Goal: Information Seeking & Learning: Learn about a topic

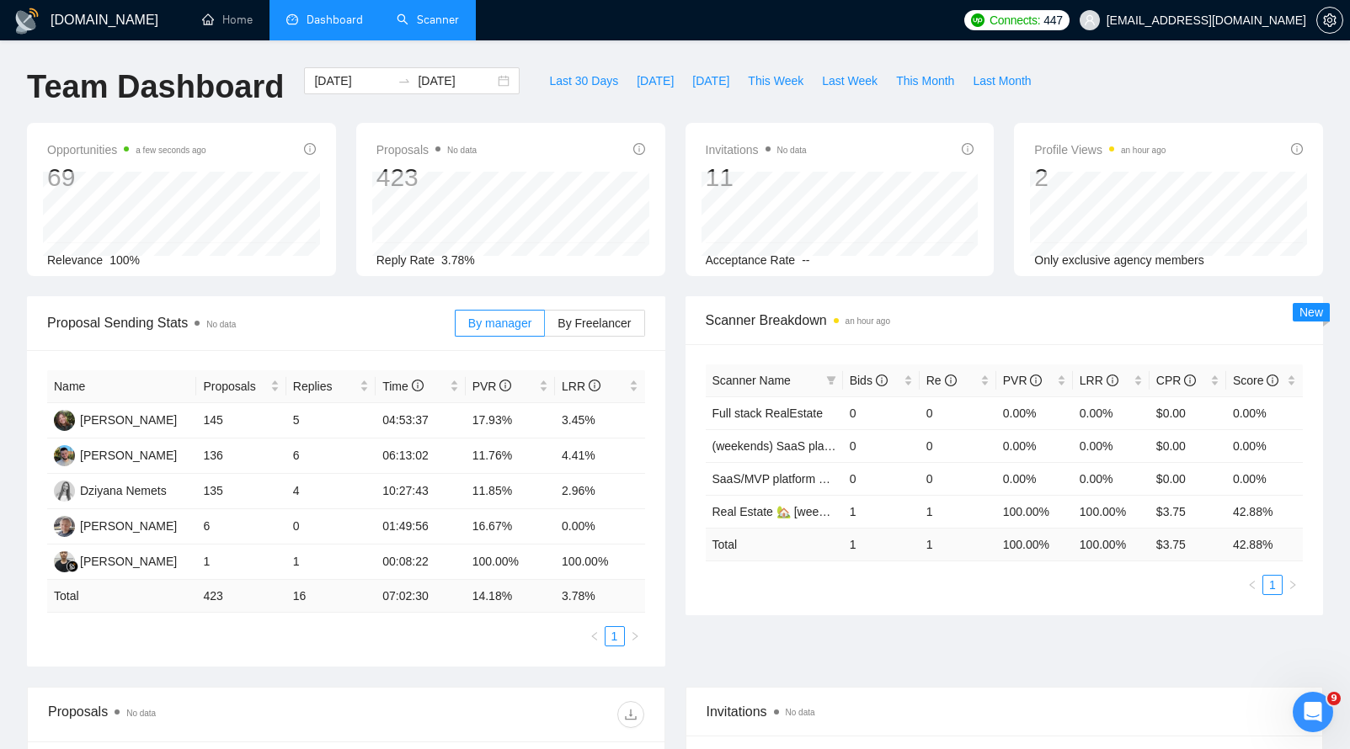
click at [398, 26] on link "Scanner" at bounding box center [428, 20] width 62 height 14
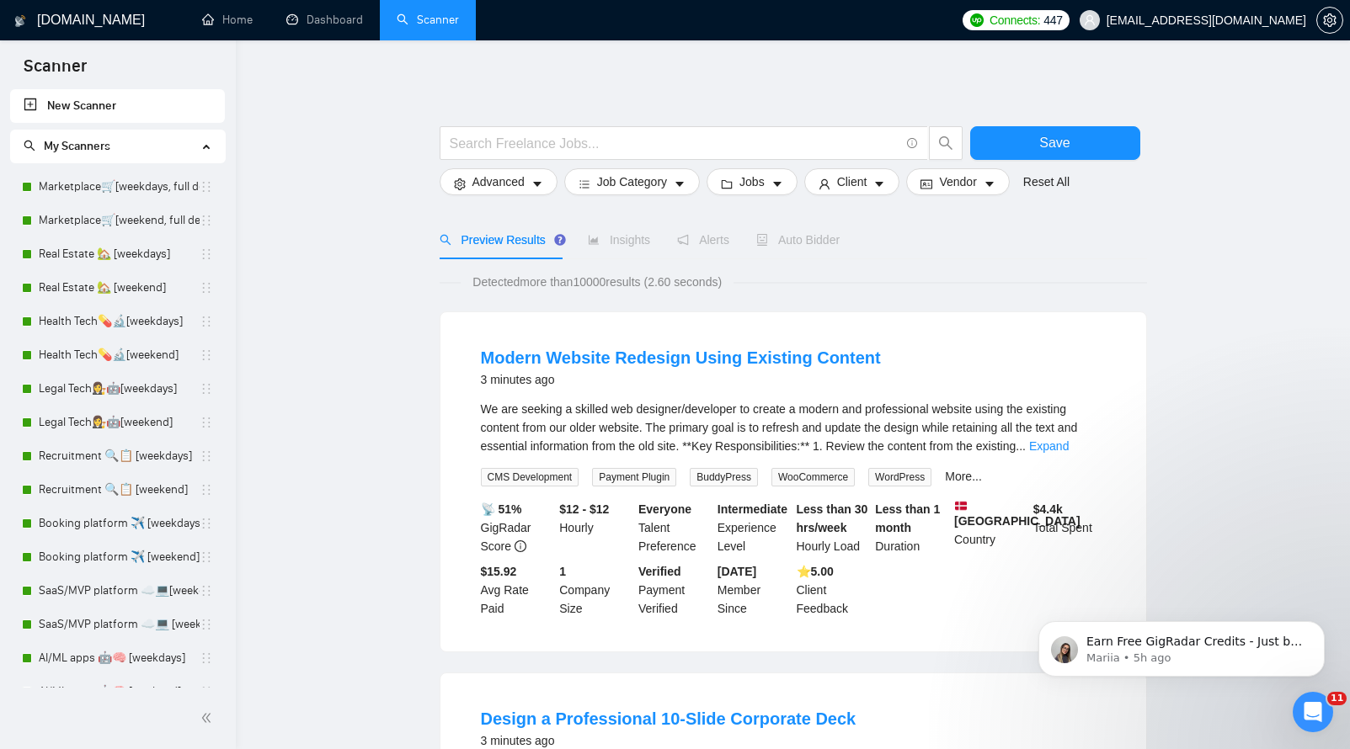
click at [749, 148] on input "text" at bounding box center [675, 143] width 450 height 21
paste input "IoT development"
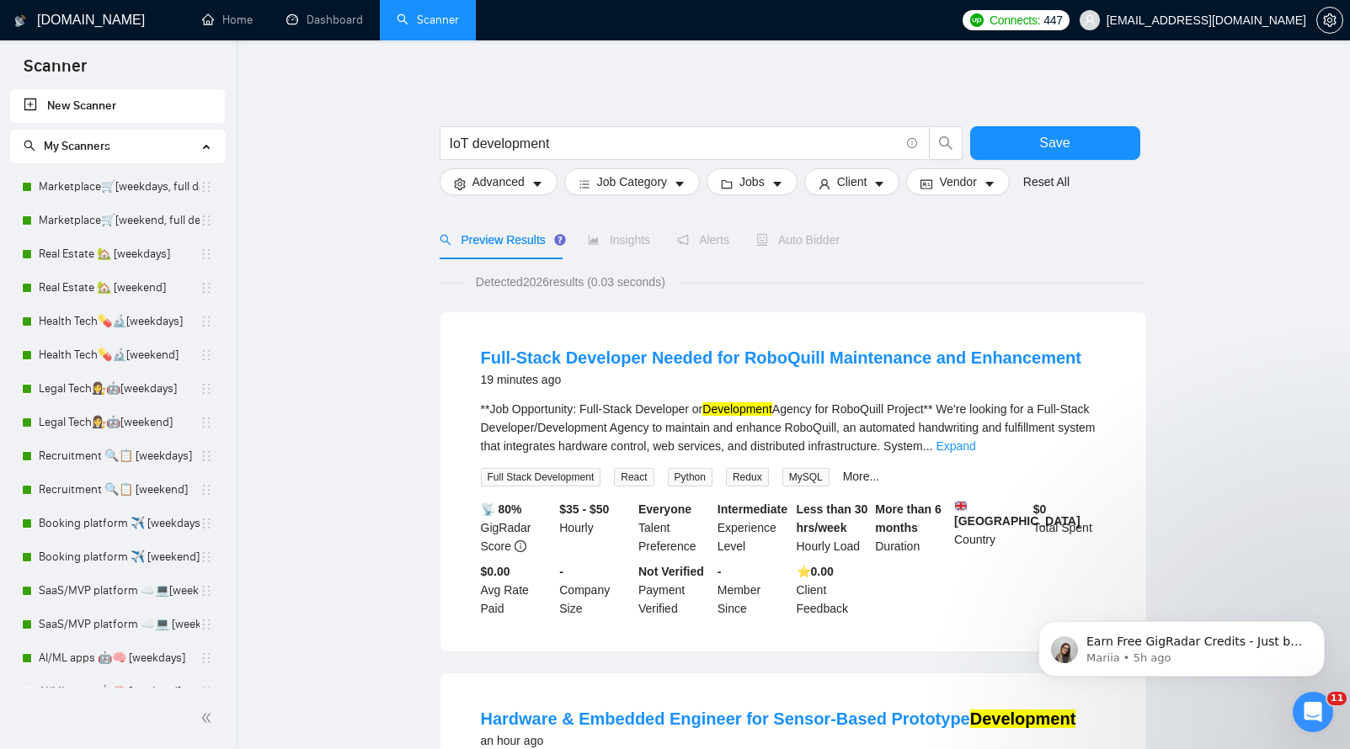
click at [439, 373] on div "Full-Stack Developer Needed for RoboQuill Maintenance and Enhancement 19 minute…" at bounding box center [792, 482] width 707 height 341
click at [611, 127] on span "IoT development" at bounding box center [683, 143] width 488 height 34
click at [610, 130] on span "IoT development" at bounding box center [683, 143] width 488 height 34
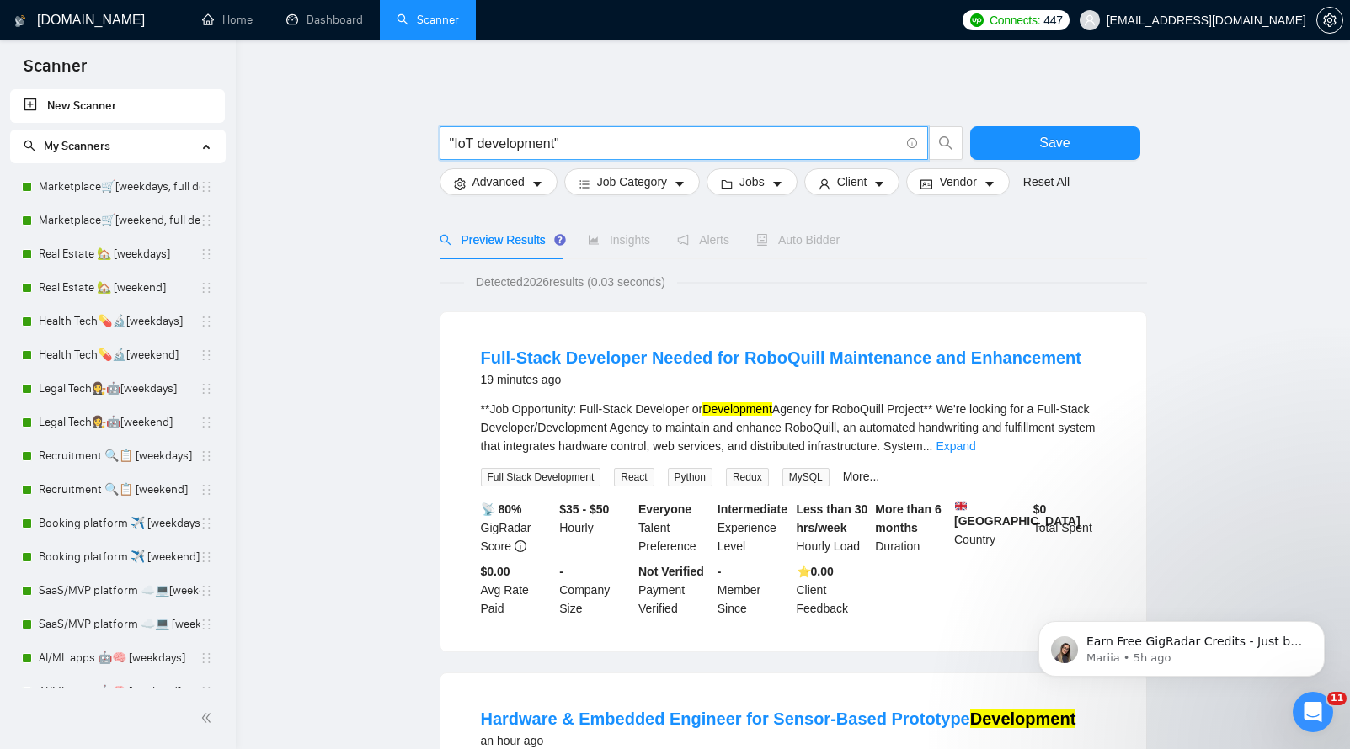
type input ""IoT development""
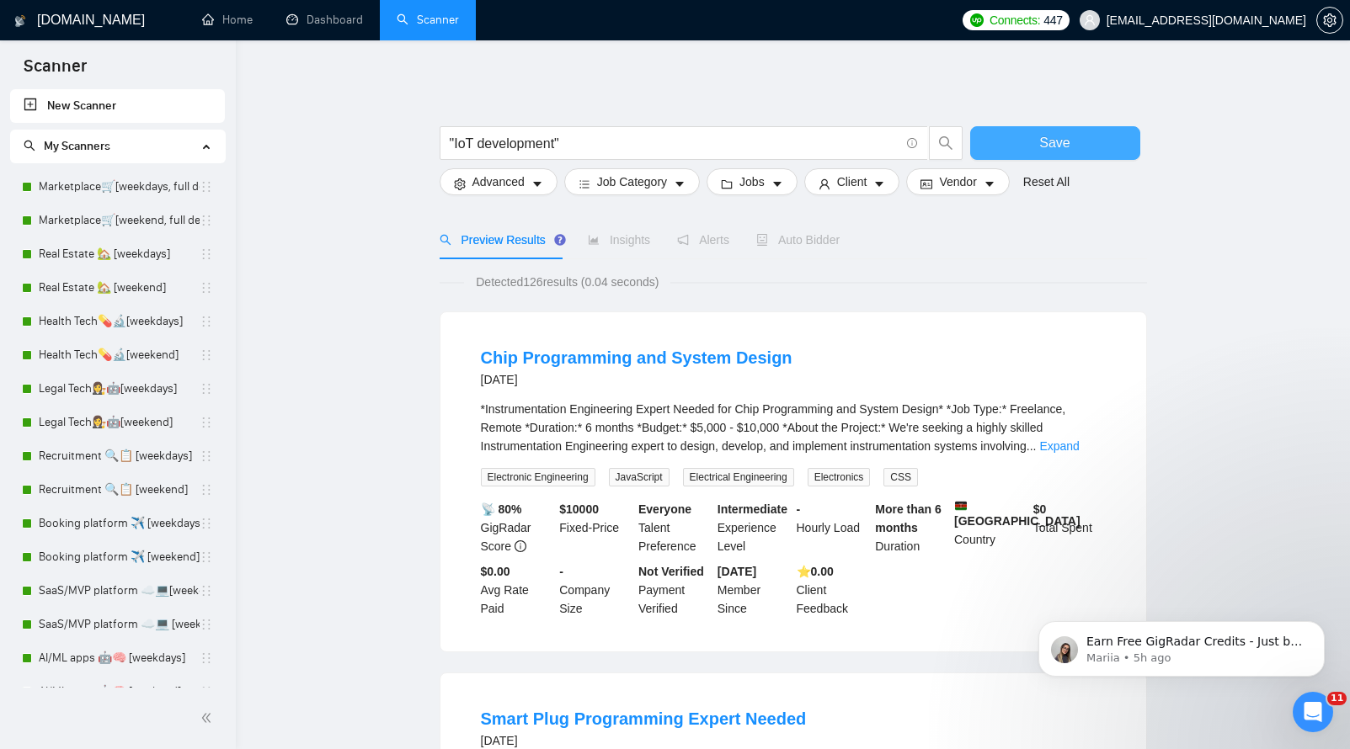
click at [1044, 141] on span "Save" at bounding box center [1054, 142] width 30 height 21
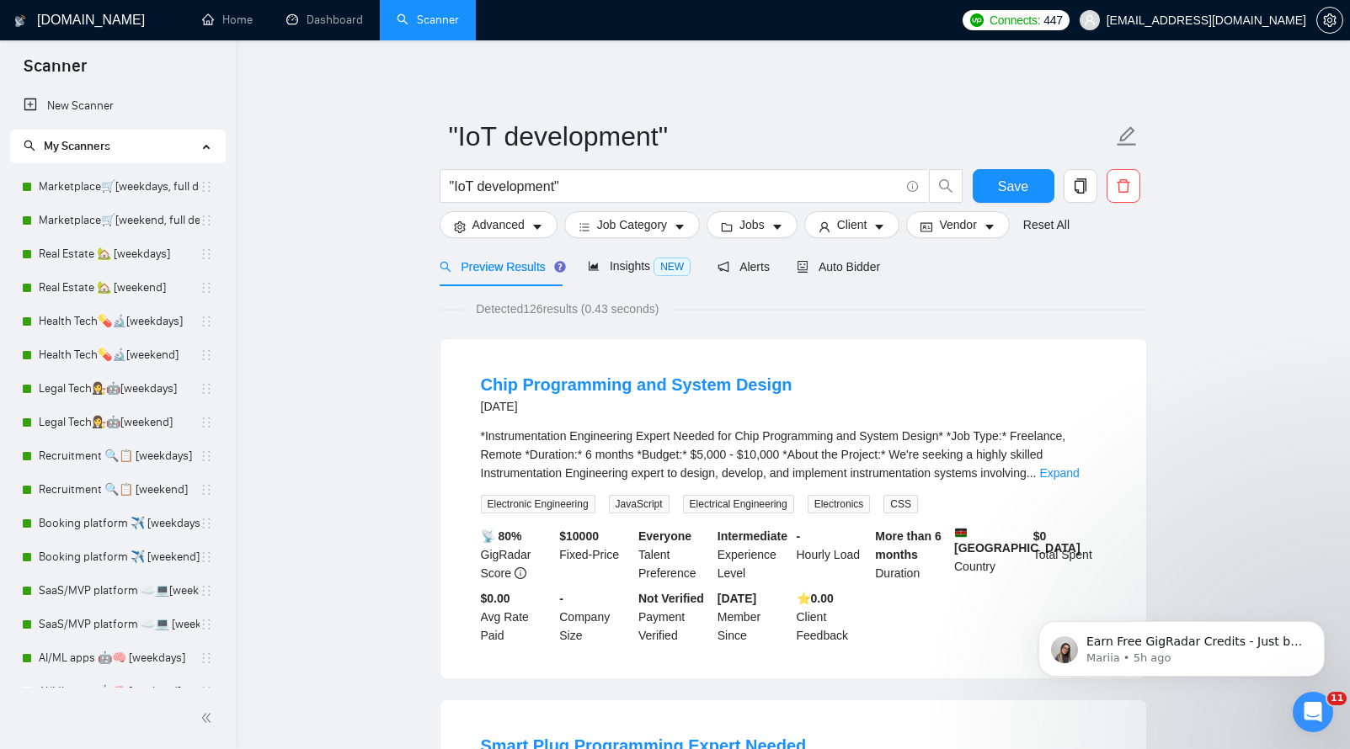
click at [95, 184] on link "Marketplace🛒[weekdays, full description]" at bounding box center [119, 187] width 161 height 34
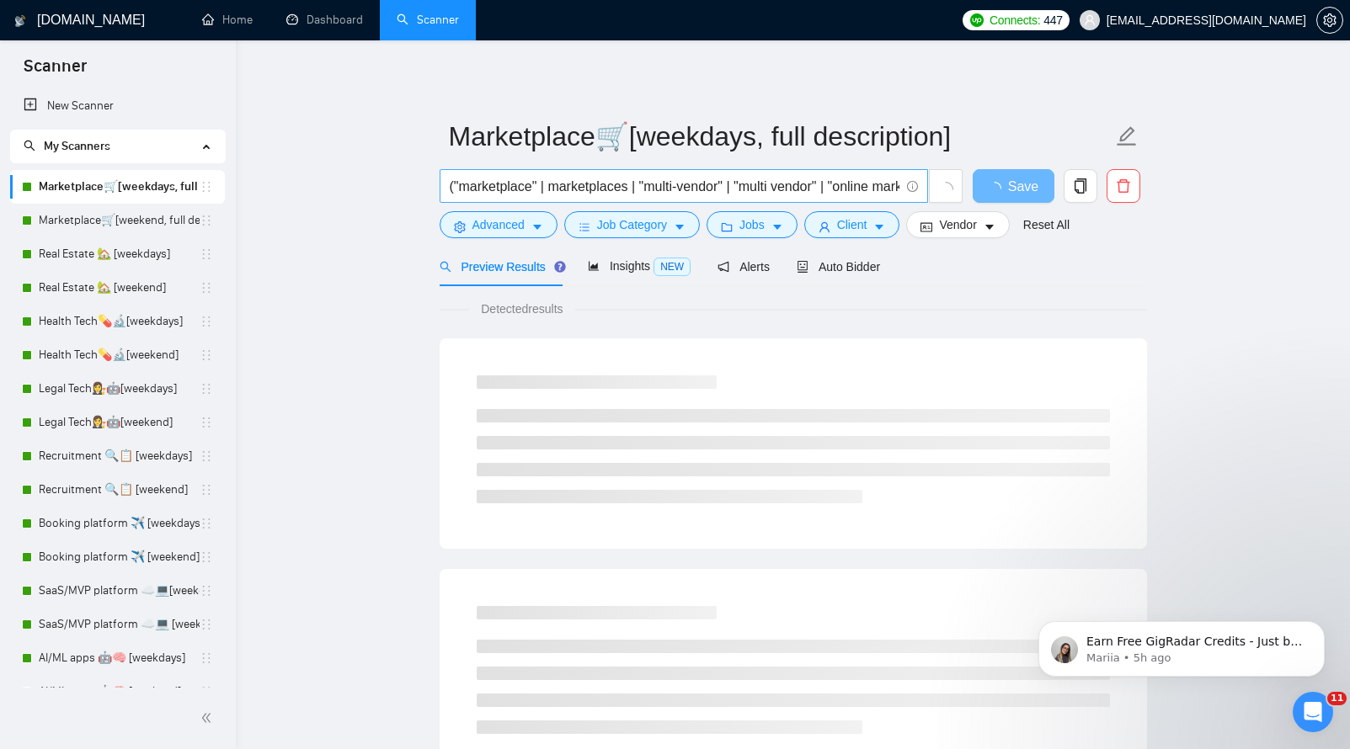
click at [523, 178] on input "("marketplace" | marketplaces | "multi-vendor" | "multi vendor" | "online marke…" at bounding box center [675, 186] width 450 height 21
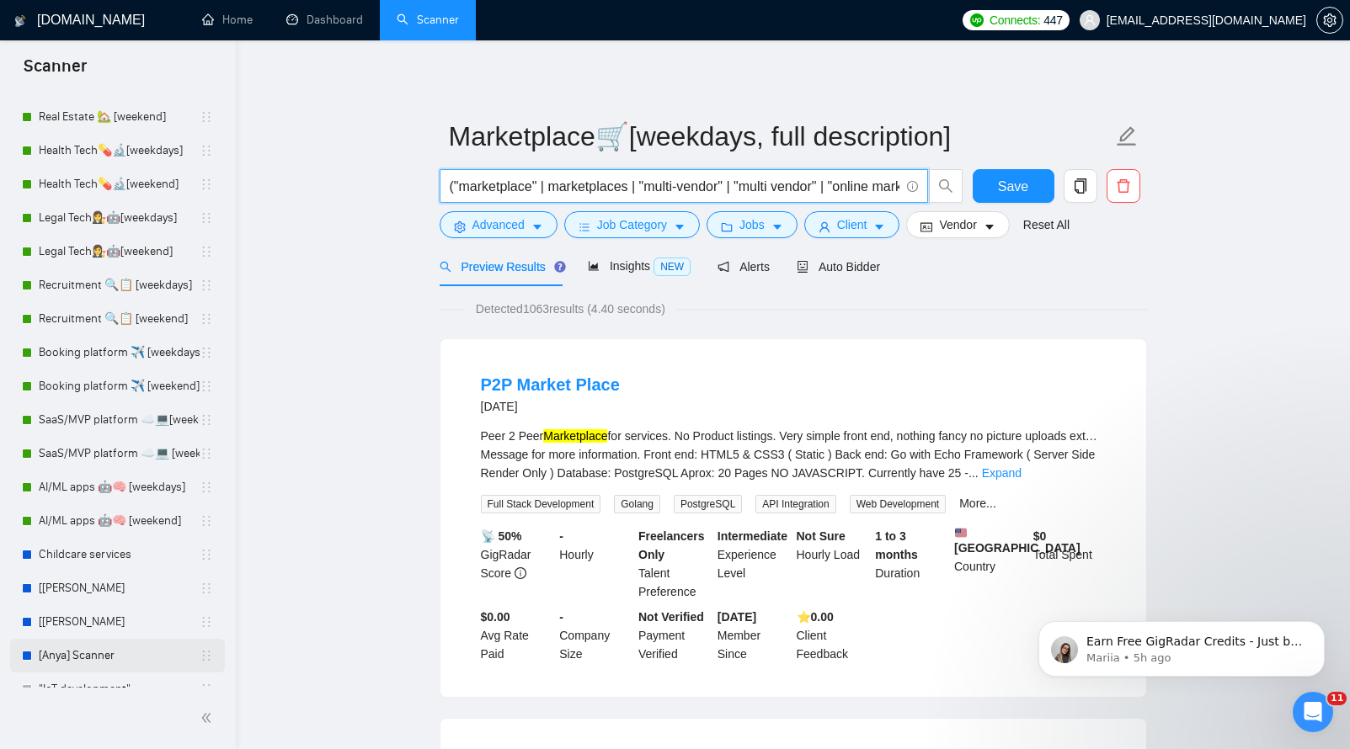
scroll to position [189, 0]
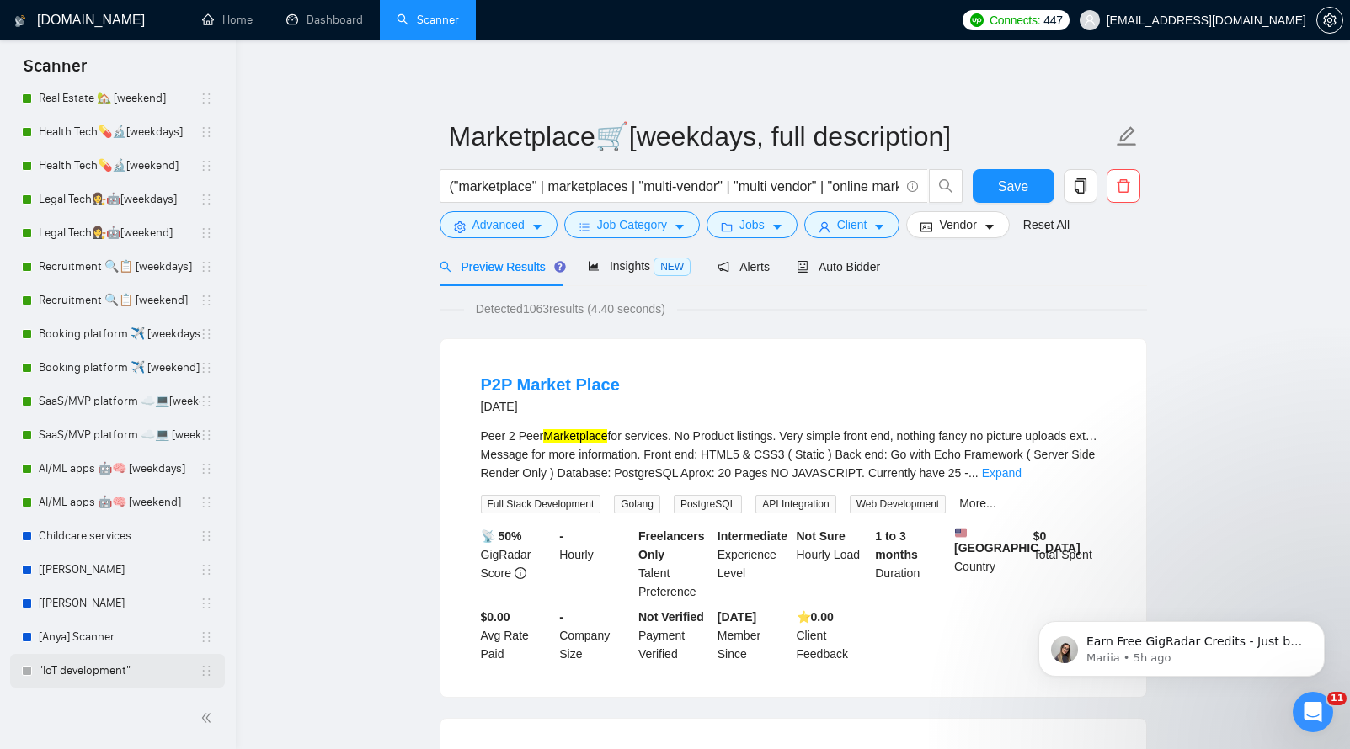
click at [80, 660] on link ""IoT development"" at bounding box center [119, 671] width 161 height 34
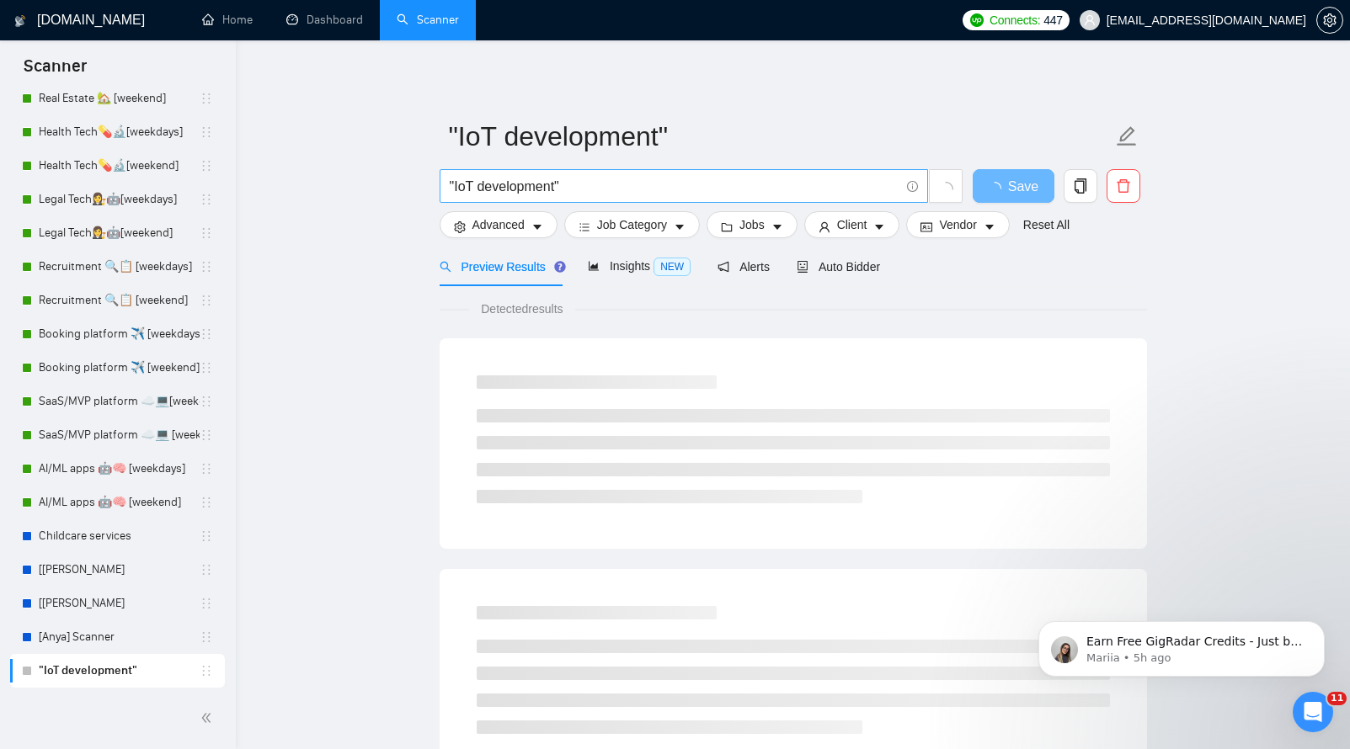
click at [559, 184] on input ""IoT development"" at bounding box center [675, 186] width 450 height 21
paste input "("Internet of Things" | IoT | "IoT development" | "IoT device" | "smart device"…"
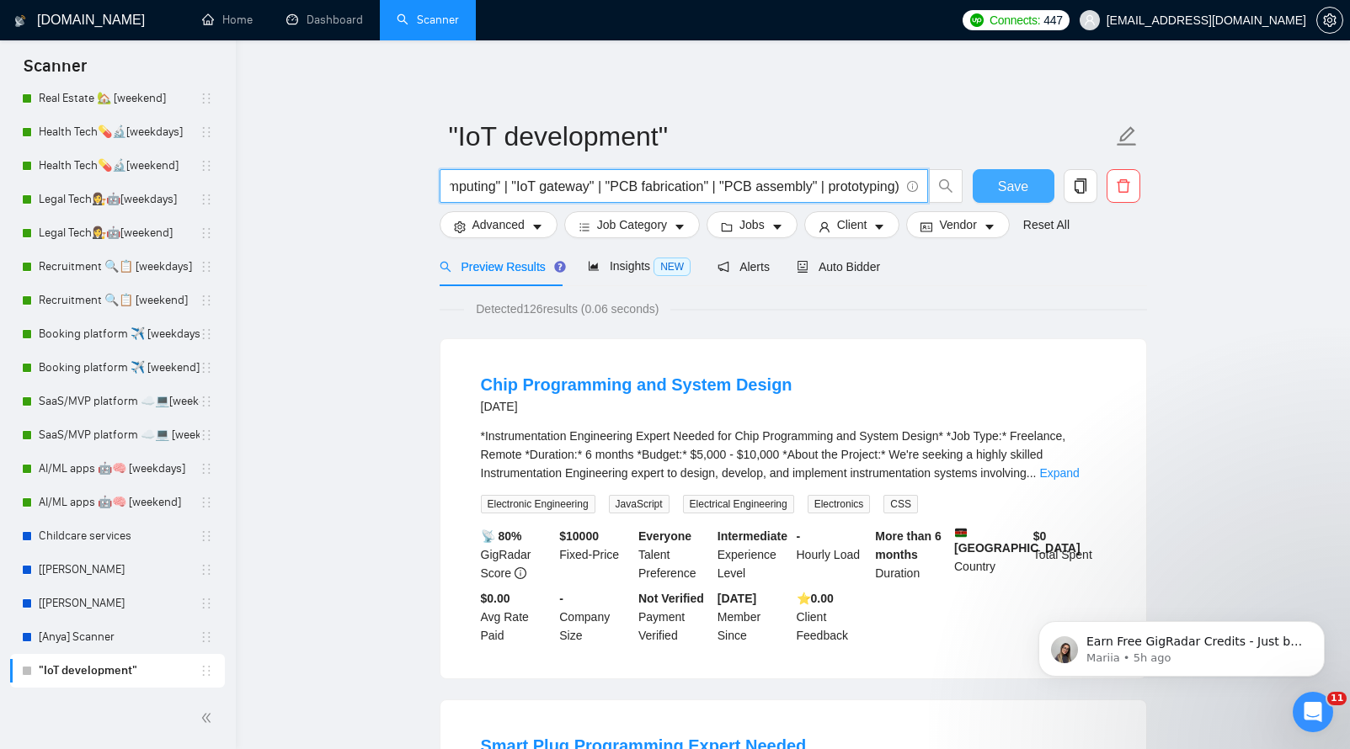
type input "("Internet of Things" | IoT | "IoT development" | "IoT device" | "smart device"…"
click at [1014, 188] on span "Save" at bounding box center [1013, 186] width 30 height 21
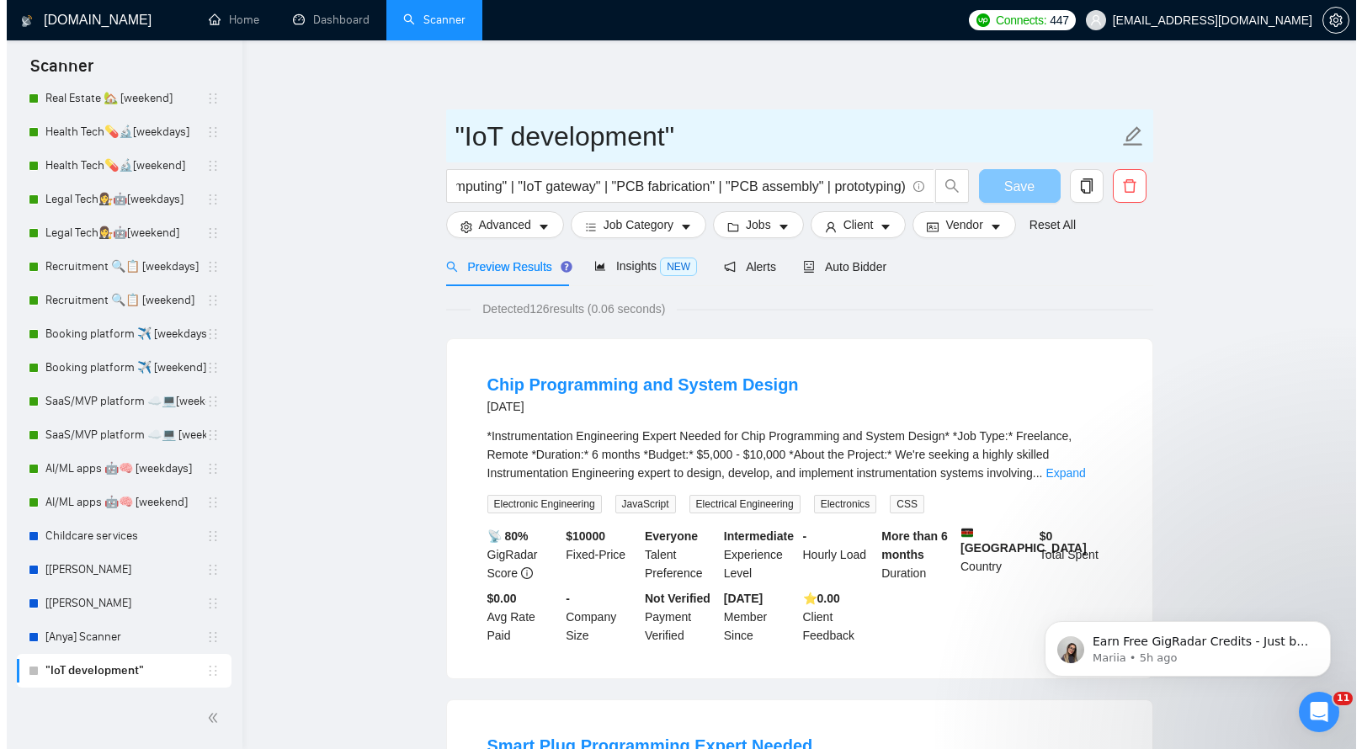
scroll to position [0, 0]
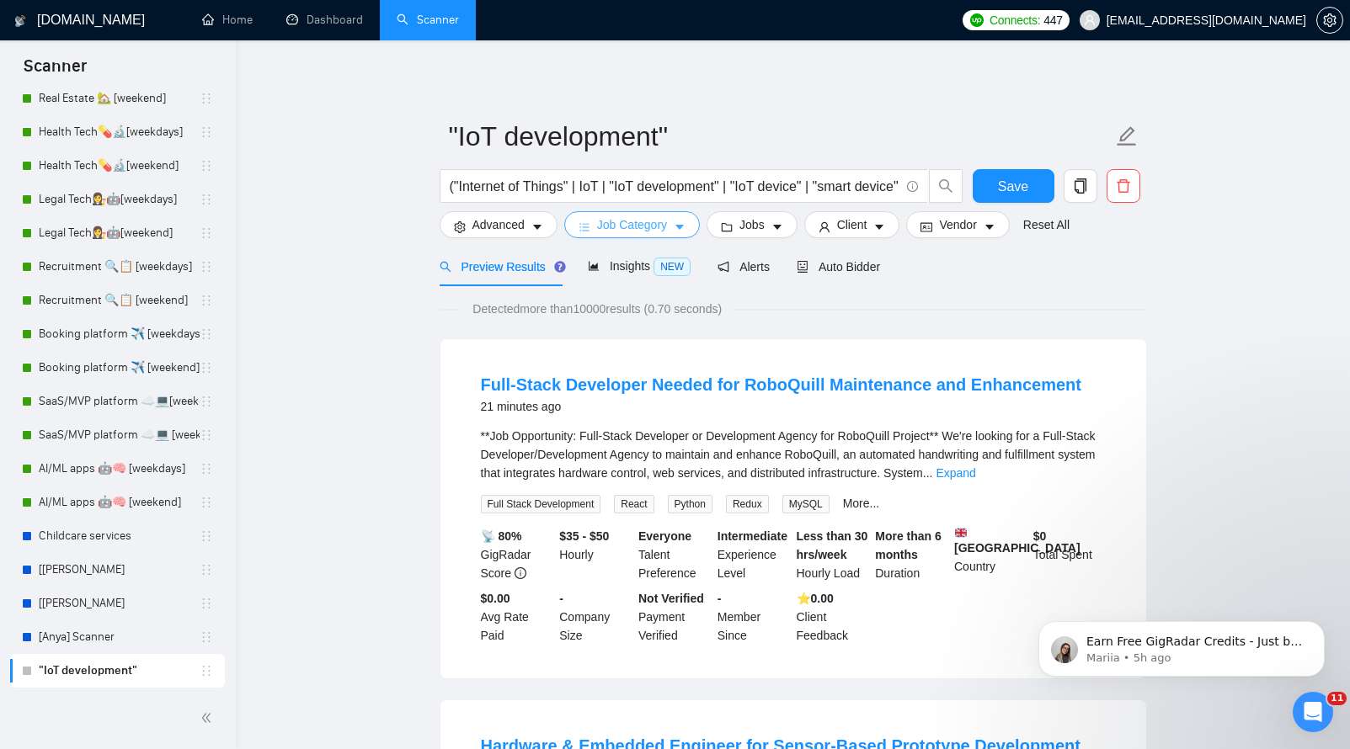
click at [587, 224] on icon "bars" at bounding box center [583, 228] width 9 height 8
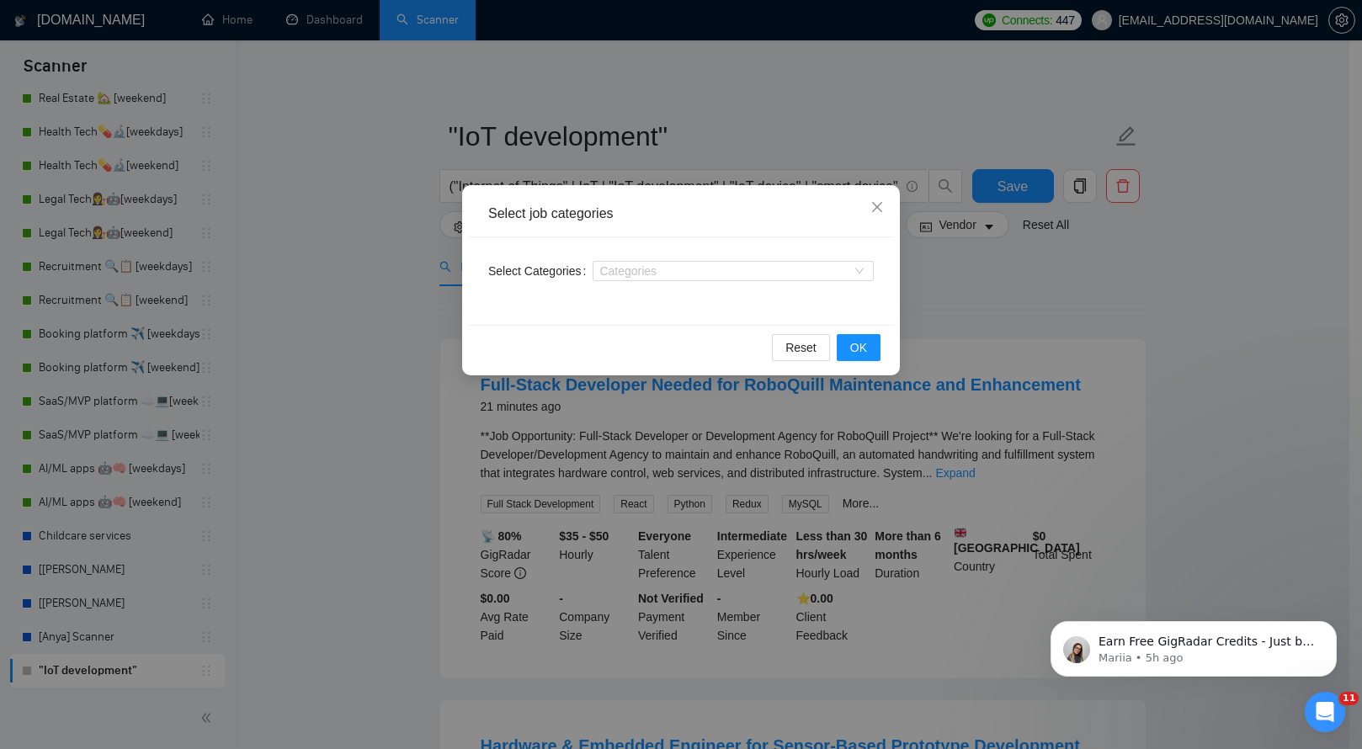
click at [581, 274] on label "Select Categories" at bounding box center [540, 271] width 104 height 27
click at [599, 274] on input "Select Categories" at bounding box center [600, 270] width 3 height 13
click at [642, 271] on div at bounding box center [725, 270] width 256 height 13
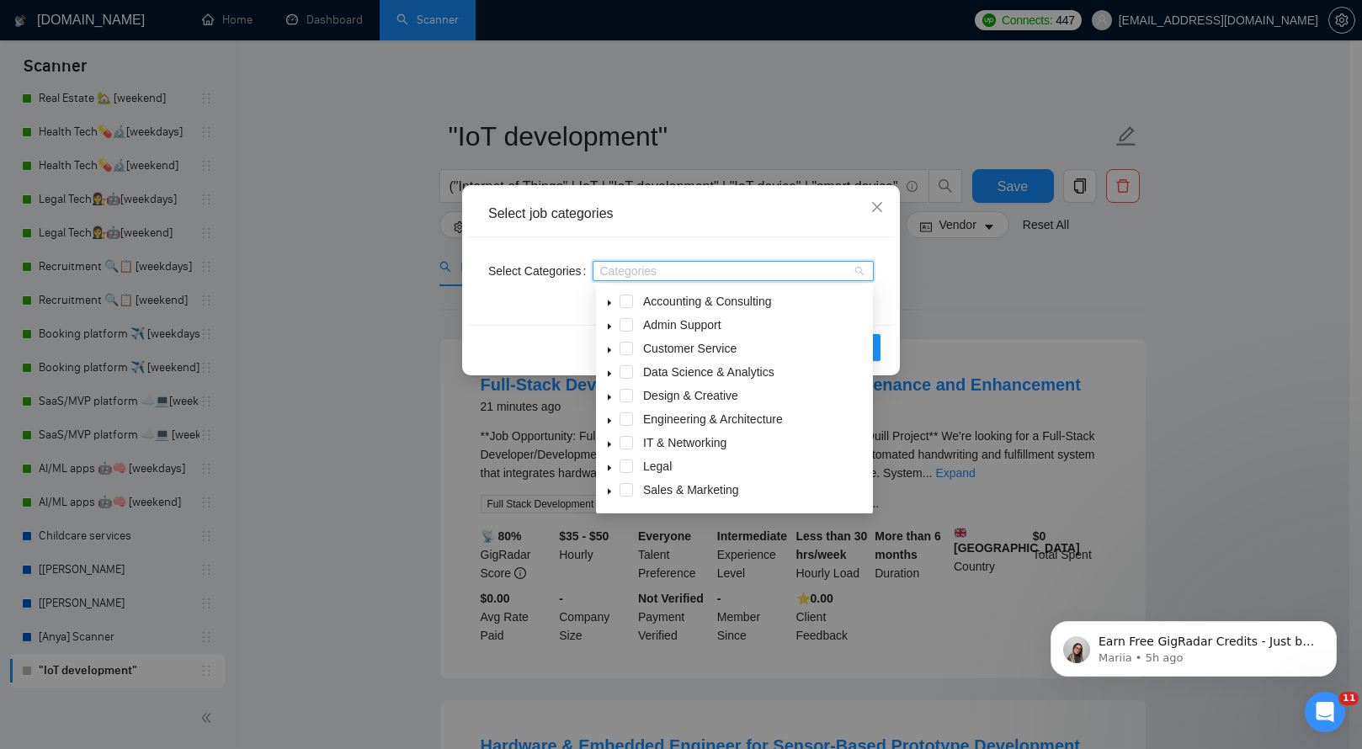
click at [502, 308] on div "Select Categories Categories" at bounding box center [681, 281] width 426 height 88
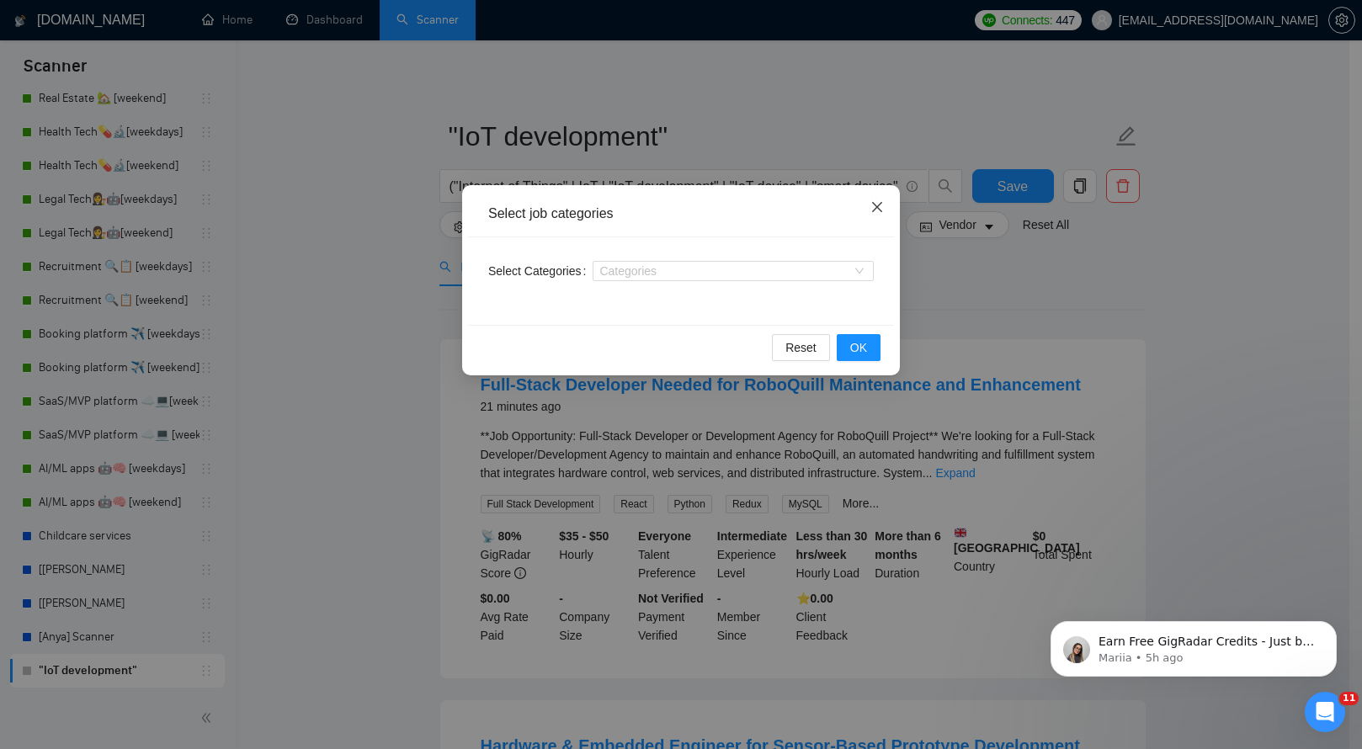
click at [877, 203] on icon "close" at bounding box center [877, 206] width 13 height 13
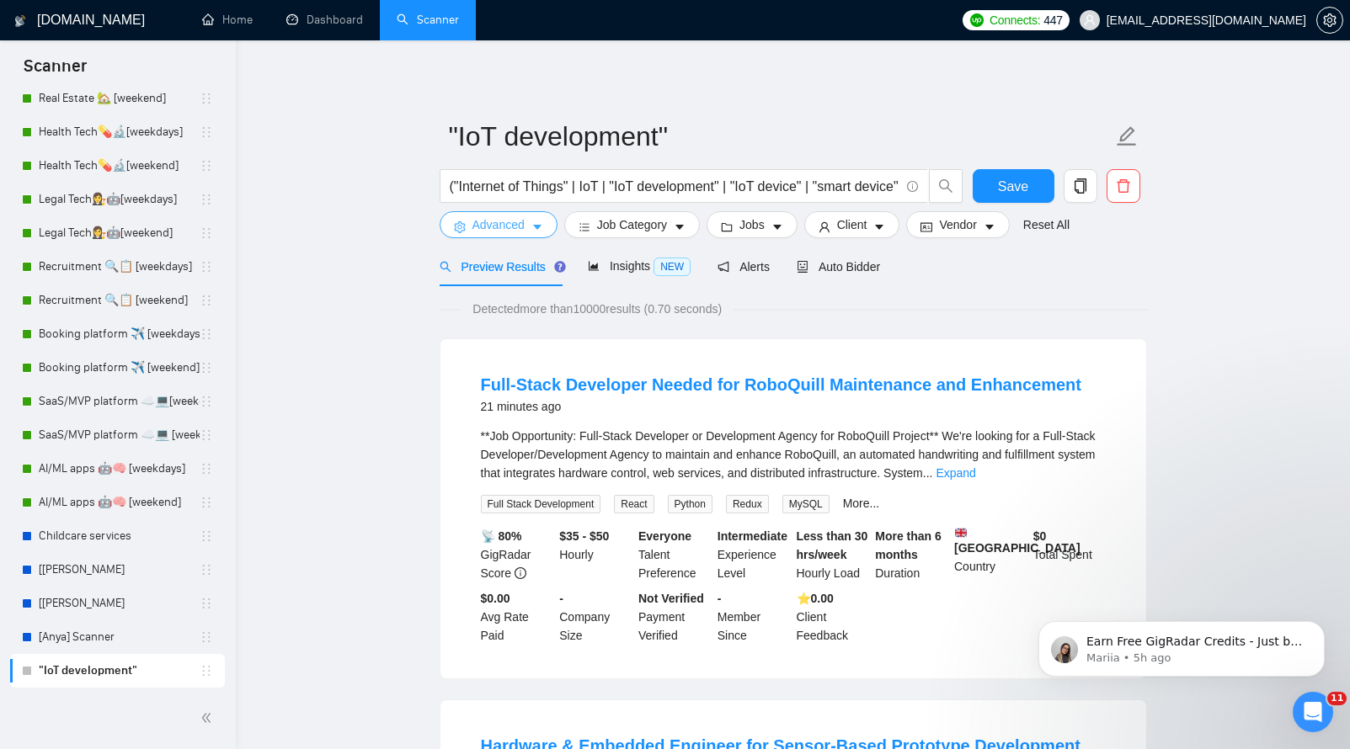
click at [519, 223] on span "Advanced" at bounding box center [498, 225] width 52 height 19
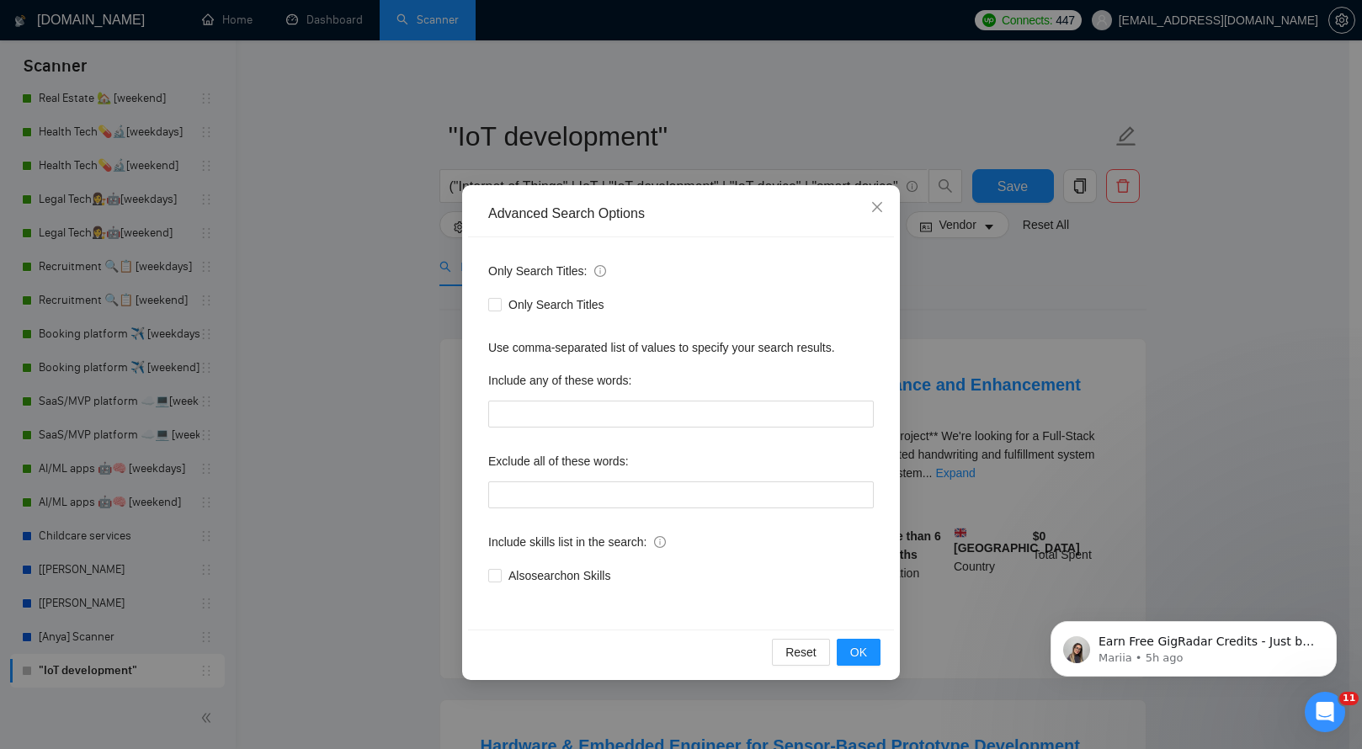
click at [371, 487] on div "Advanced Search Options Only Search Titles: Only Search Titles Use comma-separa…" at bounding box center [681, 374] width 1362 height 749
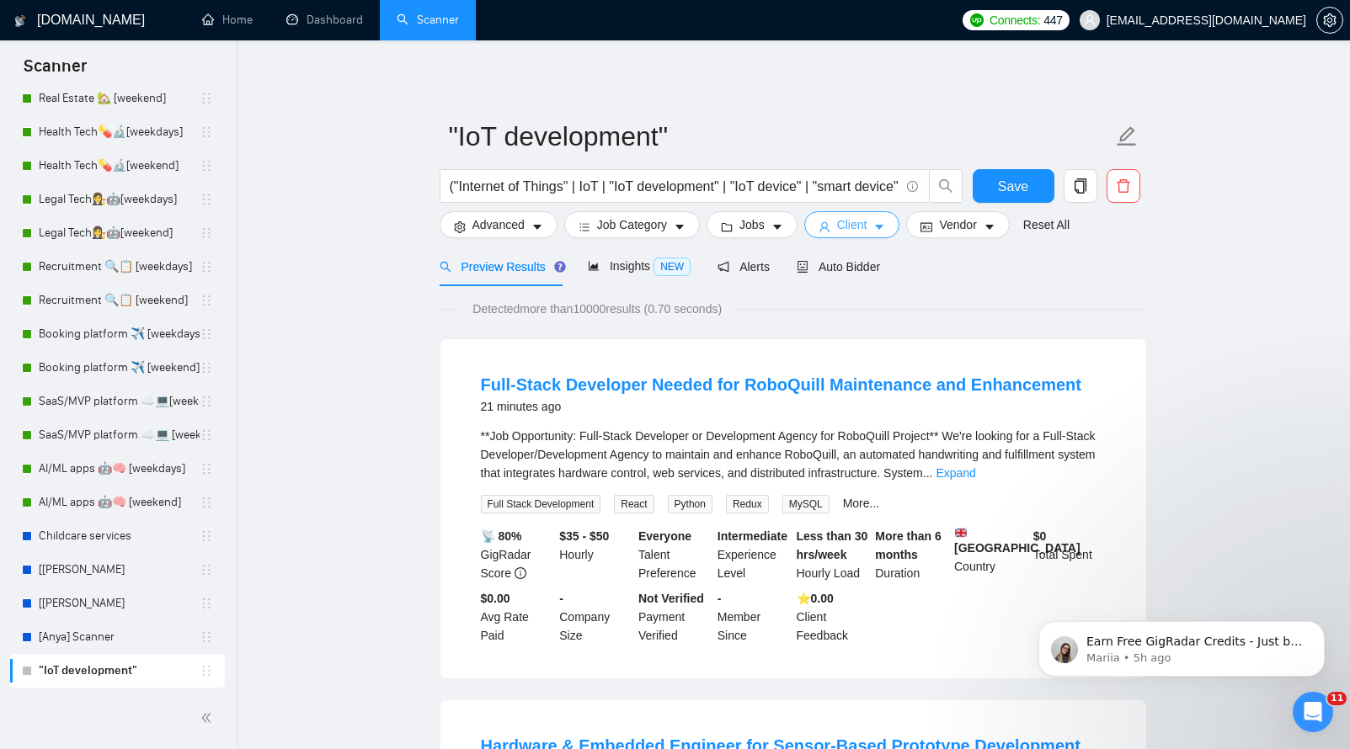
click at [850, 223] on span "Client" at bounding box center [852, 225] width 30 height 19
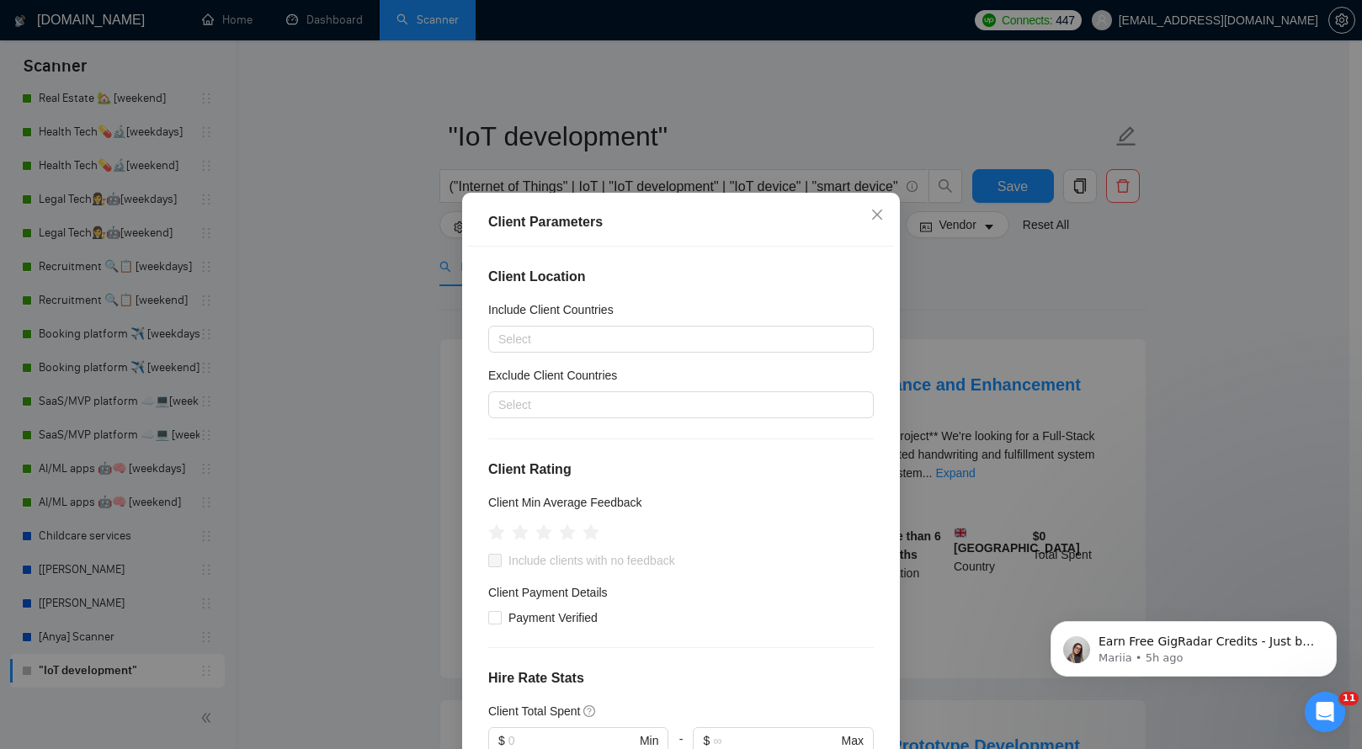
click at [534, 298] on div "Client Location Include Client Countries Select Exclude Client Countries Select…" at bounding box center [681, 509] width 426 height 525
click at [515, 410] on div at bounding box center [673, 405] width 360 height 20
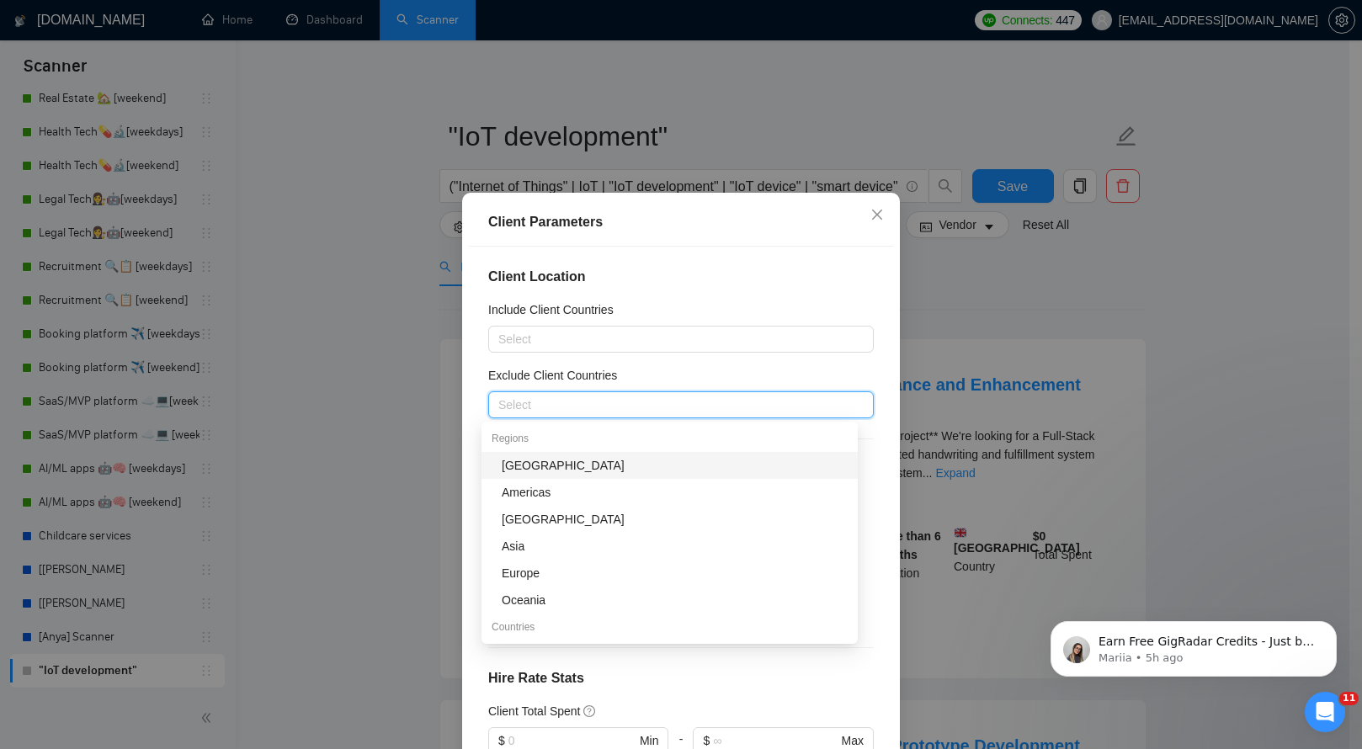
click at [540, 471] on div "[GEOGRAPHIC_DATA]" at bounding box center [675, 465] width 346 height 19
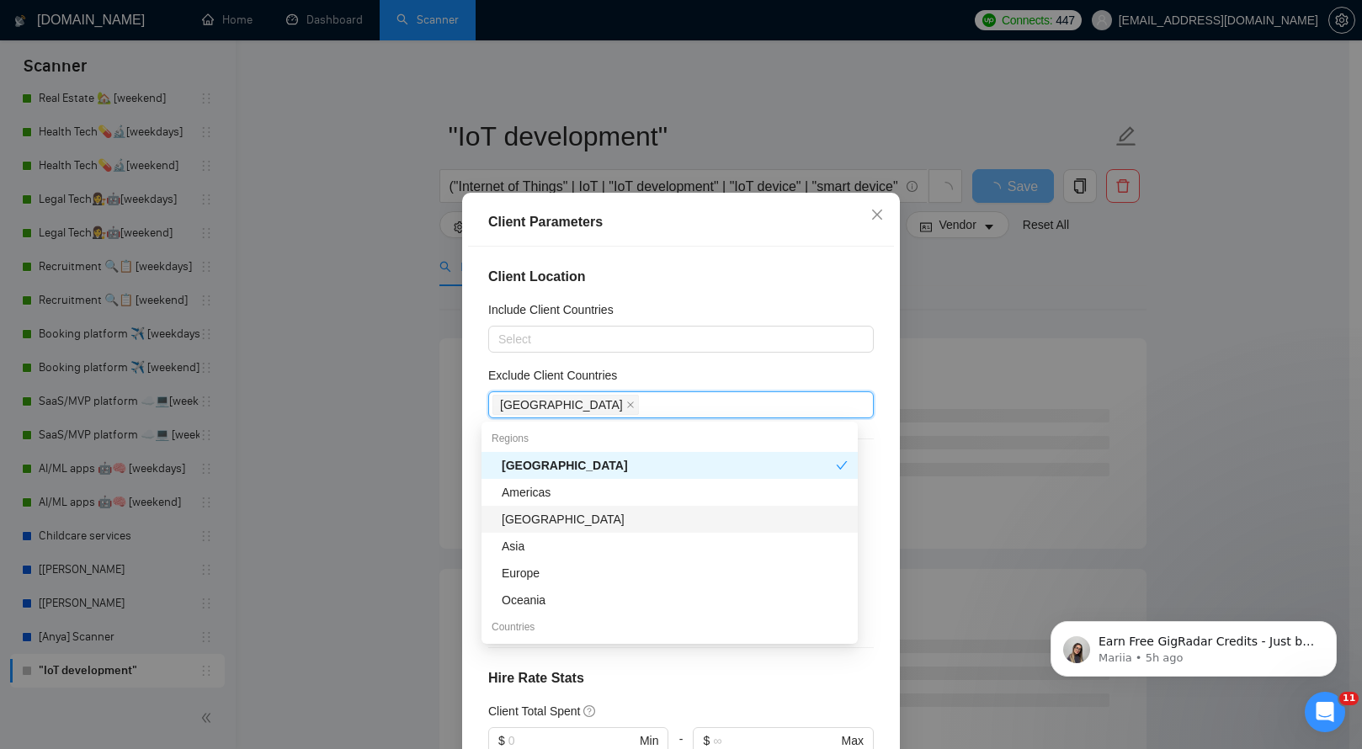
click at [548, 520] on div "[GEOGRAPHIC_DATA]" at bounding box center [675, 519] width 346 height 19
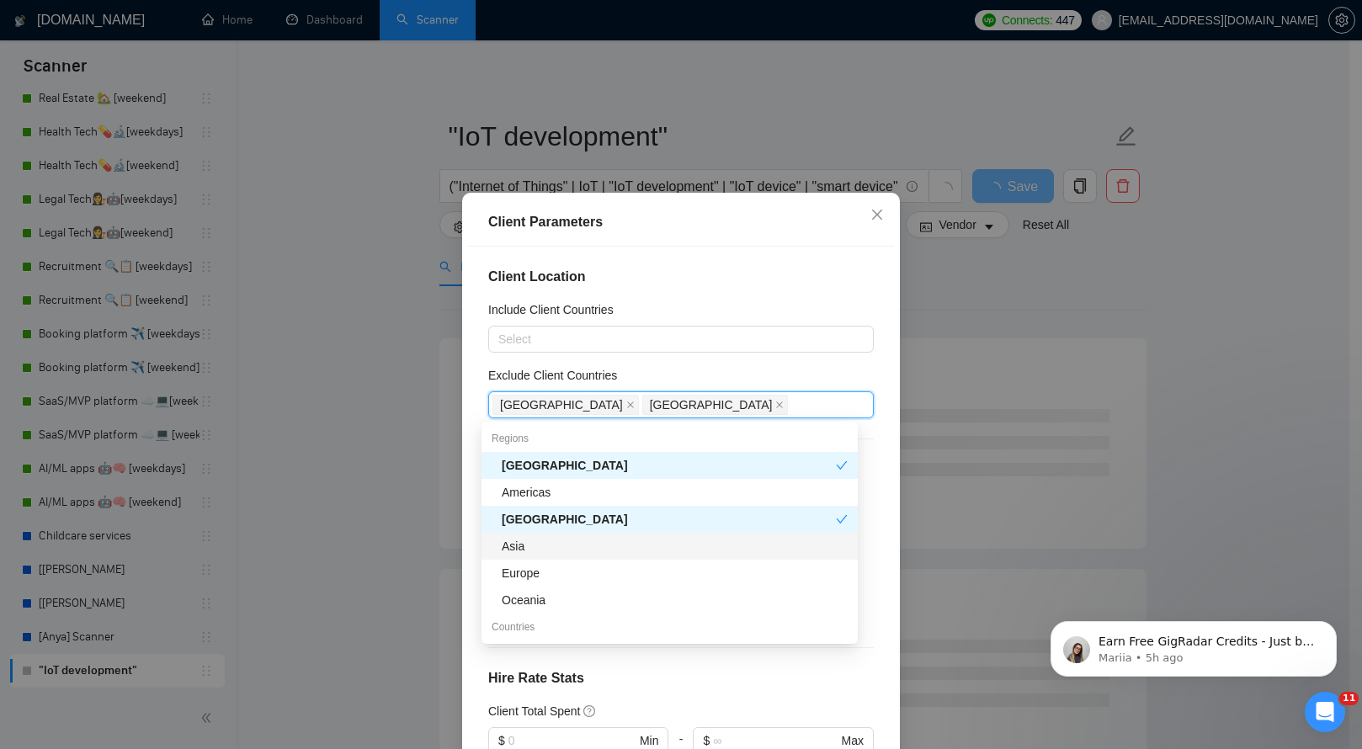
click at [541, 549] on div "Asia" at bounding box center [675, 546] width 346 height 19
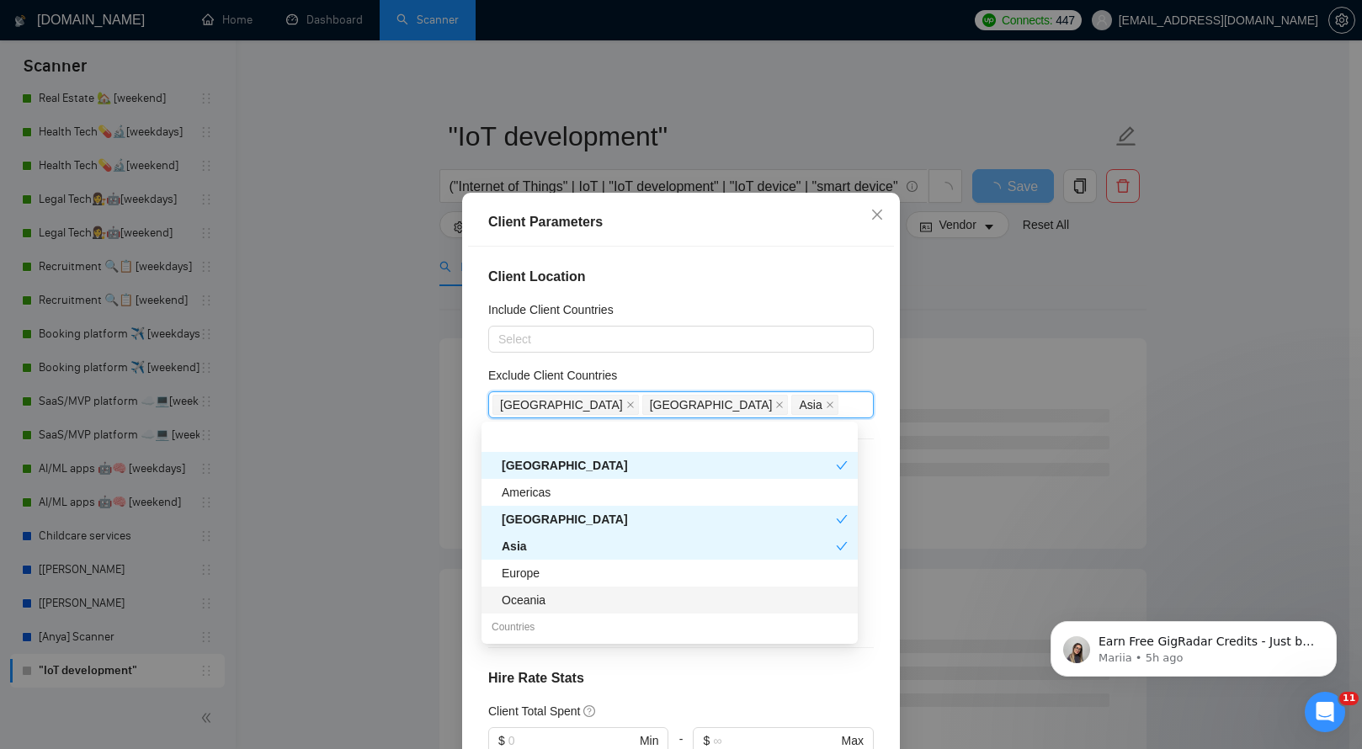
scroll to position [32, 0]
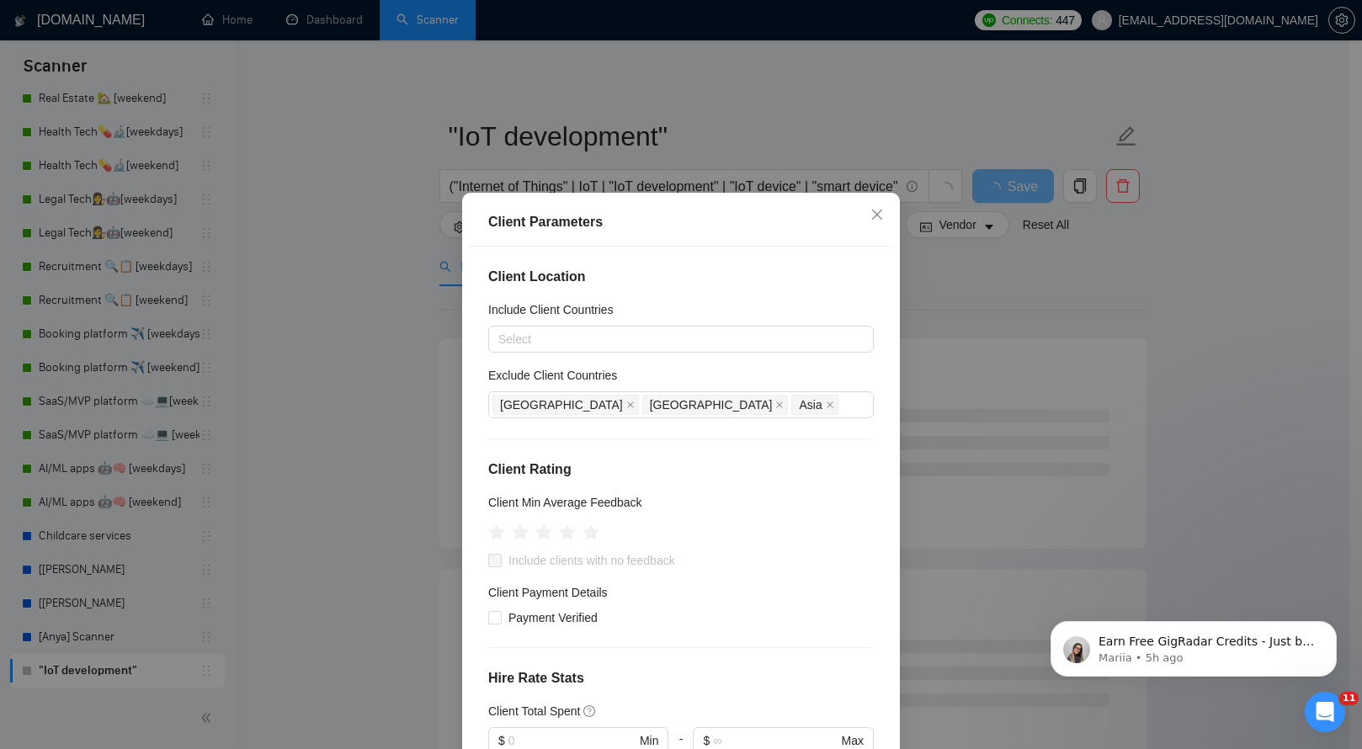
click at [621, 361] on div "Client Location Include Client Countries Select Exclude Client Countries [GEOGR…" at bounding box center [681, 509] width 426 height 525
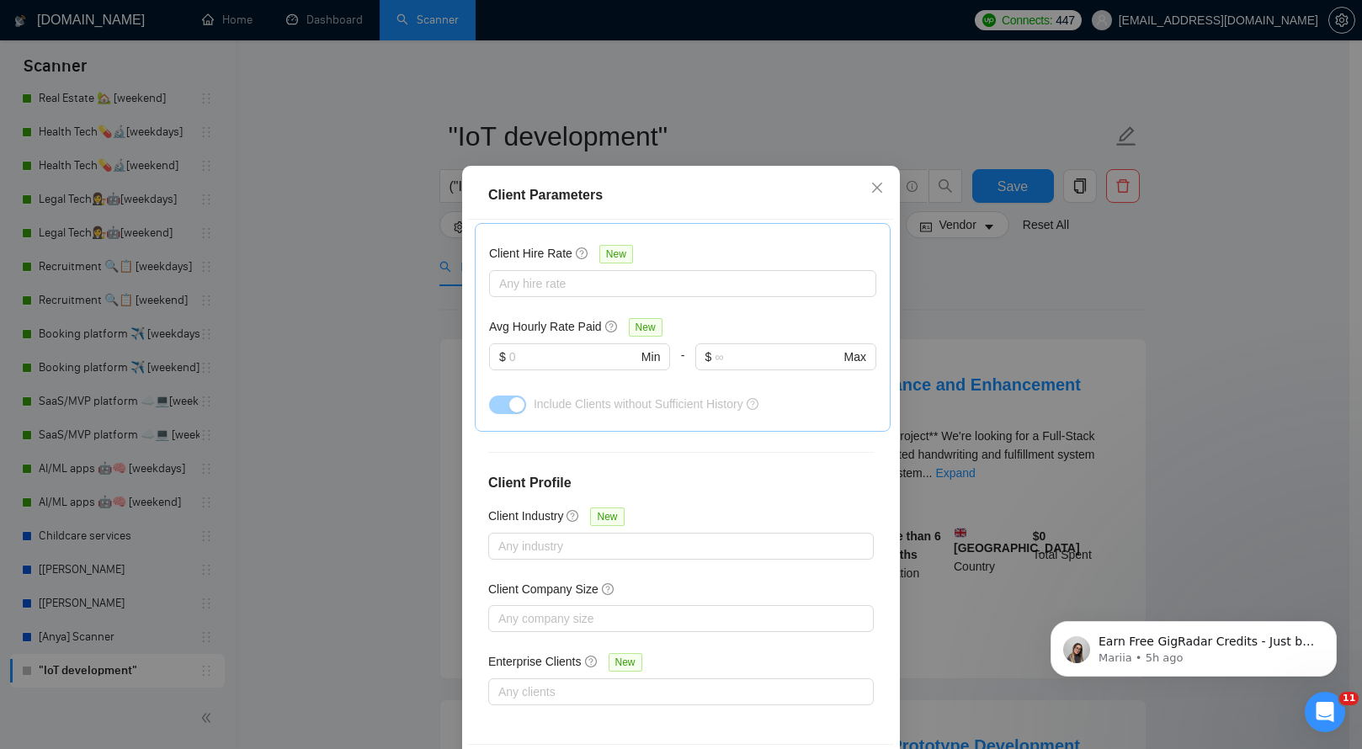
scroll to position [96, 0]
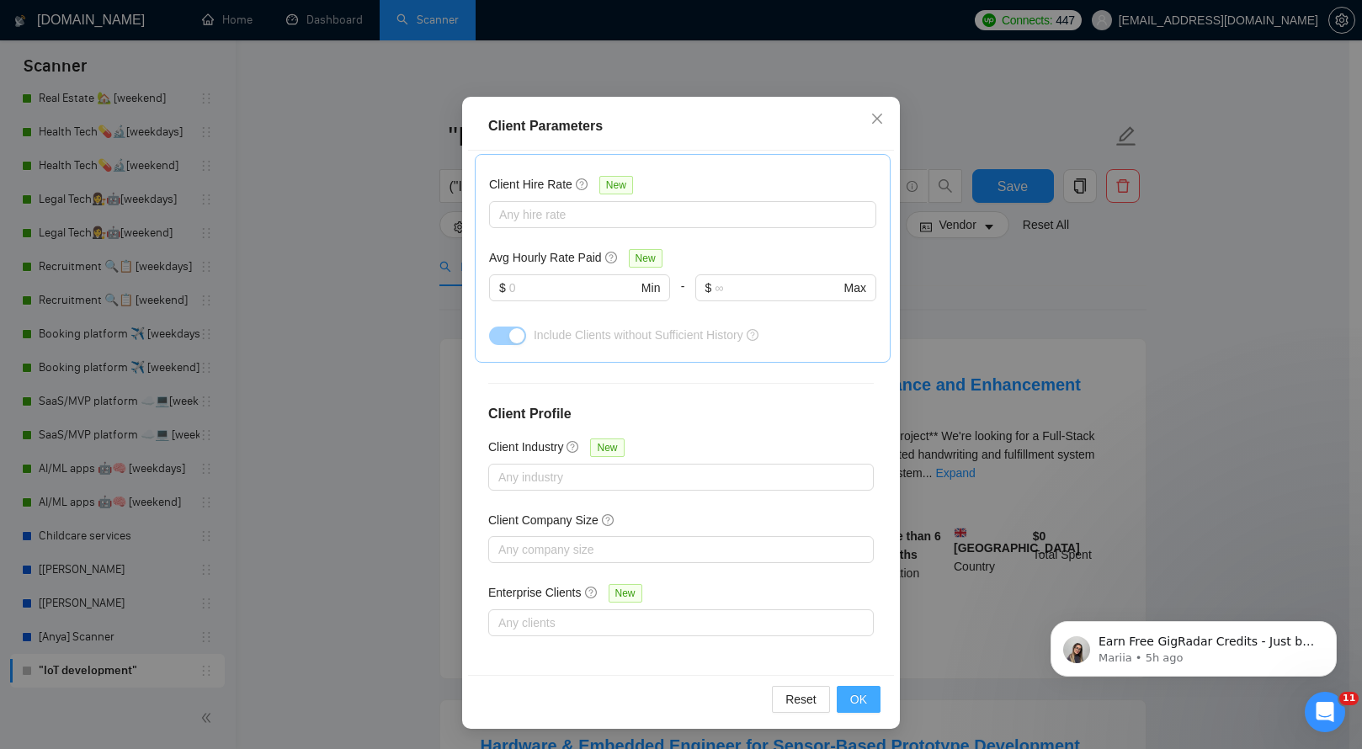
click at [852, 701] on span "OK" at bounding box center [858, 699] width 17 height 19
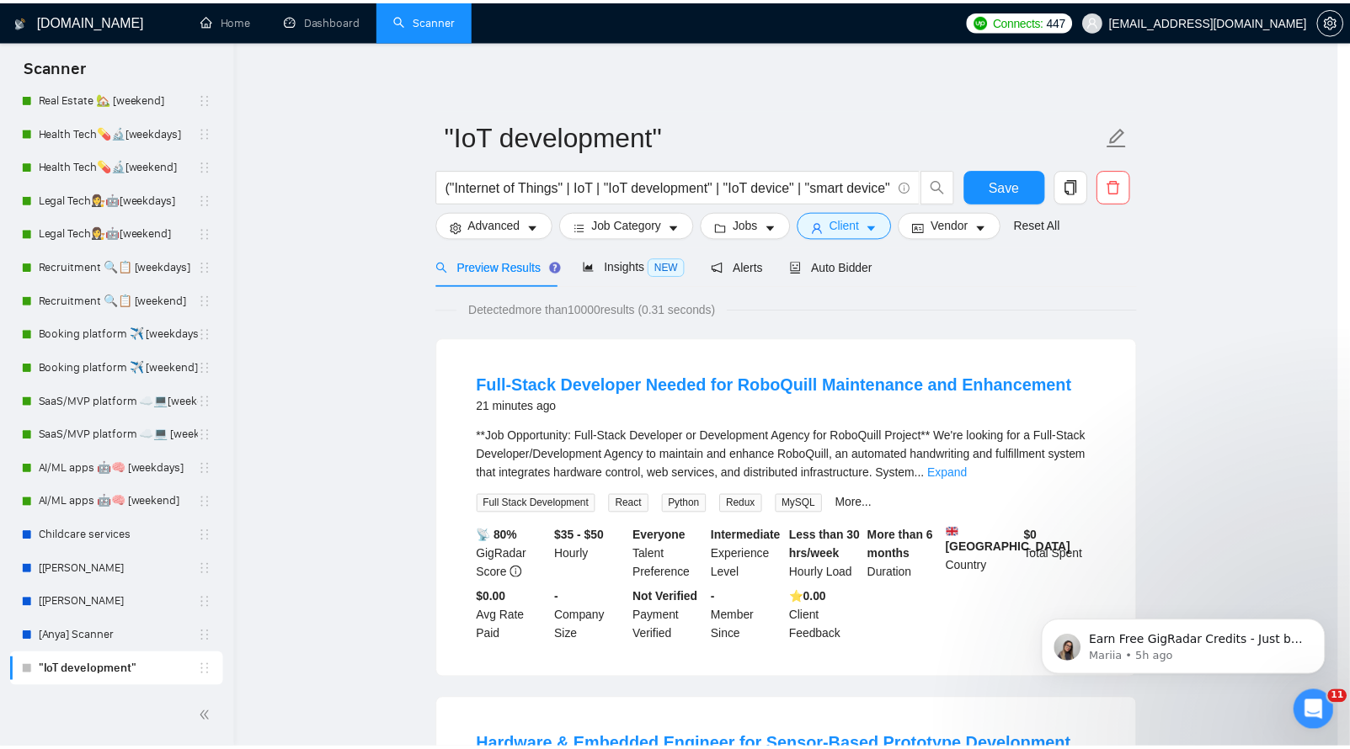
scroll to position [4, 0]
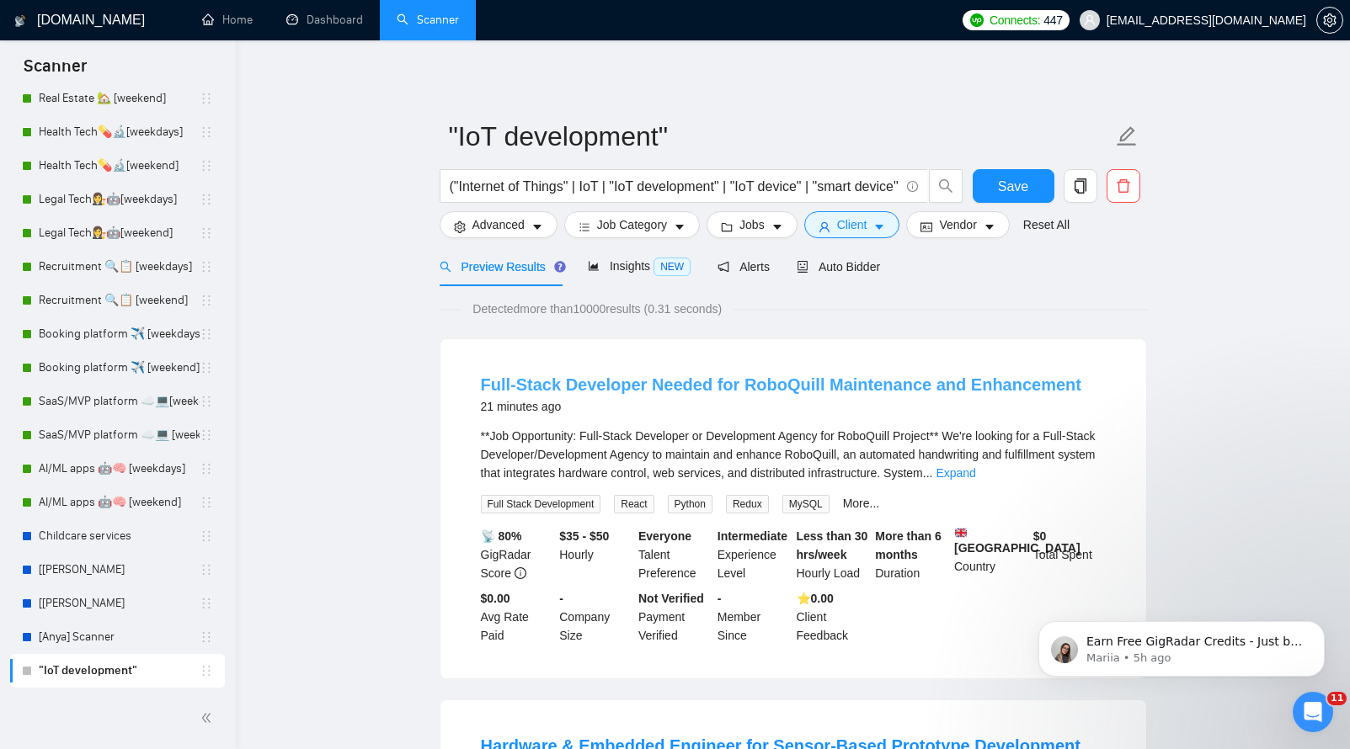
click at [841, 381] on link "Full-Stack Developer Needed for RoboQuill Maintenance and Enhancement" at bounding box center [781, 384] width 600 height 19
click at [975, 474] on link "Expand" at bounding box center [955, 472] width 40 height 13
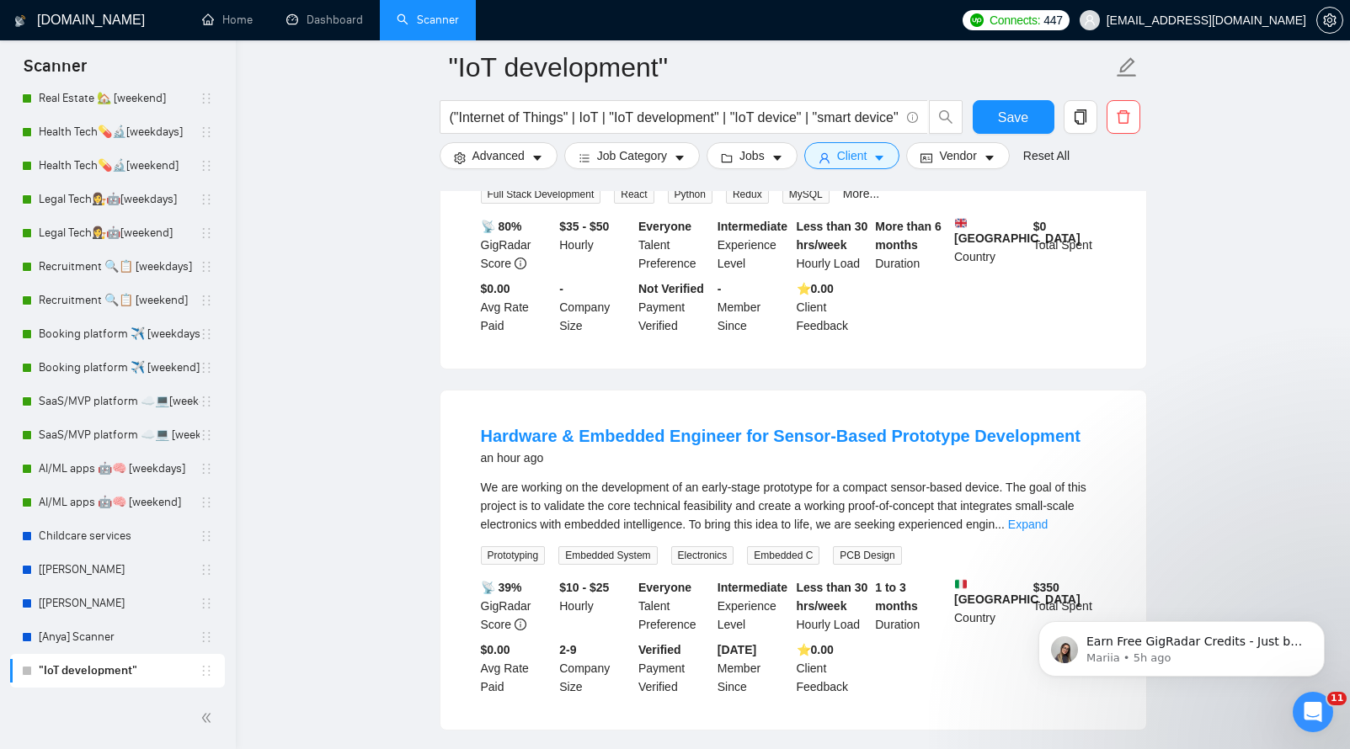
scroll to position [1097, 0]
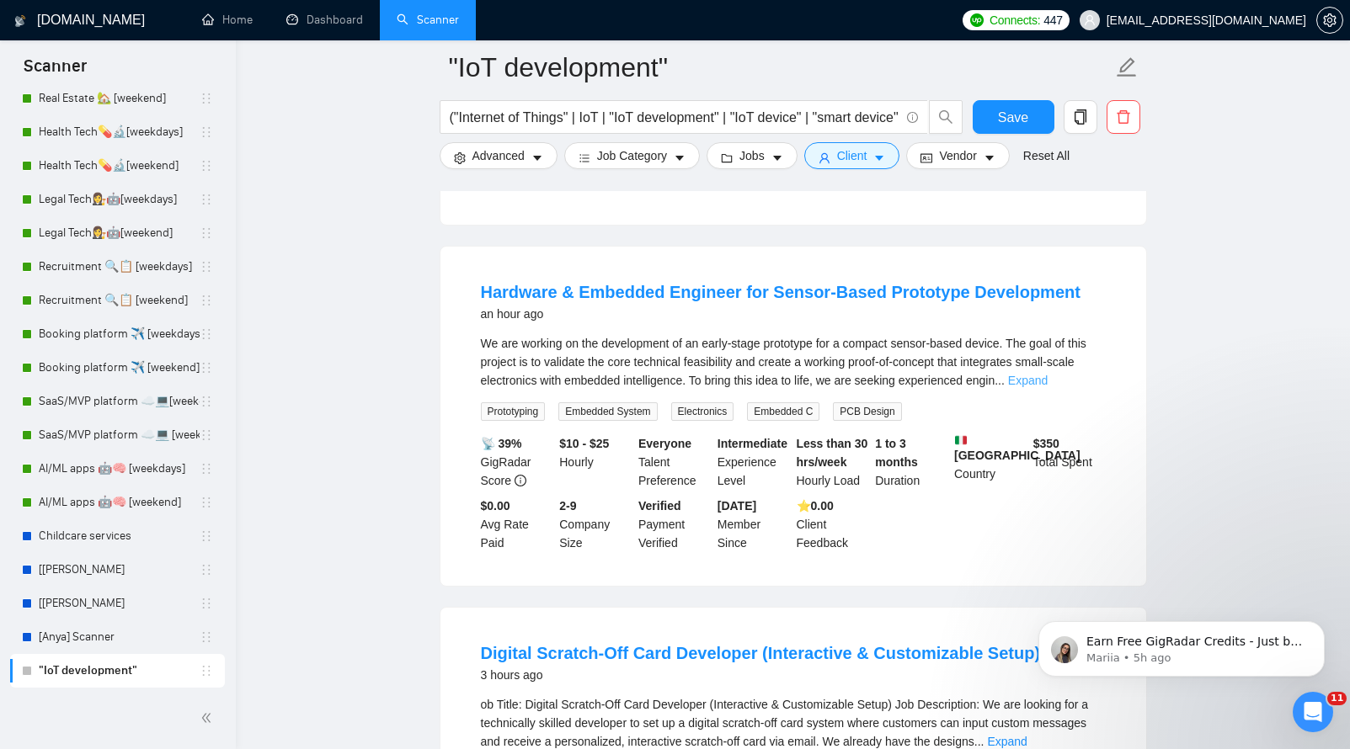
click at [1047, 387] on link "Expand" at bounding box center [1028, 380] width 40 height 13
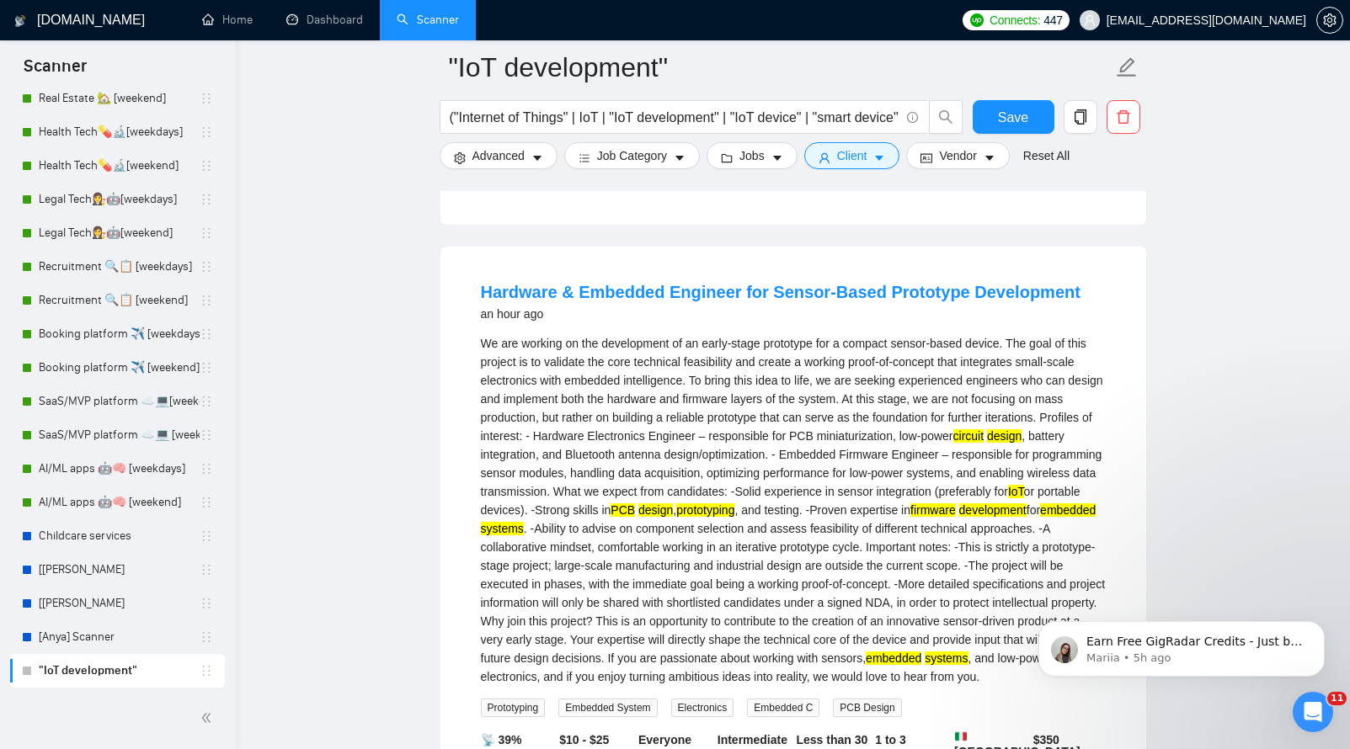
click at [737, 324] on div "an hour ago" at bounding box center [780, 314] width 599 height 20
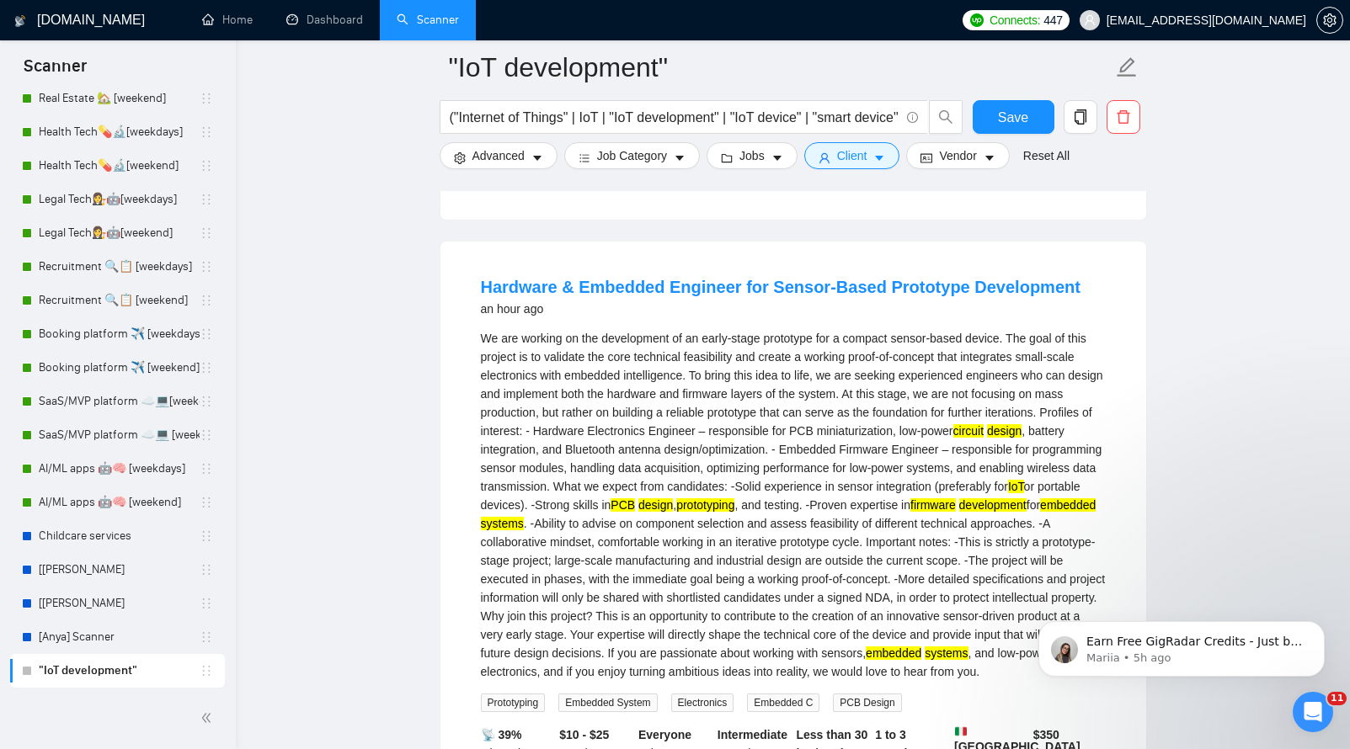
scroll to position [1105, 0]
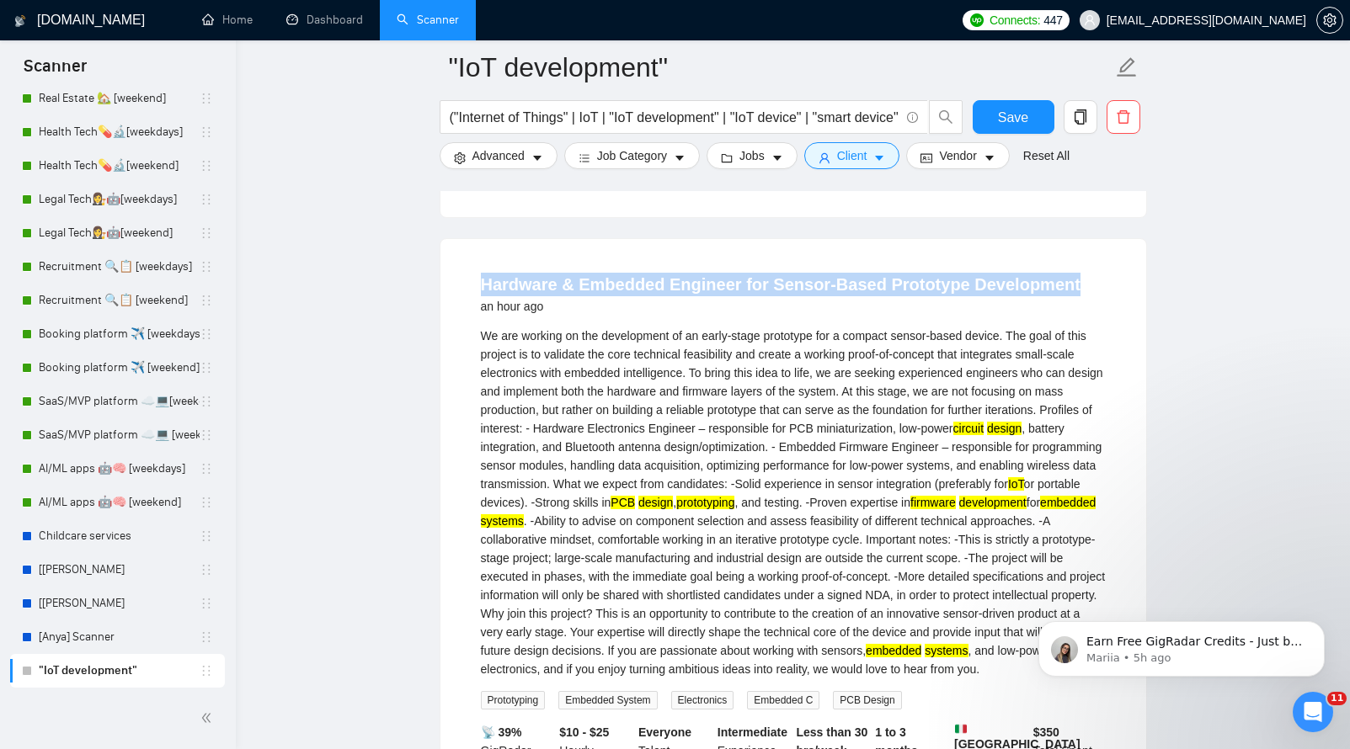
drag, startPoint x: 473, startPoint y: 315, endPoint x: 1063, endPoint y: 318, distance: 590.2
click at [1063, 318] on li "Hardware & Embedded Engineer for Sensor-Based Prototype Development an hour ago…" at bounding box center [793, 556] width 665 height 595
copy link "Hardware & Embedded Engineer for Sensor-Based Prototype Development"
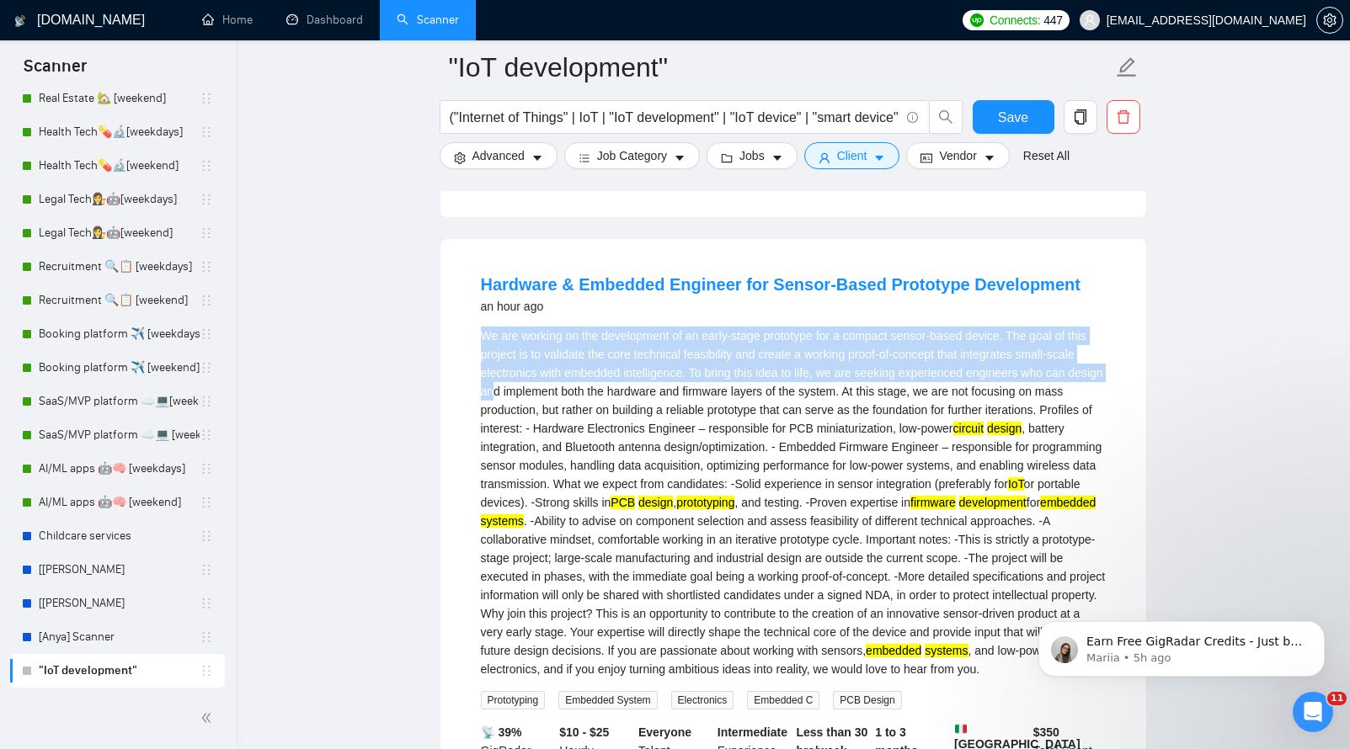
scroll to position [1108, 0]
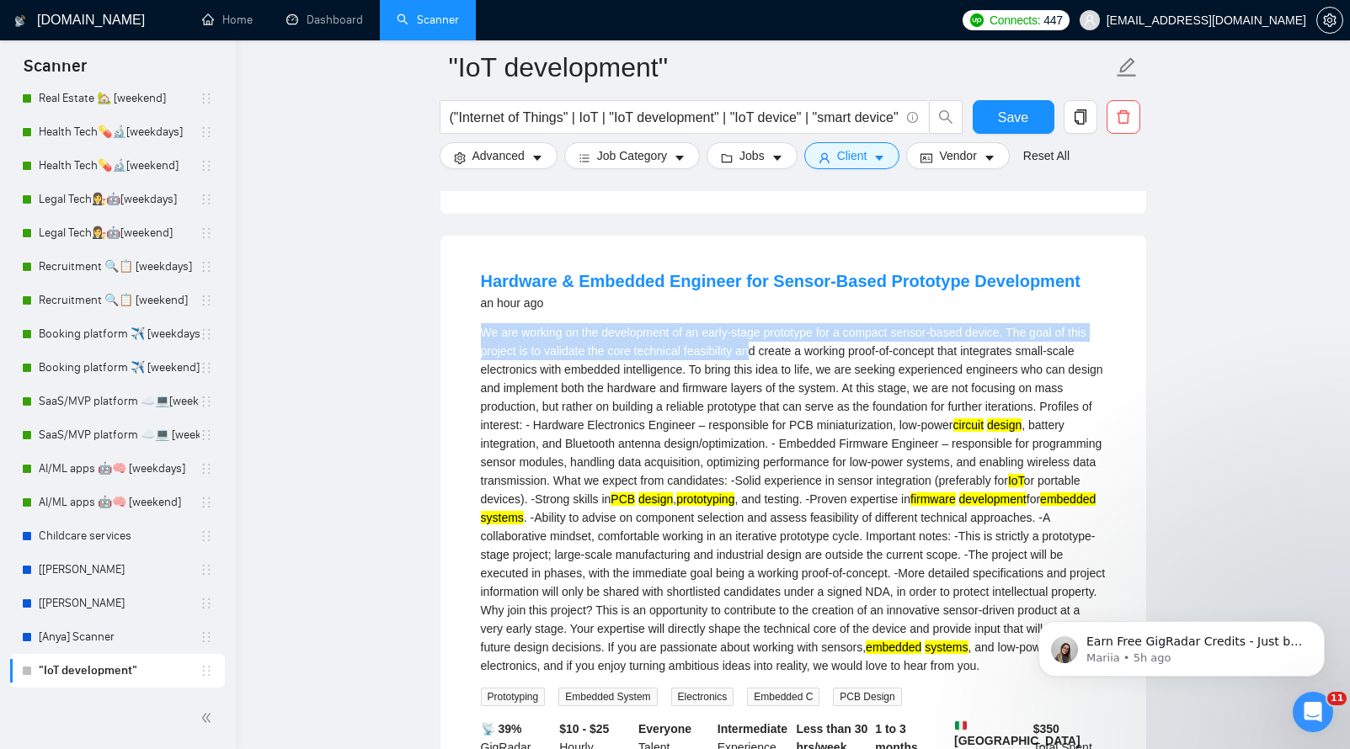
drag, startPoint x: 470, startPoint y: 365, endPoint x: 781, endPoint y: 375, distance: 311.7
click at [781, 375] on li "Hardware & Embedded Engineer for Sensor-Based Prototype Development an hour ago…" at bounding box center [793, 553] width 665 height 595
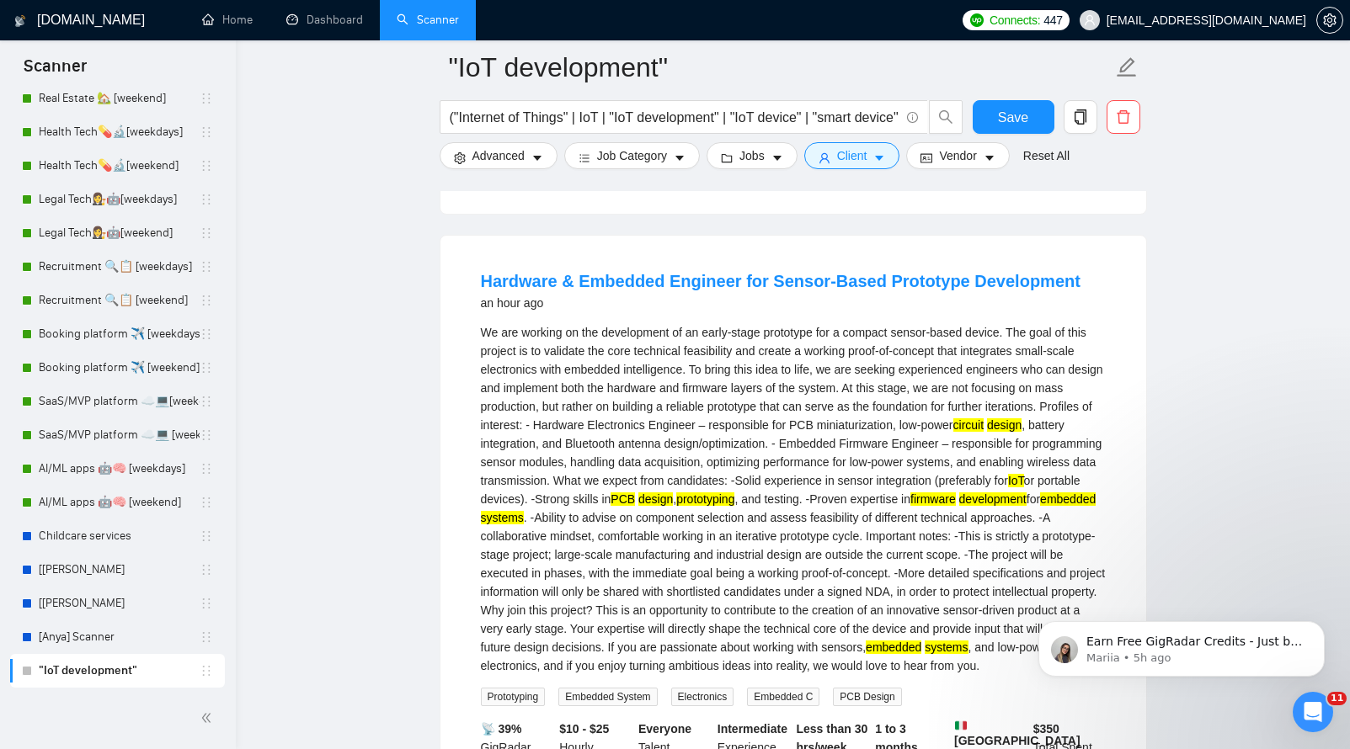
click at [871, 362] on div "We are working on the development of an early-stage prototype for a compact sen…" at bounding box center [793, 499] width 625 height 352
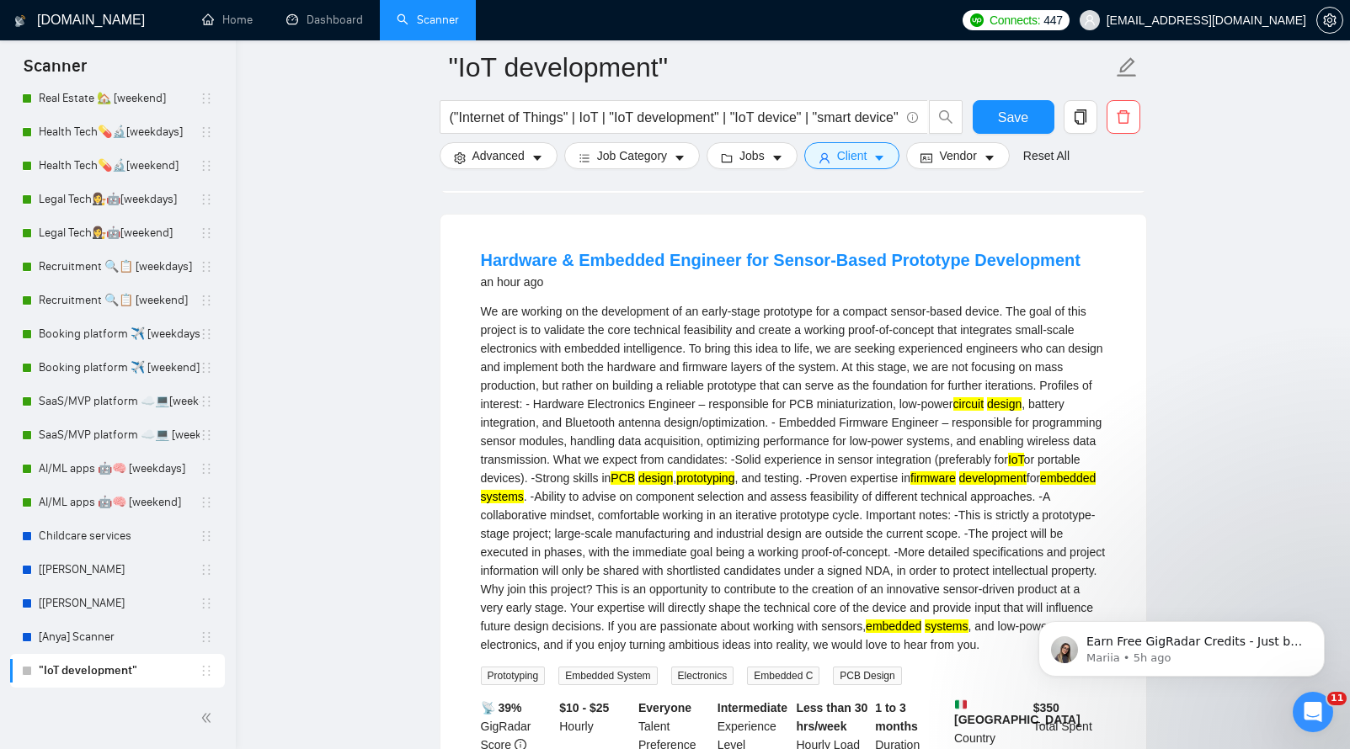
scroll to position [1140, 0]
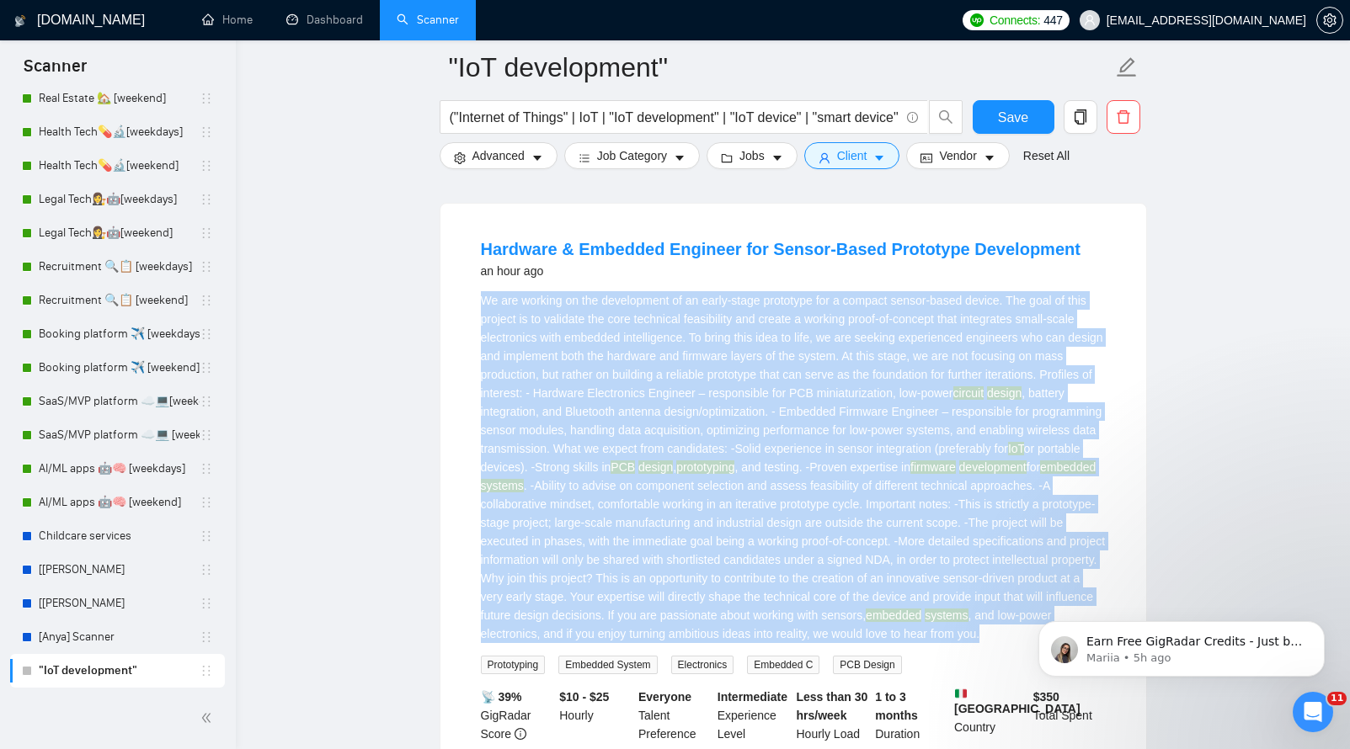
drag, startPoint x: 820, startPoint y: 652, endPoint x: 481, endPoint y: 336, distance: 464.0
click at [481, 336] on div "We are working on the development of an early-stage prototype for a compact sen…" at bounding box center [793, 467] width 625 height 352
copy div "Lo ips dolorsi am con adipiscinge se do eiusm-tempo incididun utl e dolorem ali…"
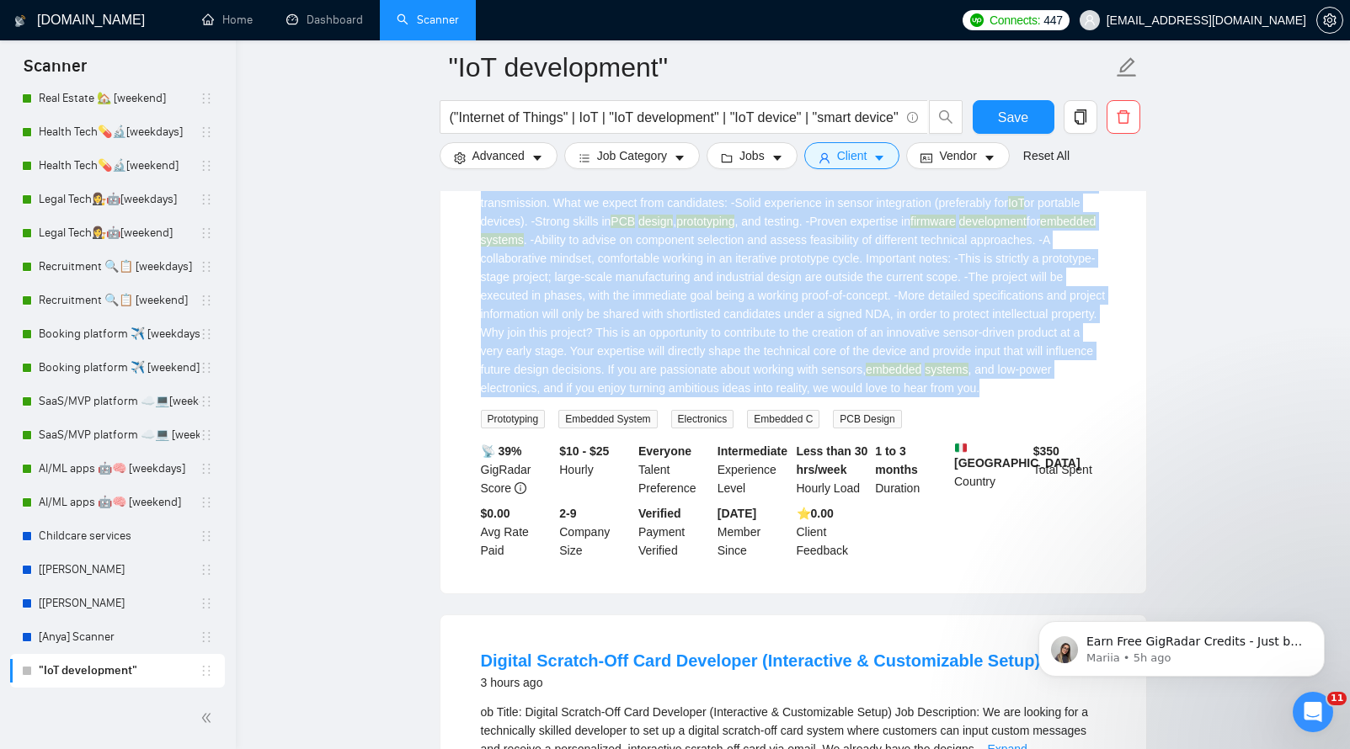
scroll to position [1686, 0]
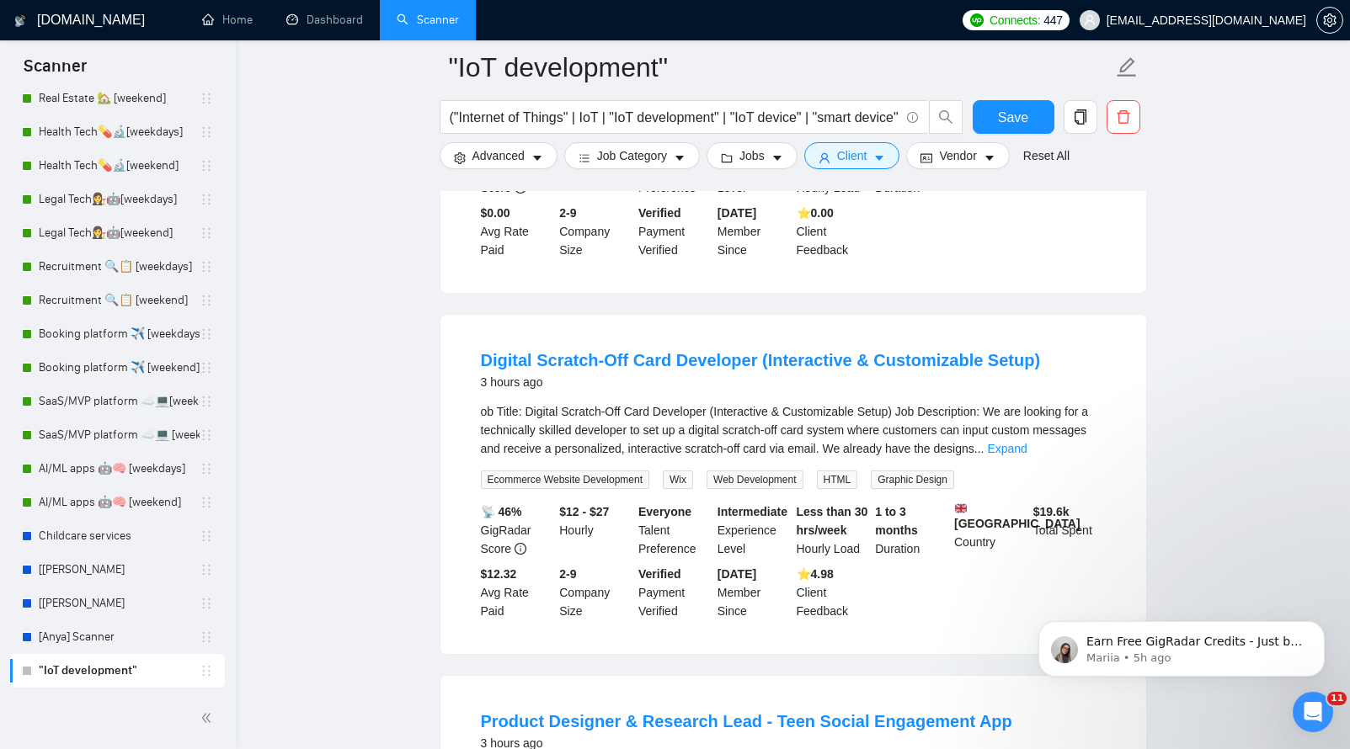
click at [1026, 455] on link "Expand" at bounding box center [1007, 448] width 40 height 13
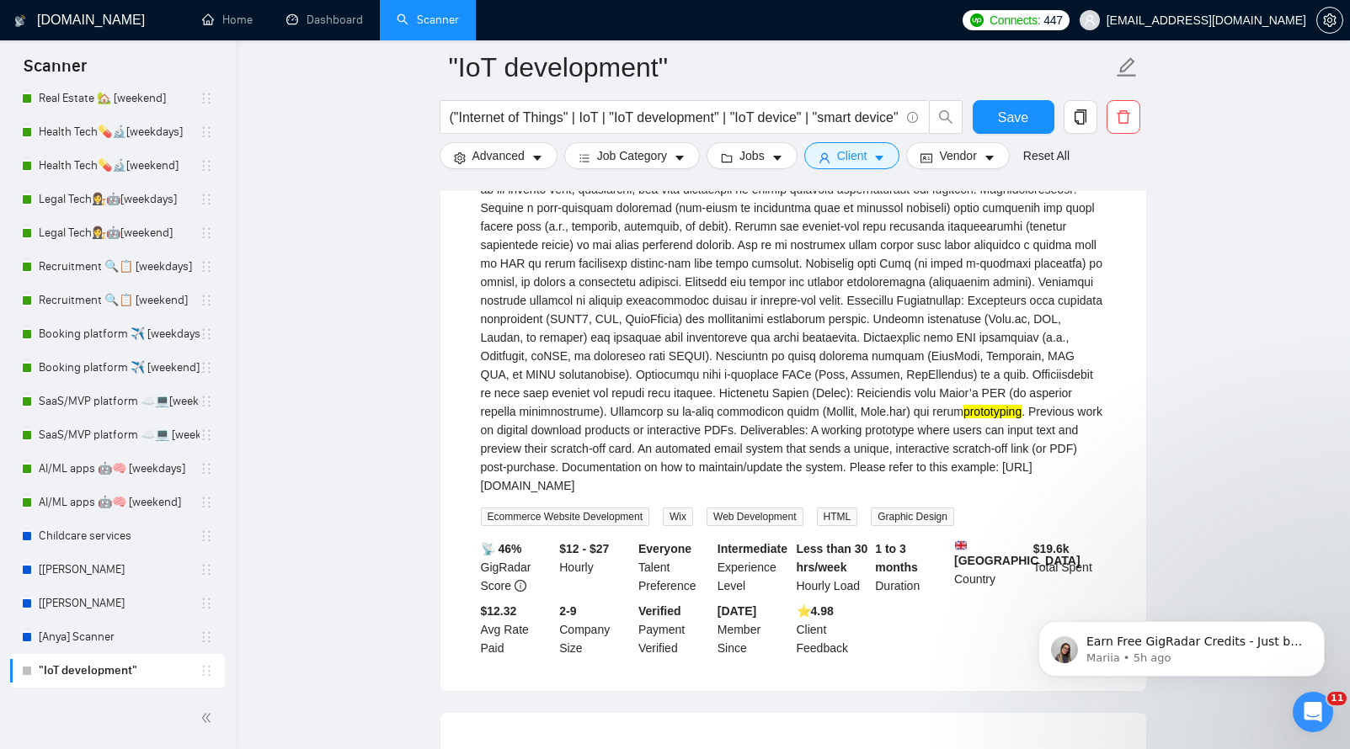
scroll to position [1970, 0]
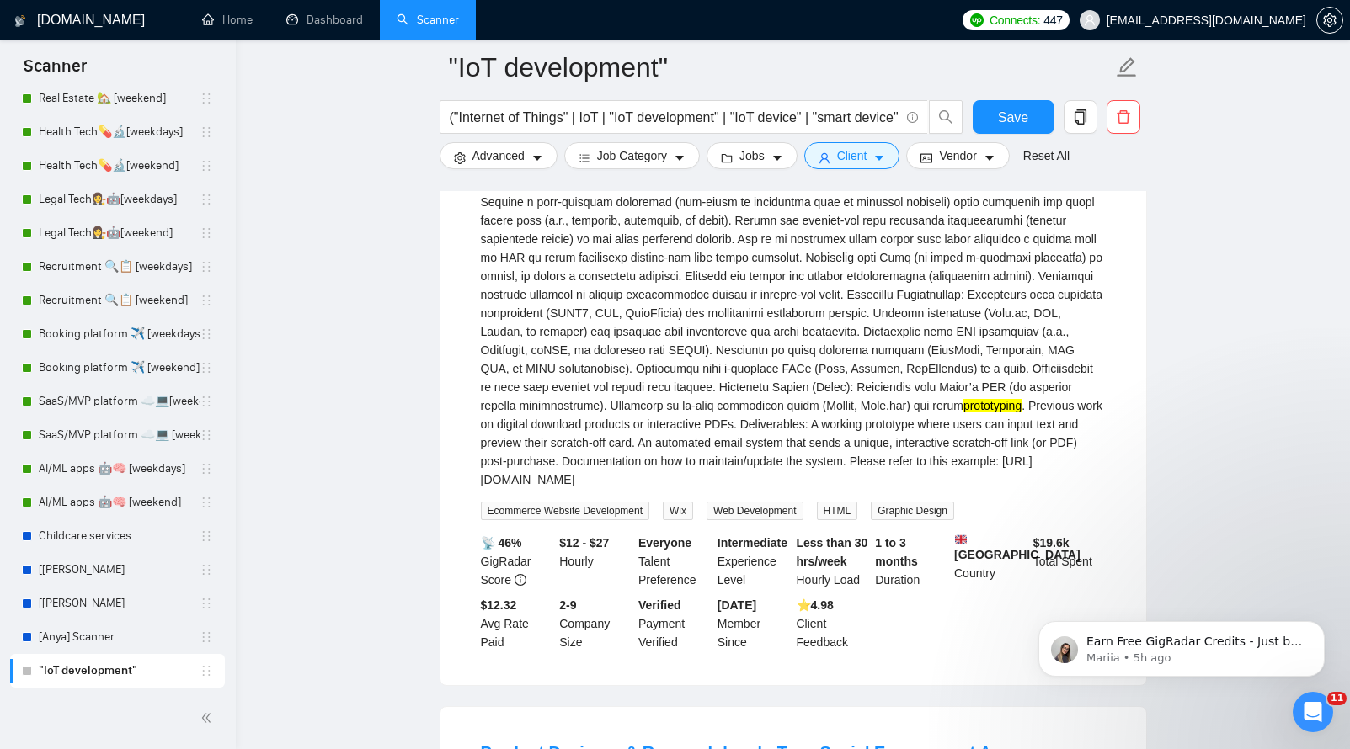
drag, startPoint x: 988, startPoint y: 525, endPoint x: 792, endPoint y: 523, distance: 196.2
click at [792, 489] on div "prototyping . Previous work on digital download products or interactive PDFs. D…" at bounding box center [793, 304] width 625 height 370
copy div "[URL][DOMAIN_NAME]"
click at [413, 265] on main ""IoT development" ("Internet of Things" | IoT | "IoT development" | "IoT device…" at bounding box center [793, 720] width 1060 height 5247
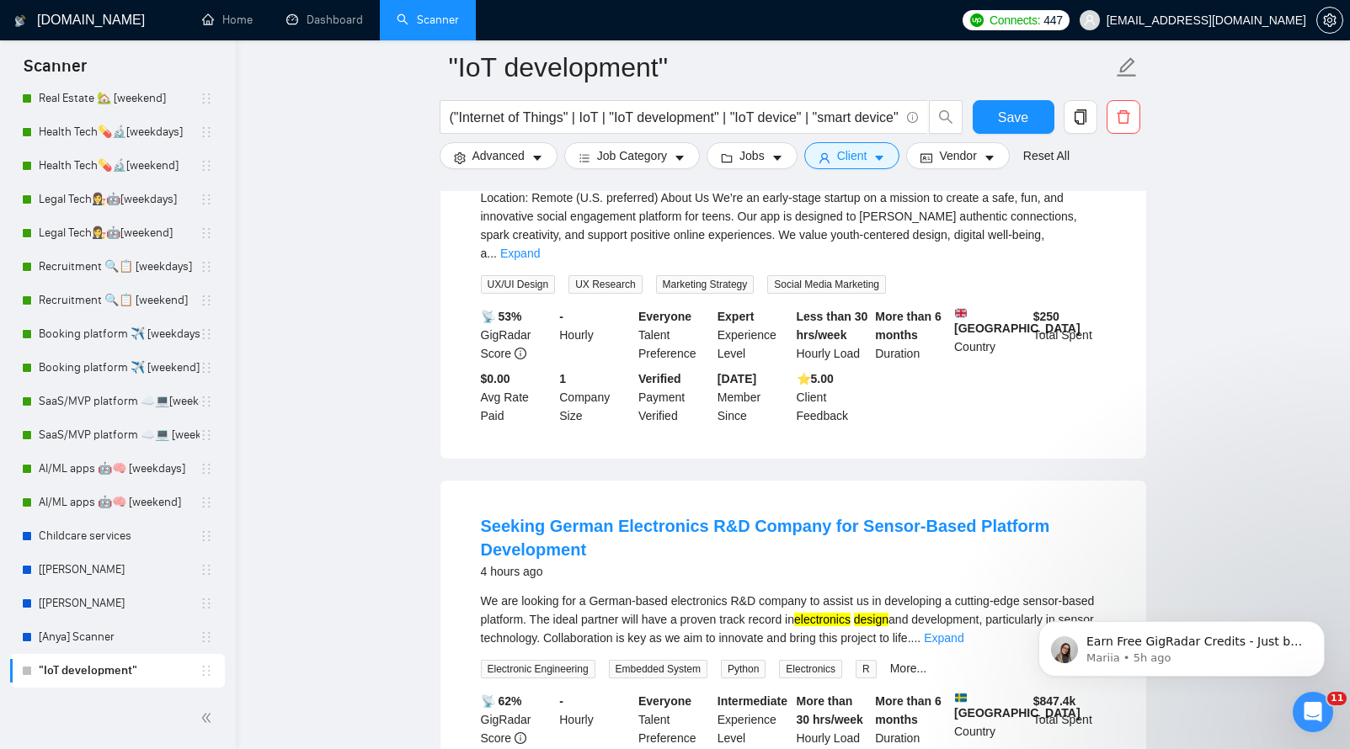
scroll to position [2609, 0]
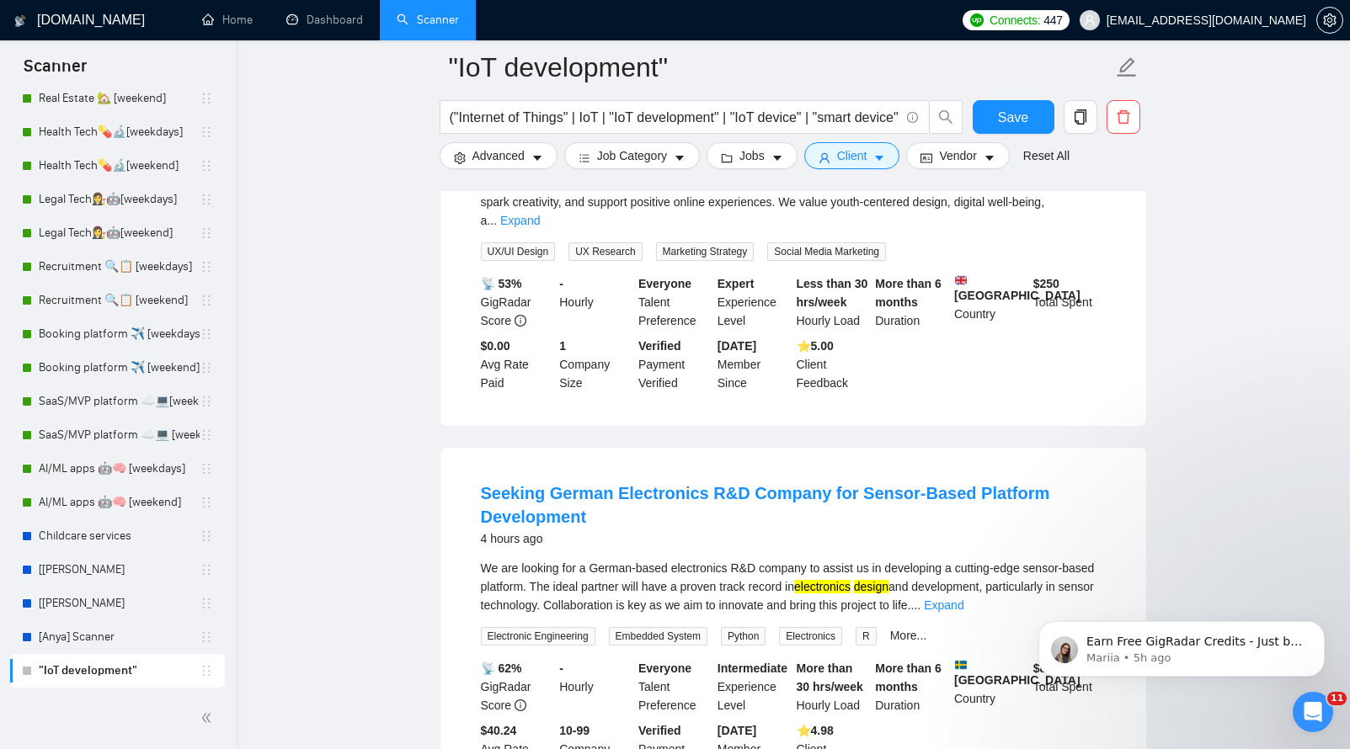
click at [722, 490] on ul "Full-Stack Developer Needed for RoboQuill Maintenance and Enhancement 22 minute…" at bounding box center [792, 204] width 707 height 4922
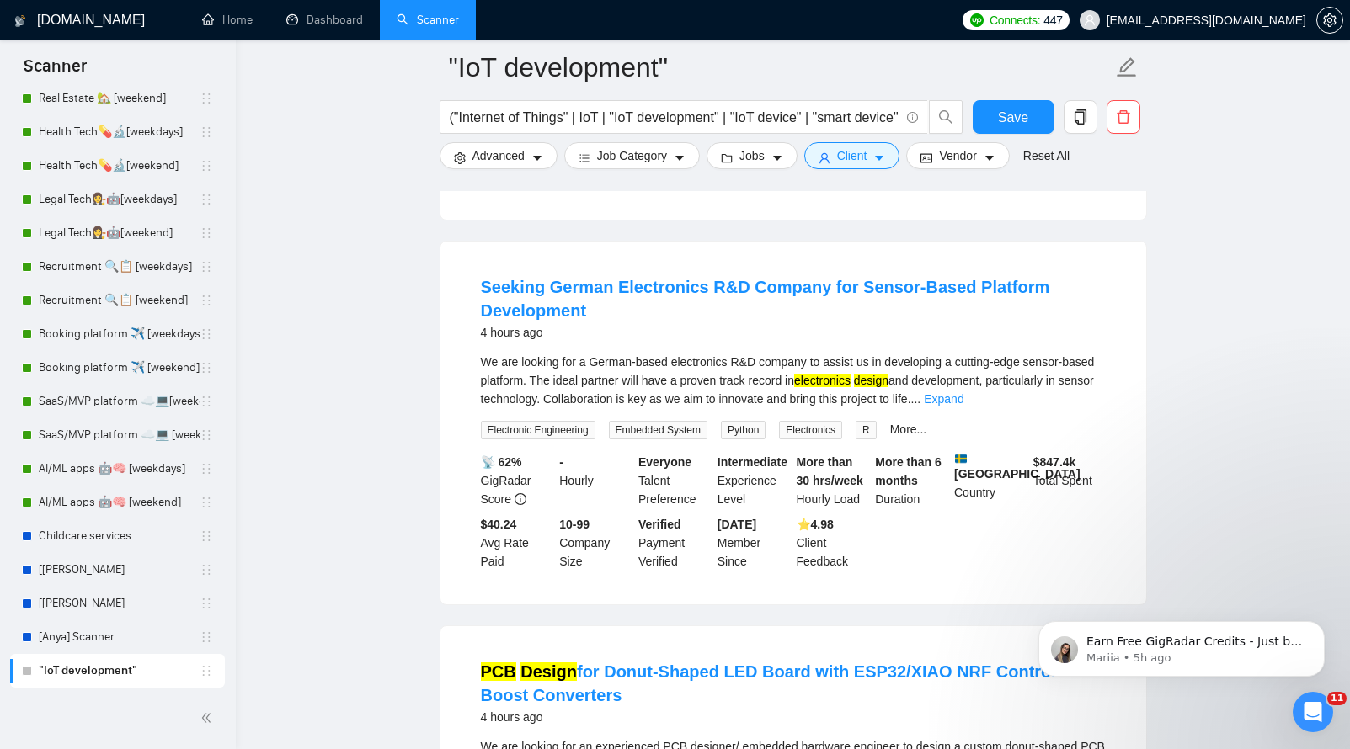
scroll to position [2833, 0]
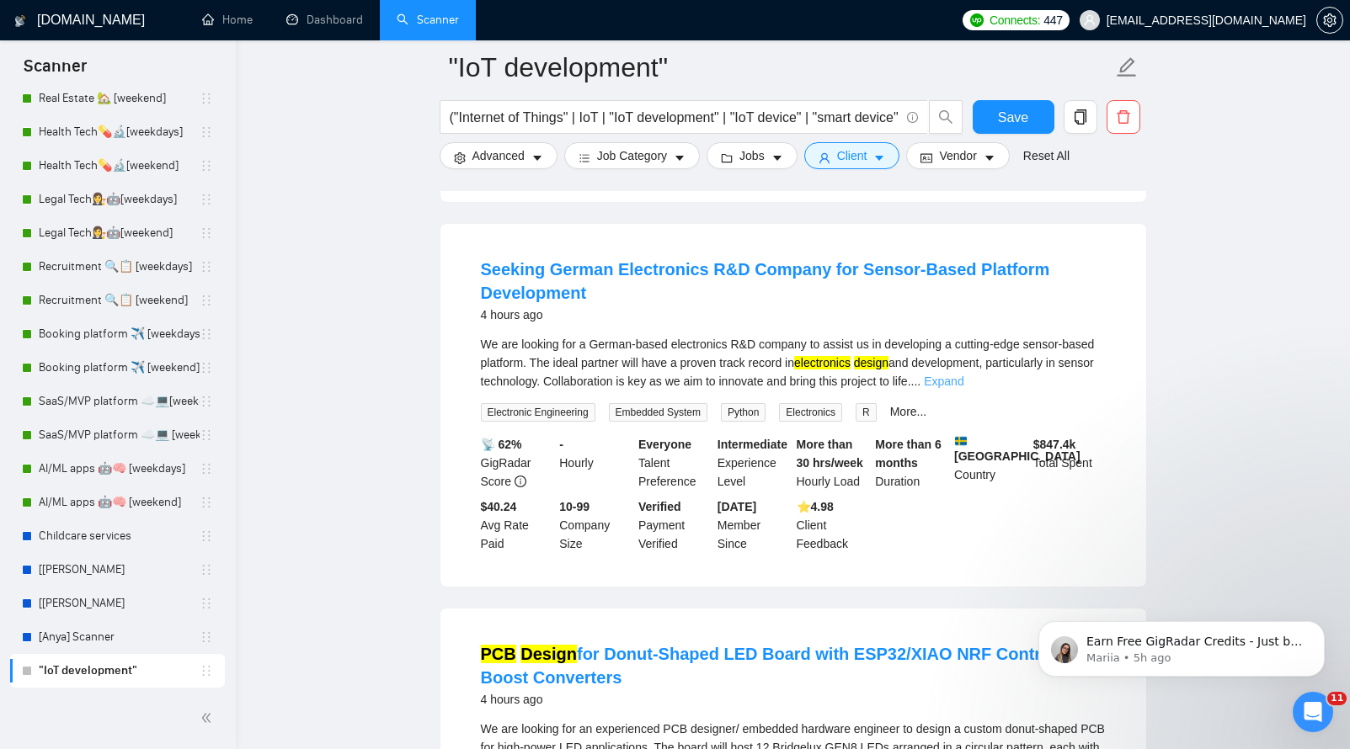
click at [963, 388] on link "Expand" at bounding box center [944, 381] width 40 height 13
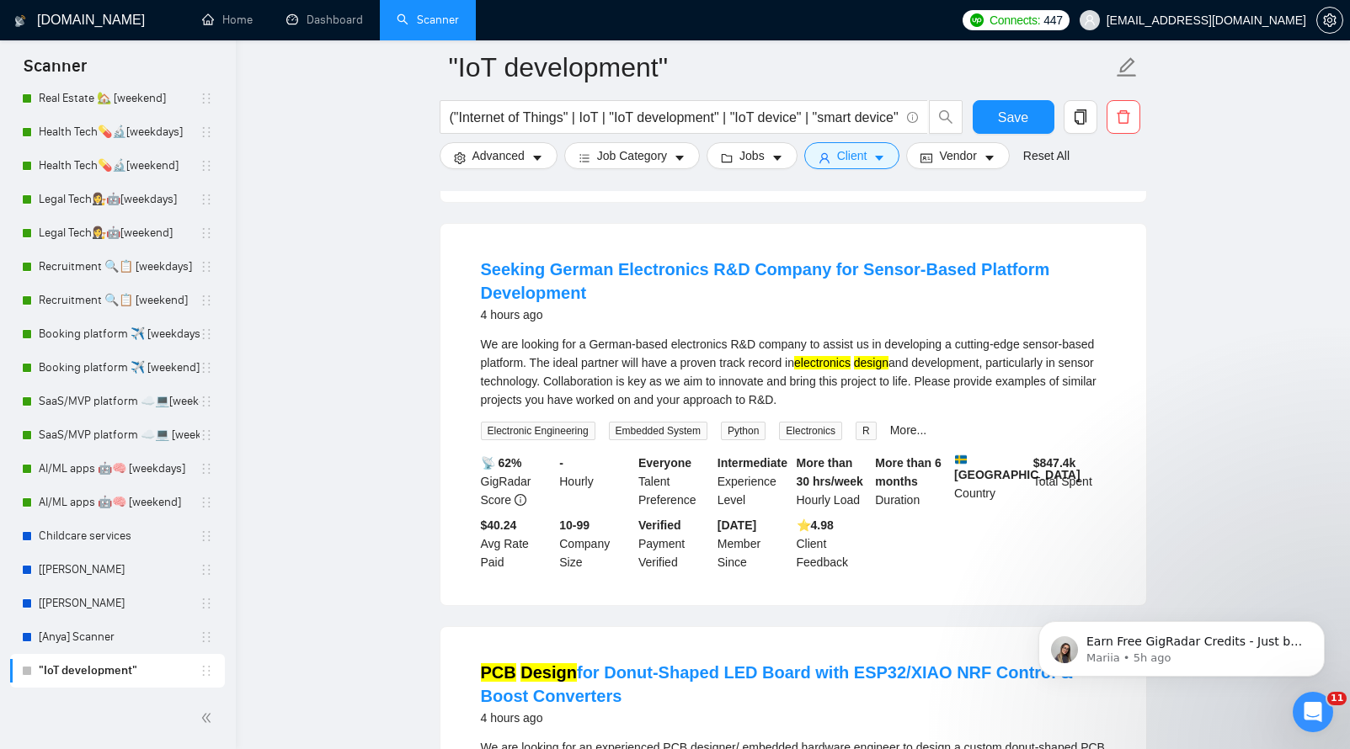
click at [739, 325] on div "4 hours ago" at bounding box center [793, 315] width 625 height 20
click at [652, 403] on div "We are looking for a German-based electronics R&D company to assist us in devel…" at bounding box center [793, 372] width 625 height 74
click at [738, 409] on div "We are looking for a German-based electronics R&D company to assist us in devel…" at bounding box center [793, 372] width 625 height 74
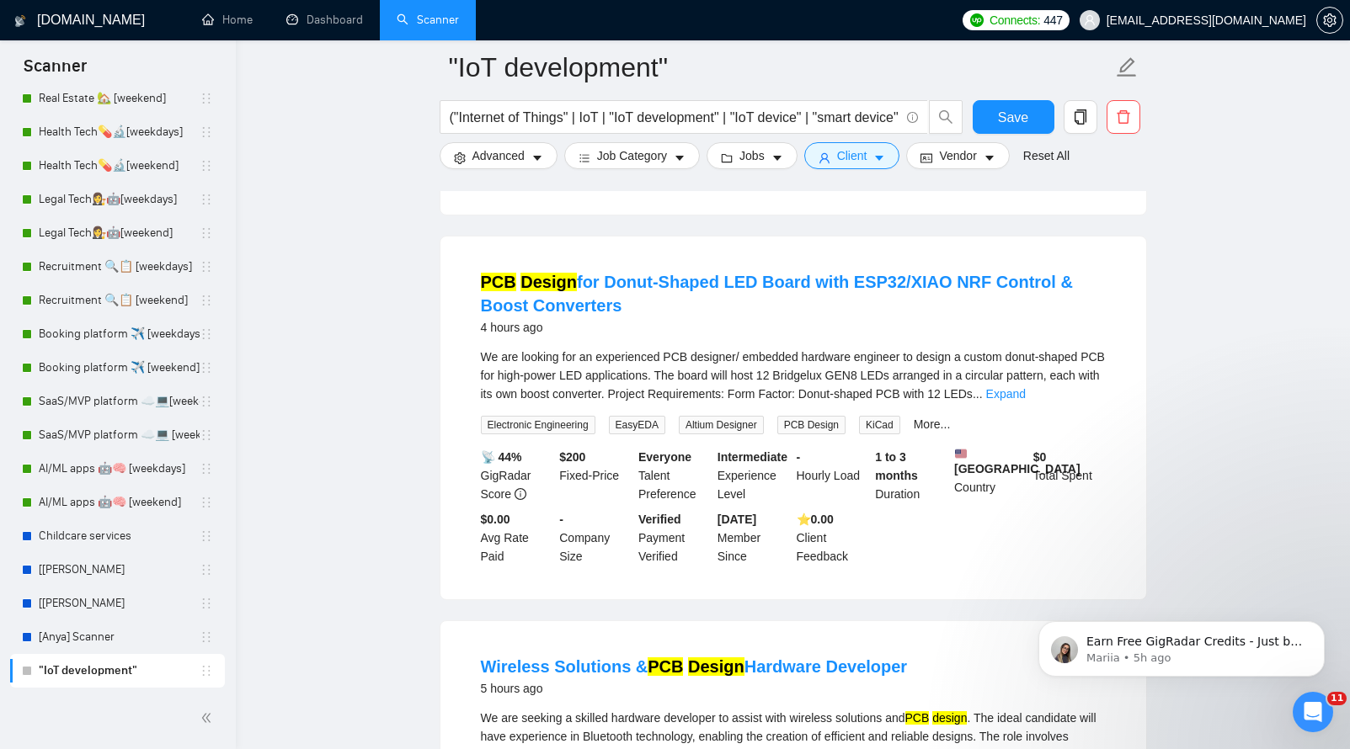
scroll to position [3256, 0]
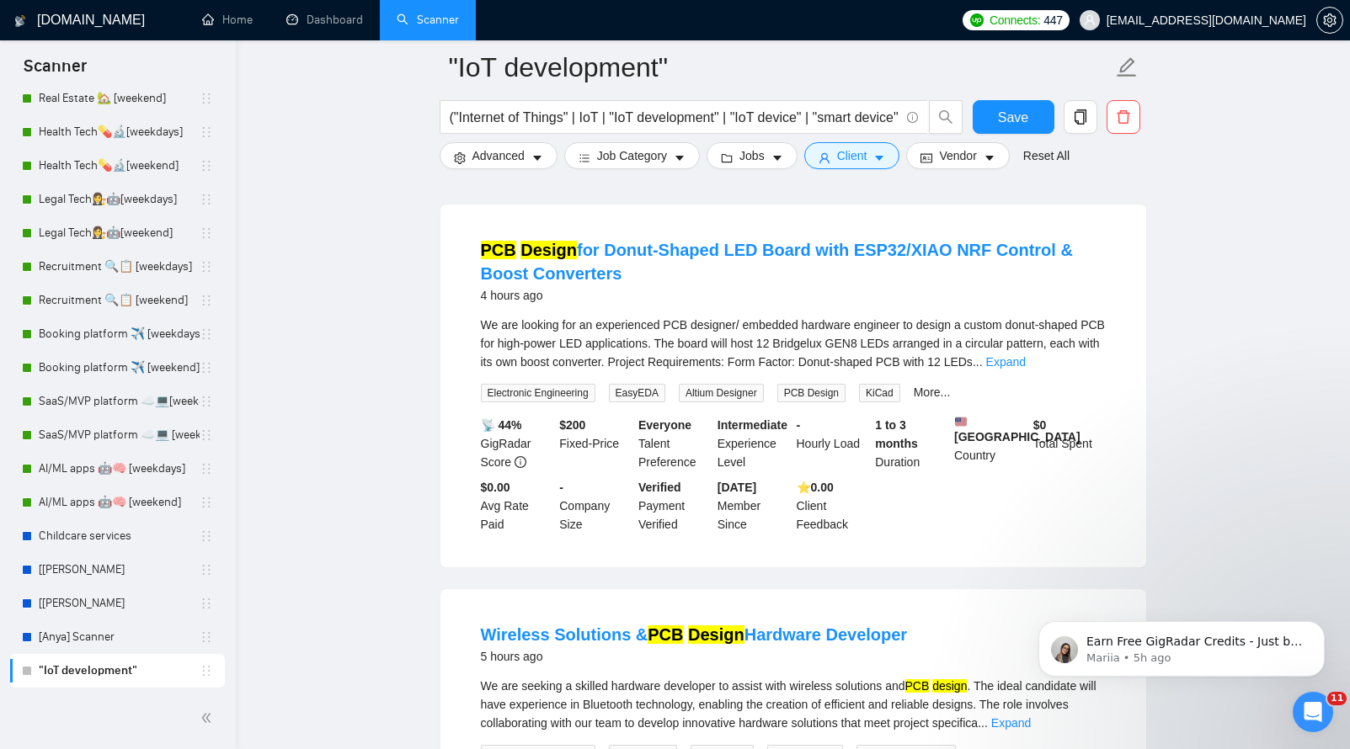
drag, startPoint x: 550, startPoint y: 315, endPoint x: 594, endPoint y: 318, distance: 43.9
click at [594, 318] on li "PCB Design for Donut-Shaped LED Board with ESP32/XIAO NRF Control & Boost Conve…" at bounding box center [793, 386] width 665 height 322
copy link "PCB Design for Donut-Shaped LED Board with ESP32/XIAO NRF Control & Boost Conve…"
click at [1101, 371] on div "We are looking for an experienced PCB designer/ embedded hardware engineer to d…" at bounding box center [793, 344] width 625 height 56
click at [1025, 369] on link "Expand" at bounding box center [1006, 361] width 40 height 13
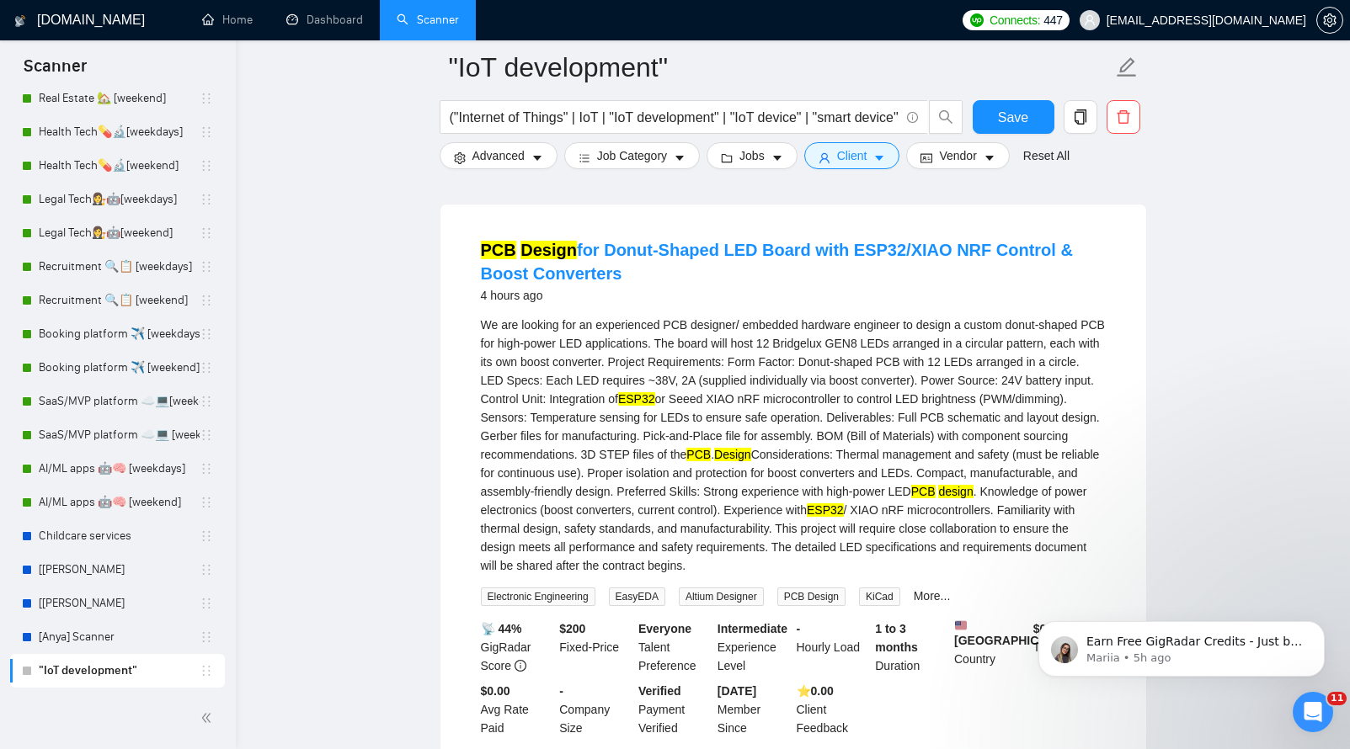
drag, startPoint x: 478, startPoint y: 372, endPoint x: 1007, endPoint y: 619, distance: 583.4
click at [1007, 619] on li "PCB Design for Donut-Shaped LED Board with ESP32/XIAO NRF Control & Boost Conve…" at bounding box center [793, 488] width 665 height 526
copy div "We are looking for an experienced PCB designer/ embedded hardware engineer to d…"
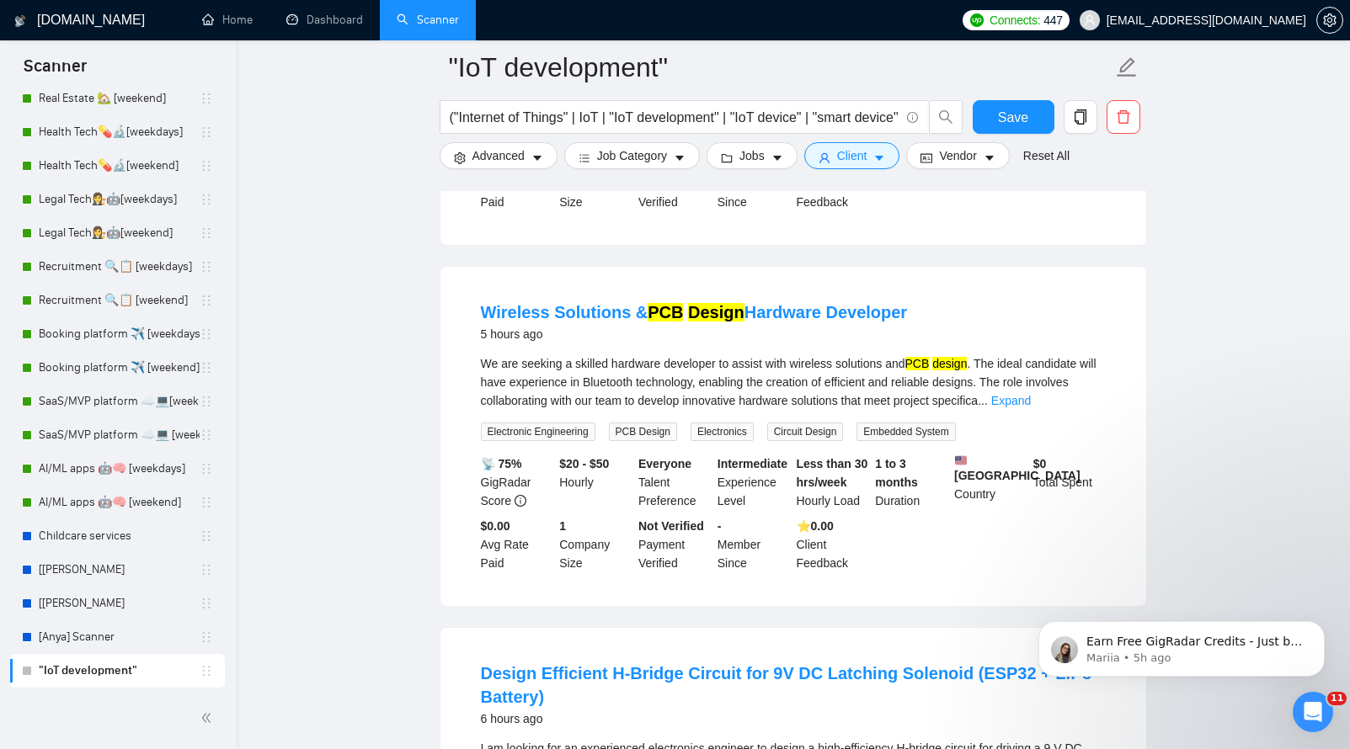
scroll to position [3874, 0]
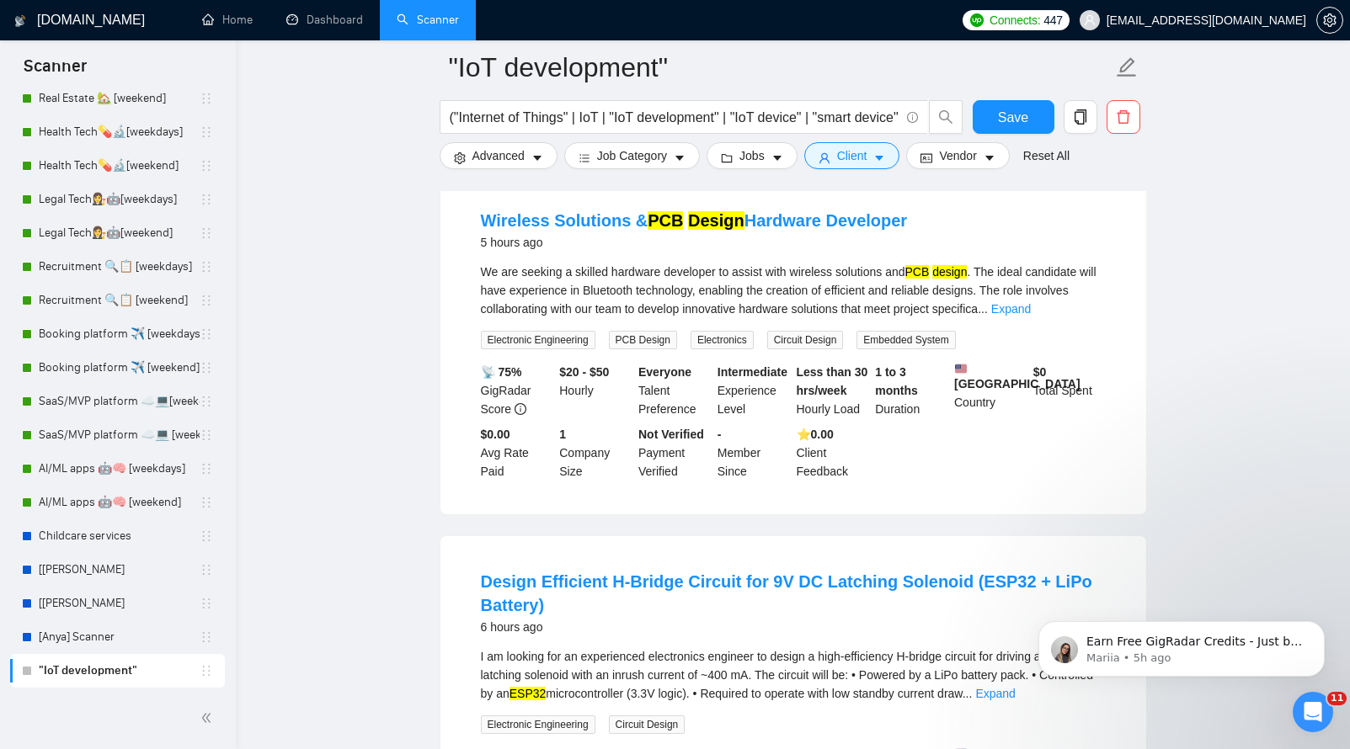
click at [1084, 318] on div "We are seeking a skilled hardware developer to assist with wireless solutions a…" at bounding box center [793, 291] width 625 height 56
click at [1031, 316] on link "Expand" at bounding box center [1011, 308] width 40 height 13
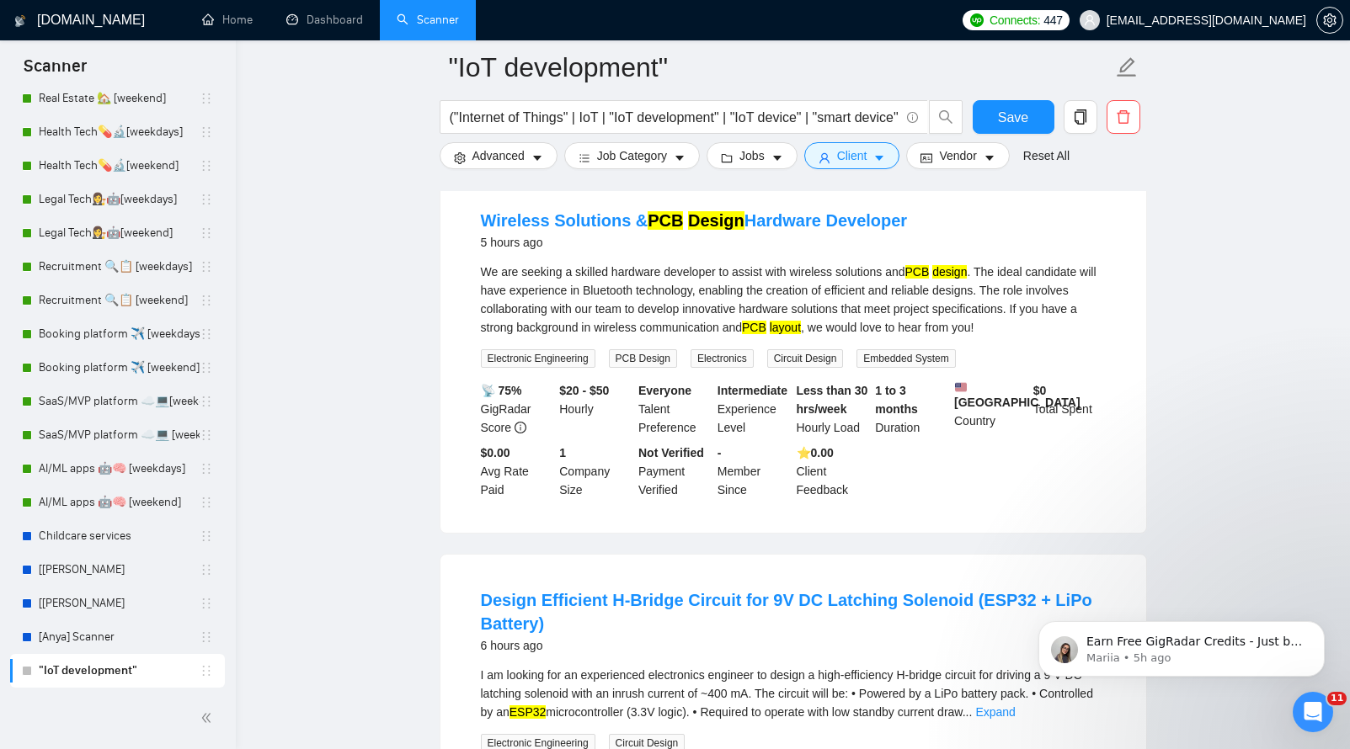
drag, startPoint x: 877, startPoint y: 281, endPoint x: 473, endPoint y: 280, distance: 404.1
click at [473, 280] on li "Wireless Solutions & PCB Design Hardware Developer 5 hours ago We are seeking a…" at bounding box center [793, 353] width 665 height 317
copy link "Wireless Solutions & PCB Design Hardware Developer"
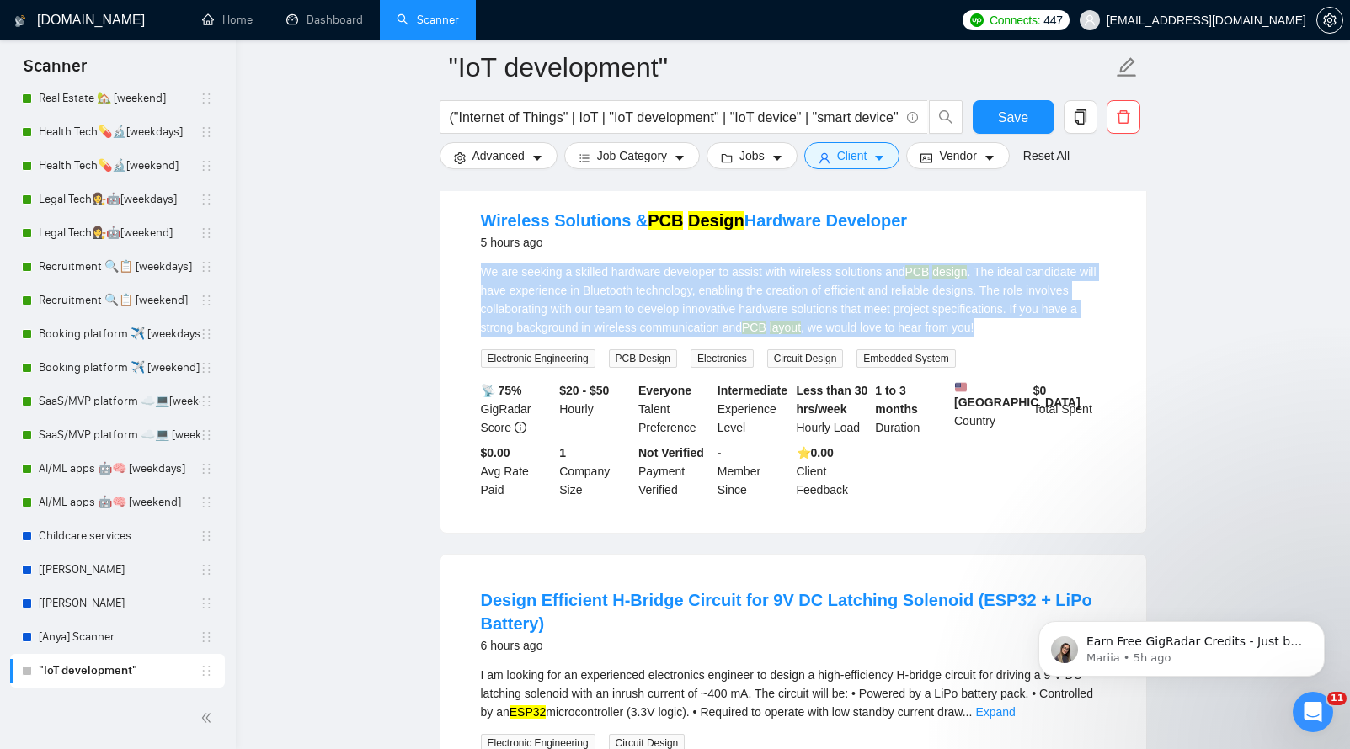
drag, startPoint x: 469, startPoint y: 333, endPoint x: 1079, endPoint y: 383, distance: 612.4
click at [1079, 383] on li "Wireless Solutions & PCB Design Hardware Developer 5 hours ago We are seeking a…" at bounding box center [793, 353] width 665 height 317
copy div "We are seeking a skilled hardware developer to assist with wireless solutions a…"
click at [953, 441] on li "Wireless Solutions & PCB Design Hardware Developer 5 hours ago We are seeking a…" at bounding box center [793, 353] width 665 height 317
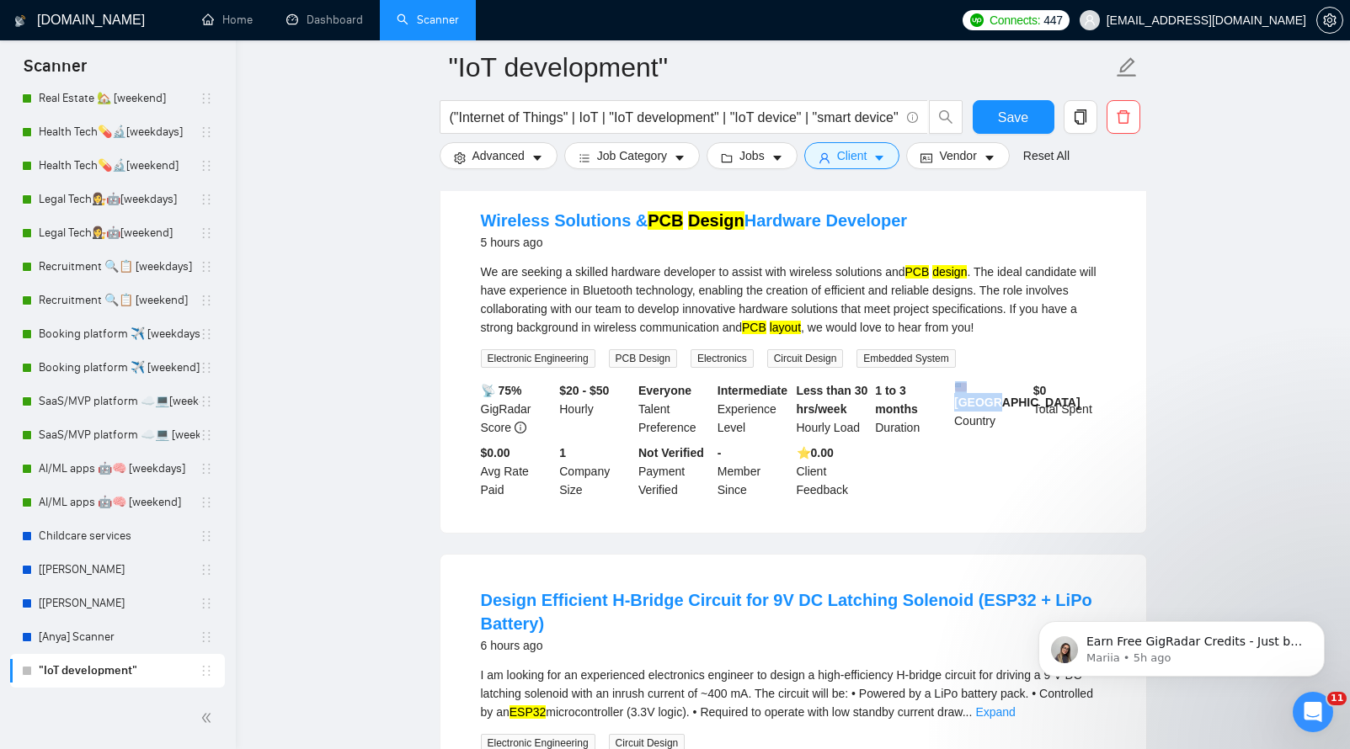
click at [953, 441] on li "Wireless Solutions & PCB Design Hardware Developer 5 hours ago We are seeking a…" at bounding box center [793, 353] width 665 height 317
click at [948, 441] on li "Wireless Solutions & PCB Design Hardware Developer 5 hours ago We are seeking a…" at bounding box center [793, 353] width 665 height 317
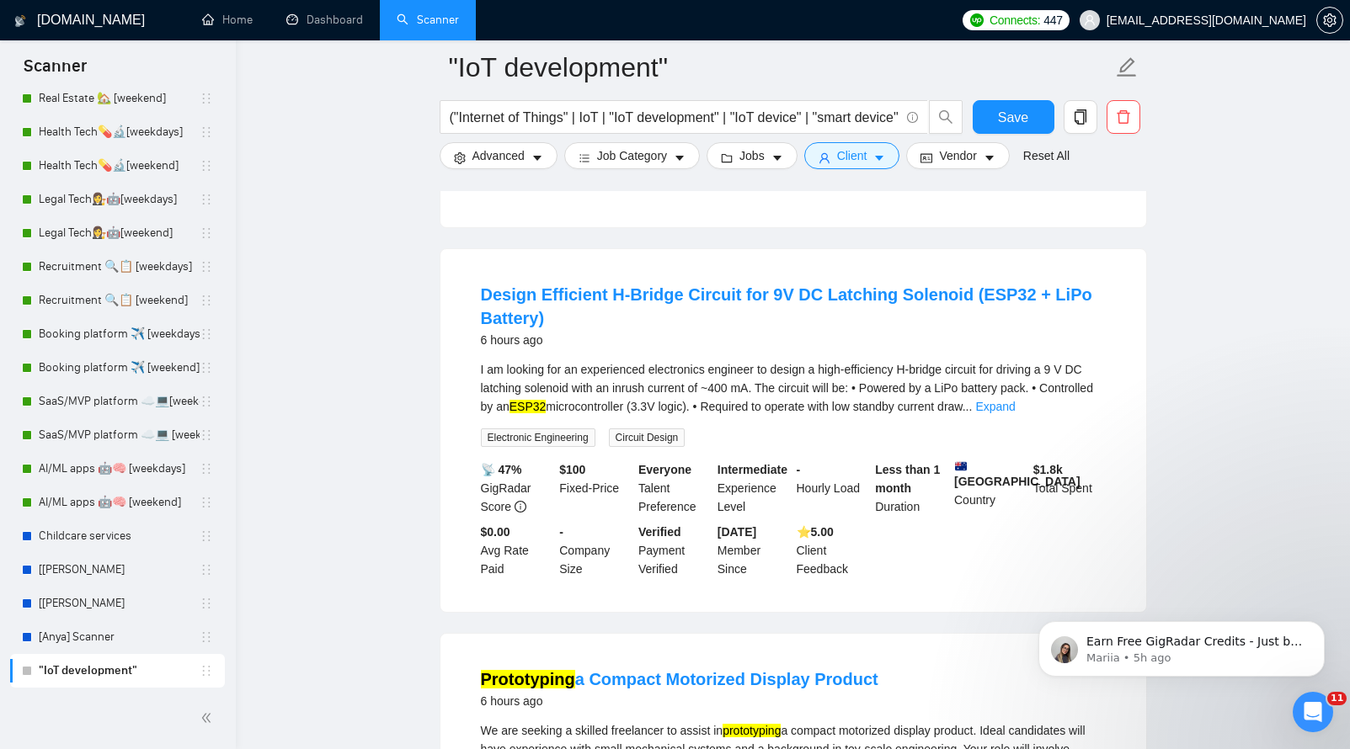
scroll to position [4259, 0]
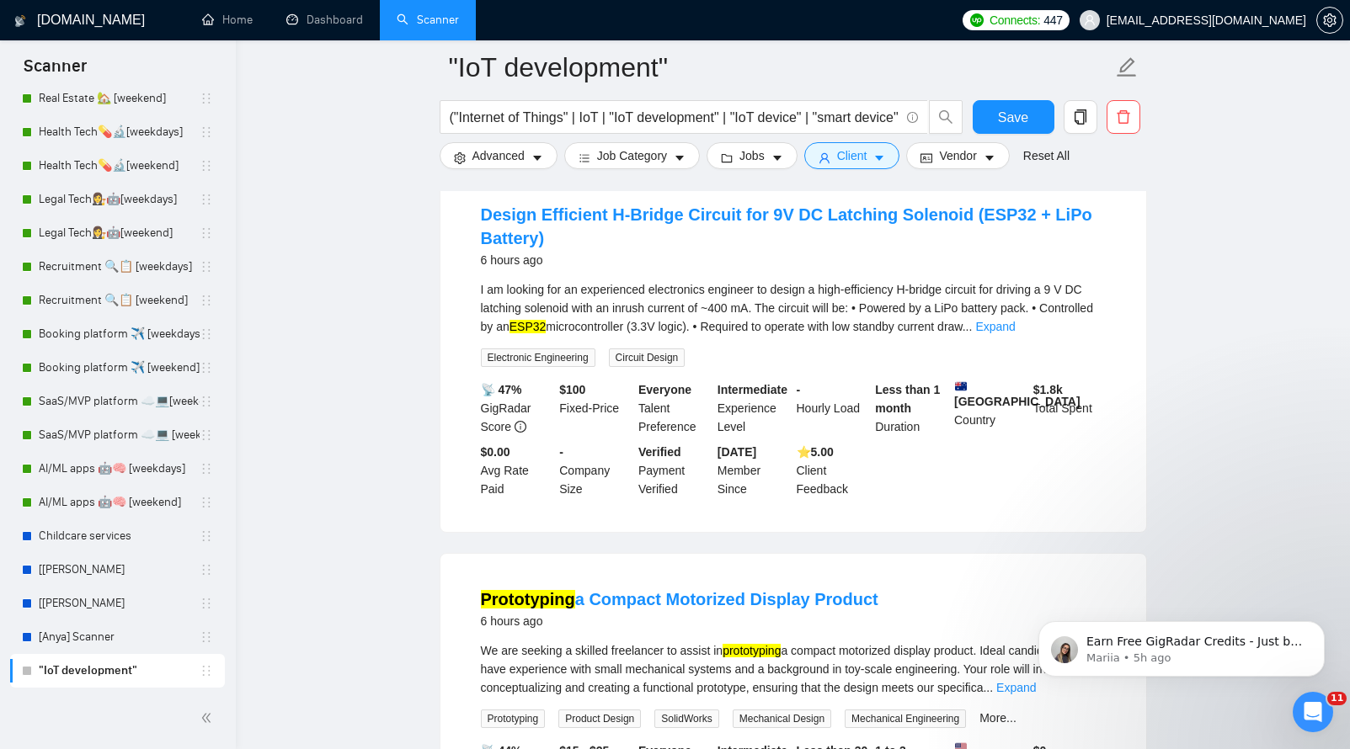
click at [1089, 367] on div "I am looking for an experienced electronics engineer to design a high-efficienc…" at bounding box center [793, 323] width 625 height 87
click at [1015, 333] on link "Expand" at bounding box center [995, 326] width 40 height 13
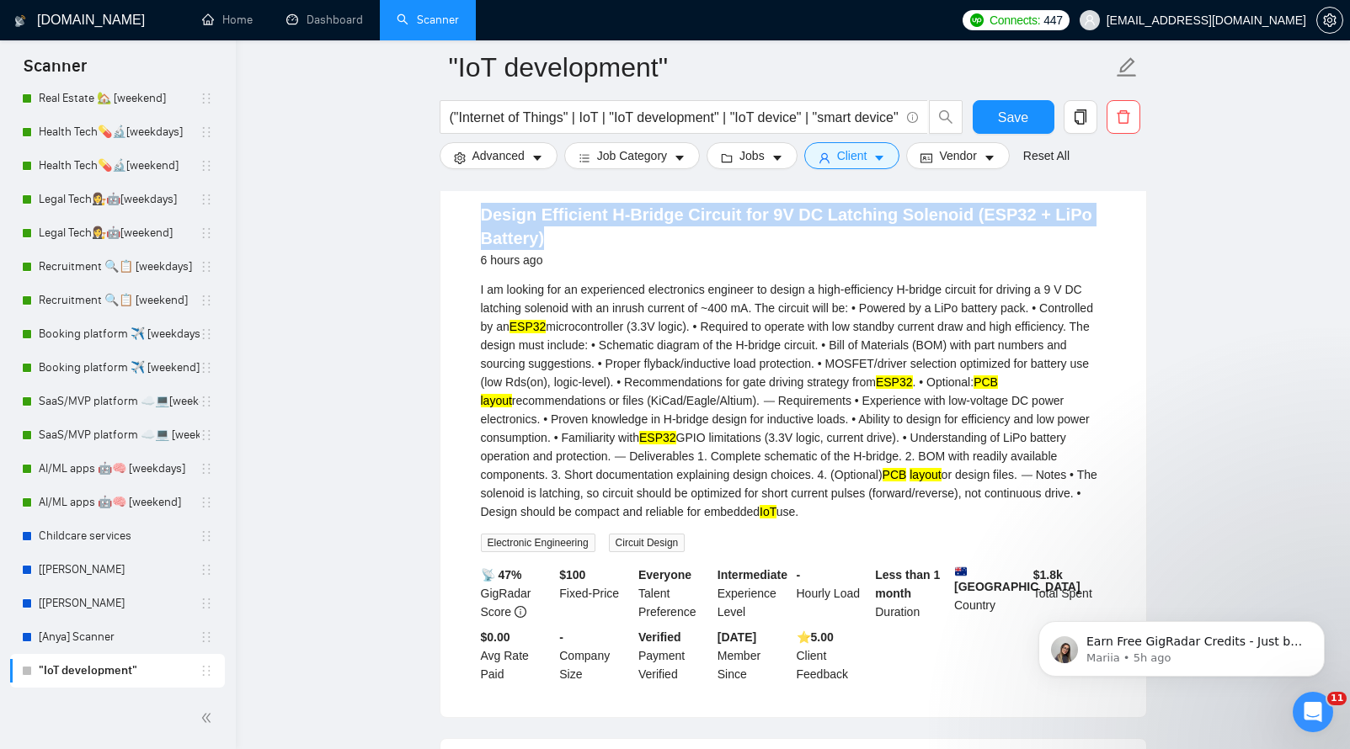
drag, startPoint x: 468, startPoint y: 285, endPoint x: 572, endPoint y: 317, distance: 108.4
click at [572, 317] on li "Design Efficient H-Bridge Circuit for 9V DC Latching Solenoid (ESP32 + LiPo Bat…" at bounding box center [793, 443] width 665 height 508
copy link "Design Efficient H-Bridge Circuit for 9V DC Latching Solenoid (ESP32 + LiPo Bat…"
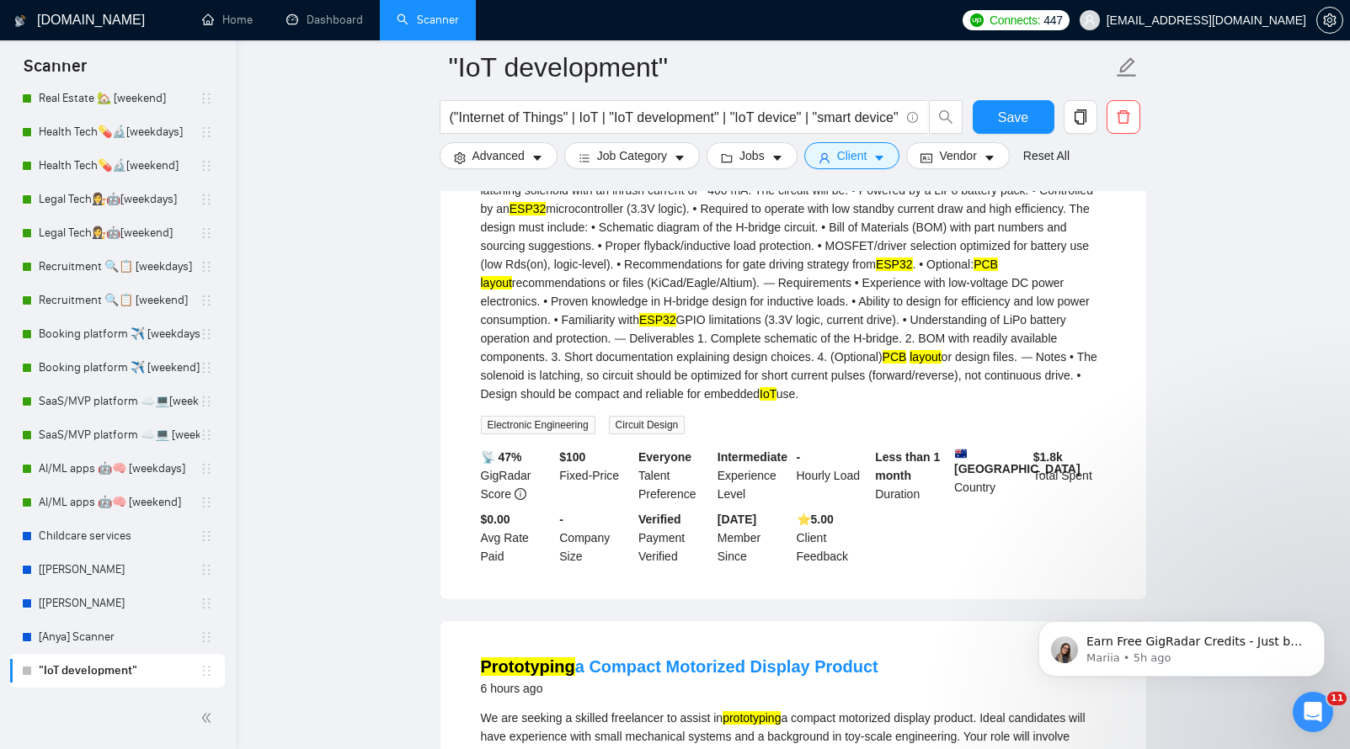
scroll to position [4378, 0]
drag, startPoint x: 477, startPoint y: 248, endPoint x: 1105, endPoint y: 467, distance: 665.1
click at [1105, 467] on li "Design Efficient H-Bridge Circuit for 9V DC Latching Solenoid (ESP32 + LiPo Bat…" at bounding box center [793, 325] width 665 height 508
copy div "L ip dolorsi ame co adipiscinge seddoeiusmo temporin ut labore e dolo-magnaaliq…"
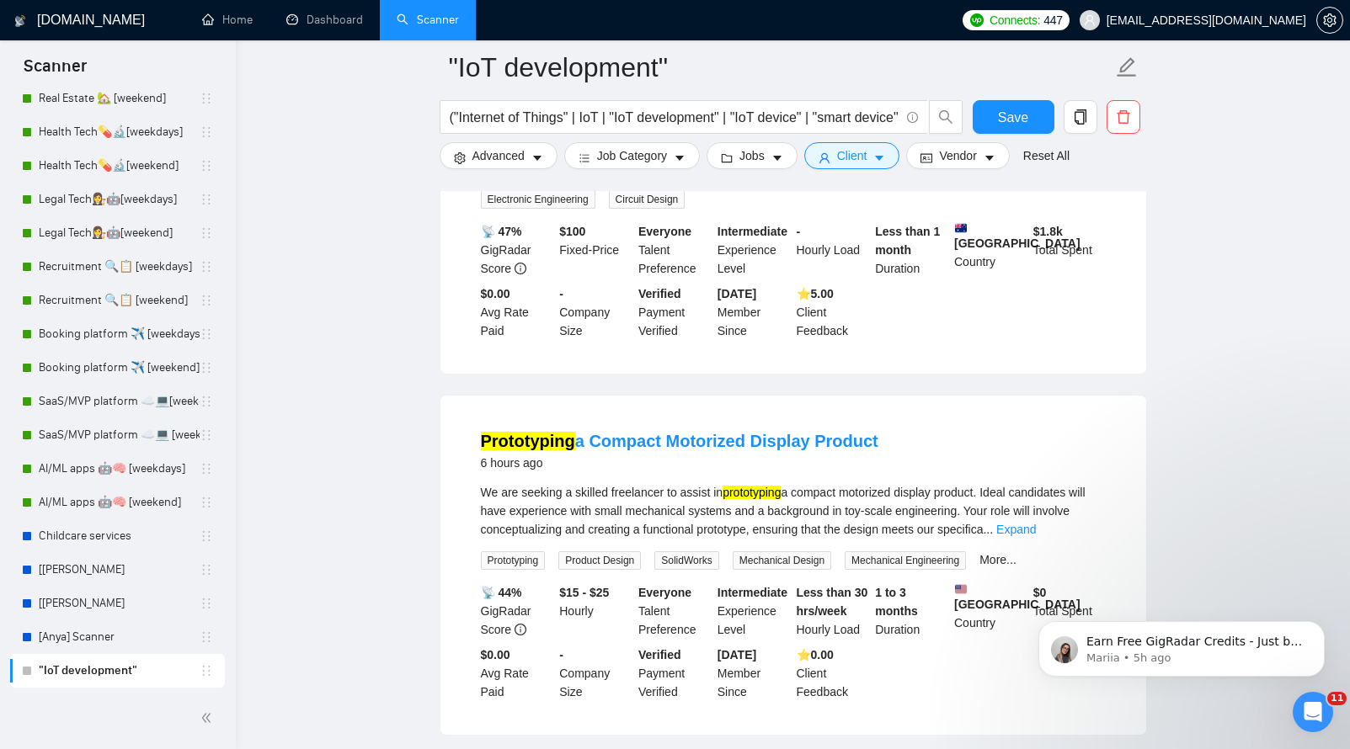
scroll to position [4746, 0]
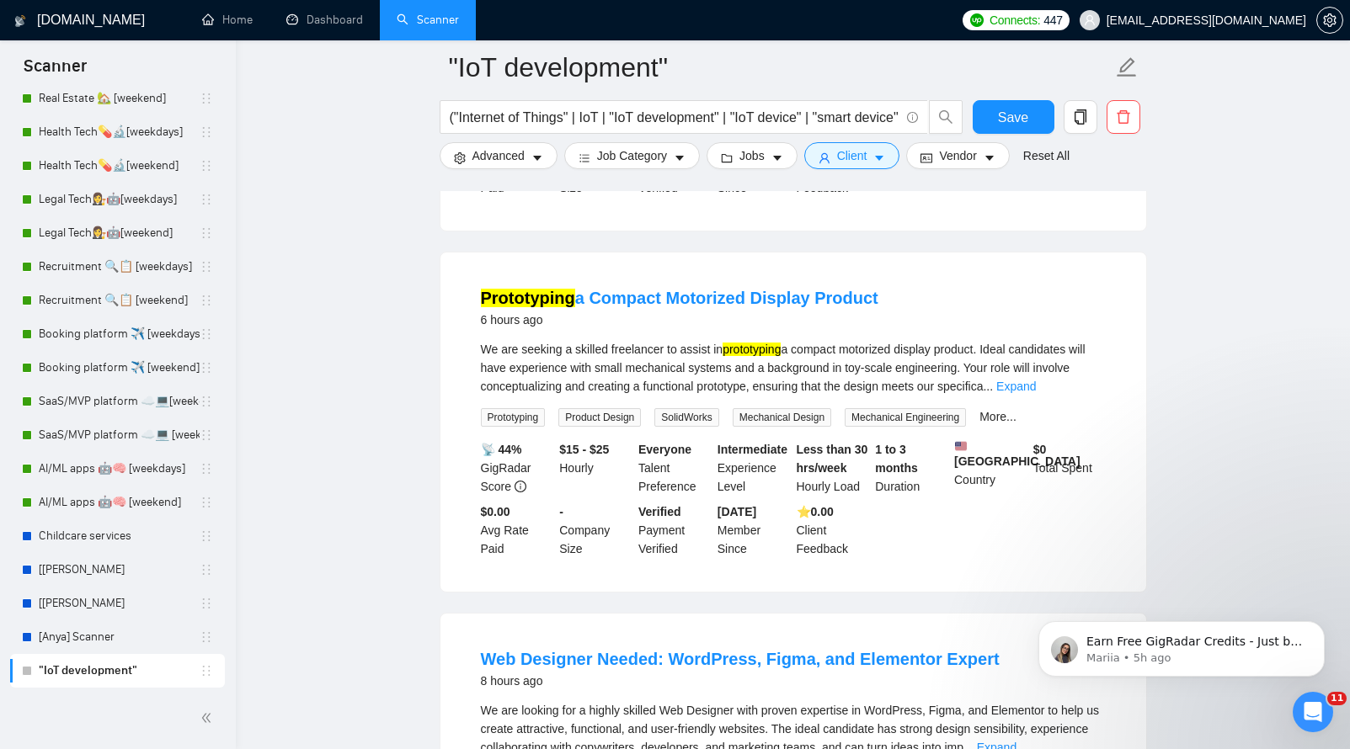
click at [461, 365] on li "Prototyping a Compact Motorized Display Product 6 hours ago We are seeking a sk…" at bounding box center [793, 422] width 665 height 299
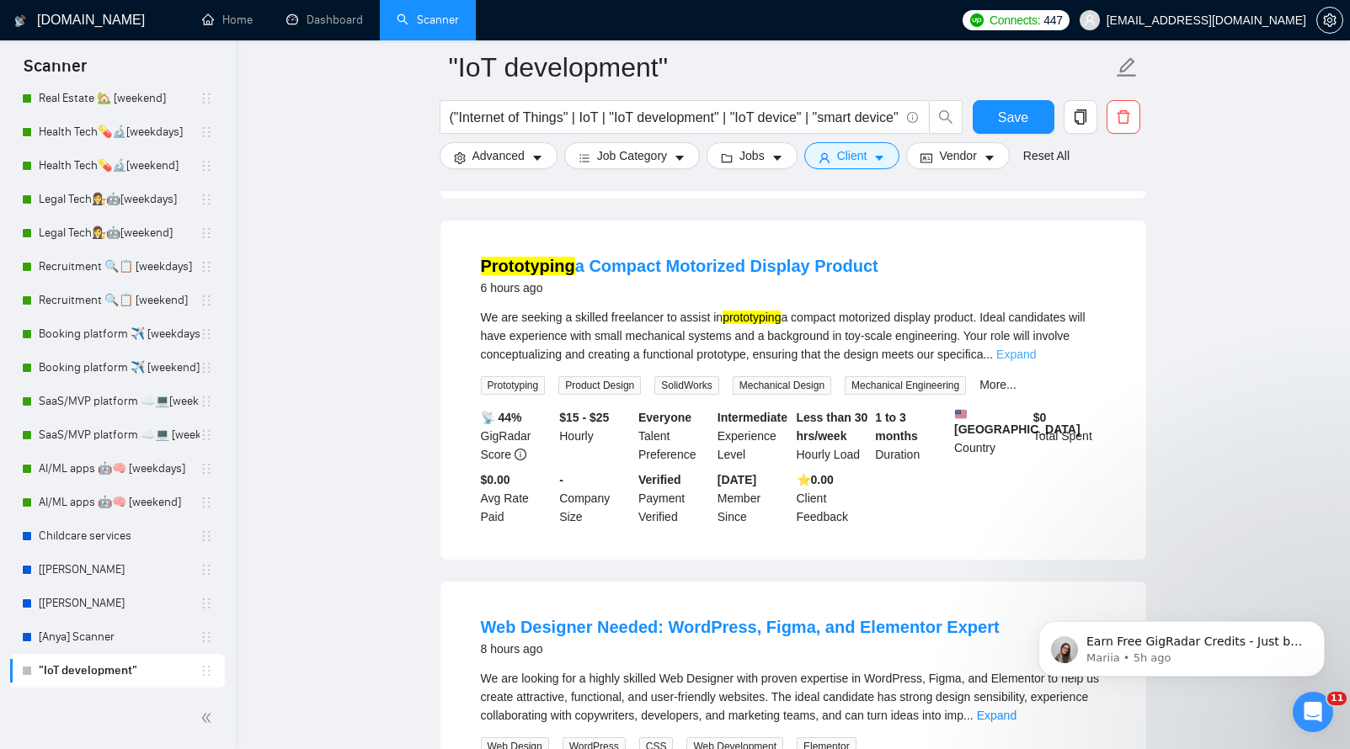
click at [1036, 361] on link "Expand" at bounding box center [1016, 354] width 40 height 13
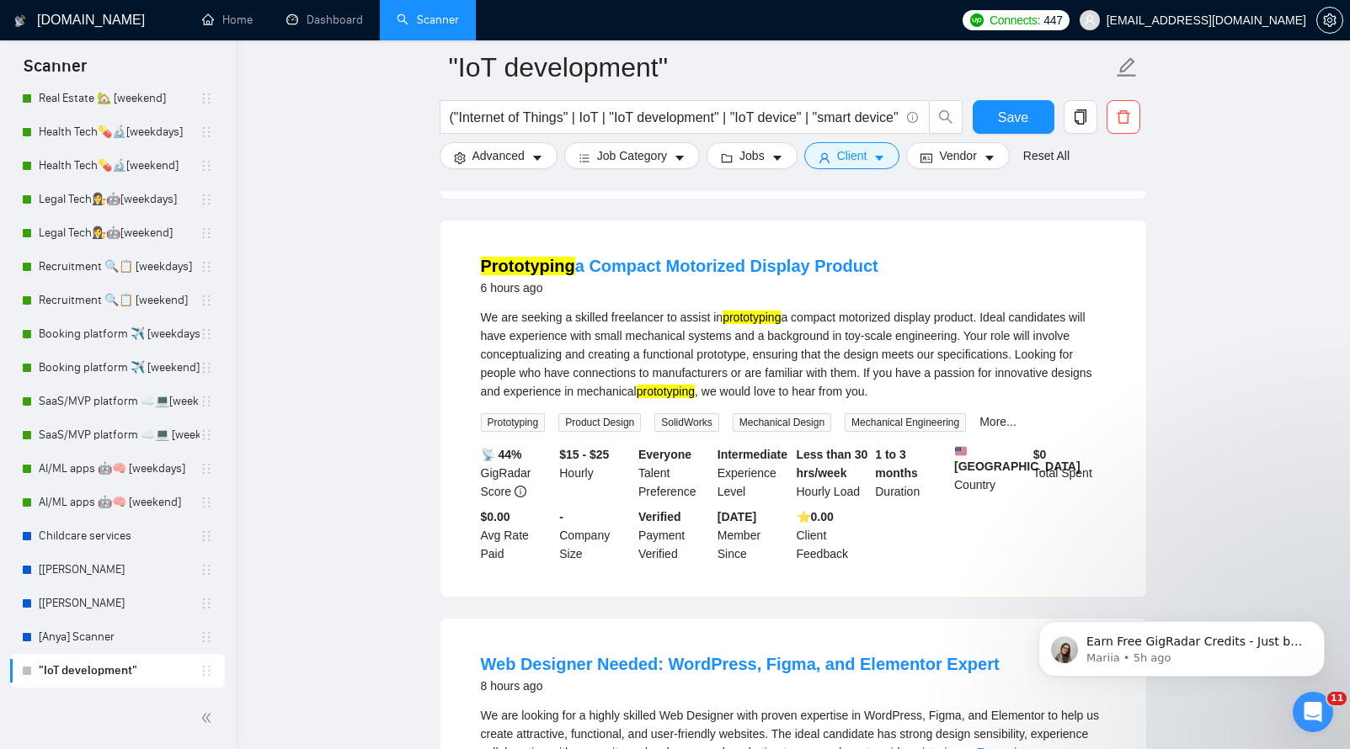
click at [586, 401] on div "We are seeking a skilled freelancer to assist in prototyping a compact motorize…" at bounding box center [793, 354] width 625 height 93
drag, startPoint x: 470, startPoint y: 335, endPoint x: 870, endPoint y: 340, distance: 399.9
click at [870, 340] on li "Prototyping a Compact Motorized Display Product 6 hours ago We are seeking a sk…" at bounding box center [793, 409] width 665 height 336
copy link "Prototyping a Compact Motorized Display Product"
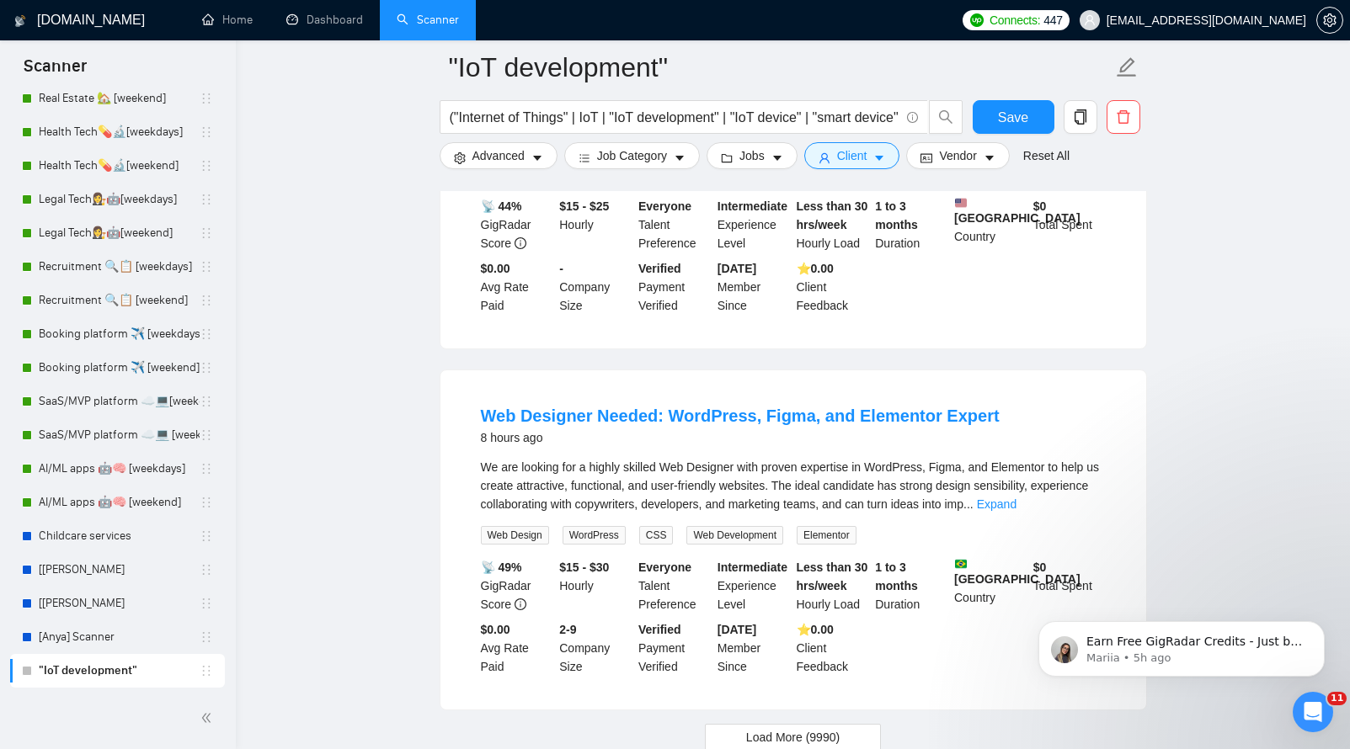
scroll to position [5243, 0]
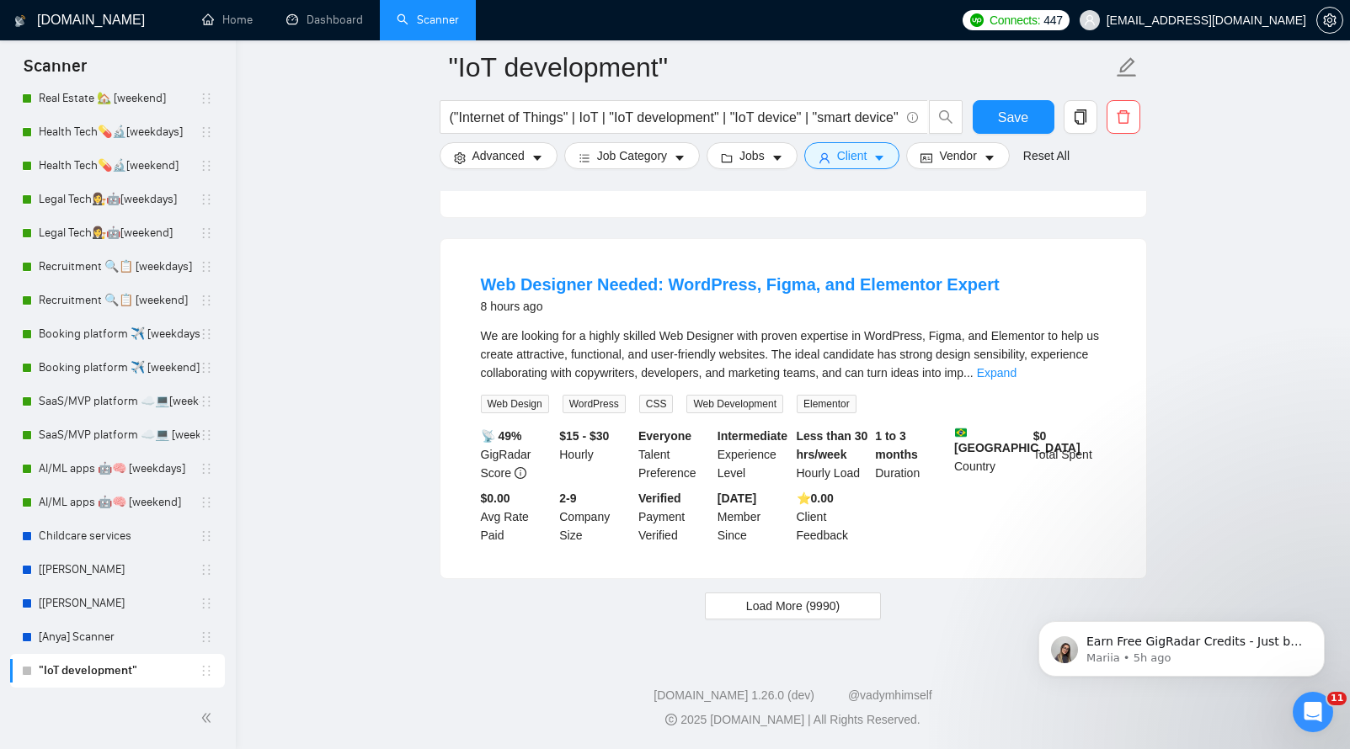
click at [617, 322] on li "Web Designer Needed: WordPress, Figma, and Elementor Expert 8 hours ago We are …" at bounding box center [793, 408] width 665 height 299
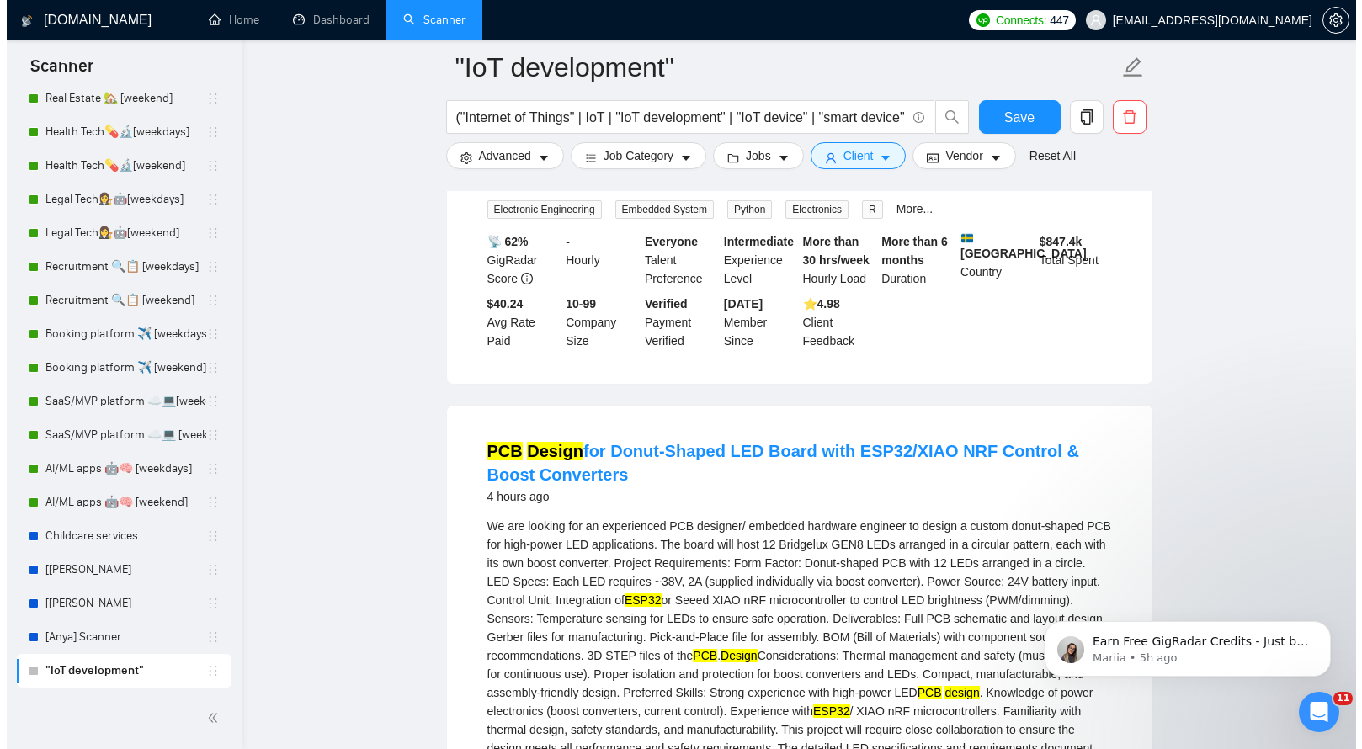
scroll to position [3054, 0]
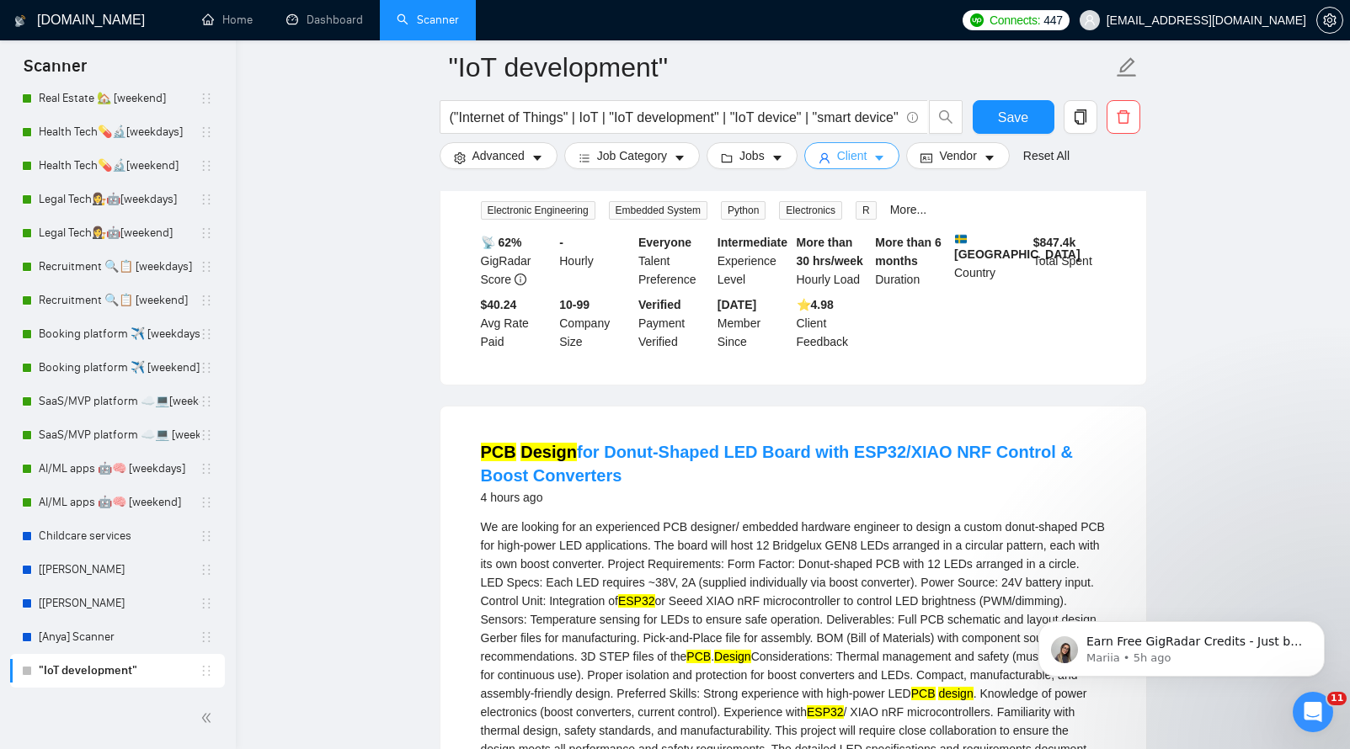
drag, startPoint x: 882, startPoint y: 152, endPoint x: 780, endPoint y: 173, distance: 104.7
click at [780, 173] on form ""IoT development" ("Internet of Things" | IoT | "IoT development" | "IoT device…" at bounding box center [792, 108] width 707 height 137
click at [777, 170] on form ""IoT development" ("Internet of Things" | IoT | "IoT development" | "IoT device…" at bounding box center [792, 108] width 707 height 137
click at [776, 163] on icon "caret-down" at bounding box center [777, 158] width 12 height 12
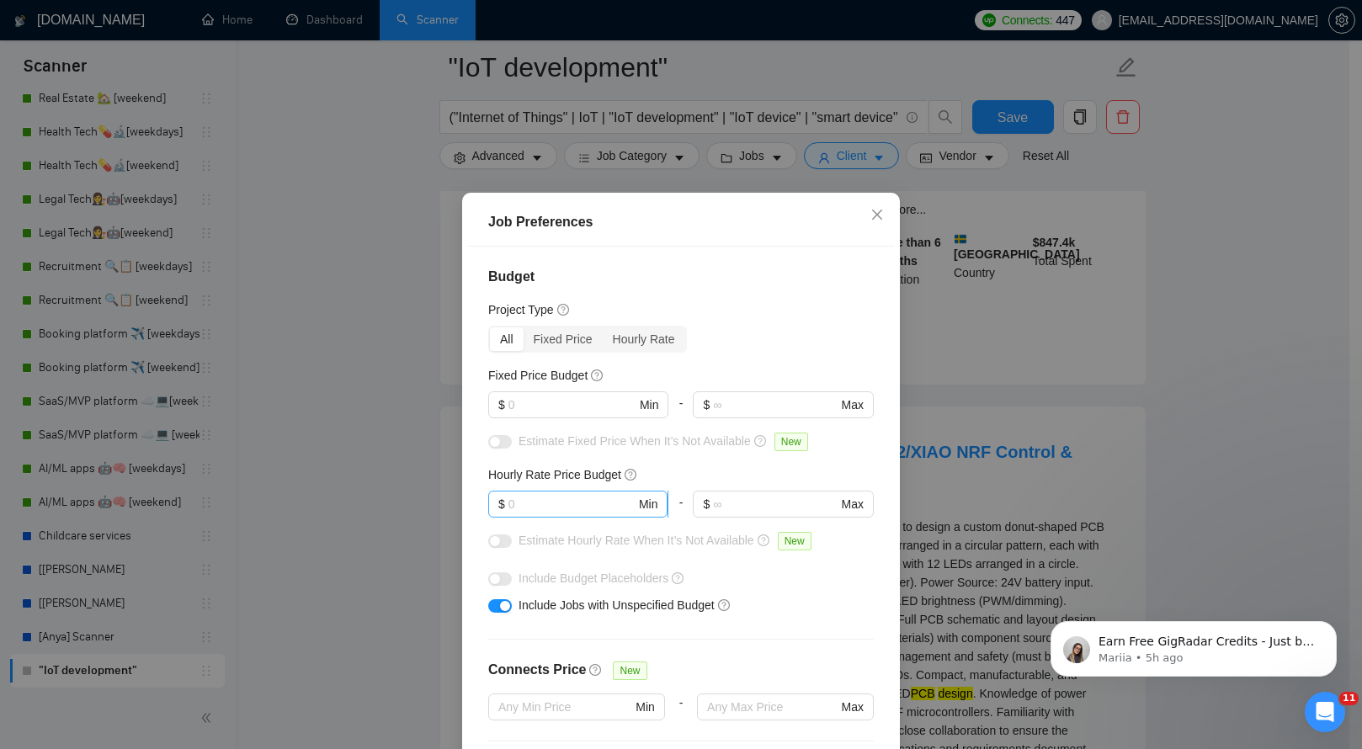
click at [560, 507] on input "text" at bounding box center [572, 504] width 127 height 19
click at [624, 334] on div "Hourly Rate" at bounding box center [644, 340] width 83 height 24
click at [603, 328] on input "Hourly Rate" at bounding box center [603, 328] width 0 height 0
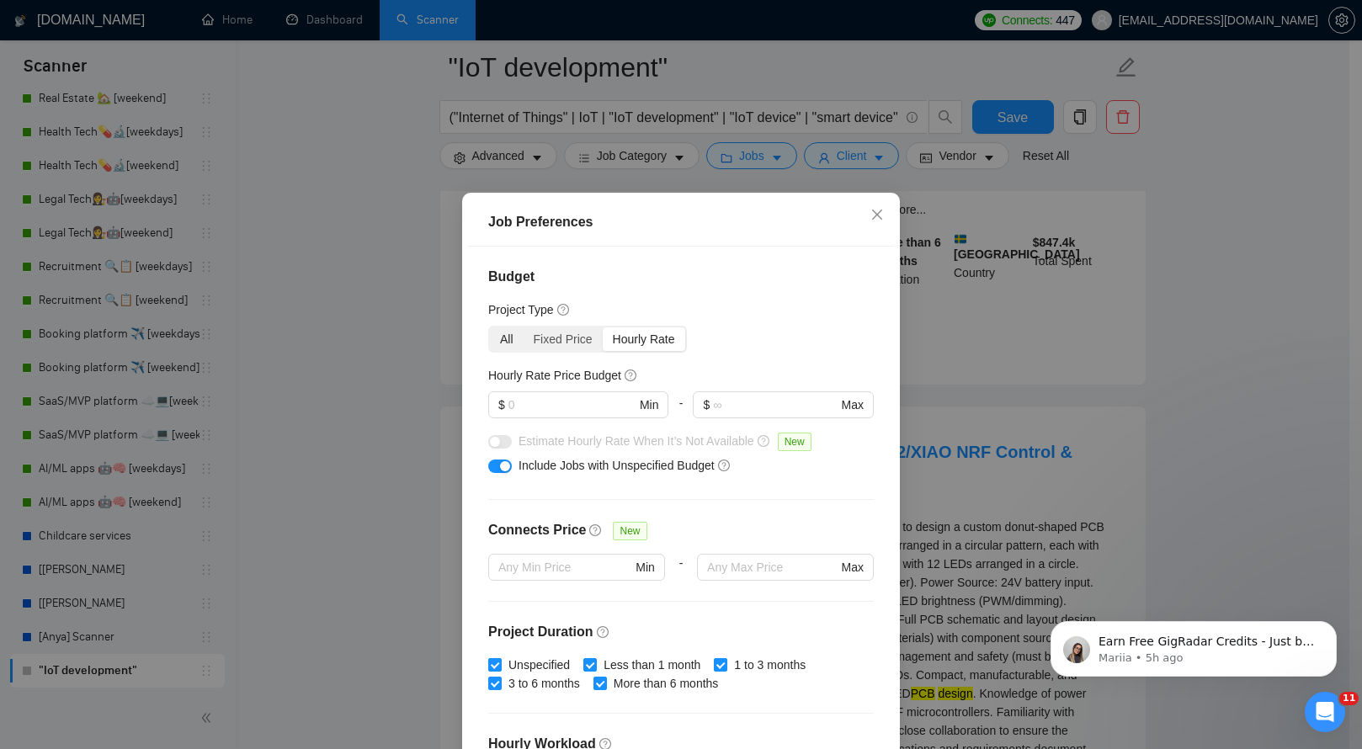
click at [500, 340] on div "All" at bounding box center [507, 340] width 34 height 24
click at [490, 328] on input "All" at bounding box center [490, 328] width 0 height 0
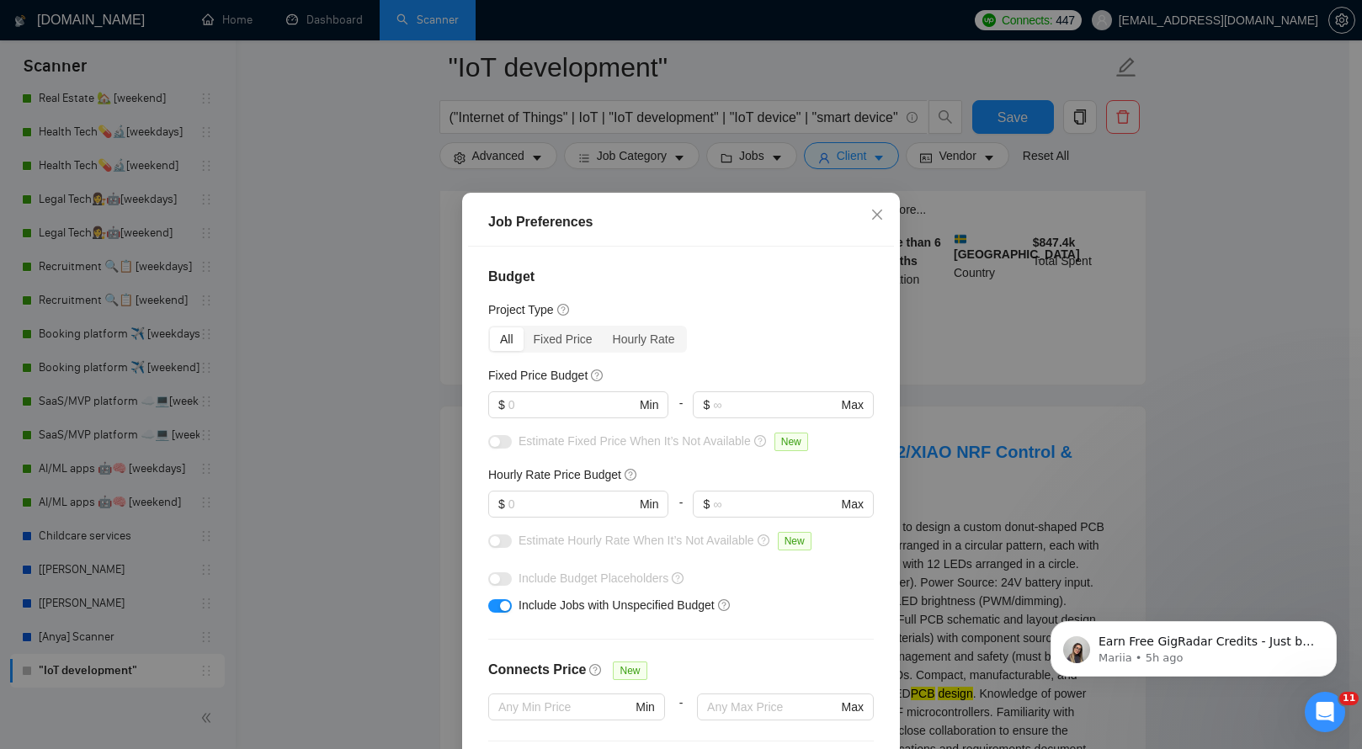
click at [561, 531] on div "Estimate Hourly Rate When It’s Not Available New" at bounding box center [688, 540] width 338 height 19
click at [561, 503] on input "text" at bounding box center [572, 504] width 127 height 19
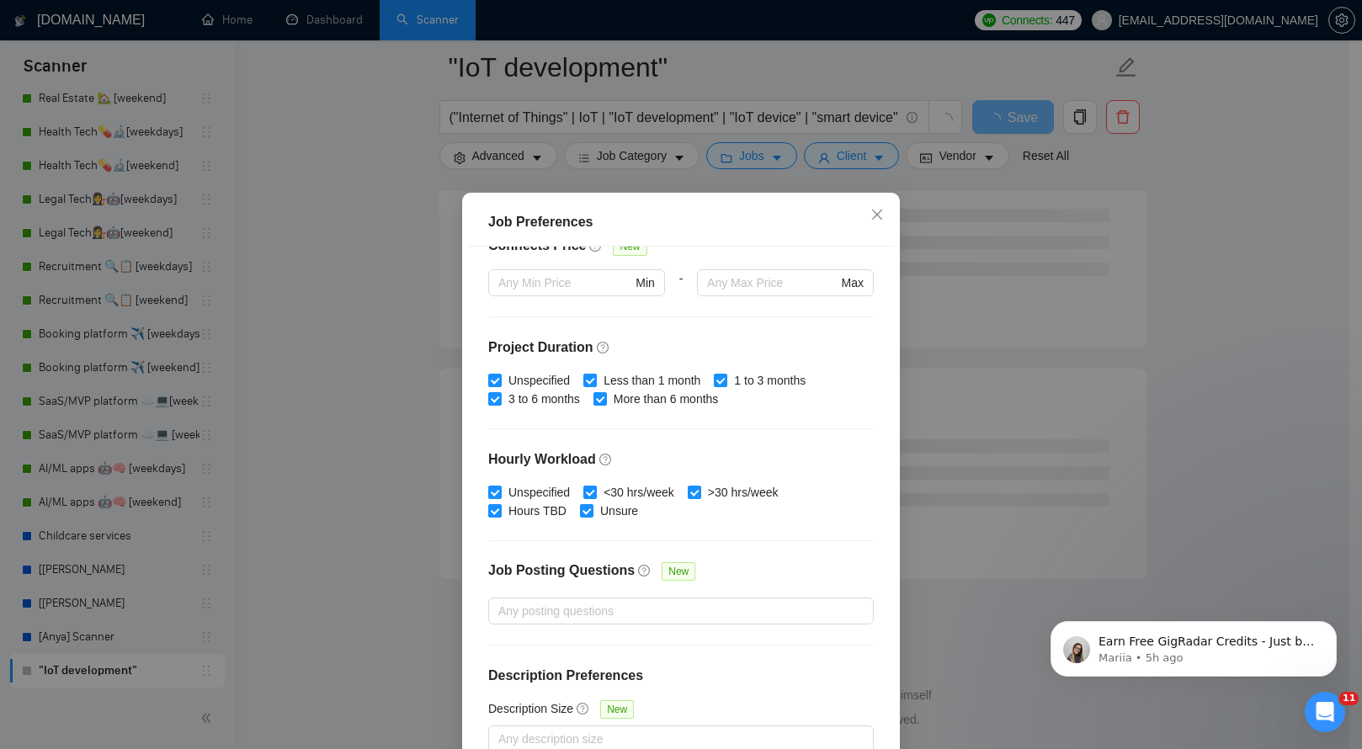
scroll to position [96, 0]
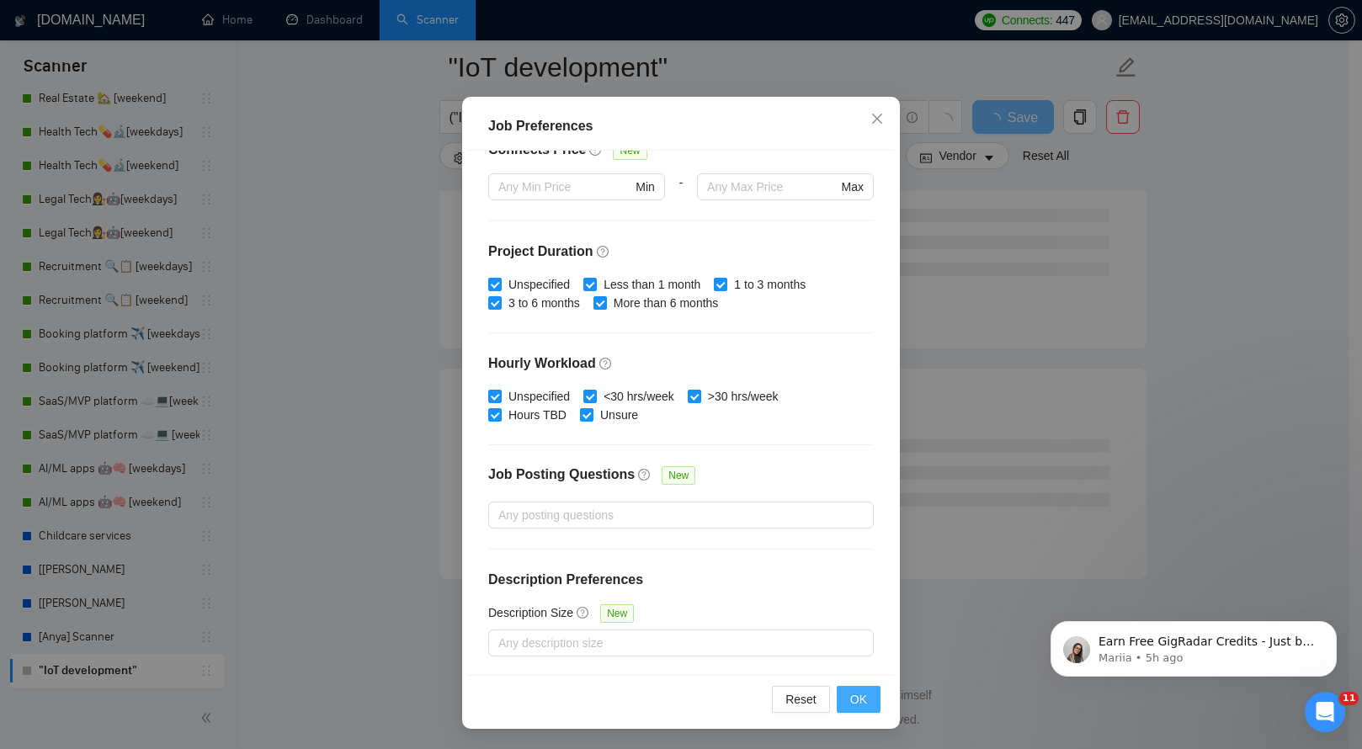
type input "35"
click at [860, 699] on span "OK" at bounding box center [858, 699] width 17 height 19
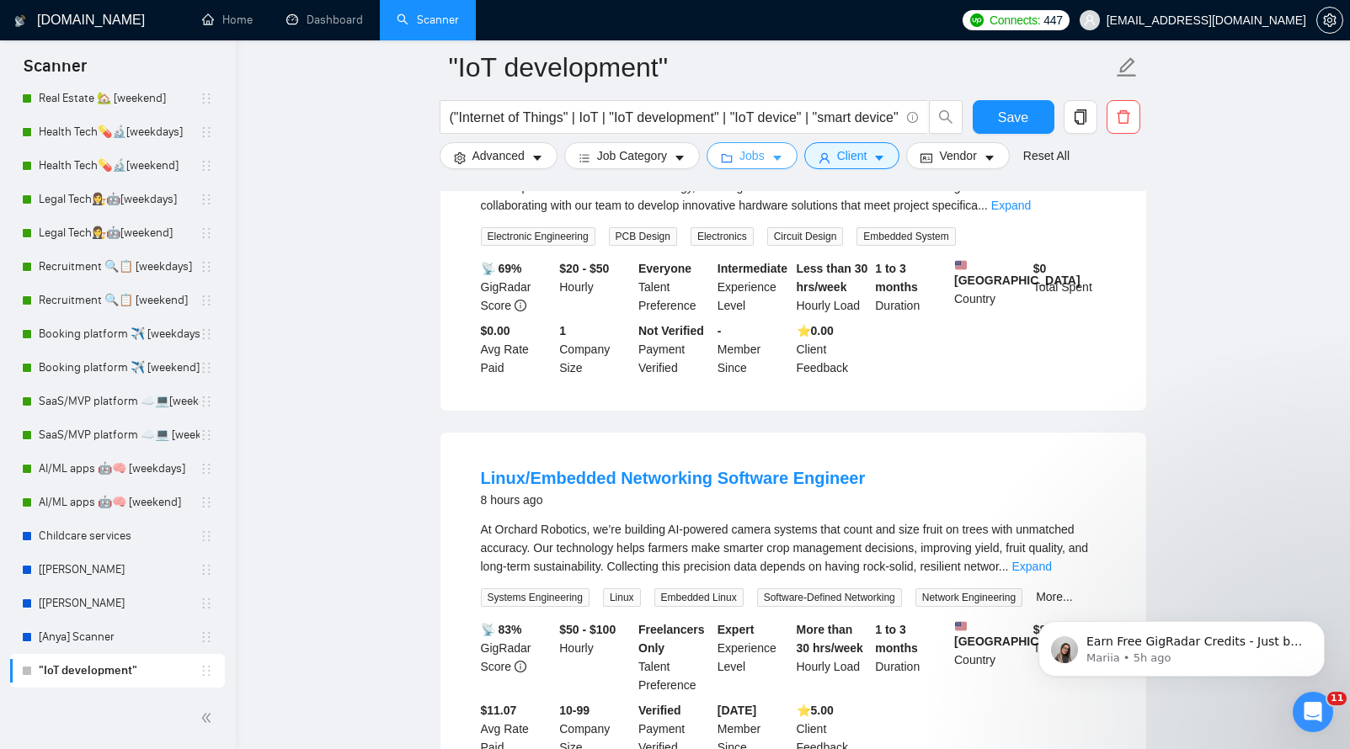
scroll to position [1571, 0]
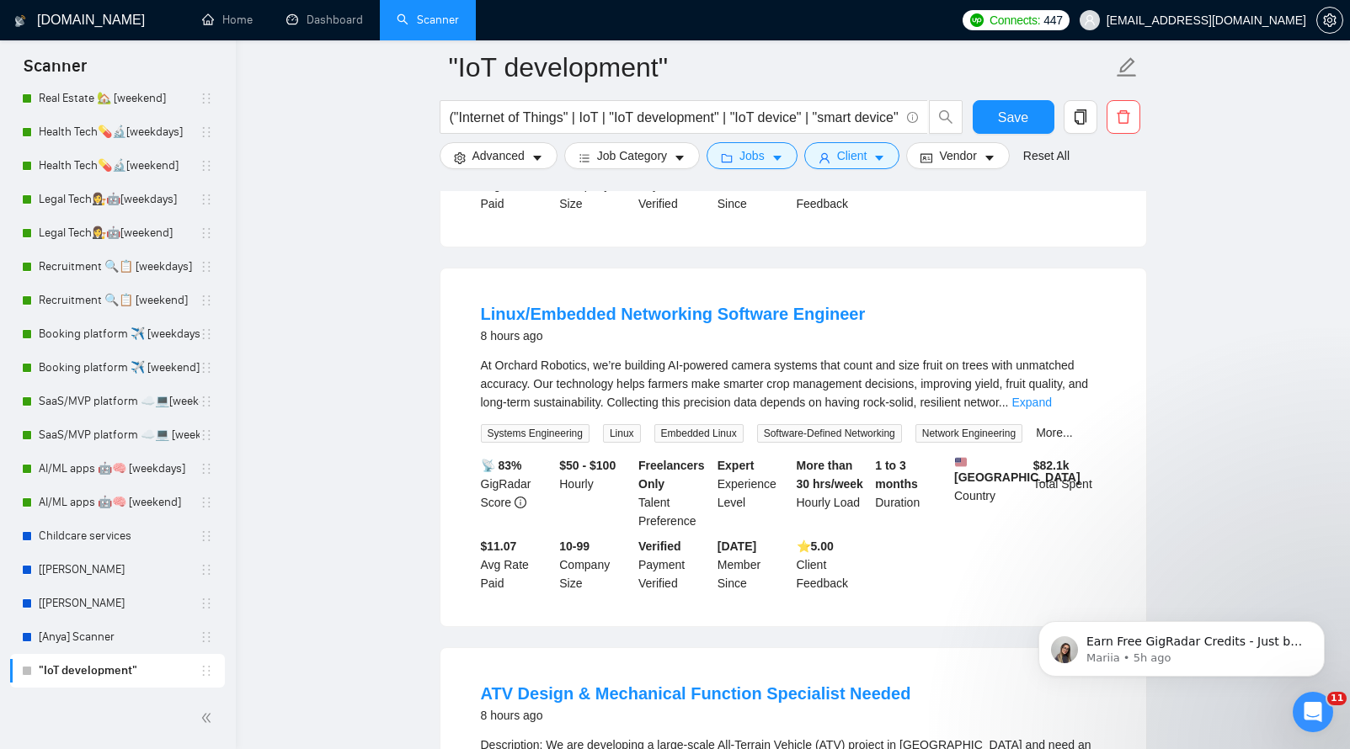
click at [469, 370] on li "Linux/Embedded Networking Software Engineer 8 hours ago At Orchard Robotics, we…" at bounding box center [793, 447] width 665 height 317
click at [1051, 409] on link "Expand" at bounding box center [1031, 402] width 40 height 13
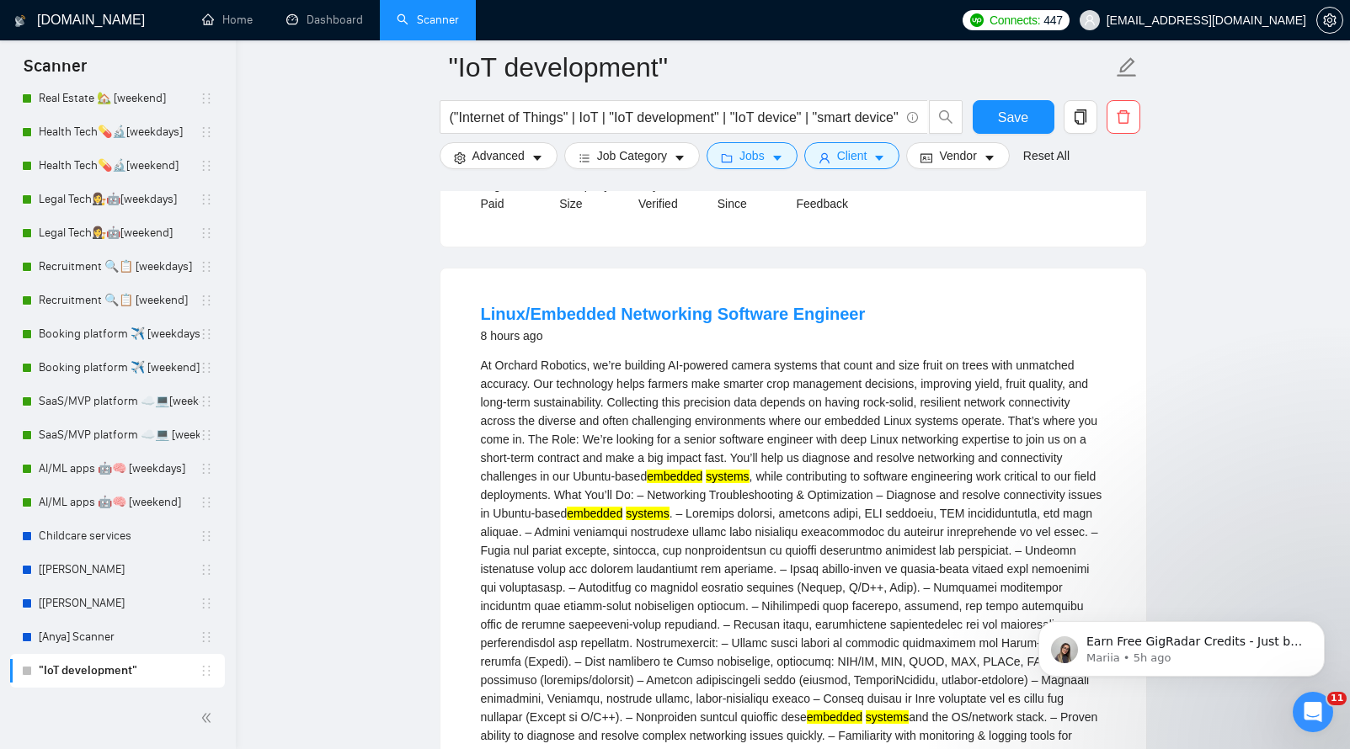
click at [711, 392] on div "At Orchard Robotics, we’re building AI-powered camera systems that count and si…" at bounding box center [793, 559] width 625 height 407
drag, startPoint x: 475, startPoint y: 328, endPoint x: 851, endPoint y: 333, distance: 376.4
click at [851, 333] on li "Linux/Embedded Networking Software Engineer 8 hours ago At Orchard Robotics, we…" at bounding box center [793, 623] width 665 height 669
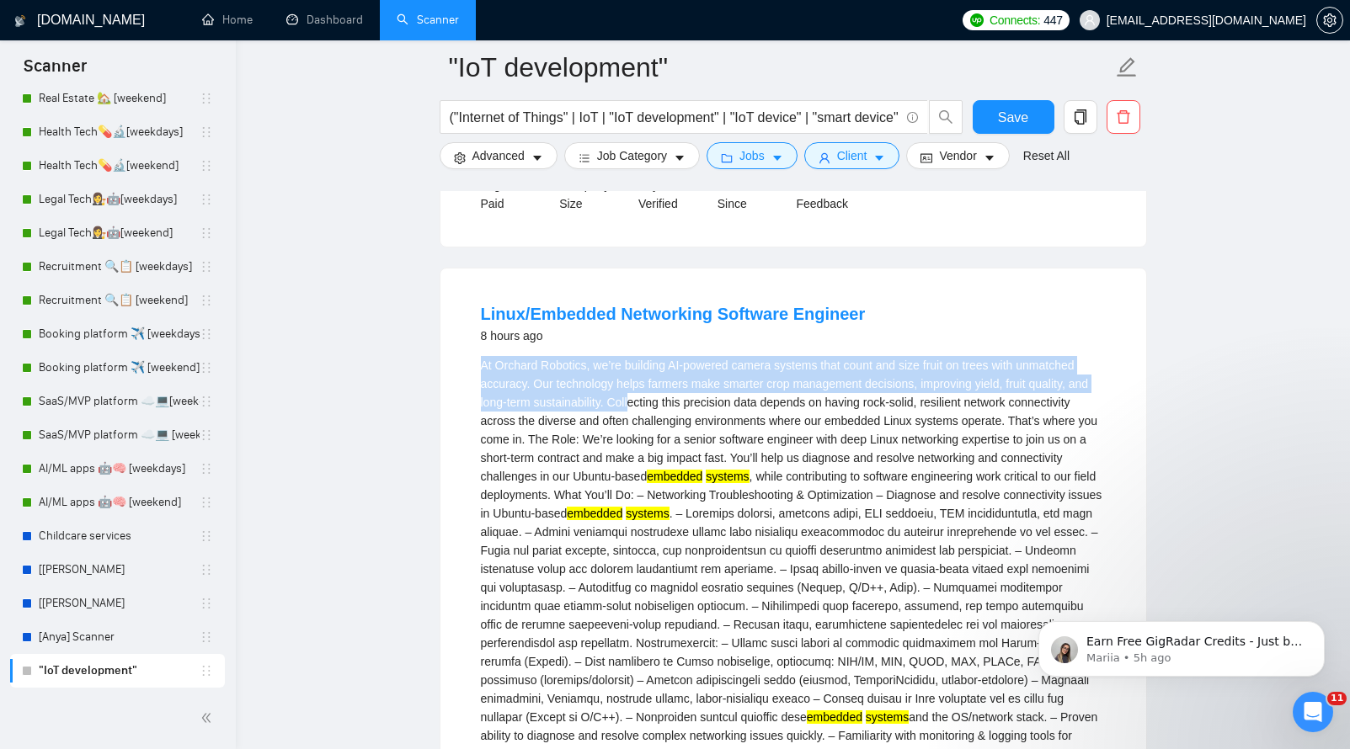
scroll to position [1674, 0]
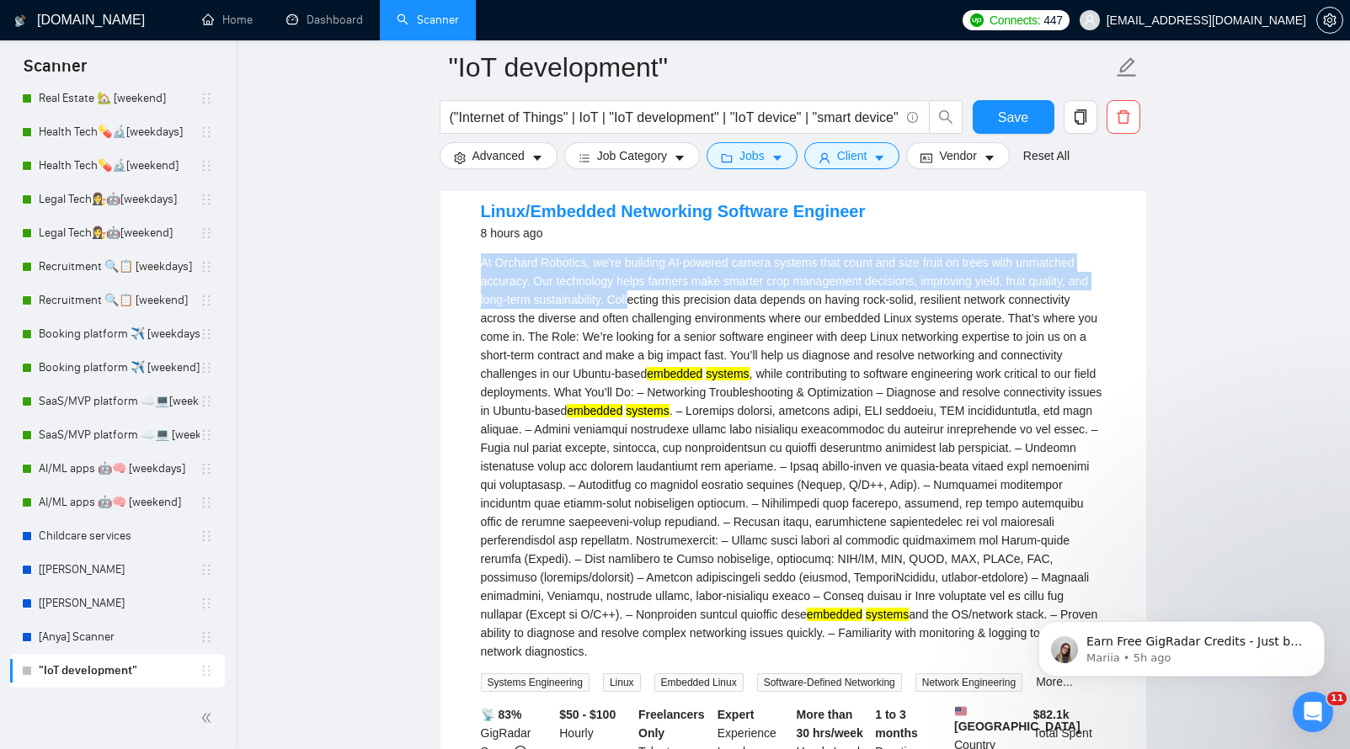
drag, startPoint x: 582, startPoint y: 405, endPoint x: 958, endPoint y: 669, distance: 459.9
click at [958, 669] on li "Linux/Embedded Networking Software Engineer 8 hours ago At Orchard Robotics, we…" at bounding box center [793, 520] width 665 height 669
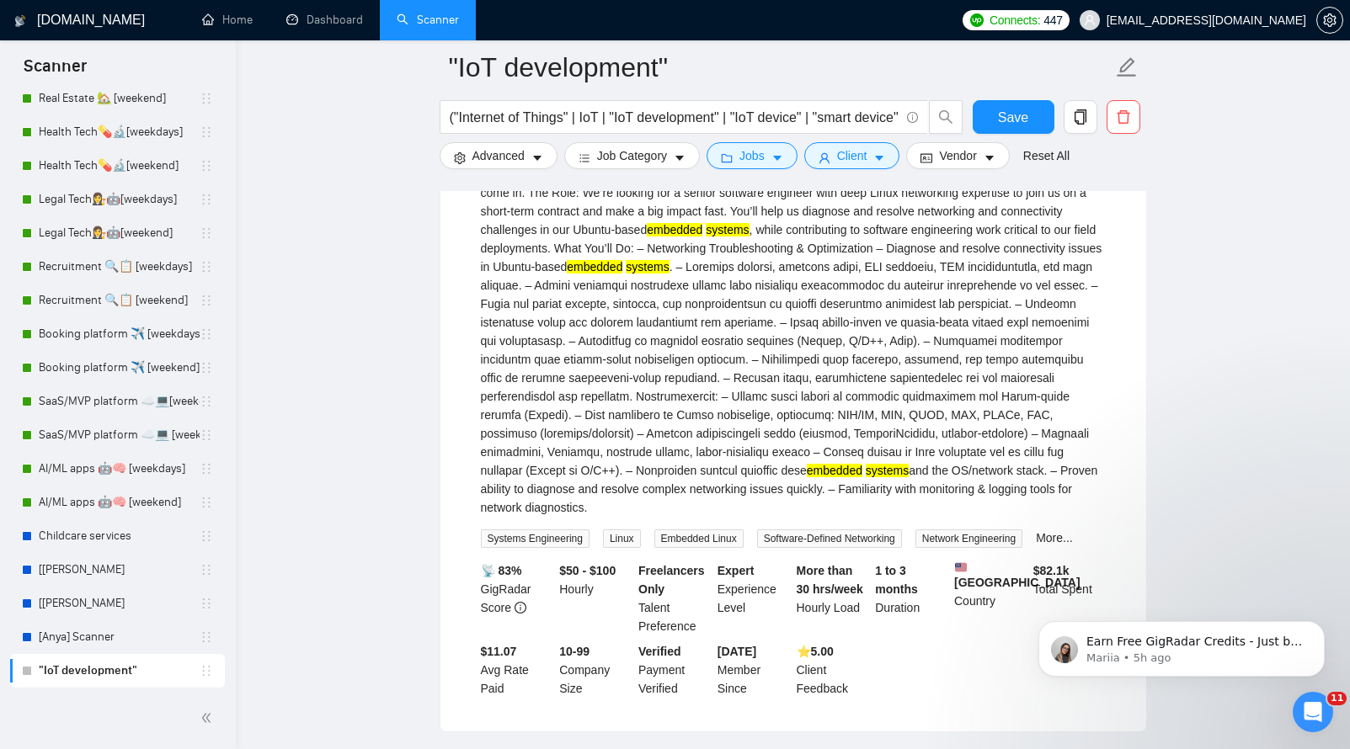
scroll to position [2224, 0]
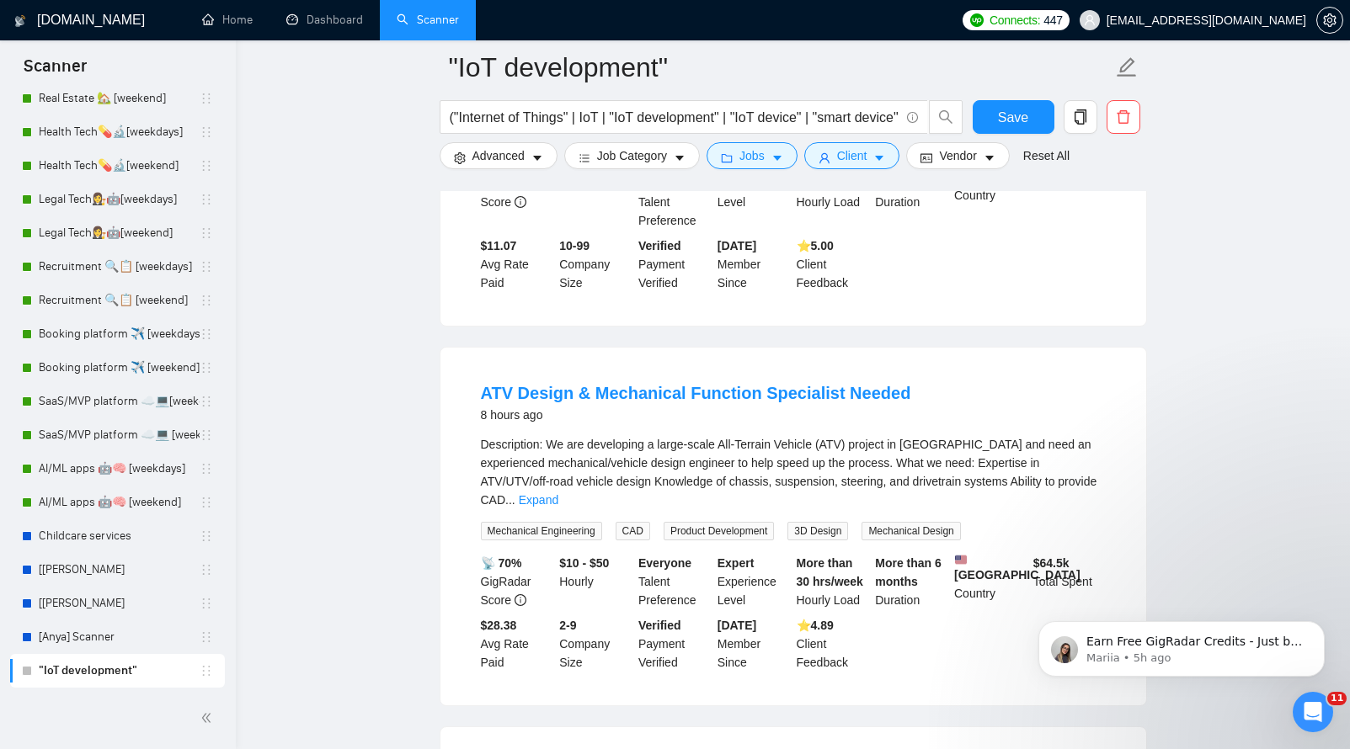
click at [1089, 487] on div "Description: We are developing a large-scale All-Terrain Vehicle (ATV) project …" at bounding box center [793, 472] width 625 height 74
click at [558, 493] on link "Expand" at bounding box center [539, 499] width 40 height 13
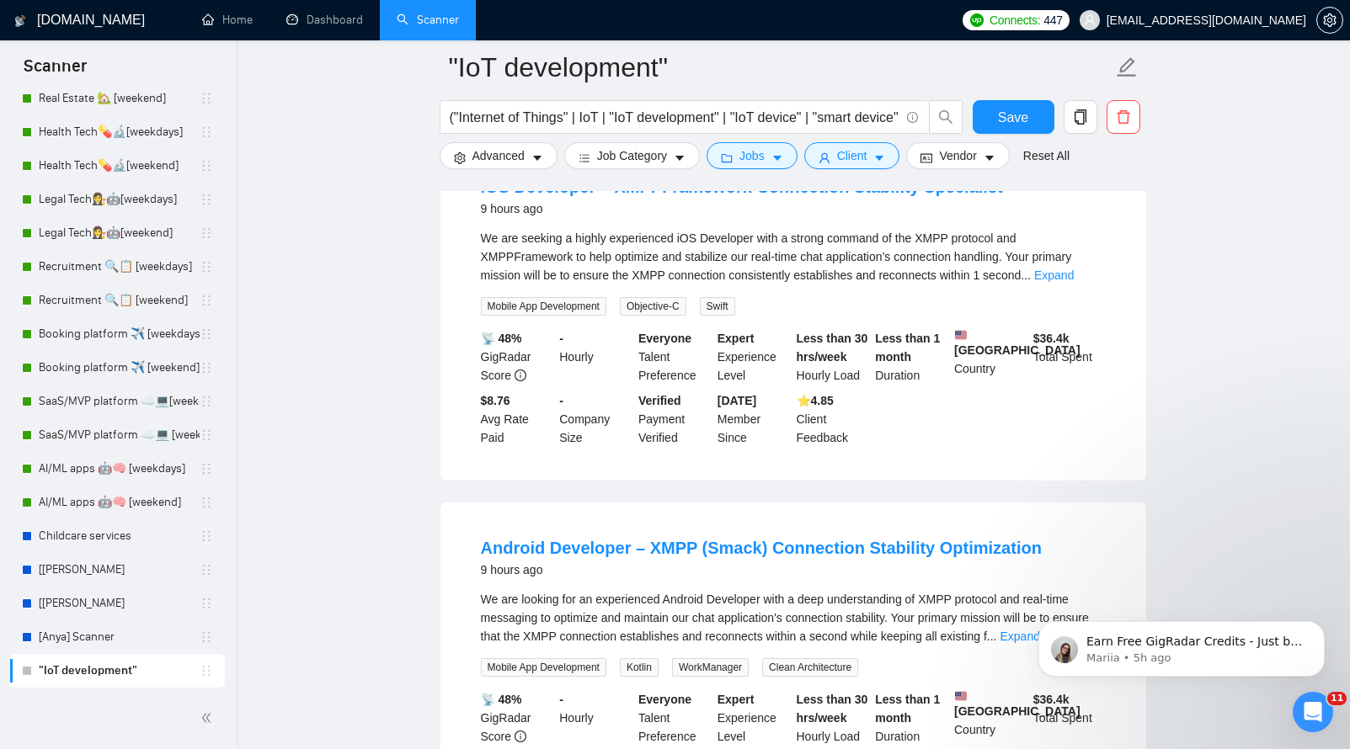
scroll to position [3084, 0]
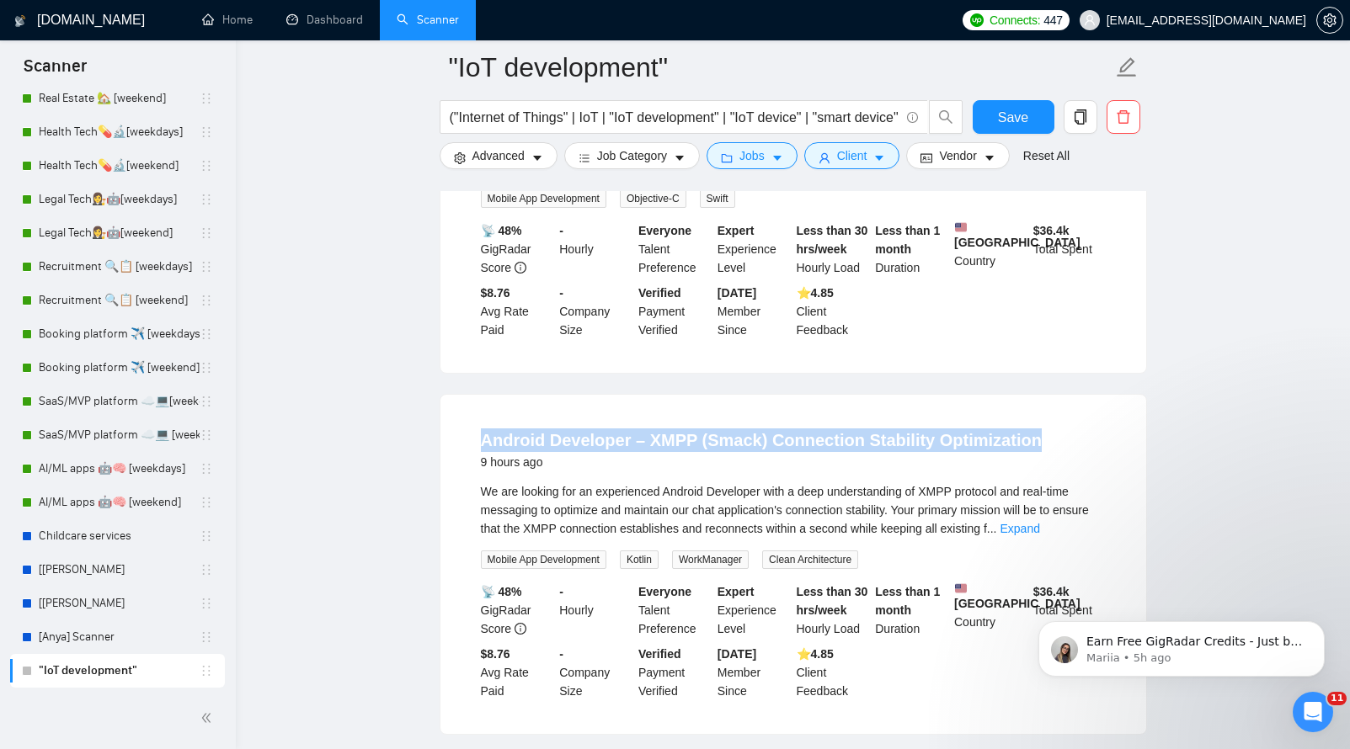
drag, startPoint x: 459, startPoint y: 456, endPoint x: 1057, endPoint y: 457, distance: 598.6
click at [1057, 457] on div "Android Developer – XMPP (Smack) Connection Stability Optimization 9 hours ago …" at bounding box center [793, 564] width 706 height 339
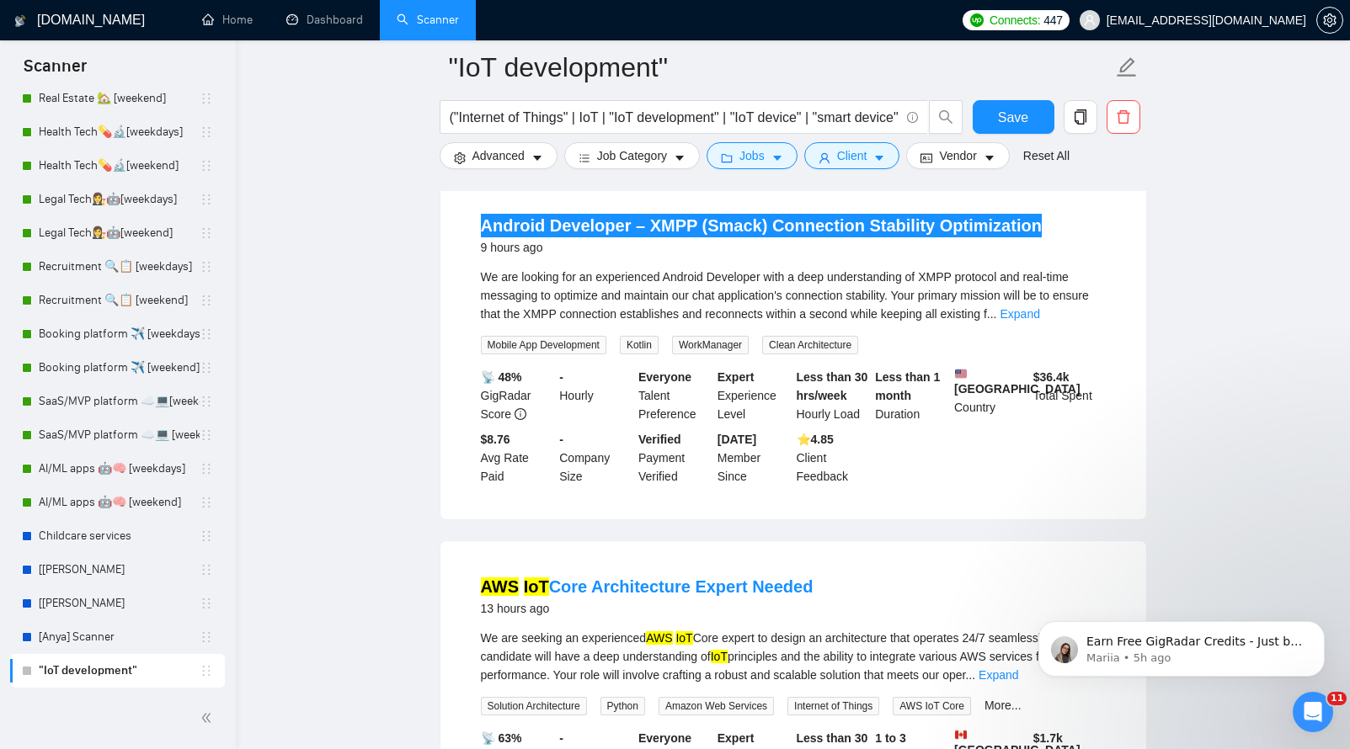
scroll to position [3367, 0]
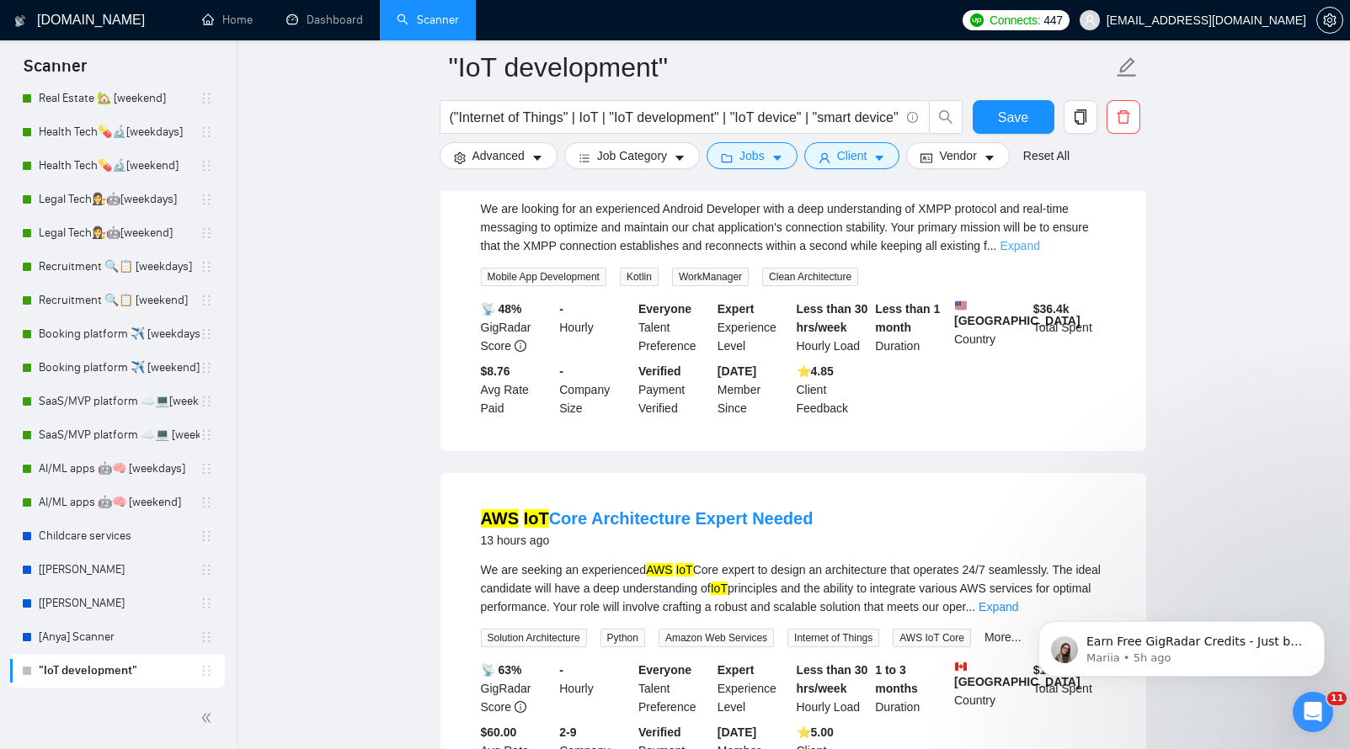
click at [1040, 253] on link "Expand" at bounding box center [1020, 245] width 40 height 13
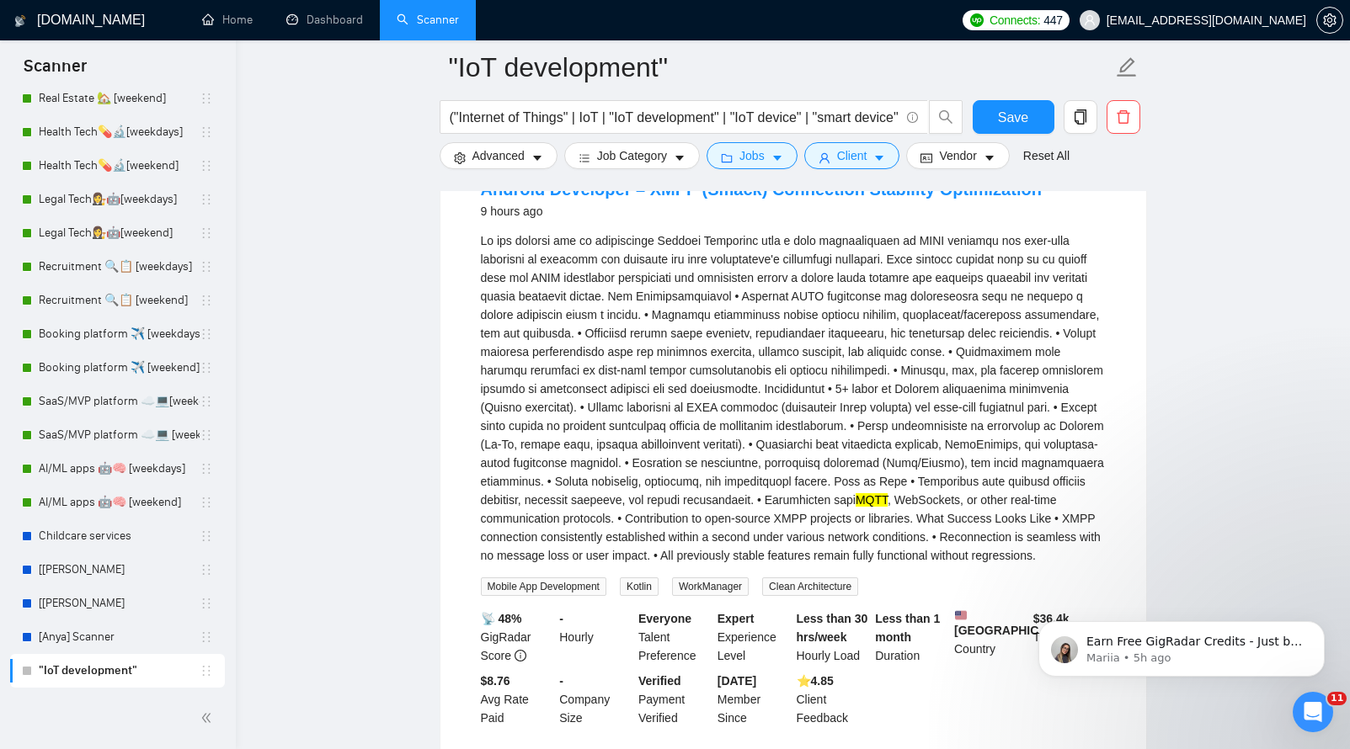
scroll to position [3330, 0]
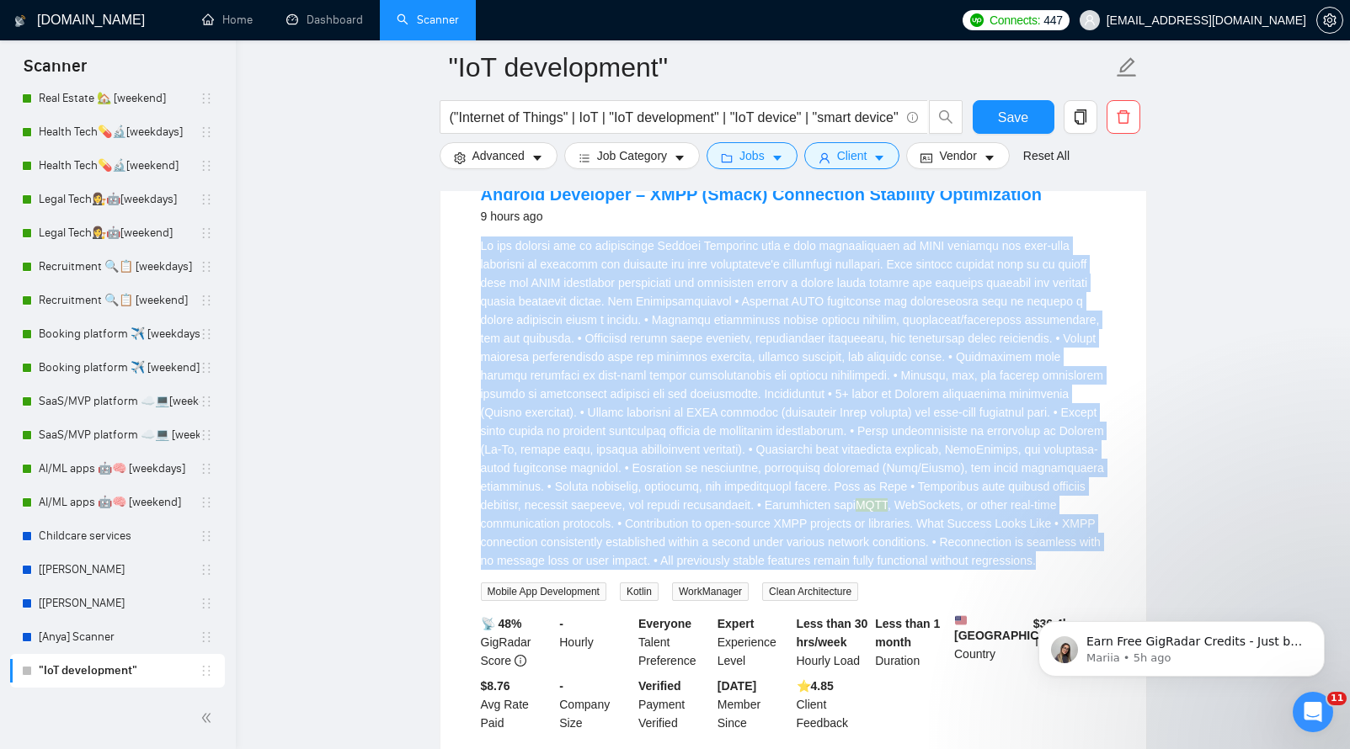
drag, startPoint x: 480, startPoint y: 266, endPoint x: 971, endPoint y: 593, distance: 589.6
click at [971, 570] on div "MQTT , WebSockets, or other real-time communication protocols. • Contribution t…" at bounding box center [793, 403] width 625 height 333
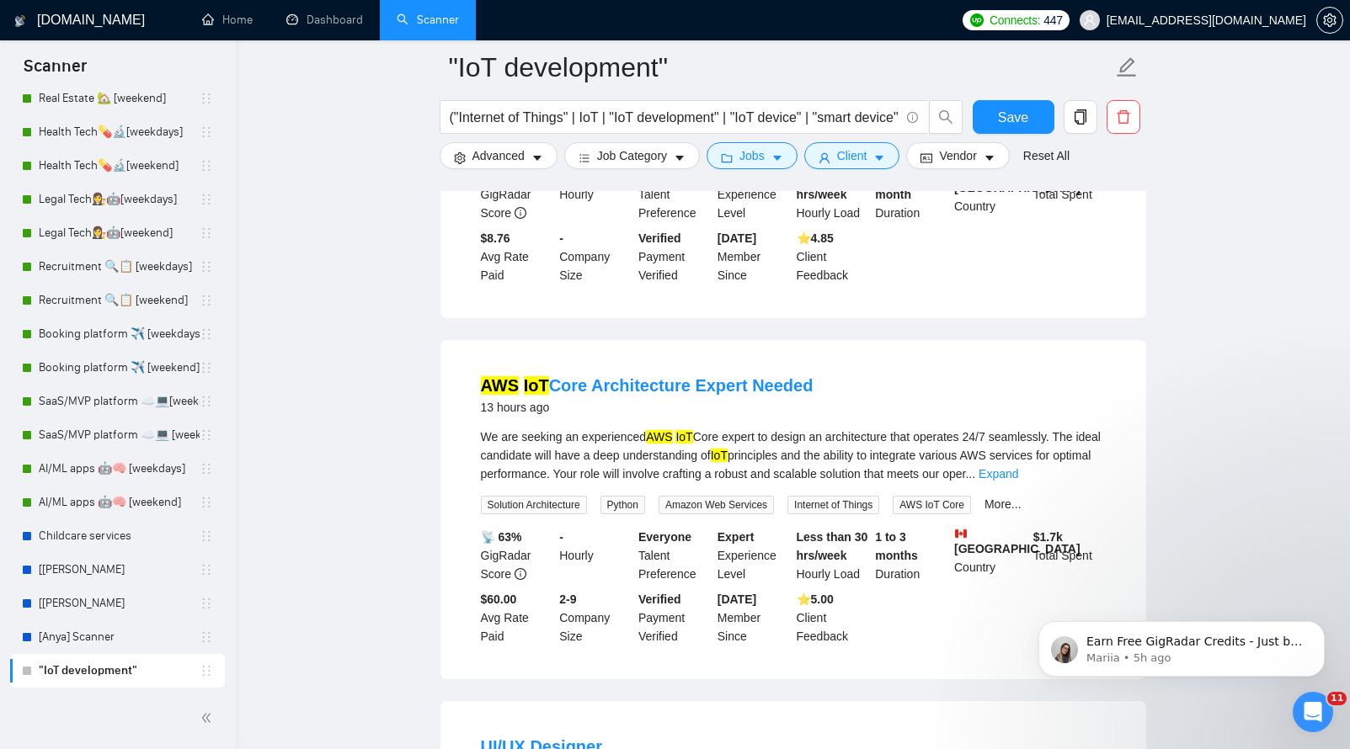
scroll to position [3959, 0]
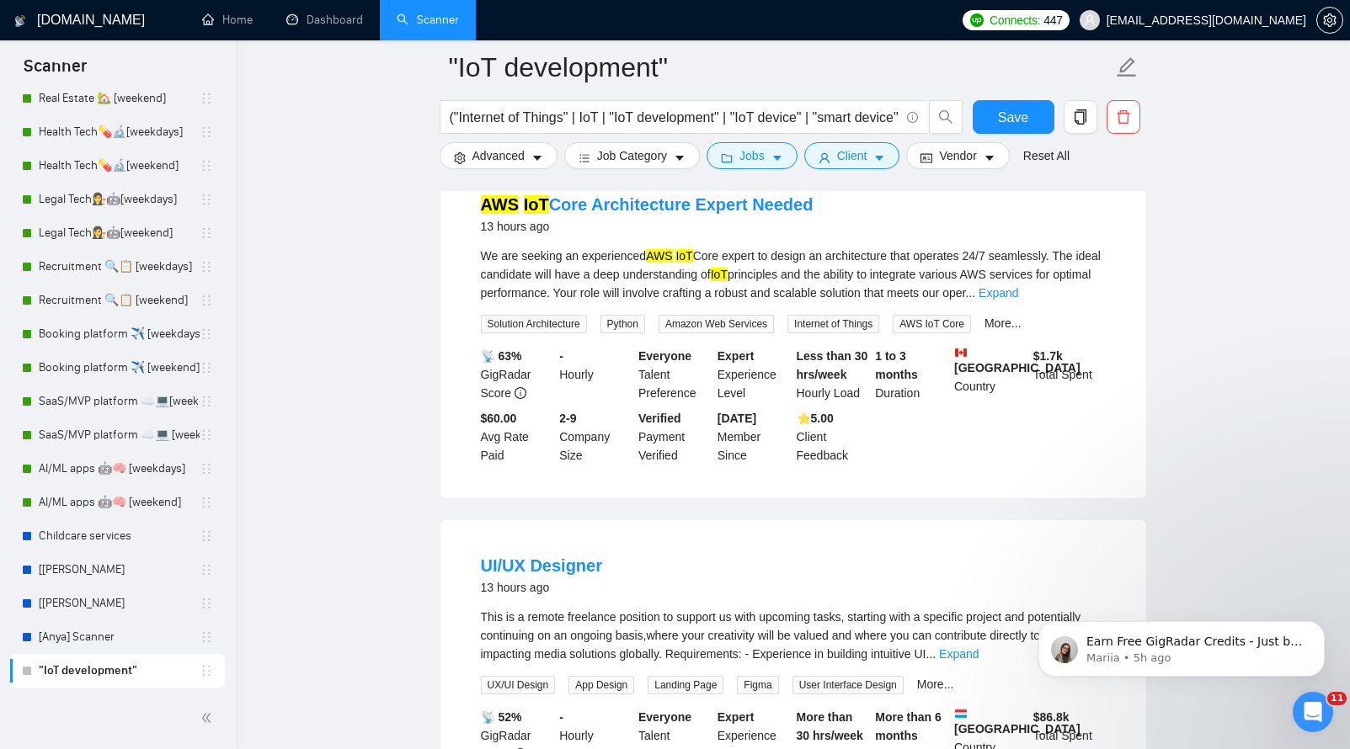
click at [518, 297] on div "We are seeking an experienced AWS IoT Core expert to design an architecture tha…" at bounding box center [793, 275] width 625 height 56
click at [1018, 300] on link "Expand" at bounding box center [998, 292] width 40 height 13
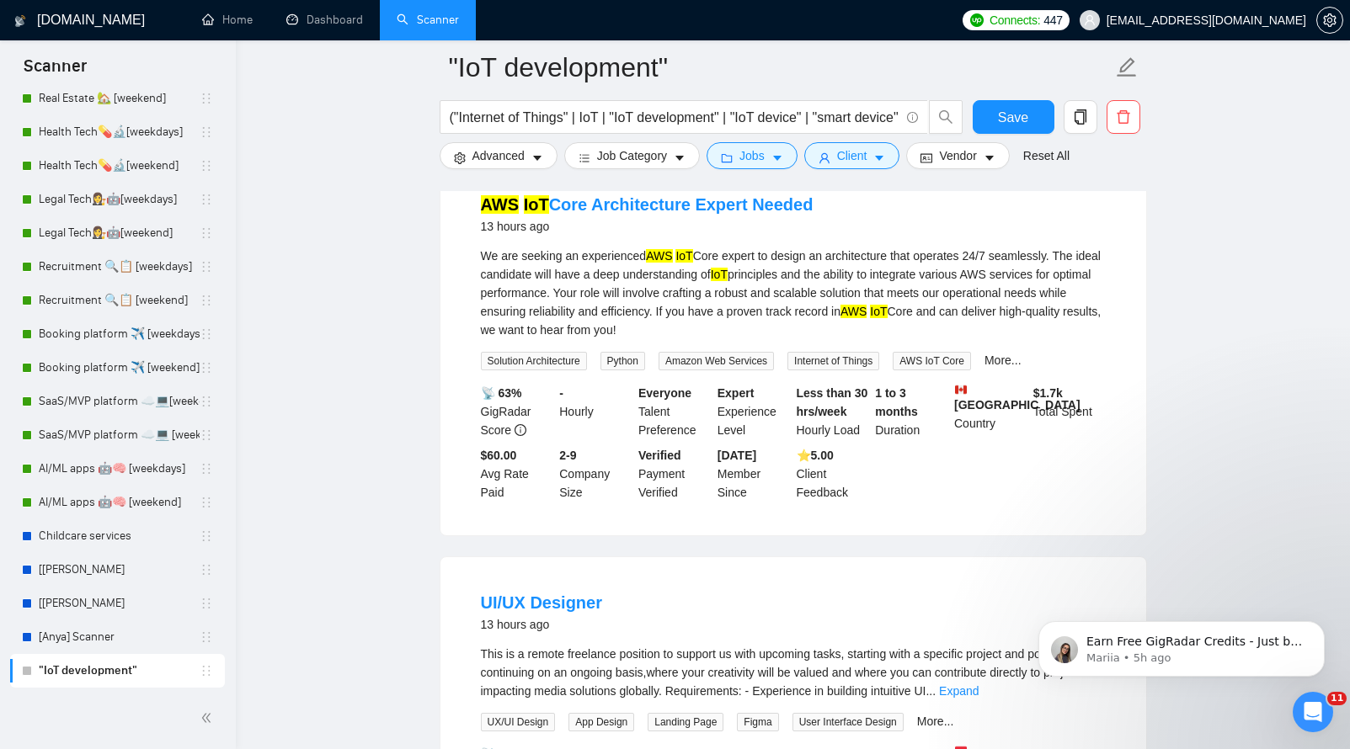
drag, startPoint x: 458, startPoint y: 247, endPoint x: 844, endPoint y: 258, distance: 386.6
click at [844, 258] on div "AWS IoT Core Architecture Expert Needed 13 hours ago We are seeking an experien…" at bounding box center [793, 347] width 706 height 376
drag, startPoint x: 779, startPoint y: 379, endPoint x: 477, endPoint y: 310, distance: 310.0
click at [477, 310] on li "AWS IoT Core Architecture Expert Needed 13 hours ago We are seeking an experien…" at bounding box center [793, 347] width 665 height 336
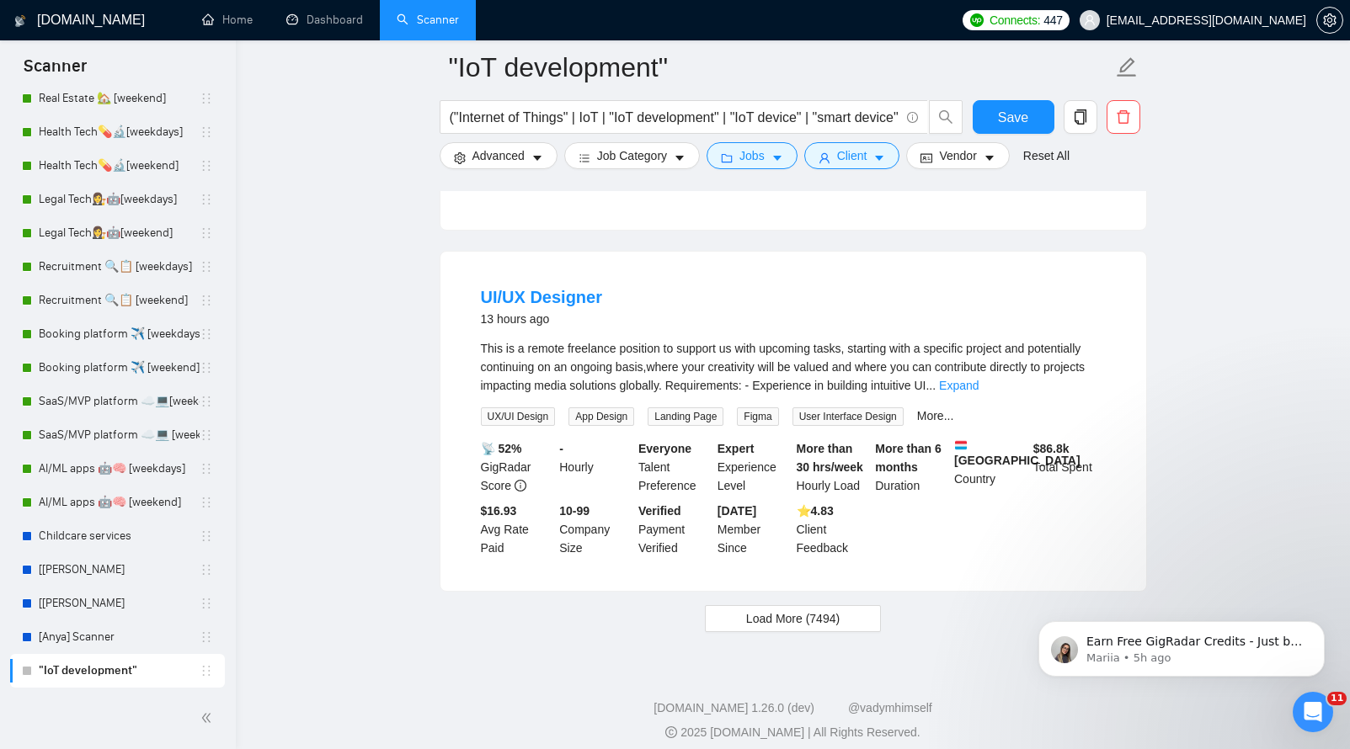
scroll to position [4325, 0]
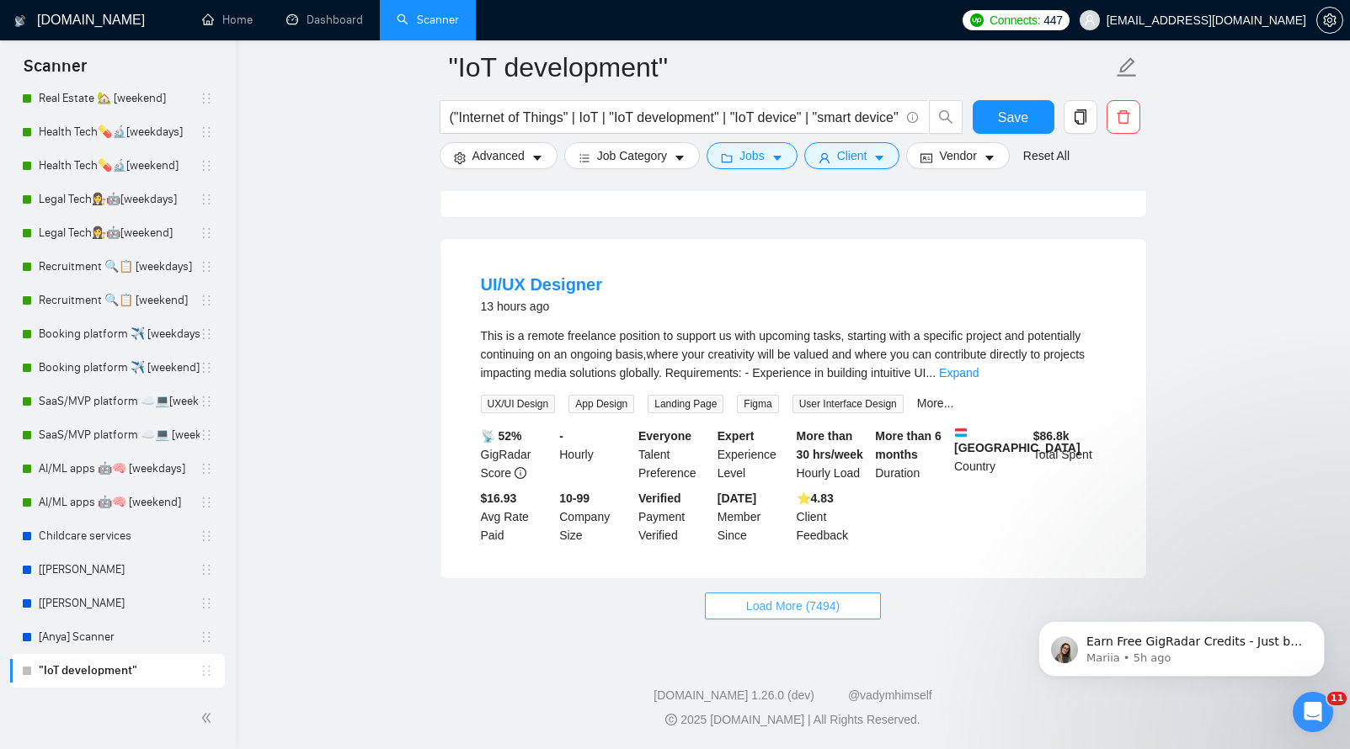
click at [795, 595] on button "Load More (7494)" at bounding box center [793, 606] width 176 height 27
click at [1015, 122] on span "Save" at bounding box center [1013, 117] width 30 height 21
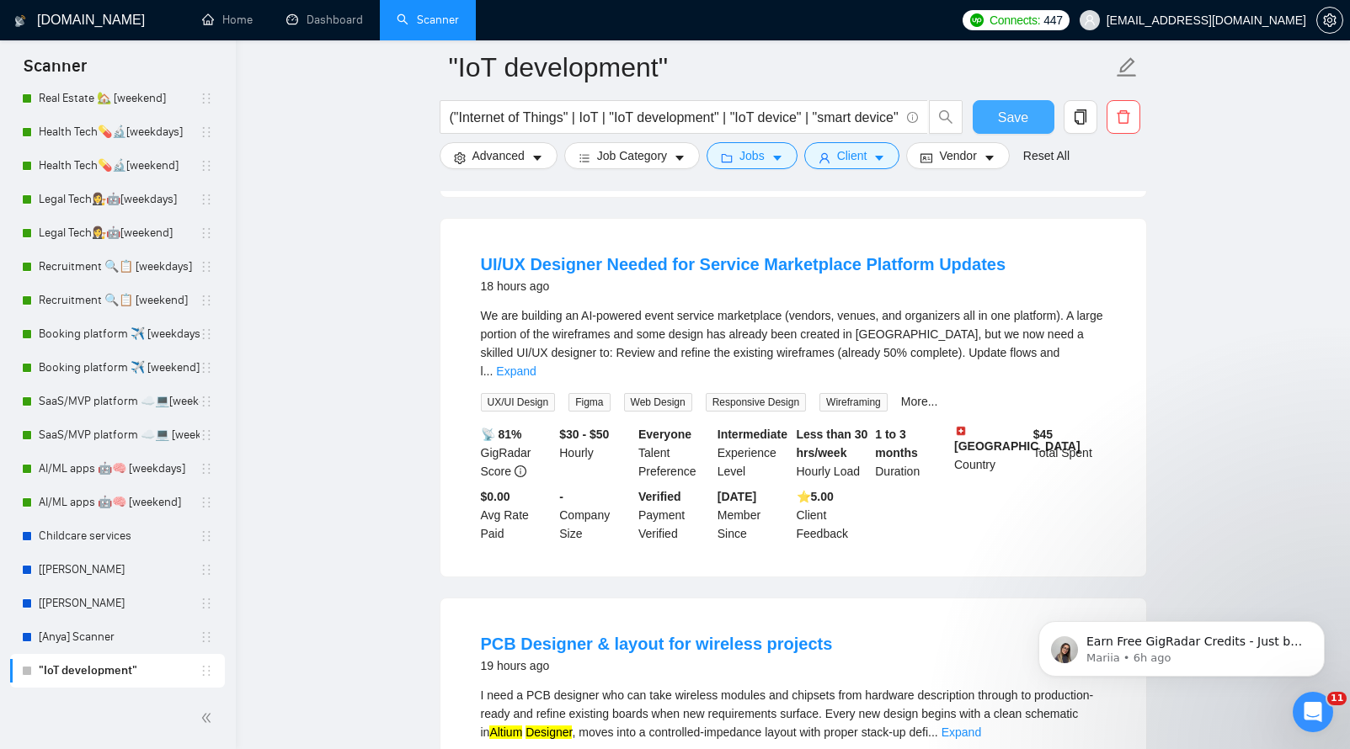
scroll to position [5380, 0]
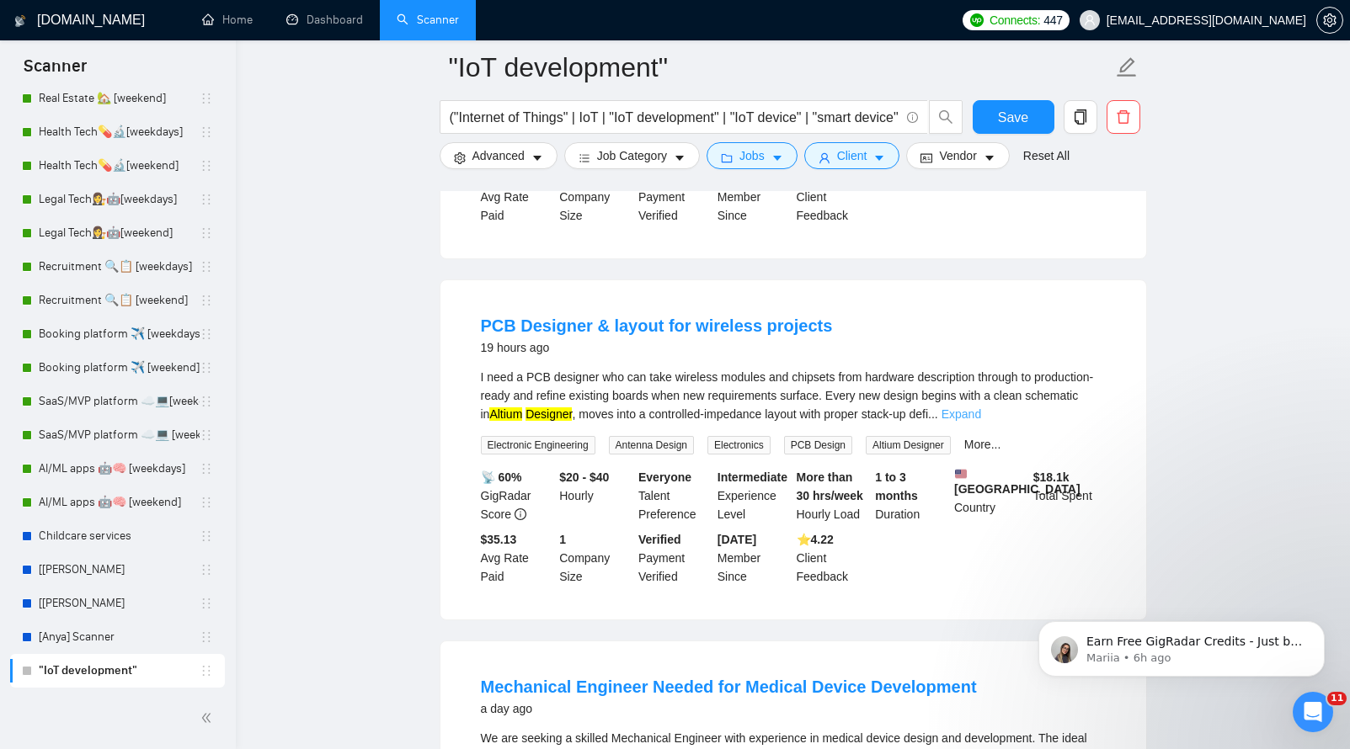
click at [981, 410] on link "Expand" at bounding box center [961, 413] width 40 height 13
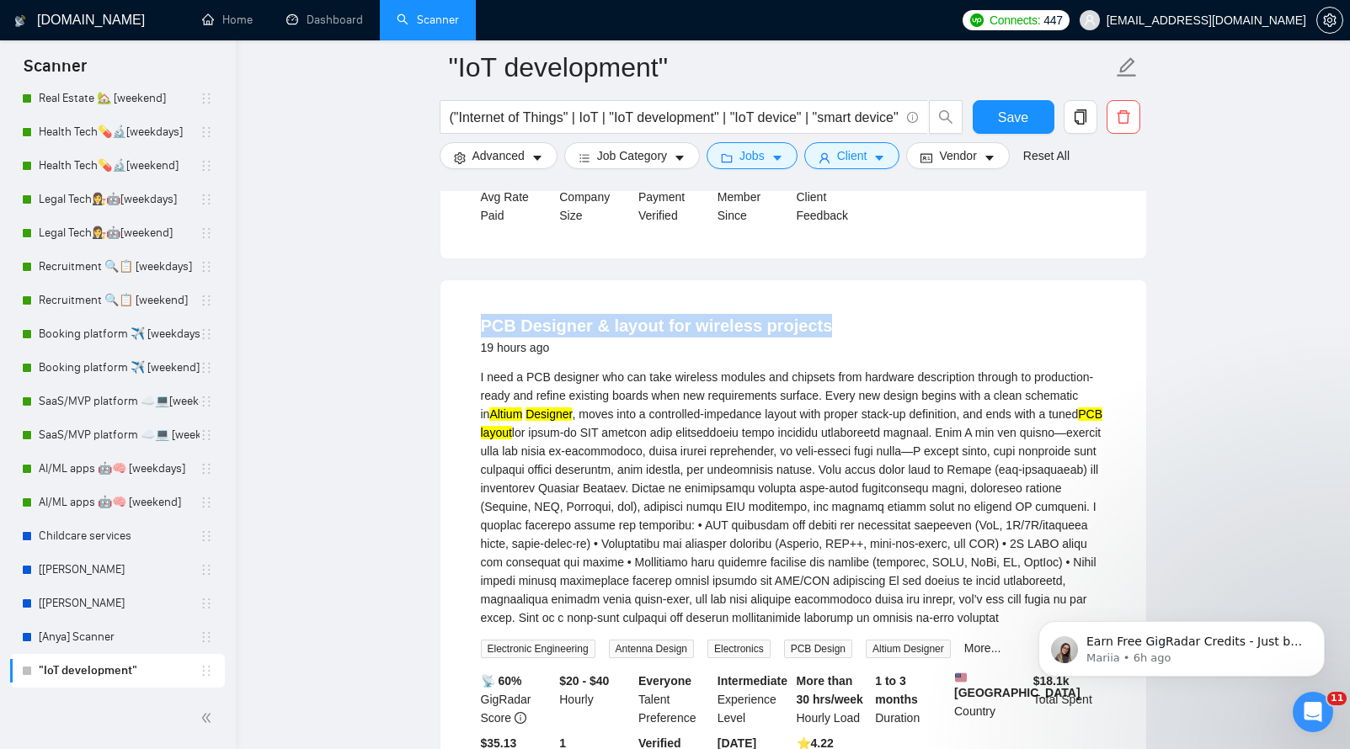
drag, startPoint x: 476, startPoint y: 324, endPoint x: 826, endPoint y: 315, distance: 350.4
click at [826, 315] on li "PCB Designer & layout for wireless projects 19 hours ago I need a PCB designer …" at bounding box center [793, 552] width 665 height 503
drag, startPoint x: 452, startPoint y: 371, endPoint x: 860, endPoint y: 639, distance: 487.6
click at [860, 639] on div "PCB Designer & layout for wireless projects 19 hours ago I need a PCB designer …" at bounding box center [793, 551] width 706 height 543
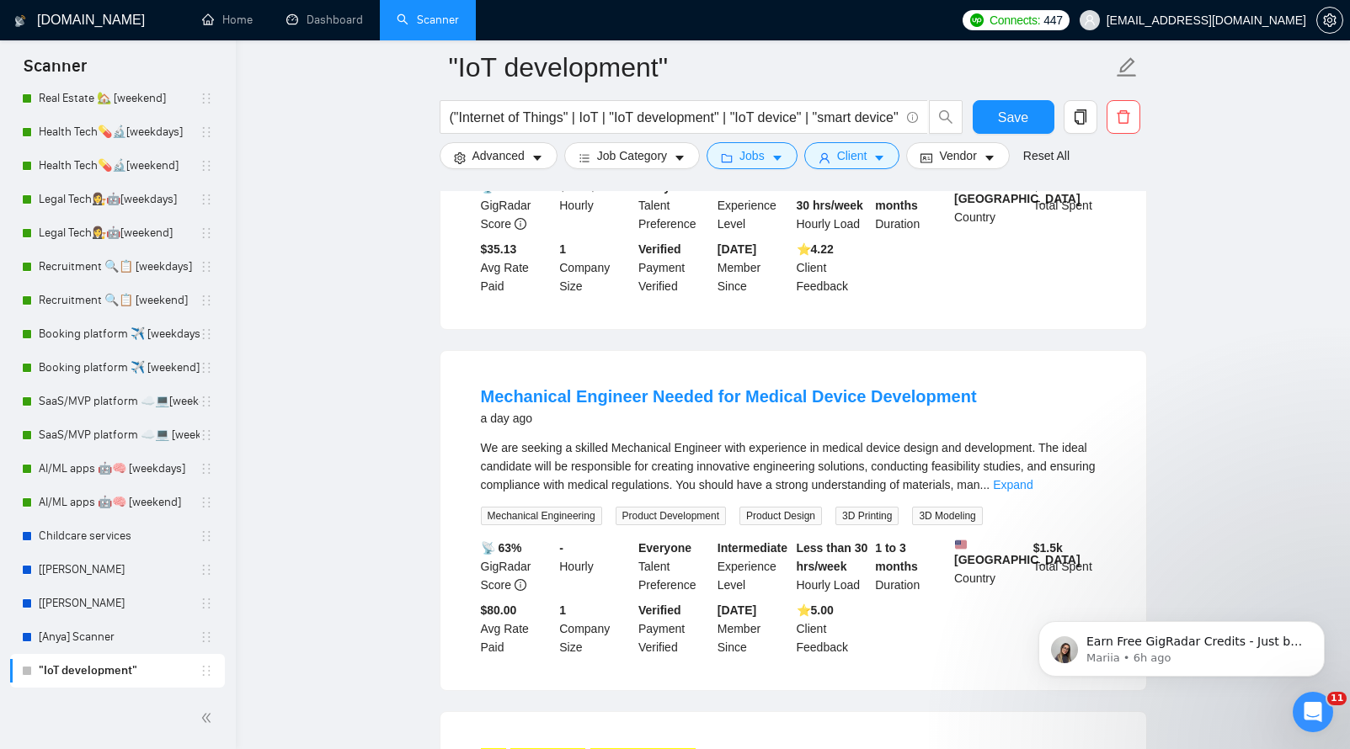
scroll to position [5876, 0]
click at [1082, 493] on div "We are seeking a skilled Mechanical Engineer with experience in medical device …" at bounding box center [793, 465] width 625 height 56
click at [1032, 490] on link "Expand" at bounding box center [1013, 483] width 40 height 13
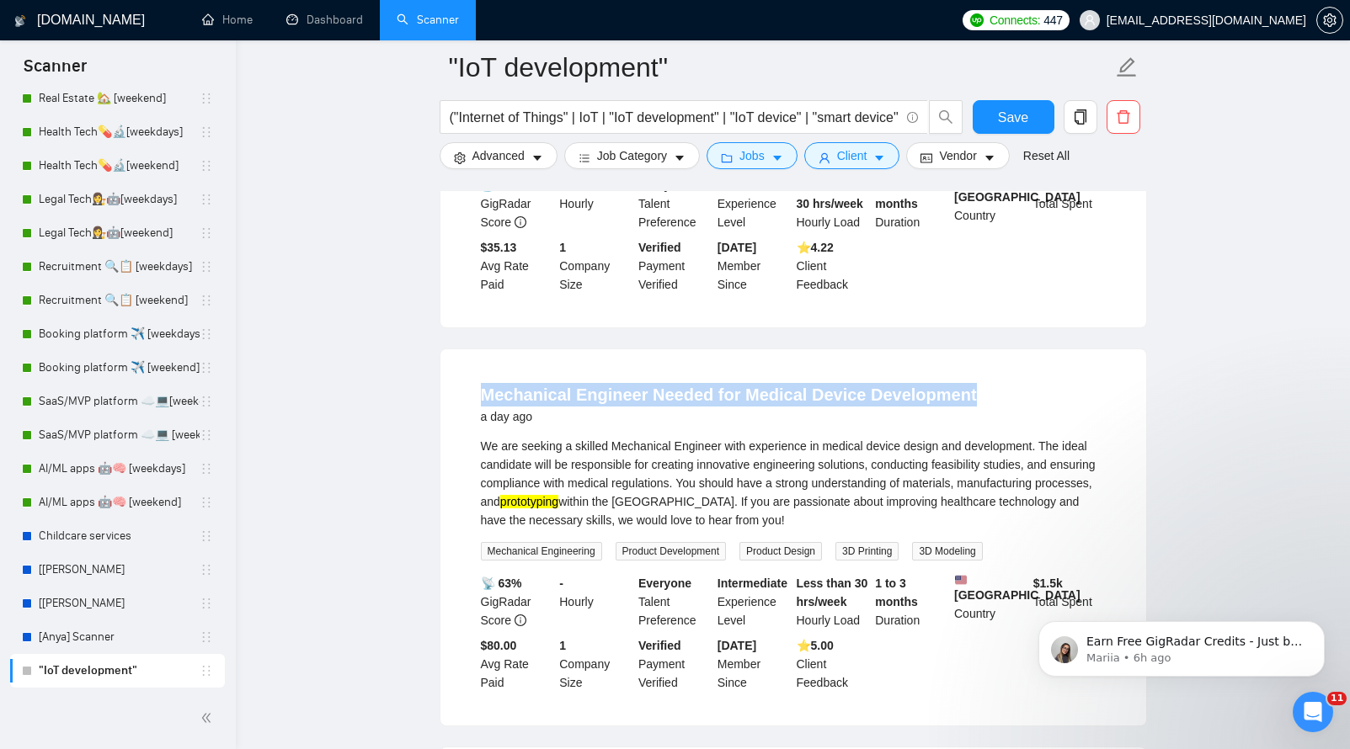
drag, startPoint x: 467, startPoint y: 421, endPoint x: 993, endPoint y: 424, distance: 526.2
click at [993, 424] on li "Mechanical Engineer Needed for Medical Device Development a day ago We are seek…" at bounding box center [793, 538] width 665 height 336
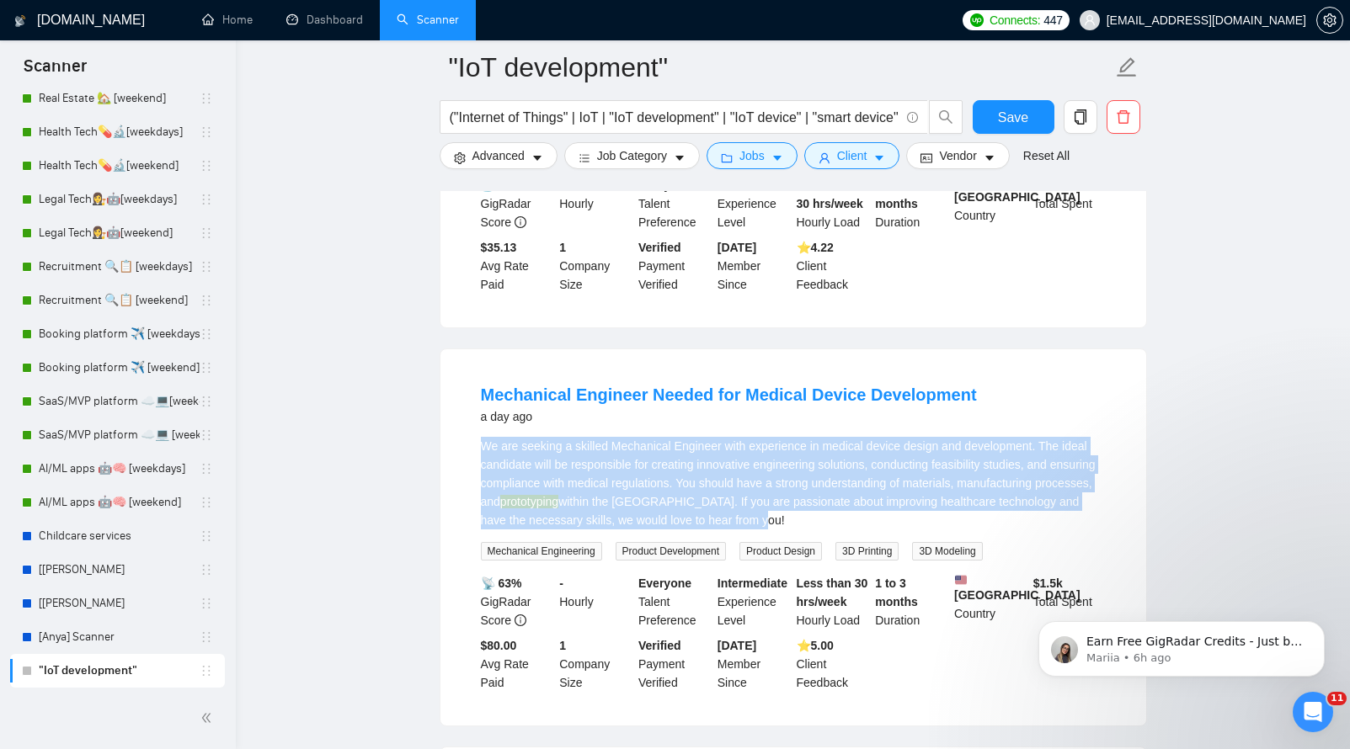
drag, startPoint x: 861, startPoint y: 546, endPoint x: 482, endPoint y: 478, distance: 384.8
click at [482, 478] on div "We are seeking a skilled Mechanical Engineer with experience in medical device …" at bounding box center [793, 483] width 625 height 93
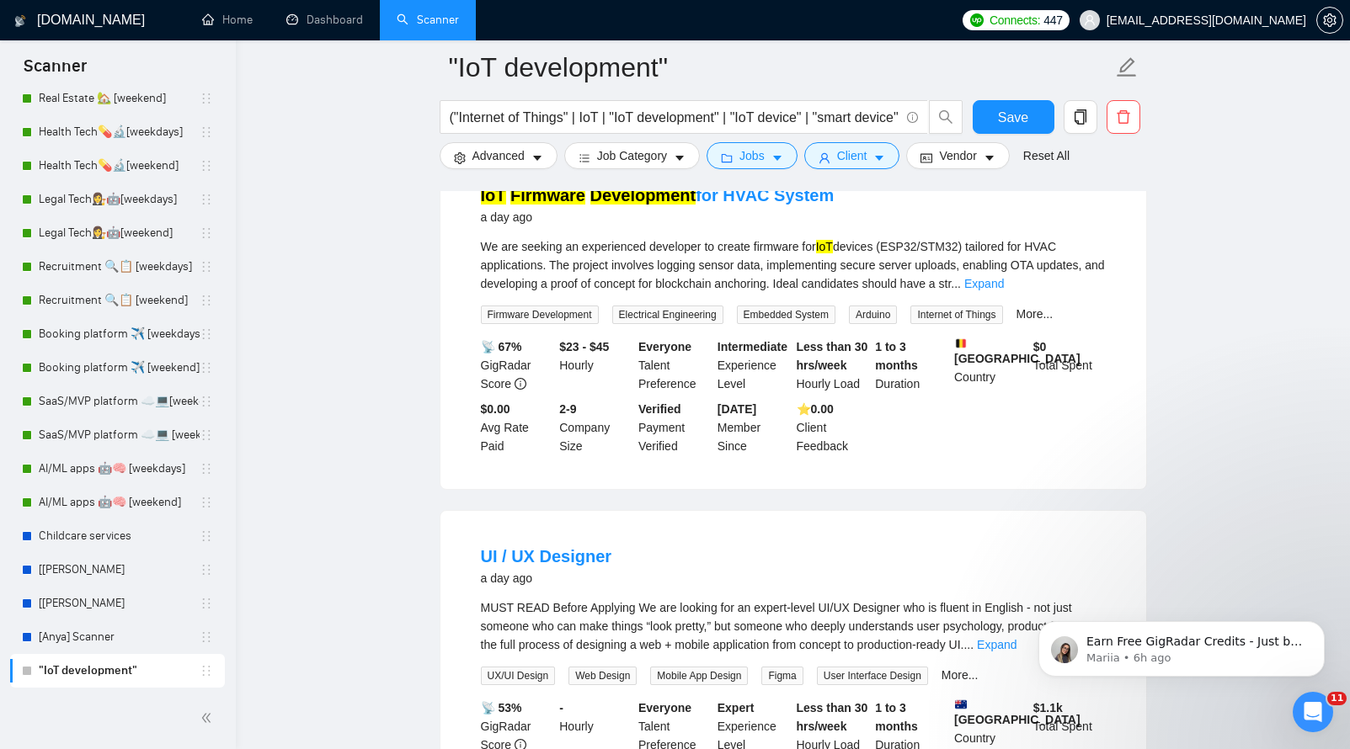
scroll to position [6463, 0]
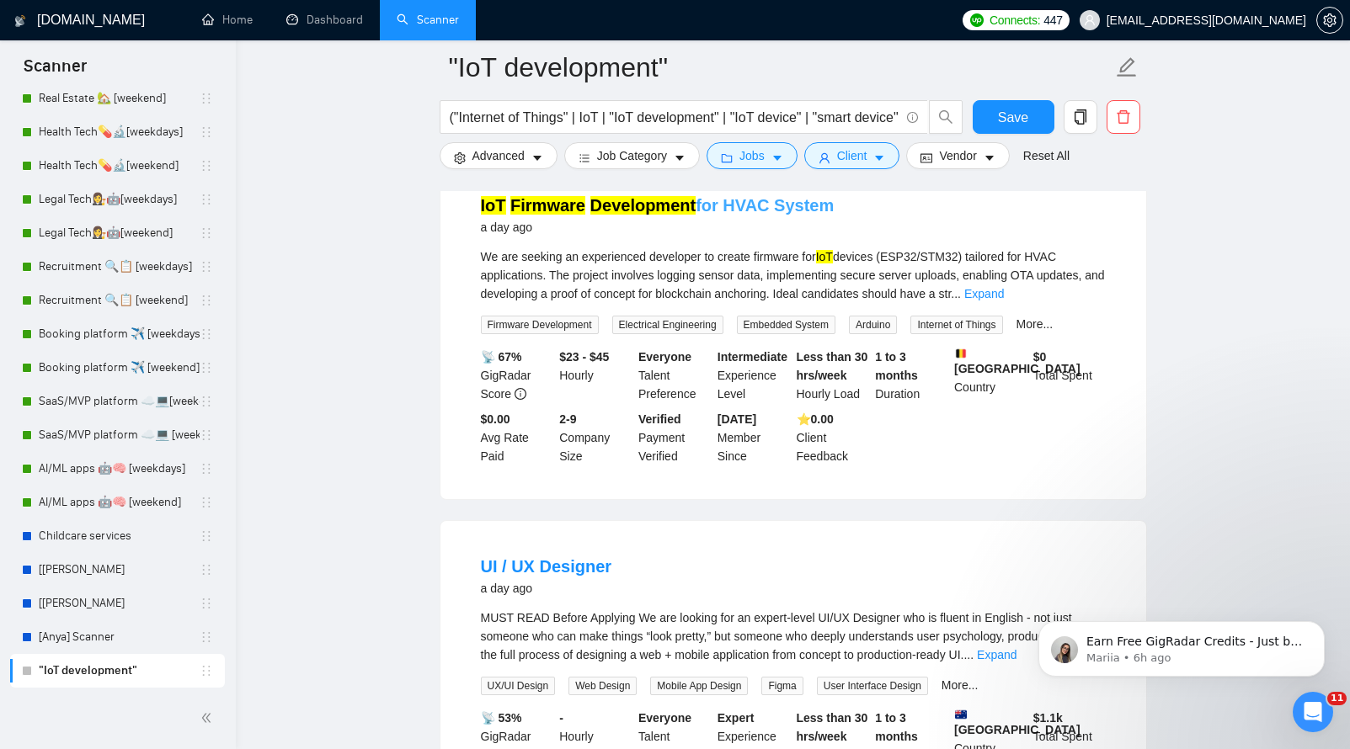
drag, startPoint x: 825, startPoint y: 241, endPoint x: 480, endPoint y: 248, distance: 345.3
click at [481, 237] on div "IoT Firmware Development for HVAC System a day ago" at bounding box center [793, 216] width 625 height 44
click at [1004, 301] on link "Expand" at bounding box center [984, 293] width 40 height 13
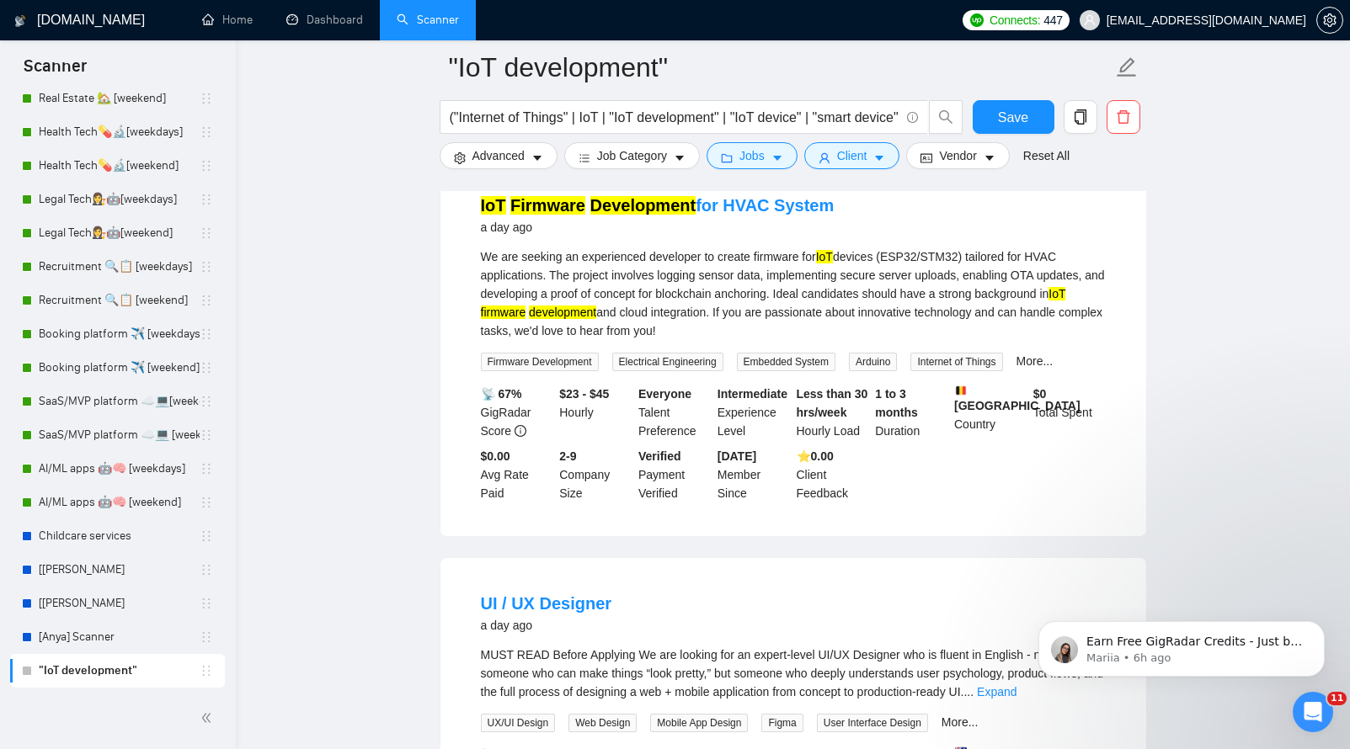
drag, startPoint x: 455, startPoint y: 296, endPoint x: 826, endPoint y: 365, distance: 377.7
click at [826, 365] on div "IoT Firmware Development for HVAC System a day ago We are seeking an experience…" at bounding box center [793, 348] width 706 height 376
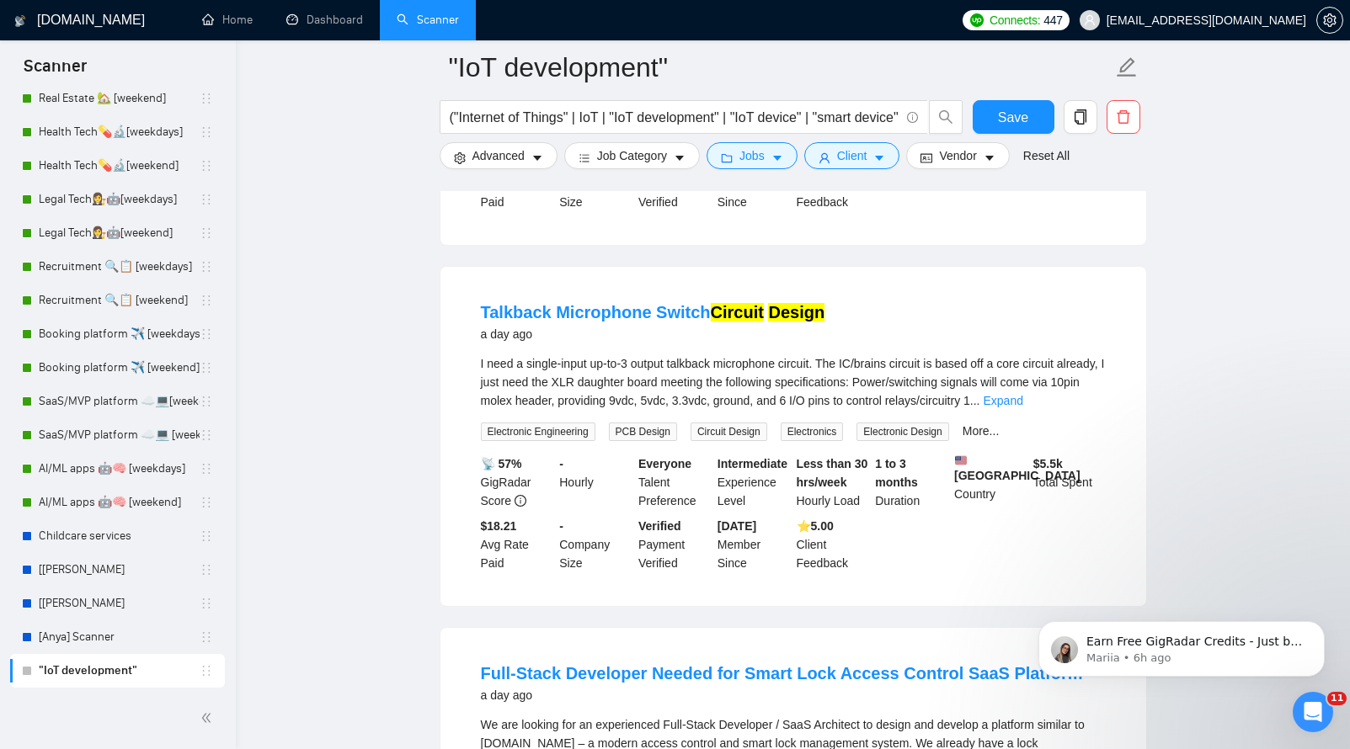
scroll to position [7144, 0]
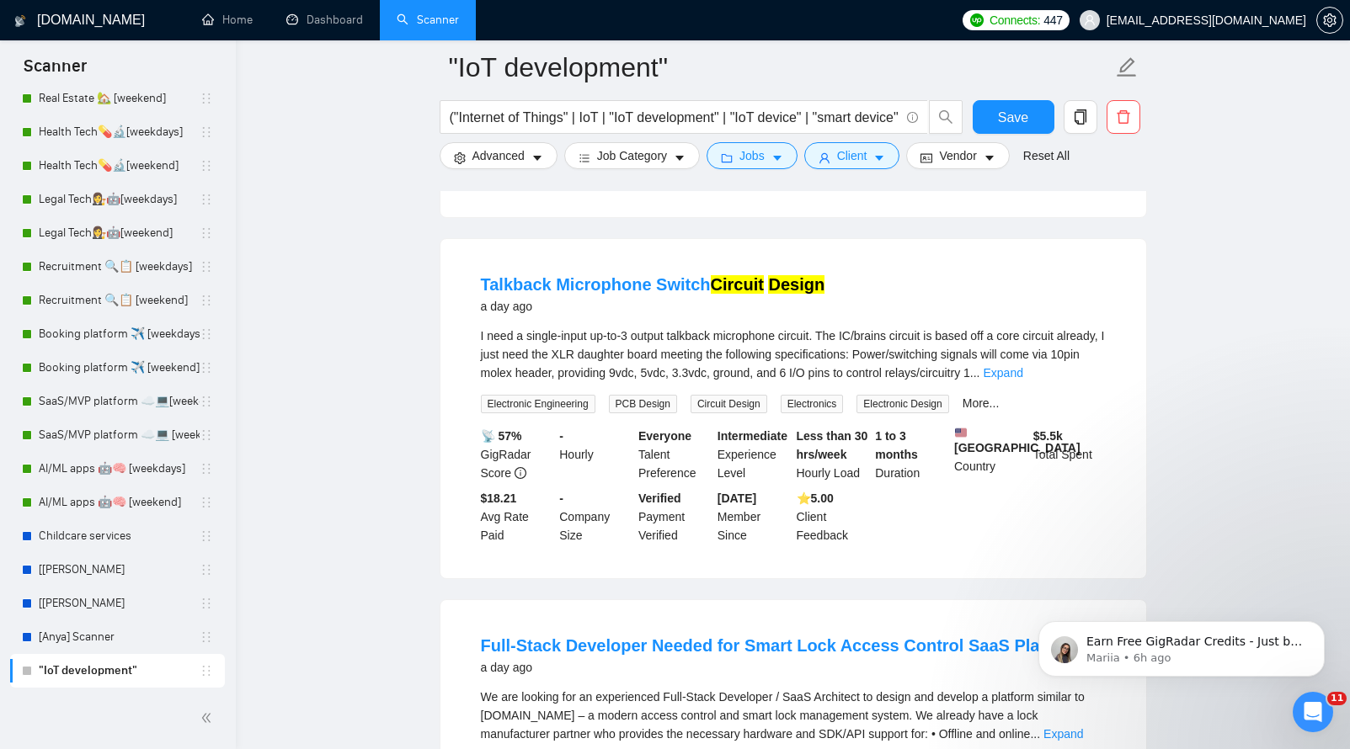
click at [774, 372] on span "I need a single-input up-to-3 output talkback microphone circuit. The IC/brains…" at bounding box center [793, 354] width 624 height 51
click at [1022, 380] on link "Expand" at bounding box center [1003, 372] width 40 height 13
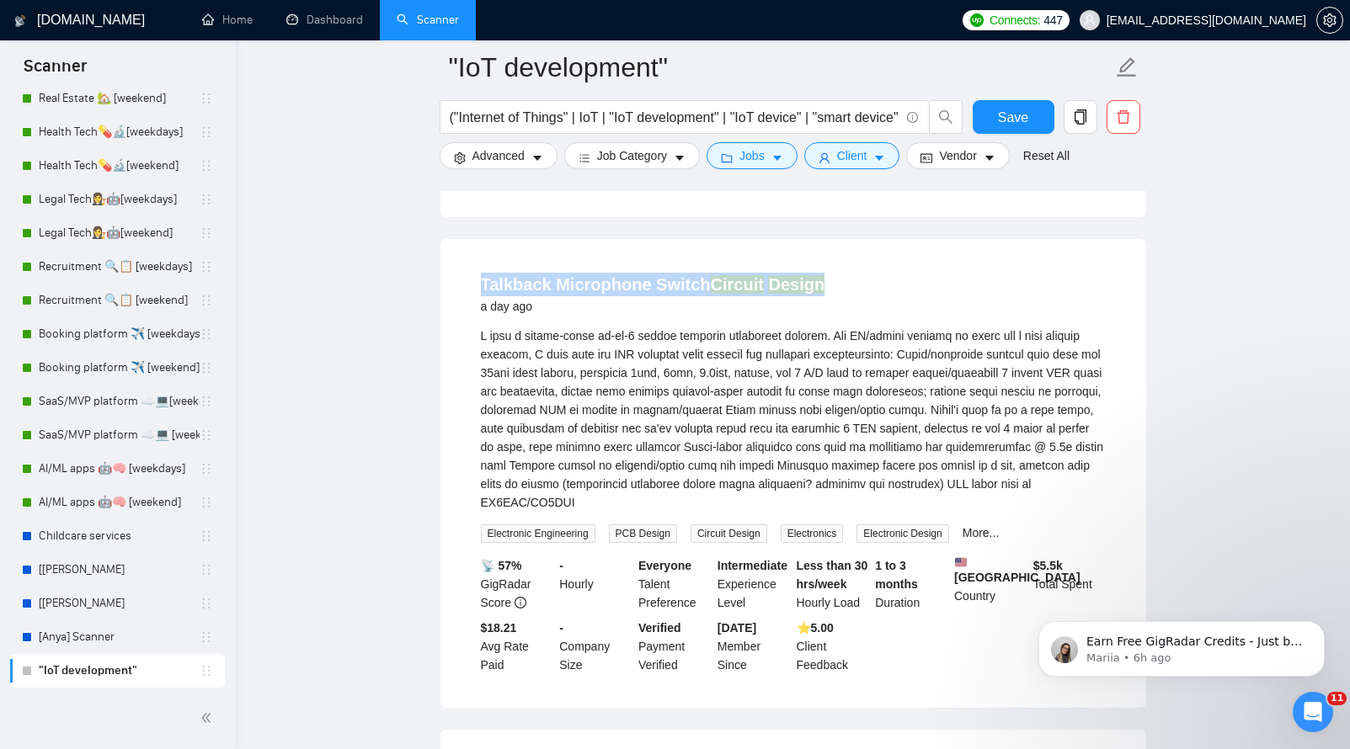
drag, startPoint x: 574, startPoint y: 317, endPoint x: 817, endPoint y: 318, distance: 242.5
click at [817, 318] on li "Talkback Microphone Switch Circuit Design a day ago Electronic Engineering PCB …" at bounding box center [793, 473] width 665 height 429
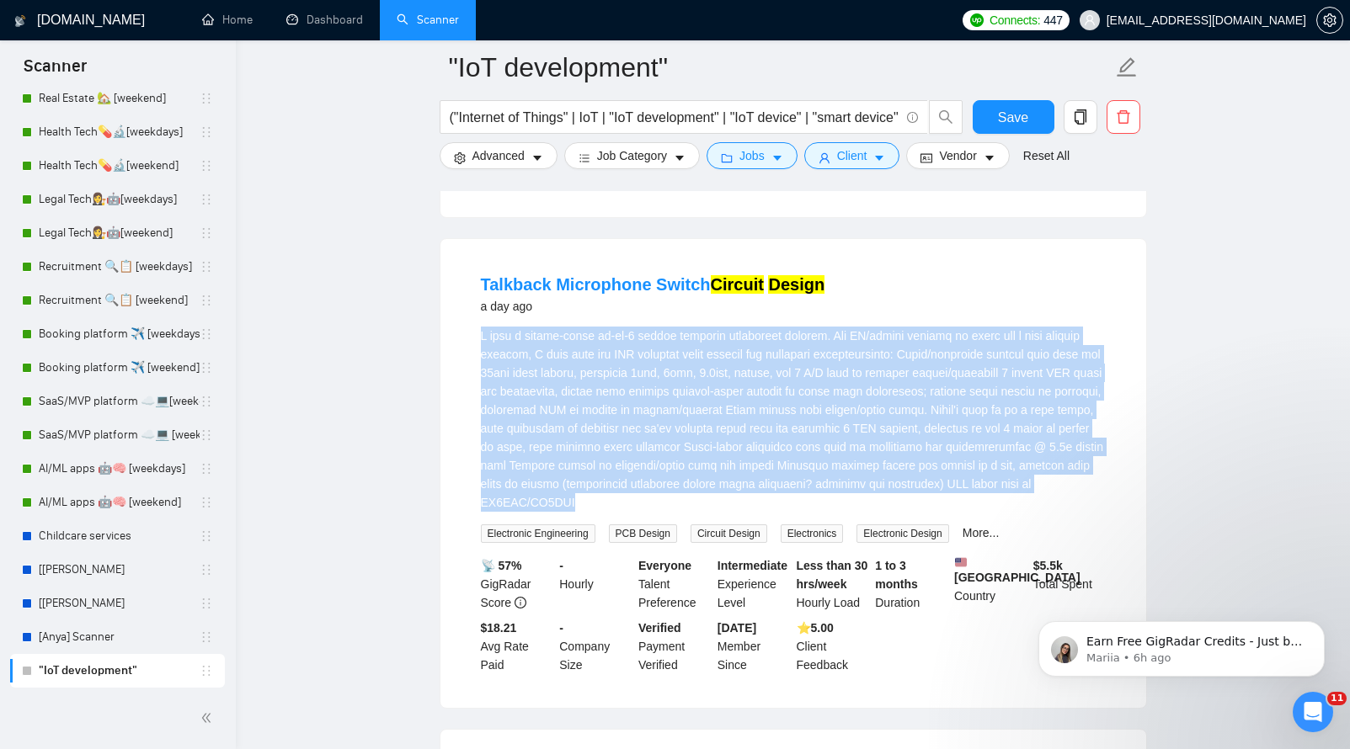
drag, startPoint x: 757, startPoint y: 541, endPoint x: 475, endPoint y: 365, distance: 332.0
click at [475, 365] on li "Talkback Microphone Switch Circuit Design a day ago Electronic Engineering PCB …" at bounding box center [793, 473] width 665 height 429
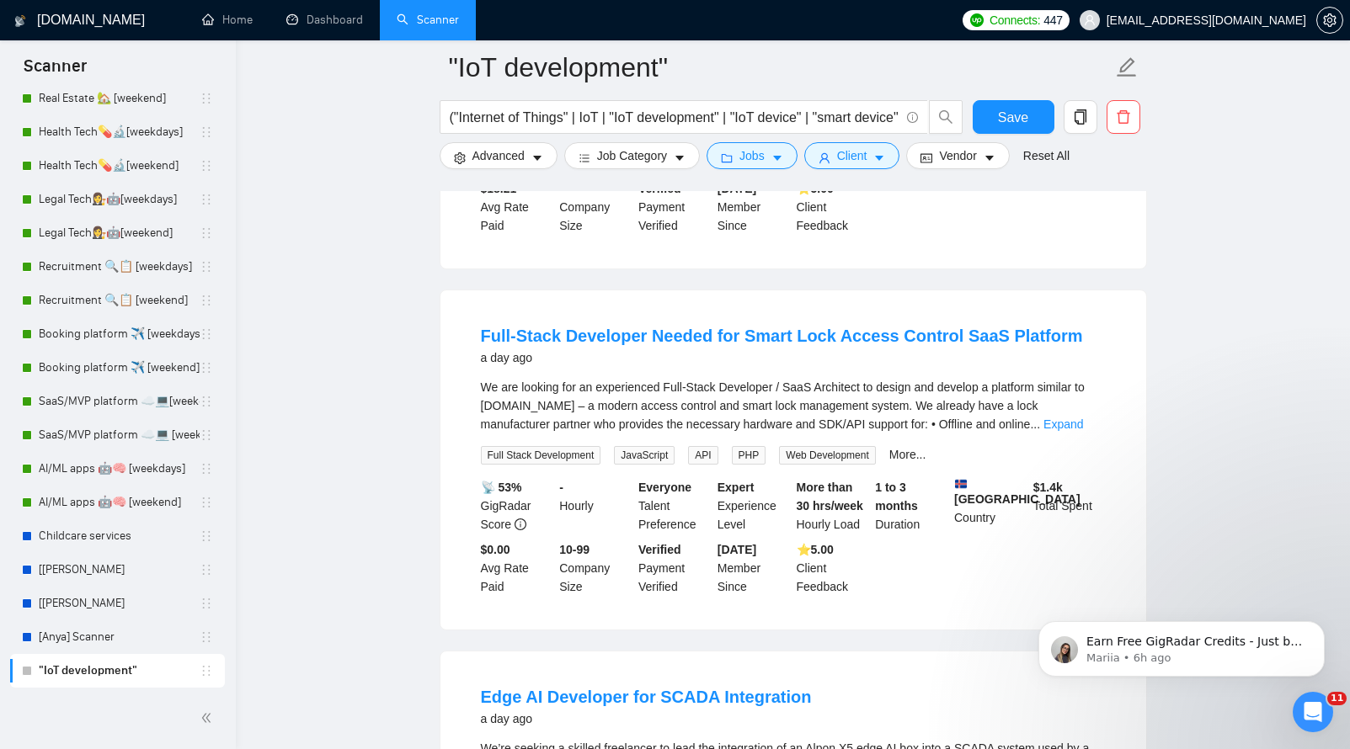
scroll to position [7636, 0]
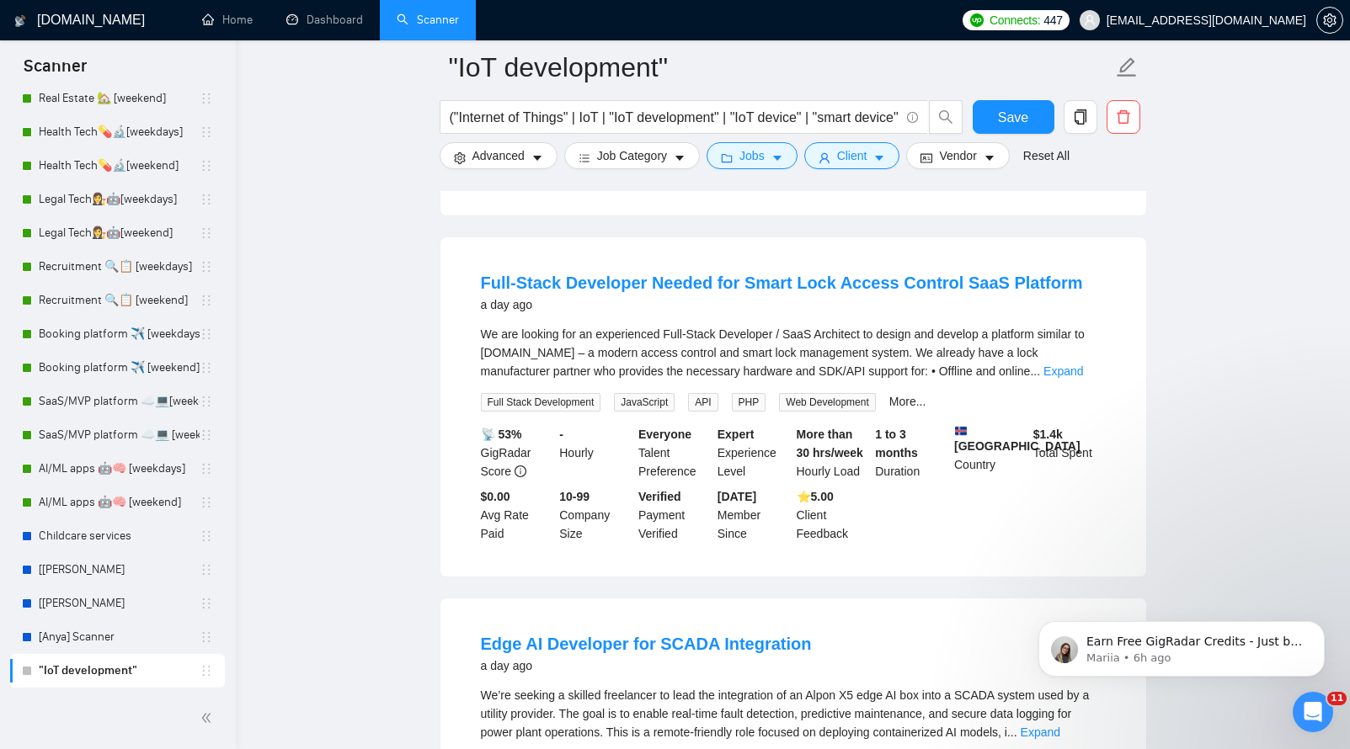
click at [618, 381] on div "We are looking for an experienced Full-Stack Developer / SaaS Architect to desi…" at bounding box center [793, 353] width 625 height 56
click at [1083, 378] on link "Expand" at bounding box center [1063, 371] width 40 height 13
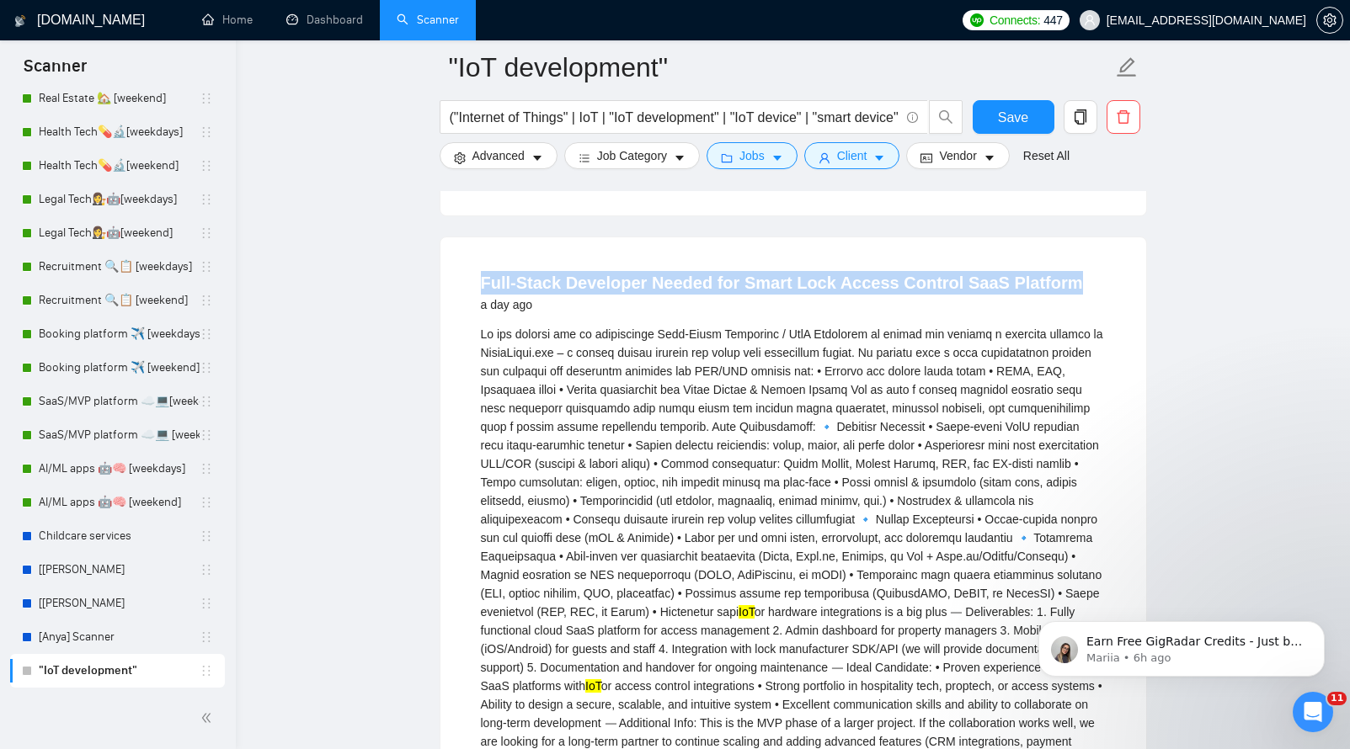
drag, startPoint x: 465, startPoint y: 316, endPoint x: 1058, endPoint y: 334, distance: 593.8
click at [1058, 334] on li "Full-Stack Developer Needed for Smart Lock Access Control SaaS Platform a day a…" at bounding box center [793, 611] width 665 height 706
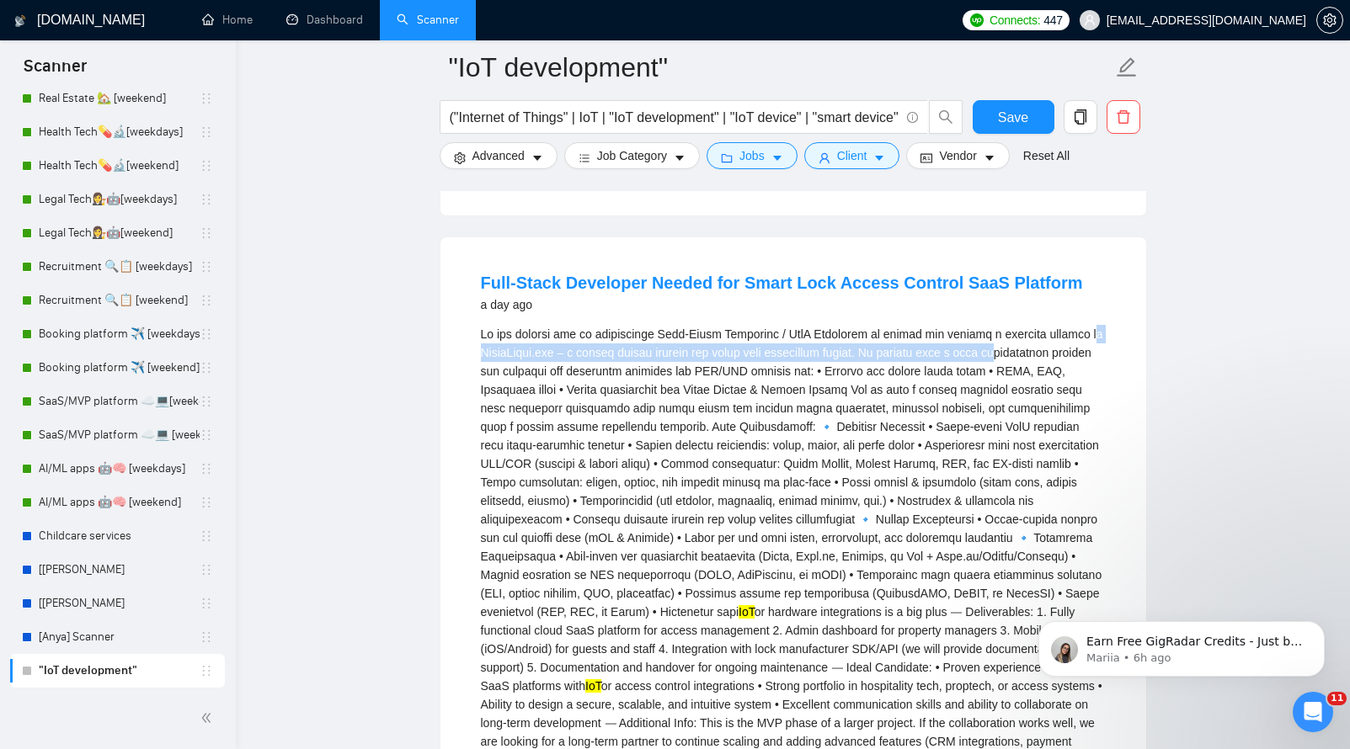
click at [496, 416] on div "IoT or hardware integrations is a big plus ⸻ Deliverables: 1. Fully functional …" at bounding box center [793, 556] width 625 height 463
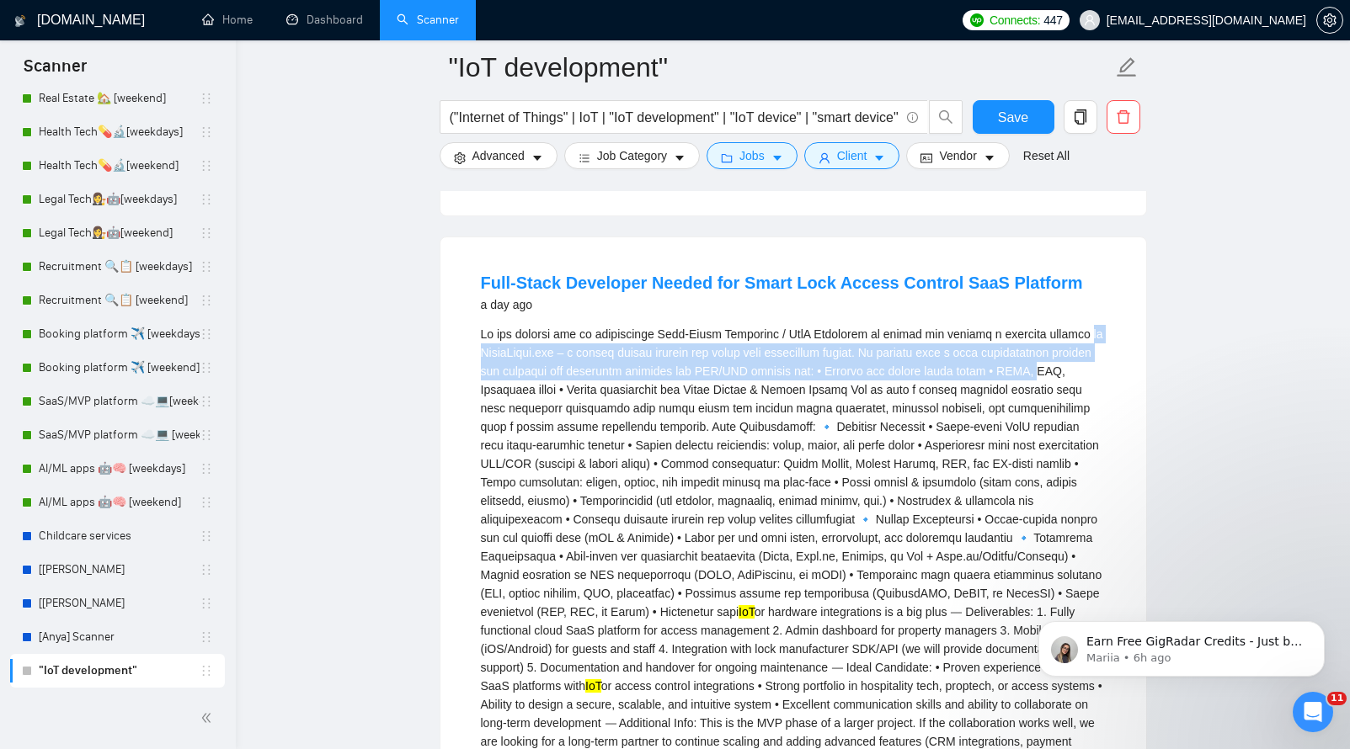
drag, startPoint x: 468, startPoint y: 394, endPoint x: 551, endPoint y: 431, distance: 91.2
click at [551, 431] on li "Full-Stack Developer Needed for Smart Lock Access Control SaaS Platform a day a…" at bounding box center [793, 611] width 665 height 706
click at [489, 402] on div "IoT or hardware integrations is a big plus ⸻ Deliverables: 1. Fully functional …" at bounding box center [793, 556] width 625 height 463
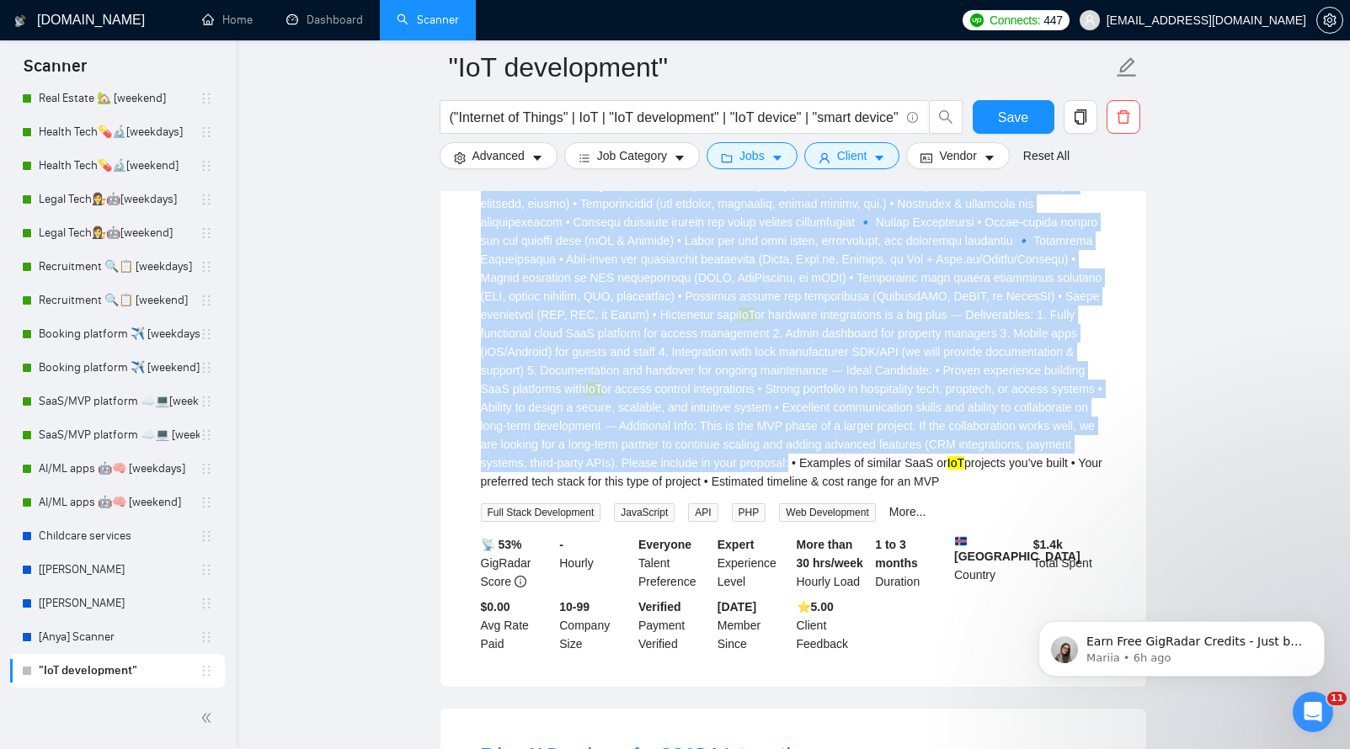
scroll to position [7996, 0]
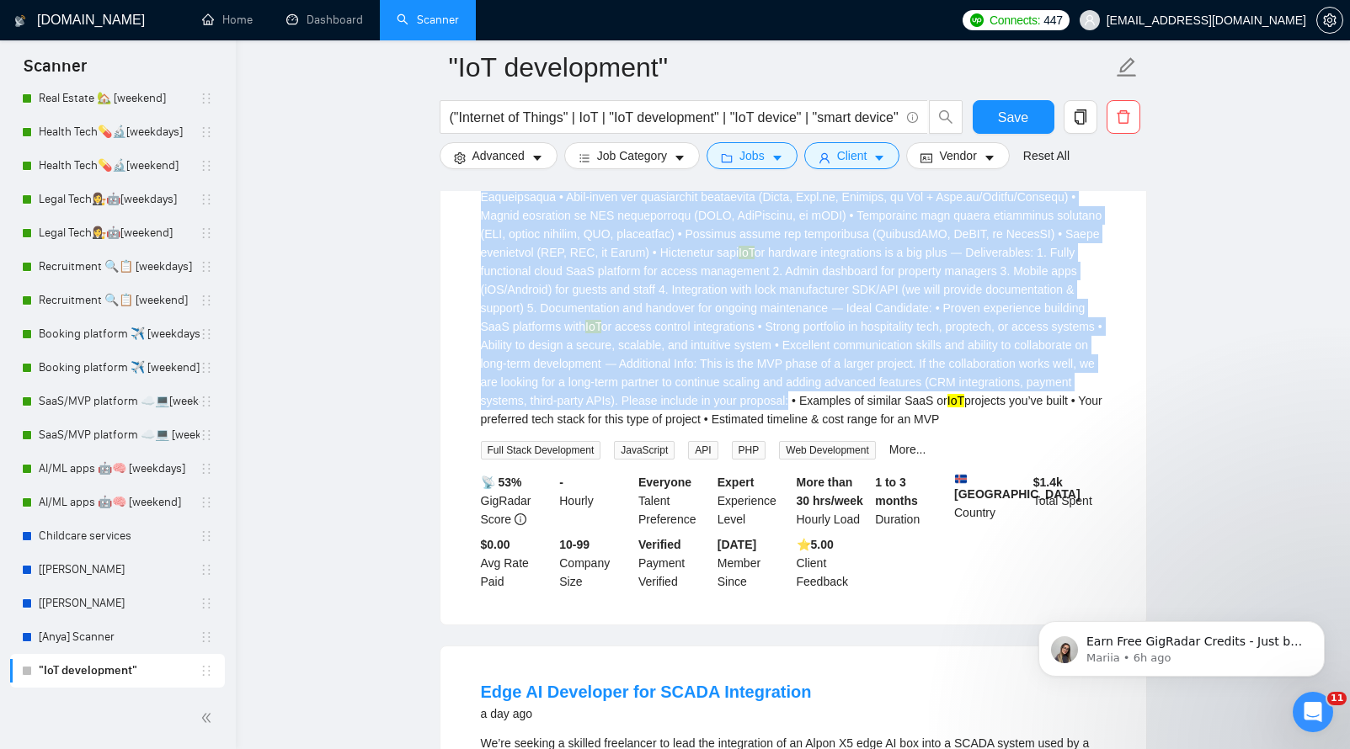
drag, startPoint x: 466, startPoint y: 375, endPoint x: 951, endPoint y: 493, distance: 499.9
click at [951, 493] on li "Full-Stack Developer Needed for Smart Lock Access Control SaaS Platform a day a…" at bounding box center [793, 251] width 665 height 706
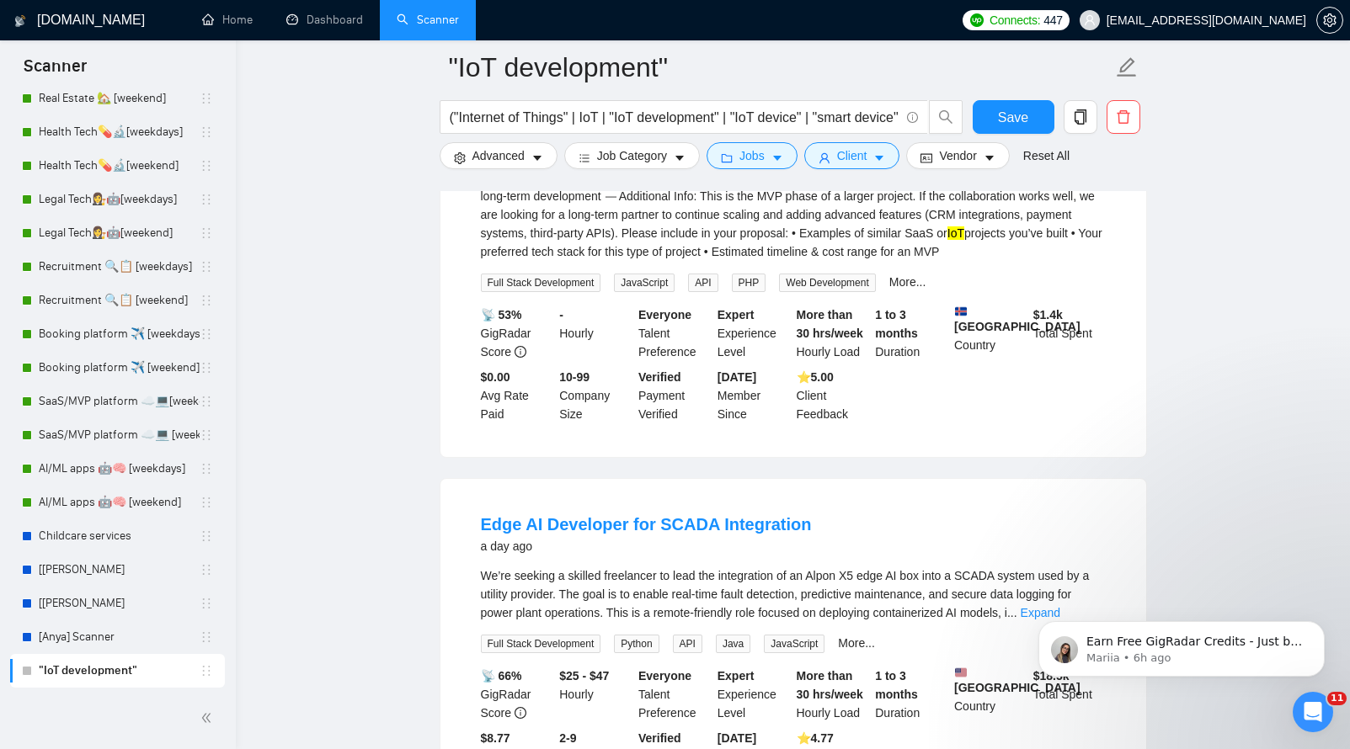
click at [596, 361] on div "- Hourly" at bounding box center [595, 334] width 79 height 56
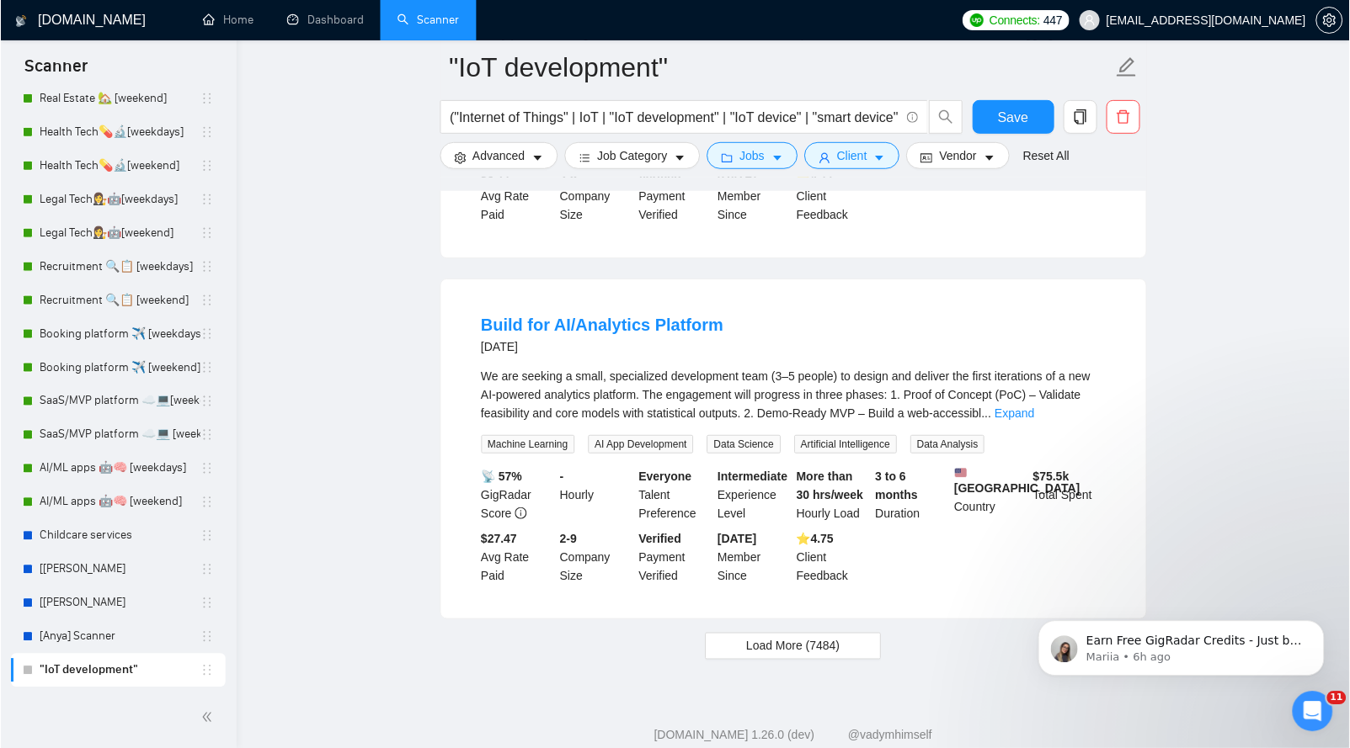
scroll to position [8855, 0]
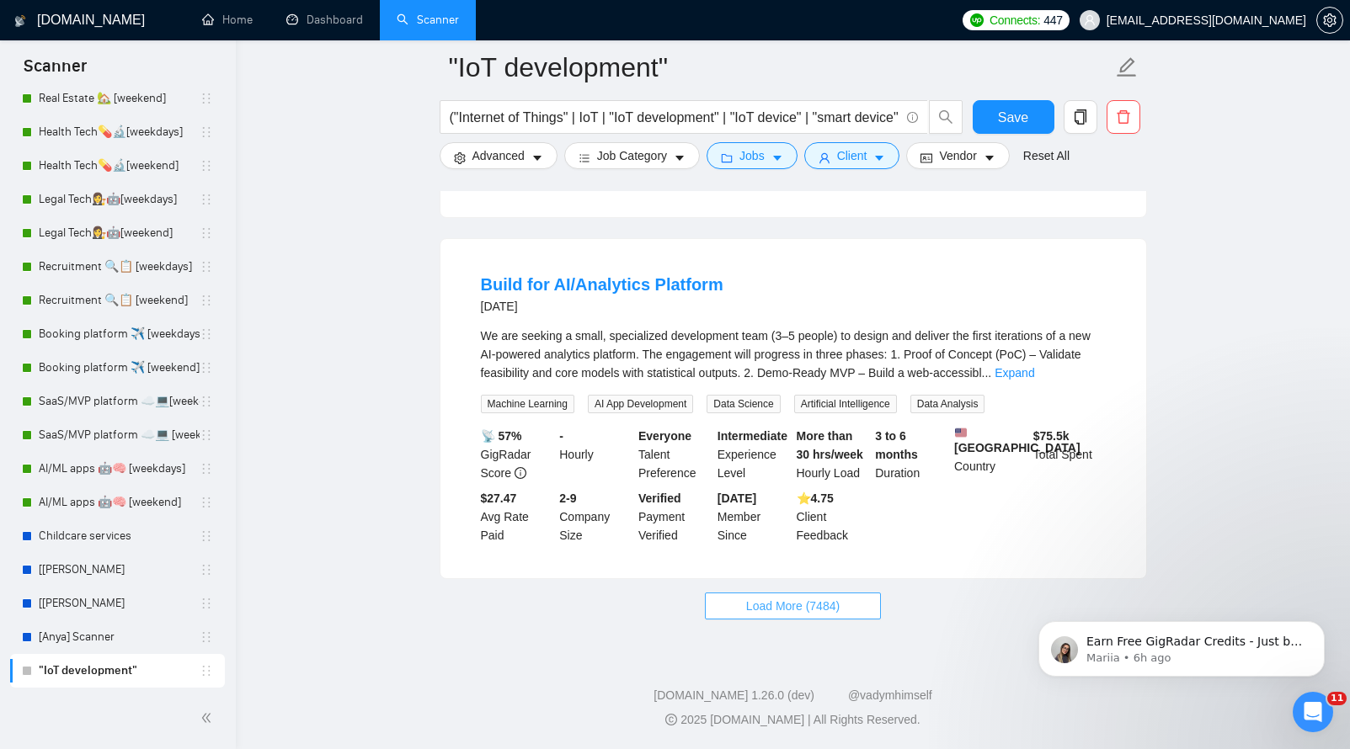
click at [757, 599] on span "Load More (7484)" at bounding box center [792, 606] width 93 height 19
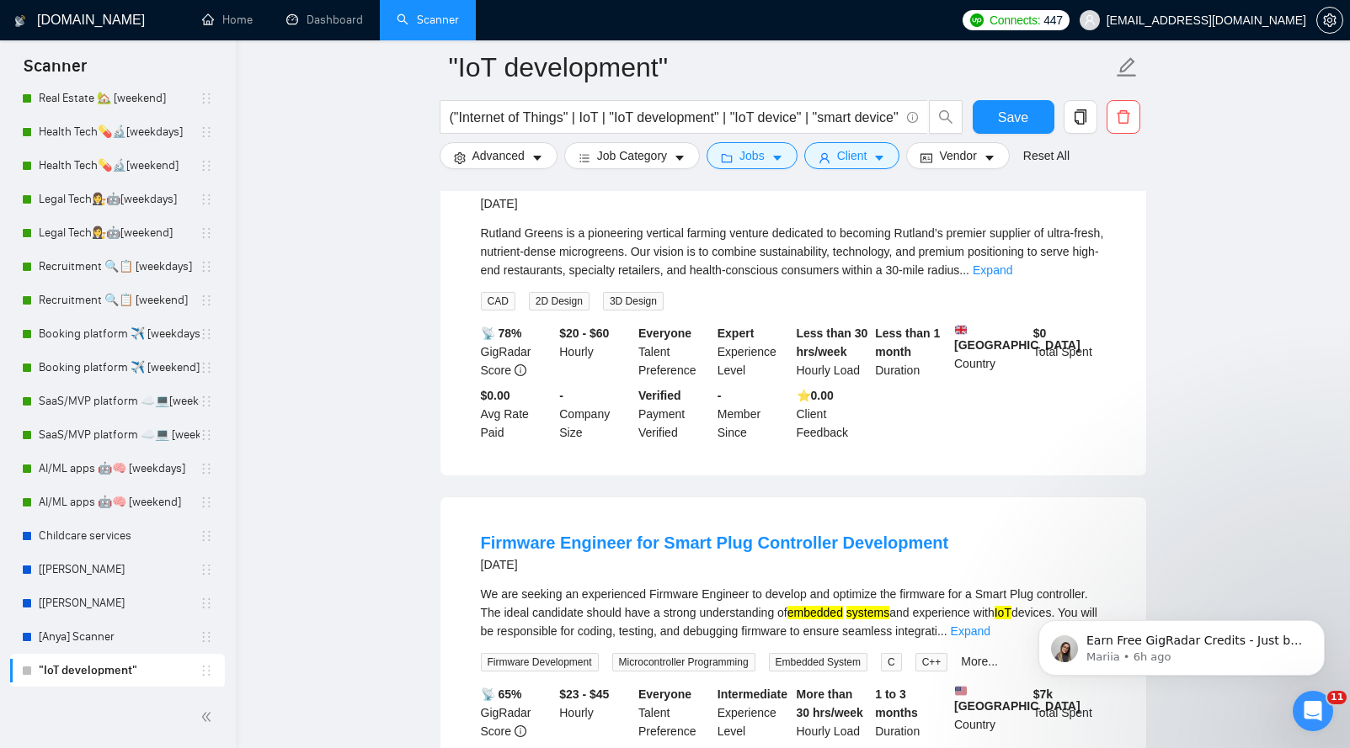
scroll to position [9973, 0]
click at [709, 280] on div "Rutland Greens is a pioneering vertical farming venture dedicated to becoming R…" at bounding box center [793, 253] width 625 height 56
click at [1012, 278] on link "Expand" at bounding box center [992, 270] width 40 height 13
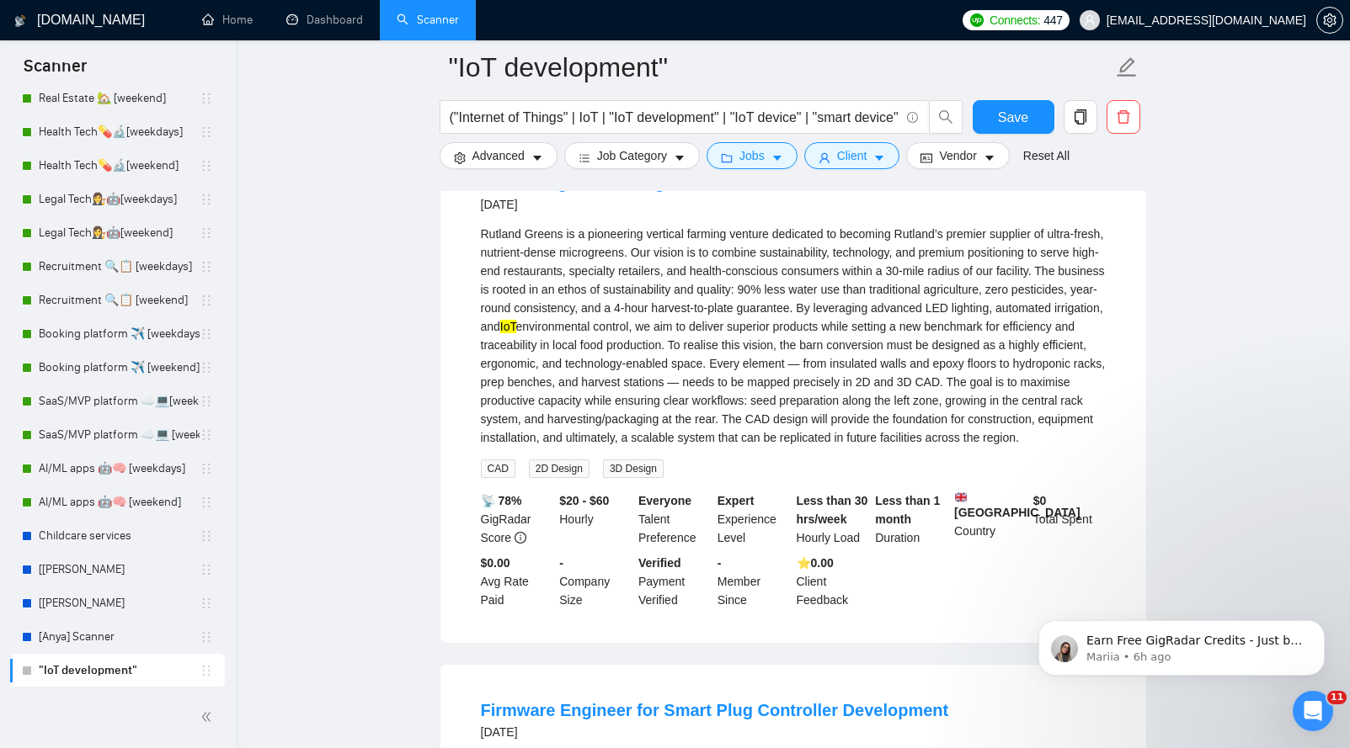
click at [841, 319] on div "Rutland Greens is a pioneering vertical farming venture dedicated to becoming R…" at bounding box center [793, 336] width 625 height 222
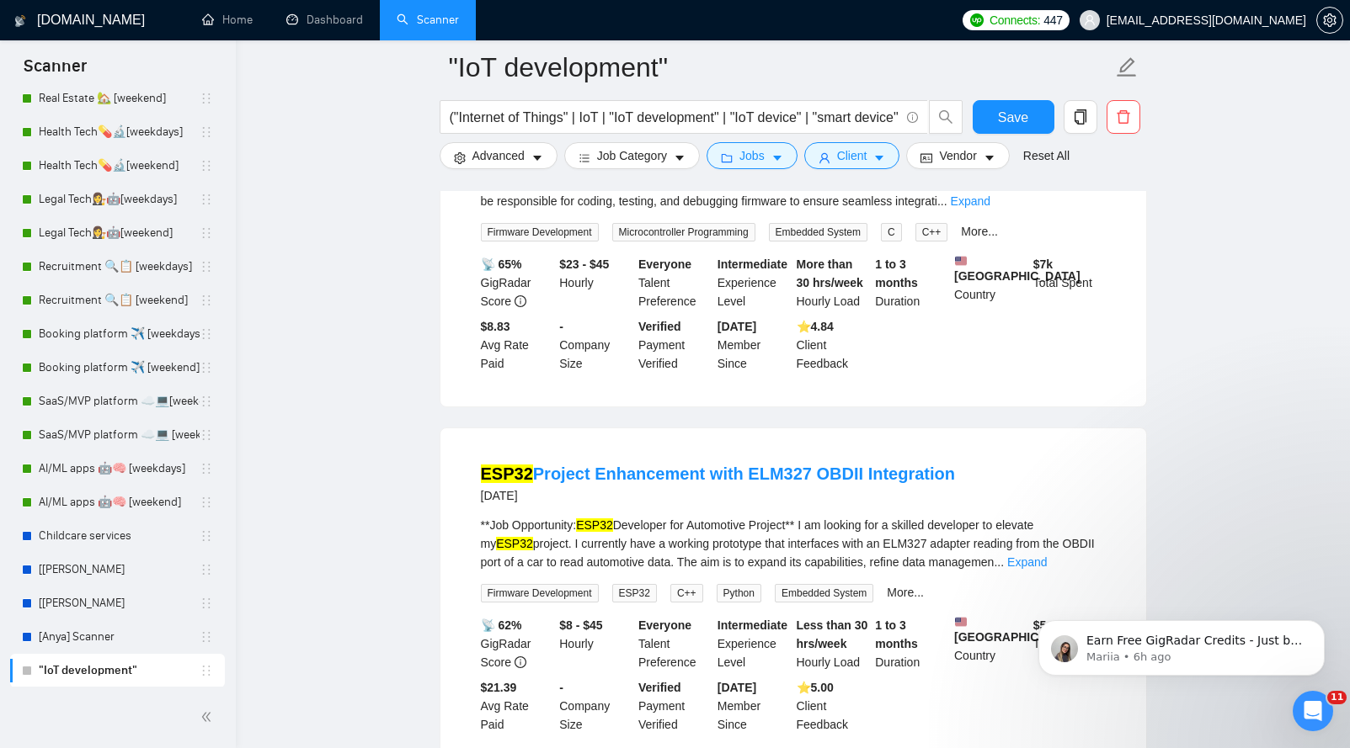
scroll to position [10479, 0]
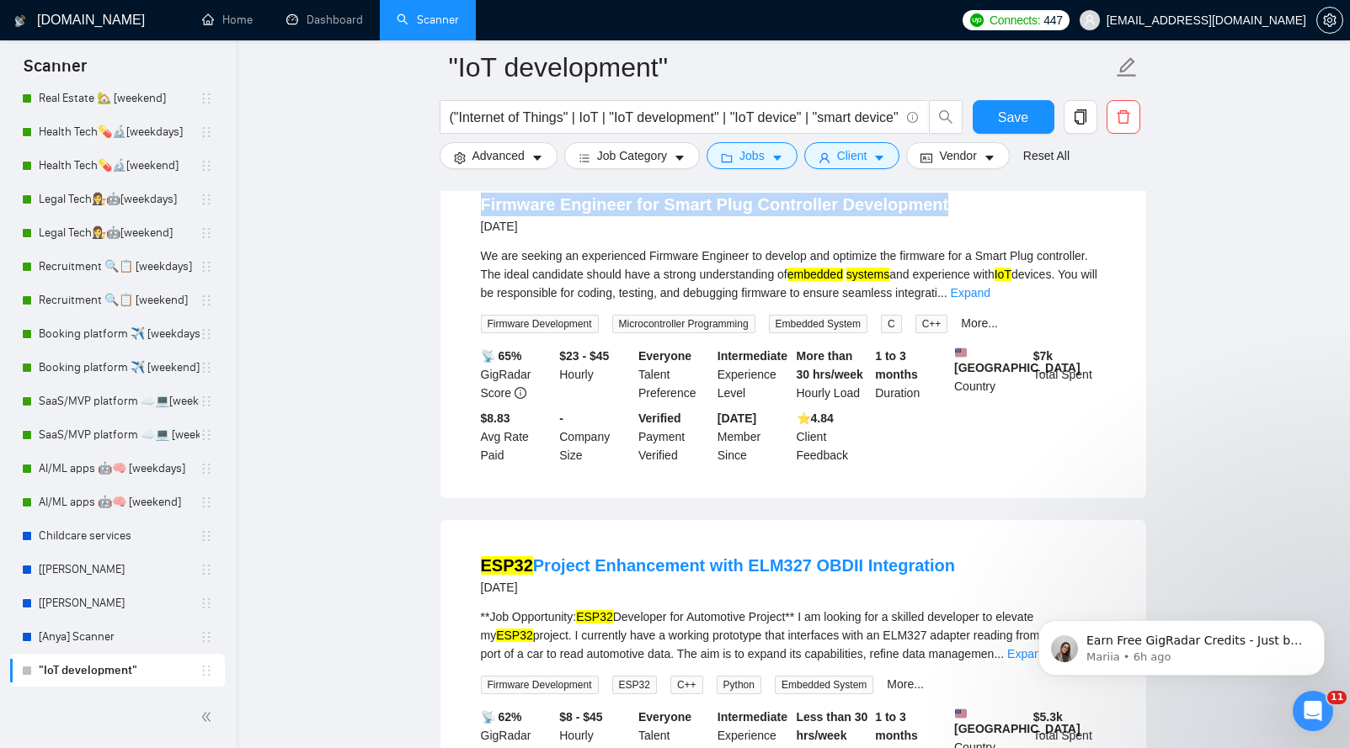
drag, startPoint x: 503, startPoint y: 299, endPoint x: 951, endPoint y: 296, distance: 448.8
click at [951, 296] on li "Firmware Engineer for Smart Plug Controller Development [DATE] We are seeking a…" at bounding box center [793, 328] width 665 height 299
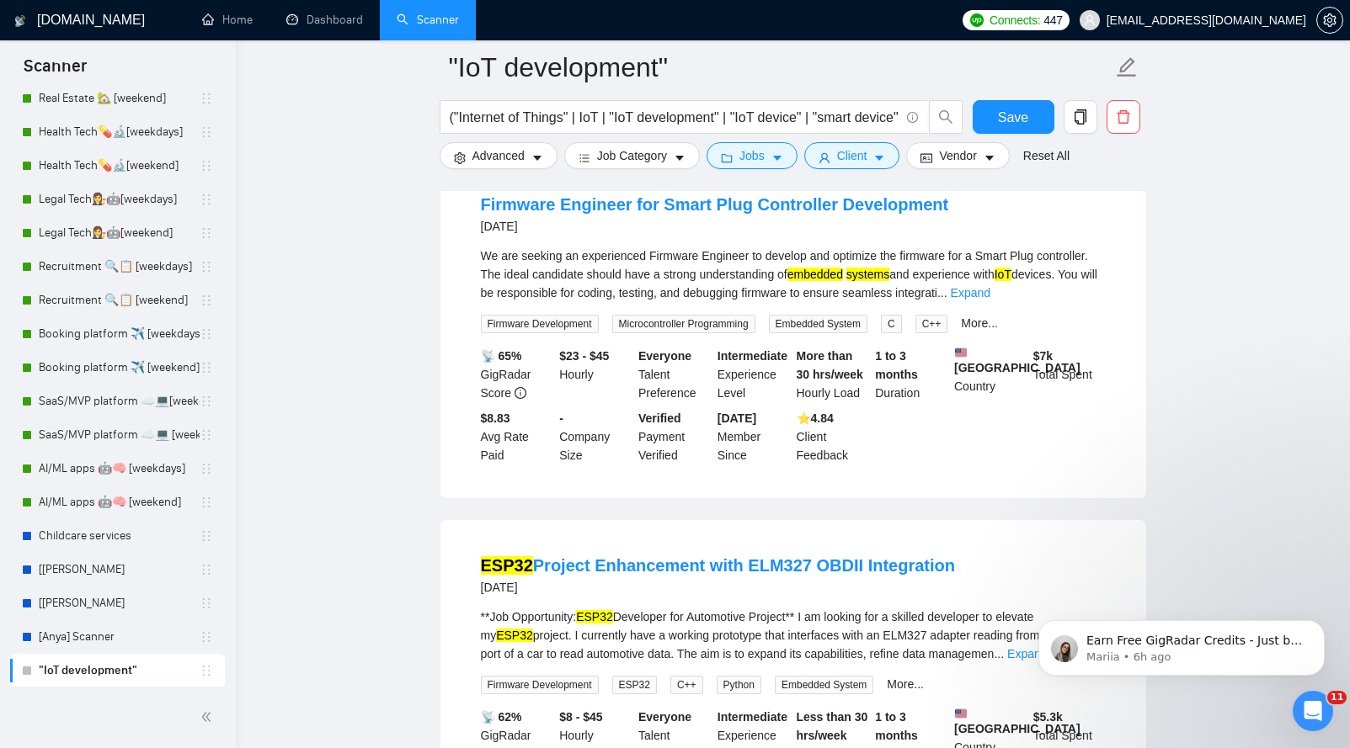
click at [1074, 302] on div "We are seeking an experienced Firmware Engineer to develop and optimize the fir…" at bounding box center [793, 275] width 625 height 56
click at [990, 300] on link "Expand" at bounding box center [971, 292] width 40 height 13
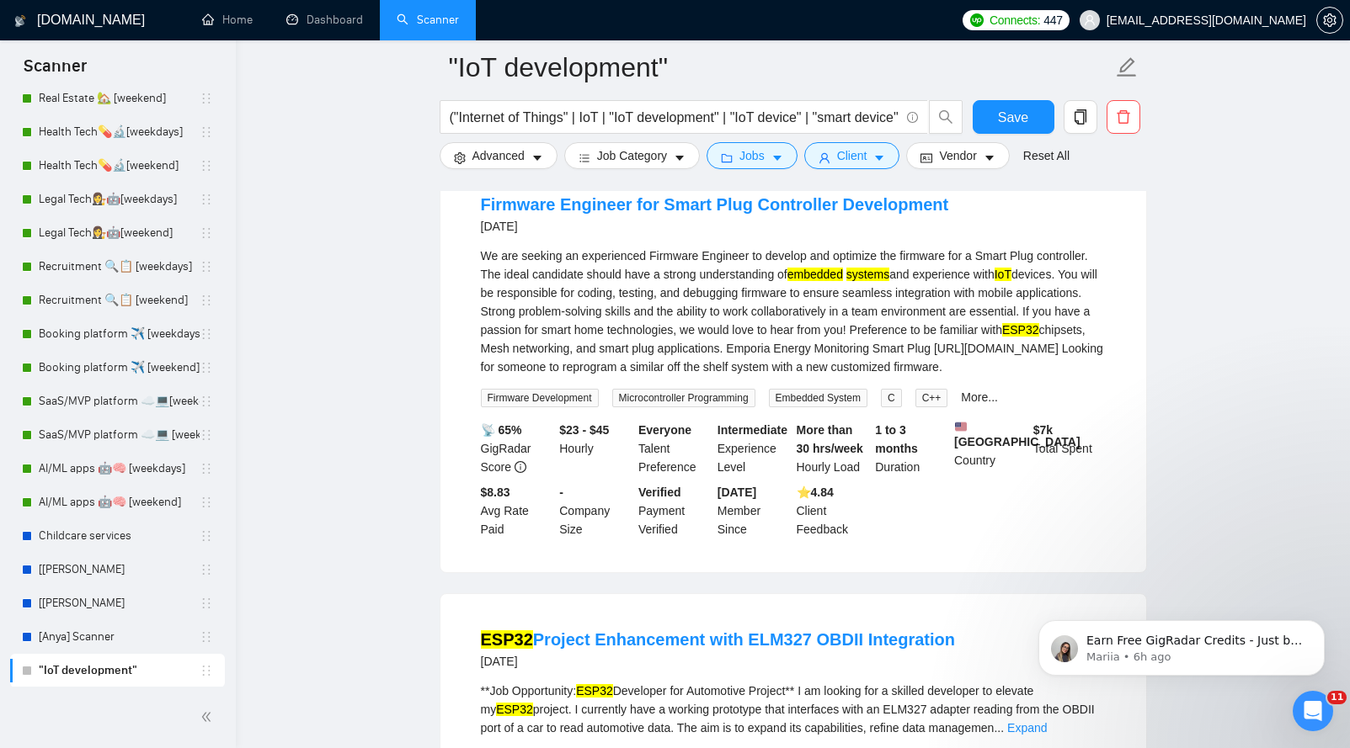
drag, startPoint x: 455, startPoint y: 347, endPoint x: 903, endPoint y: 479, distance: 467.8
click at [903, 479] on div "Firmware Engineer for Smart Plug Controller Development [DATE] We are seeking a…" at bounding box center [793, 365] width 706 height 413
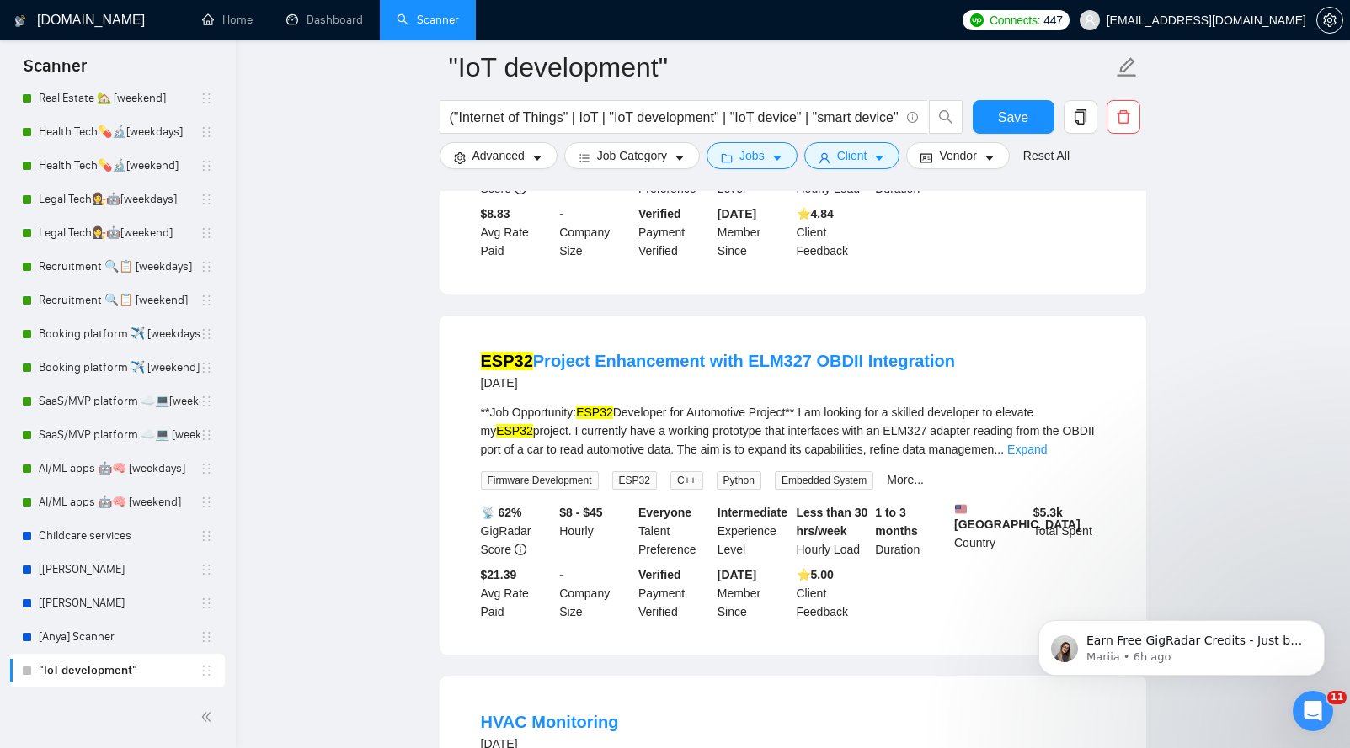
scroll to position [10761, 0]
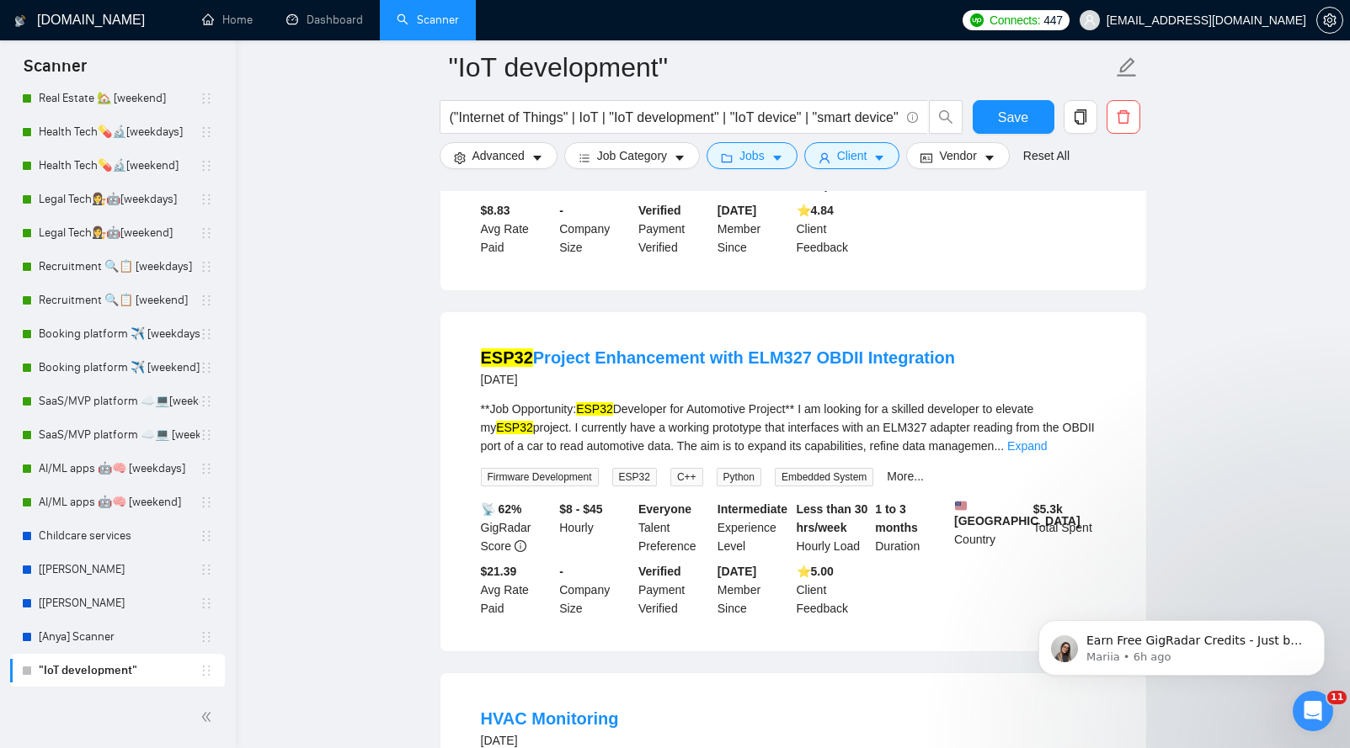
click at [1095, 455] on div "**Job Opportunity: ESP32 Developer for Automotive Project** I am looking for a …" at bounding box center [793, 428] width 625 height 56
click at [1047, 453] on link "Expand" at bounding box center [1027, 445] width 40 height 13
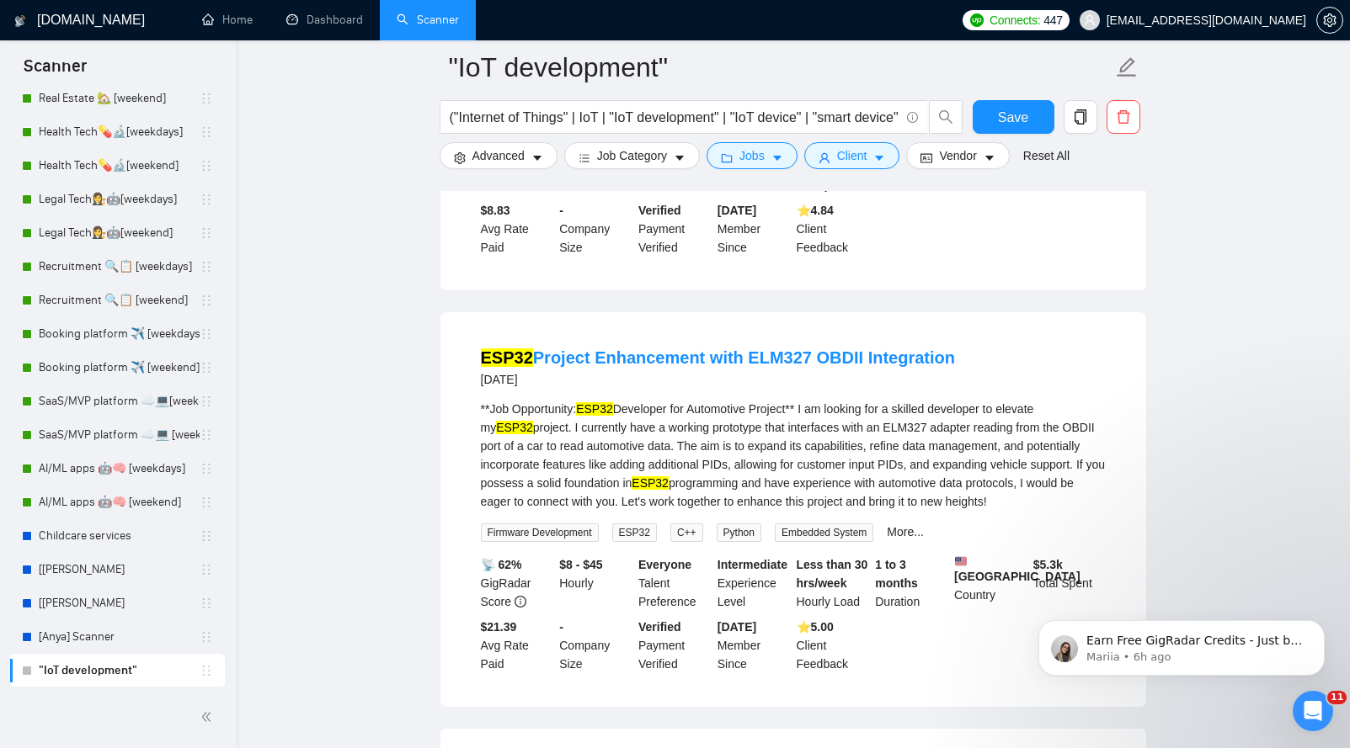
drag, startPoint x: 946, startPoint y: 486, endPoint x: 455, endPoint y: 486, distance: 491.7
click at [454, 485] on div "ESP32 Project Enhancement with ELM327 OBDII Integration [DATE] **Job Opportunit…" at bounding box center [793, 509] width 706 height 395
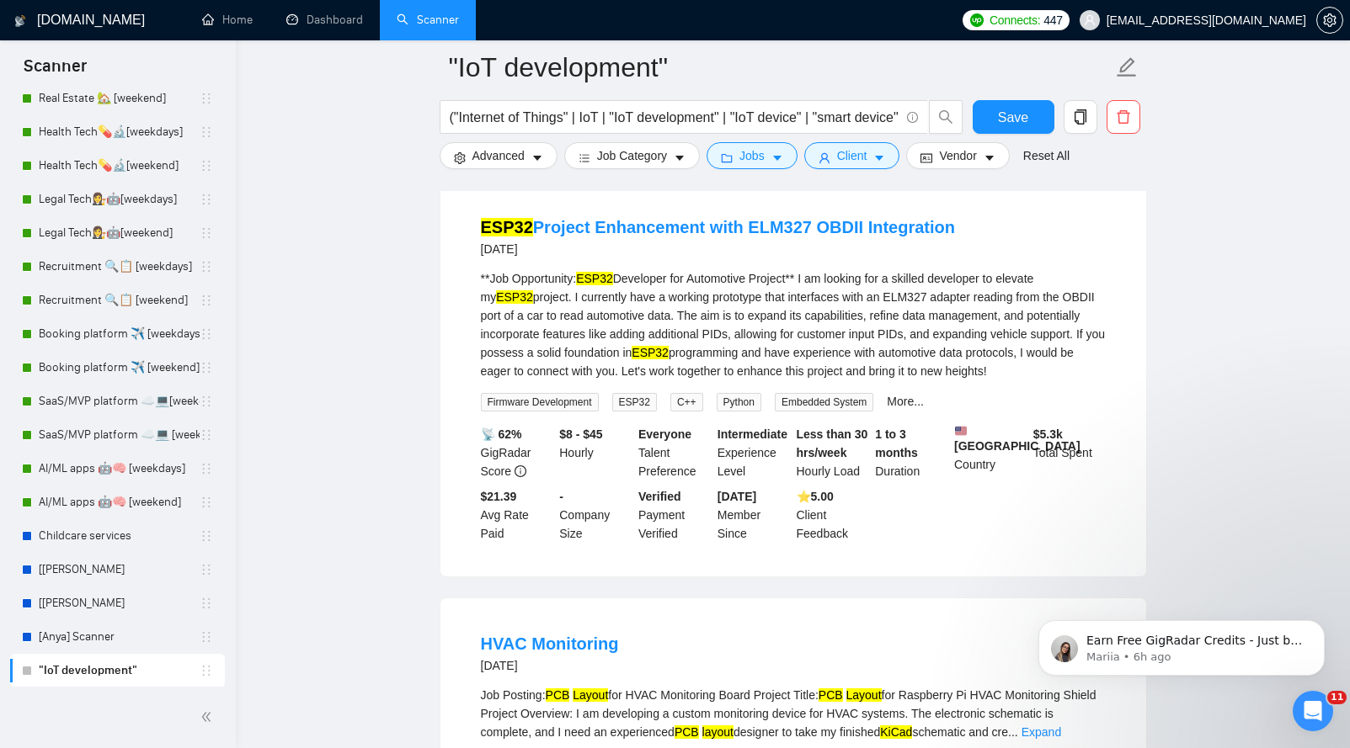
scroll to position [10897, 0]
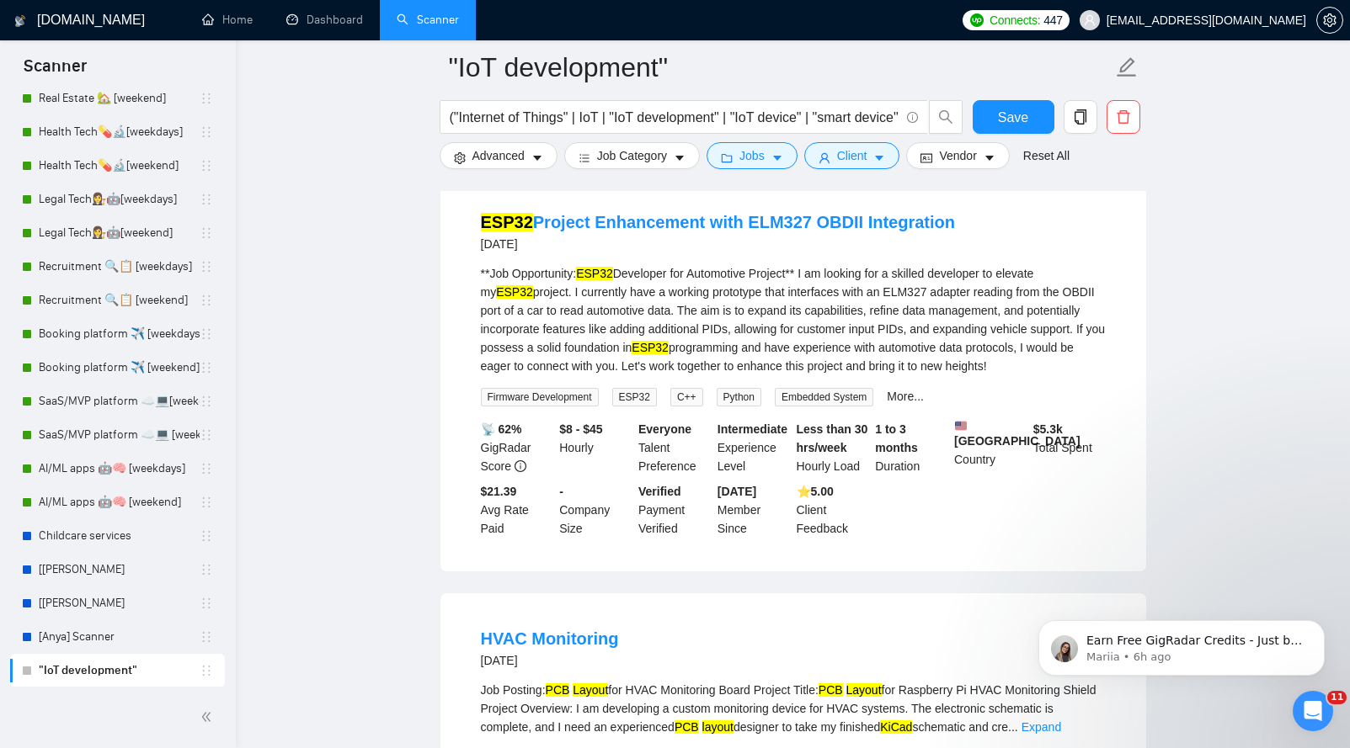
drag, startPoint x: 475, startPoint y: 394, endPoint x: 594, endPoint y: 512, distance: 167.3
click at [594, 512] on li "ESP32 Project Enhancement with ELM327 OBDII Integration [DATE] **Job Opportunit…" at bounding box center [793, 374] width 665 height 354
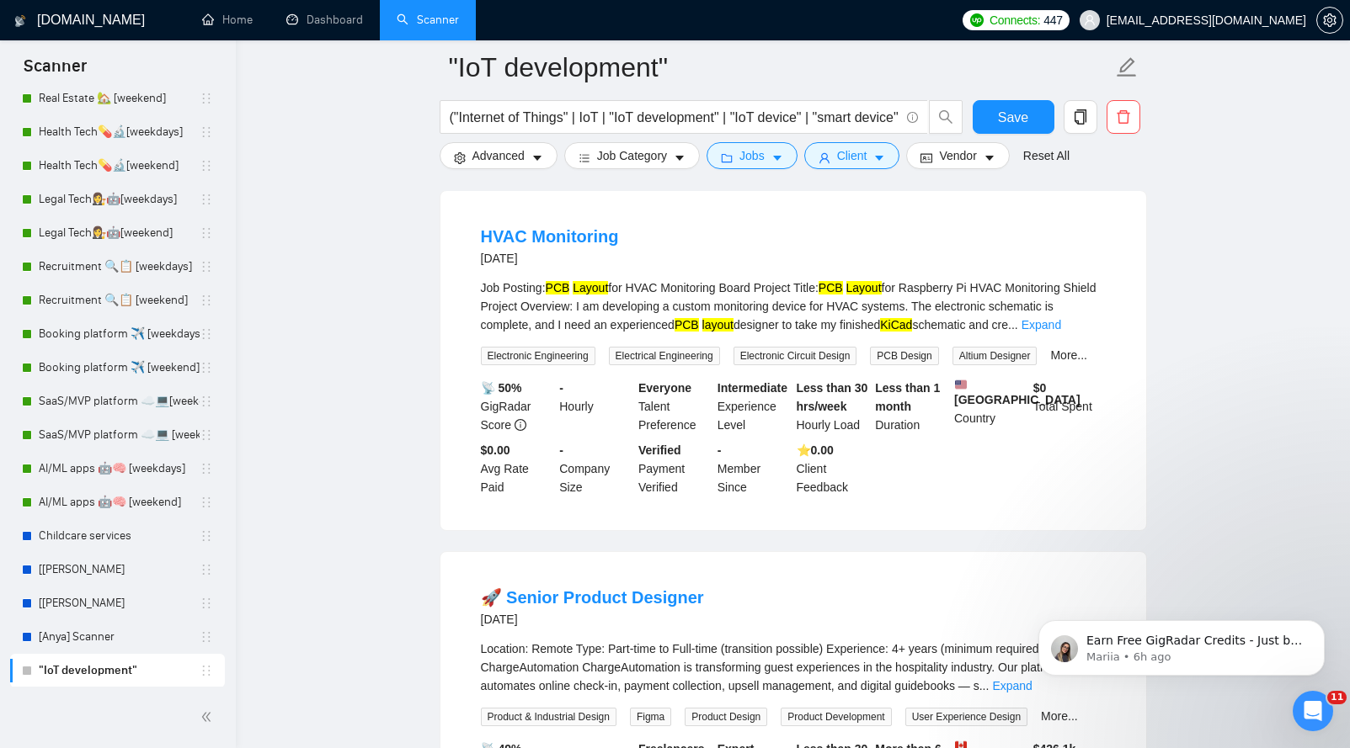
scroll to position [11300, 0]
click at [1061, 331] on link "Expand" at bounding box center [1041, 323] width 40 height 13
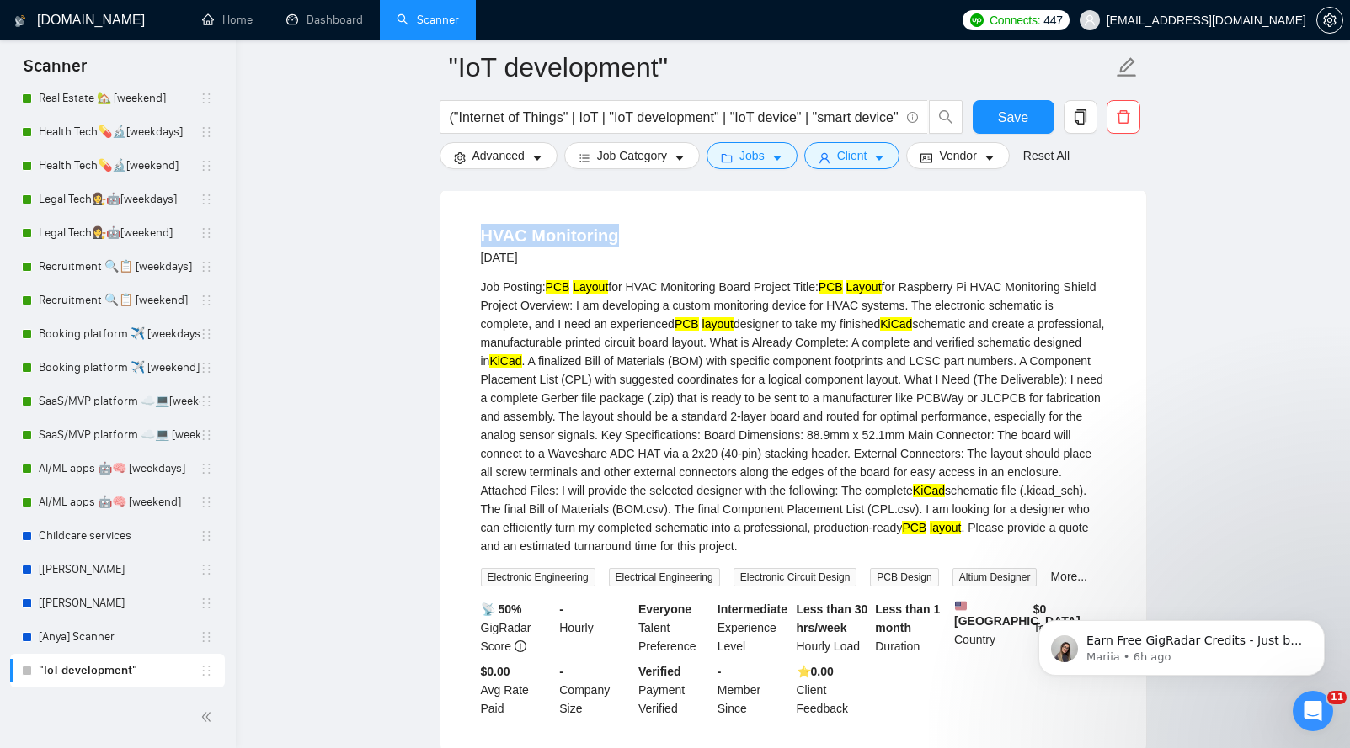
drag, startPoint x: 607, startPoint y: 391, endPoint x: 445, endPoint y: 388, distance: 161.7
click at [445, 388] on div "HVAC Monitoring [DATE] Job Posting: PCB Layout for HVAC Monitoring Board Projec…" at bounding box center [793, 471] width 706 height 562
click at [478, 449] on li "HVAC Monitoring [DATE] Job Posting: PCB Layout for HVAC Monitoring Board Projec…" at bounding box center [793, 470] width 665 height 521
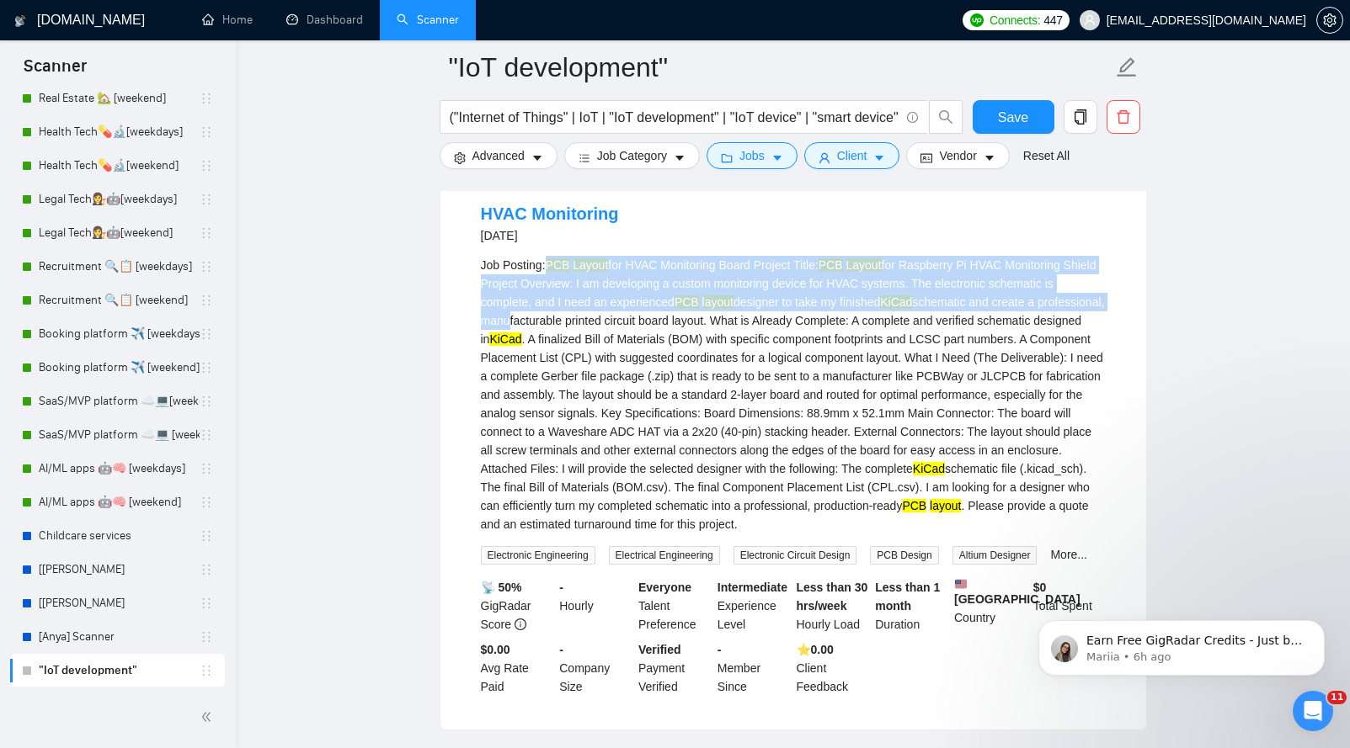
scroll to position [11332, 0]
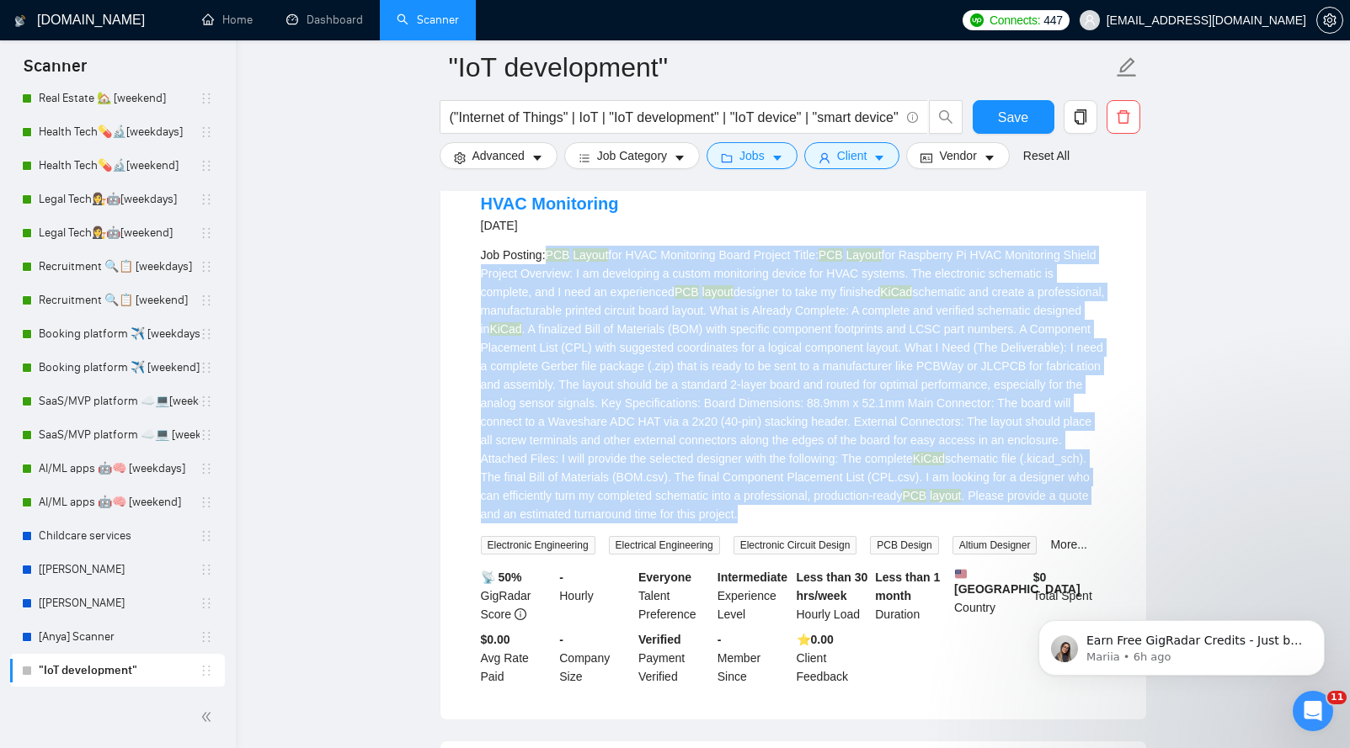
drag, startPoint x: 551, startPoint y: 444, endPoint x: 603, endPoint y: 693, distance: 254.6
click at [603, 524] on div "Job Posting: PCB Layout for HVAC Monitoring Board Project Title: PCB Layout for…" at bounding box center [793, 385] width 625 height 278
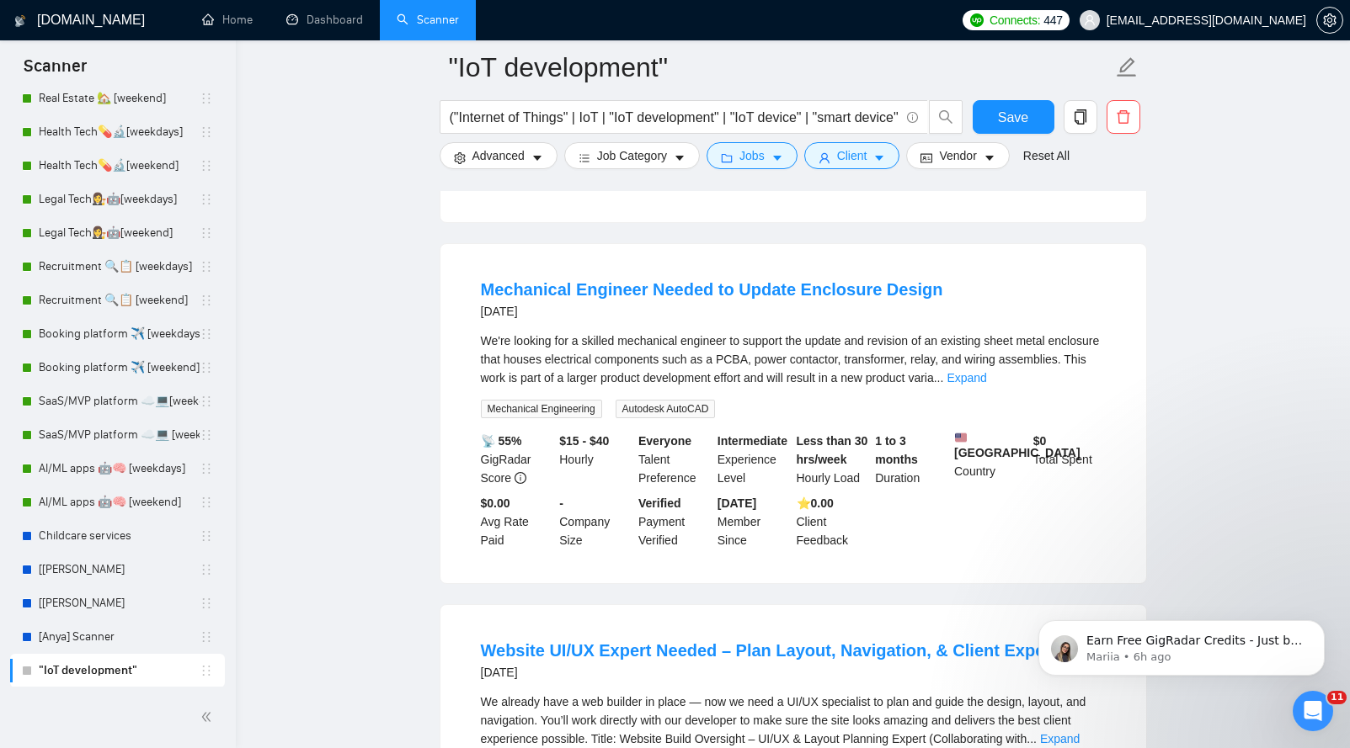
scroll to position [12291, 0]
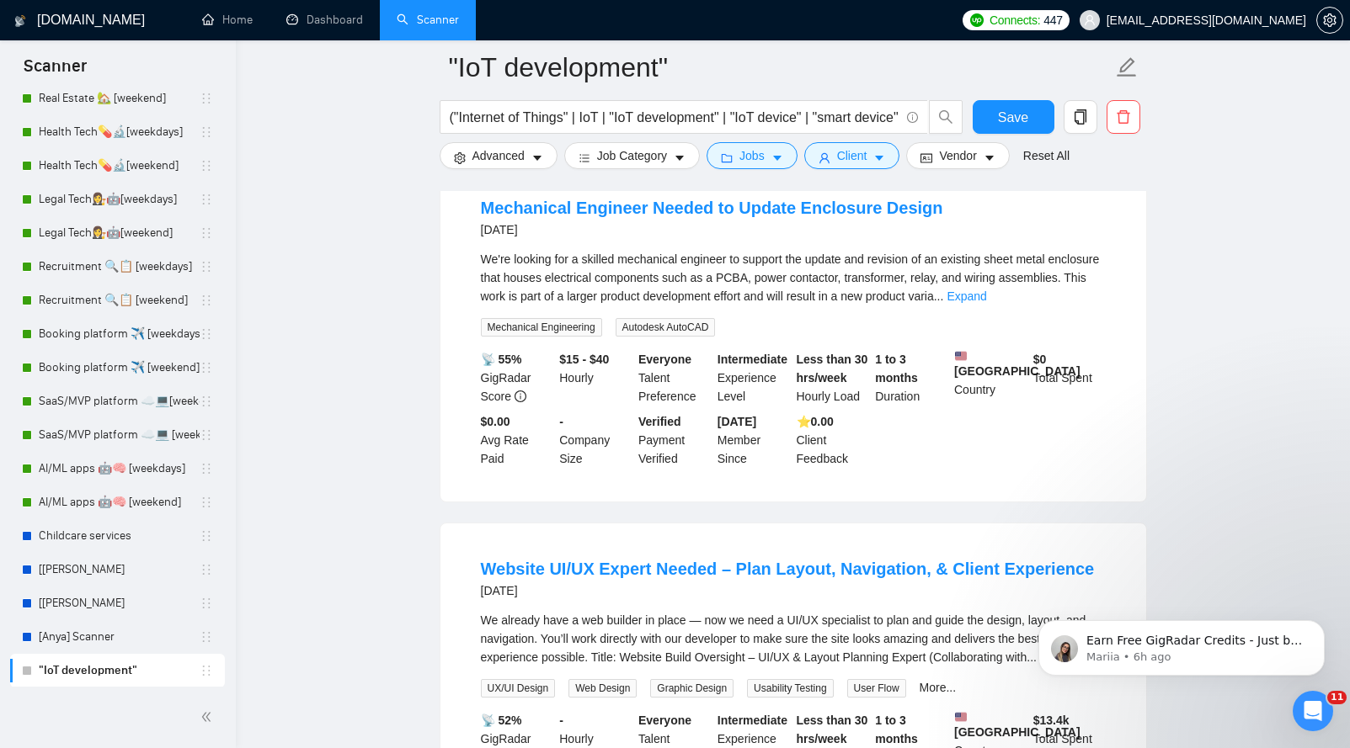
click at [1063, 337] on div "We're looking for a skilled mechanical engineer to support the update and revis…" at bounding box center [793, 293] width 625 height 87
click at [986, 303] on link "Expand" at bounding box center [966, 296] width 40 height 13
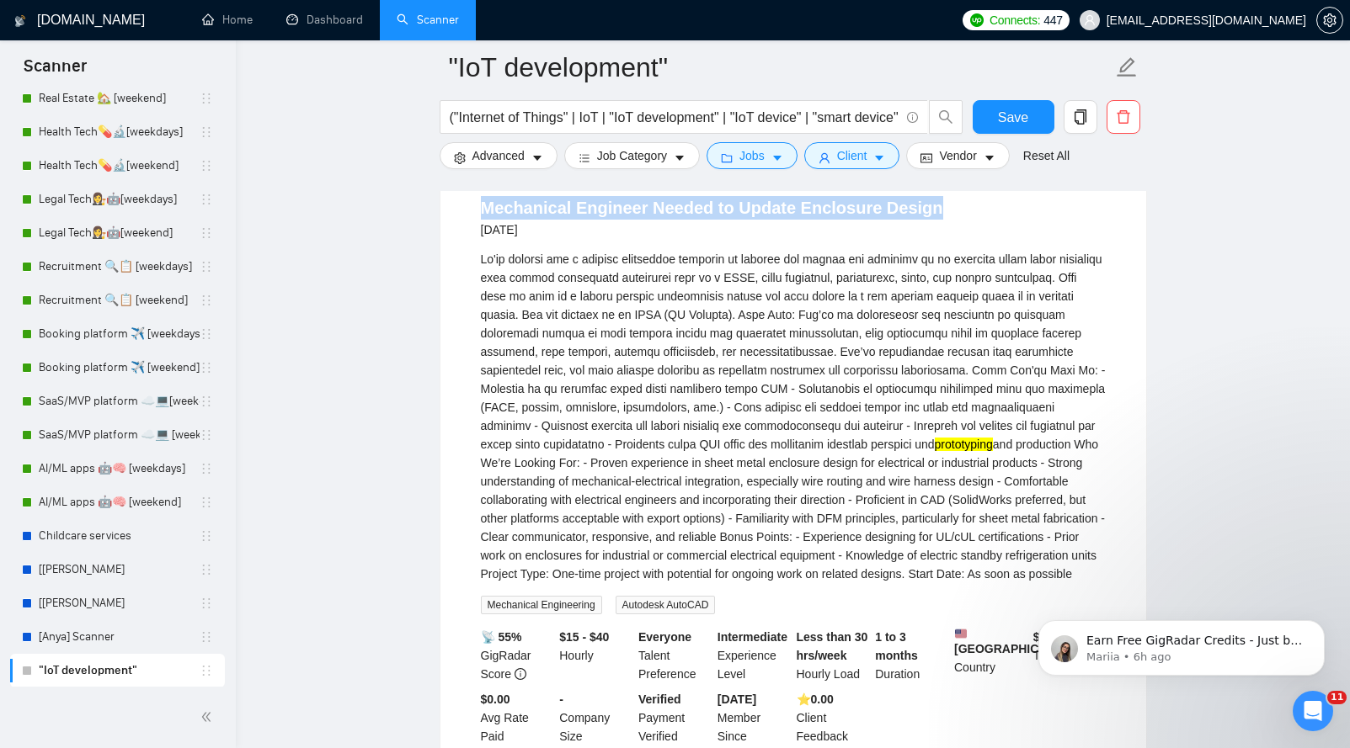
drag, startPoint x: 552, startPoint y: 418, endPoint x: 981, endPoint y: 426, distance: 428.6
click at [981, 426] on div "Mechanical Engineer Needed to Update Enclosure Design [DATE] prototyping and pr…" at bounding box center [793, 470] width 706 height 617
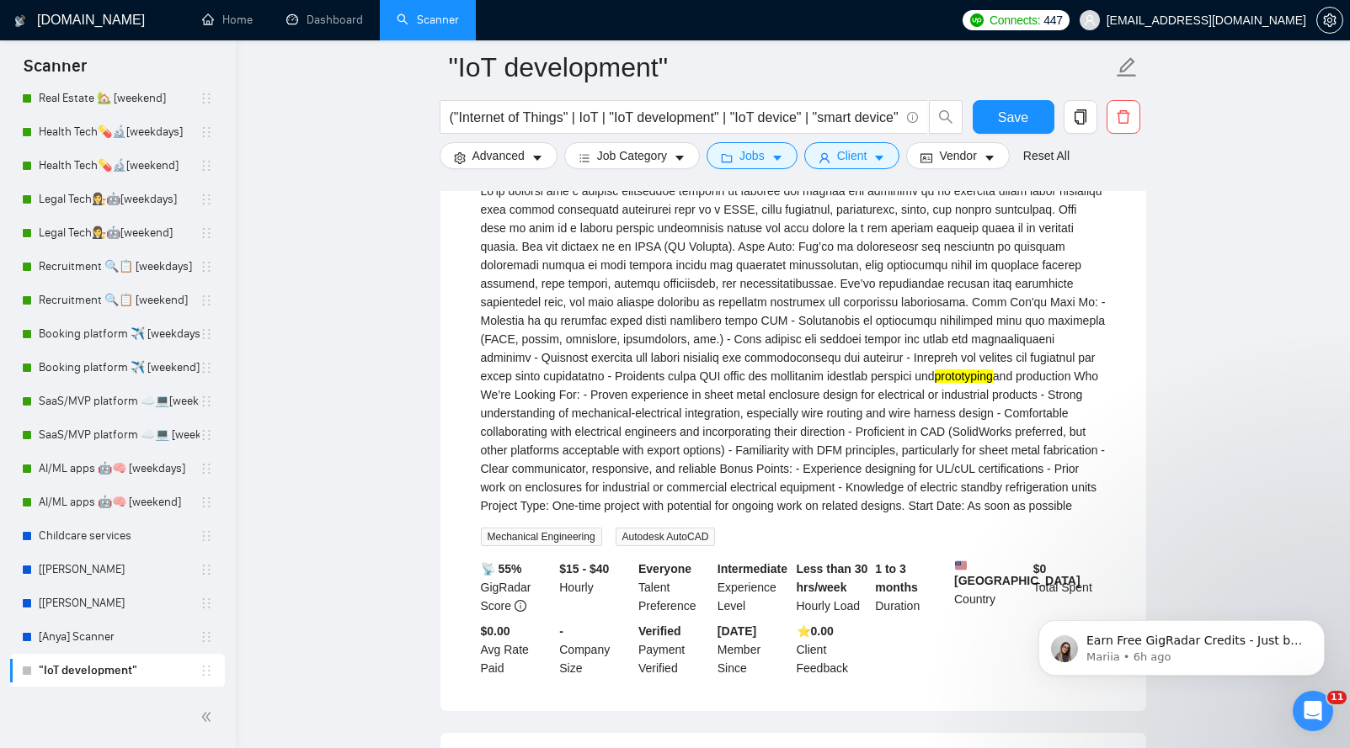
scroll to position [12427, 0]
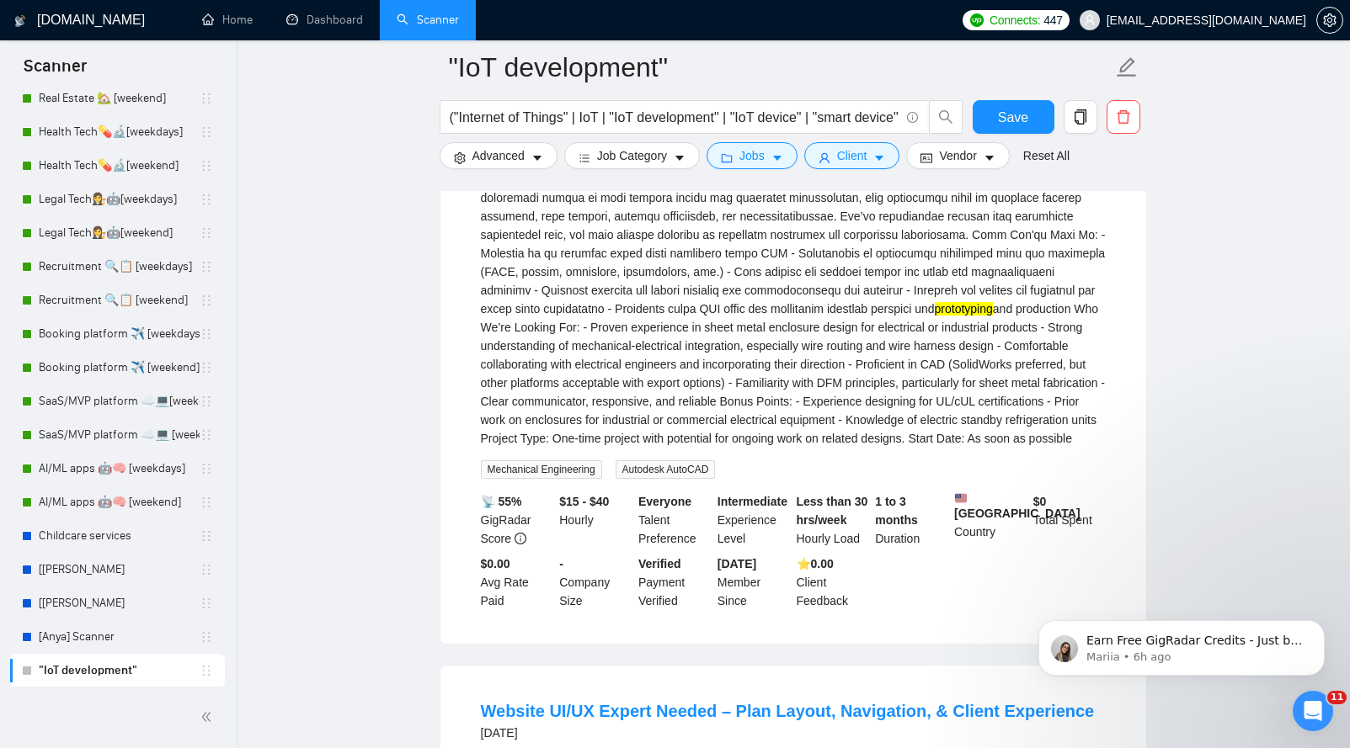
drag, startPoint x: 470, startPoint y: 329, endPoint x: 932, endPoint y: 665, distance: 571.4
click at [933, 624] on li "Mechanical Engineer Needed to Update Enclosure Design [DATE] prototyping and pr…" at bounding box center [793, 335] width 665 height 577
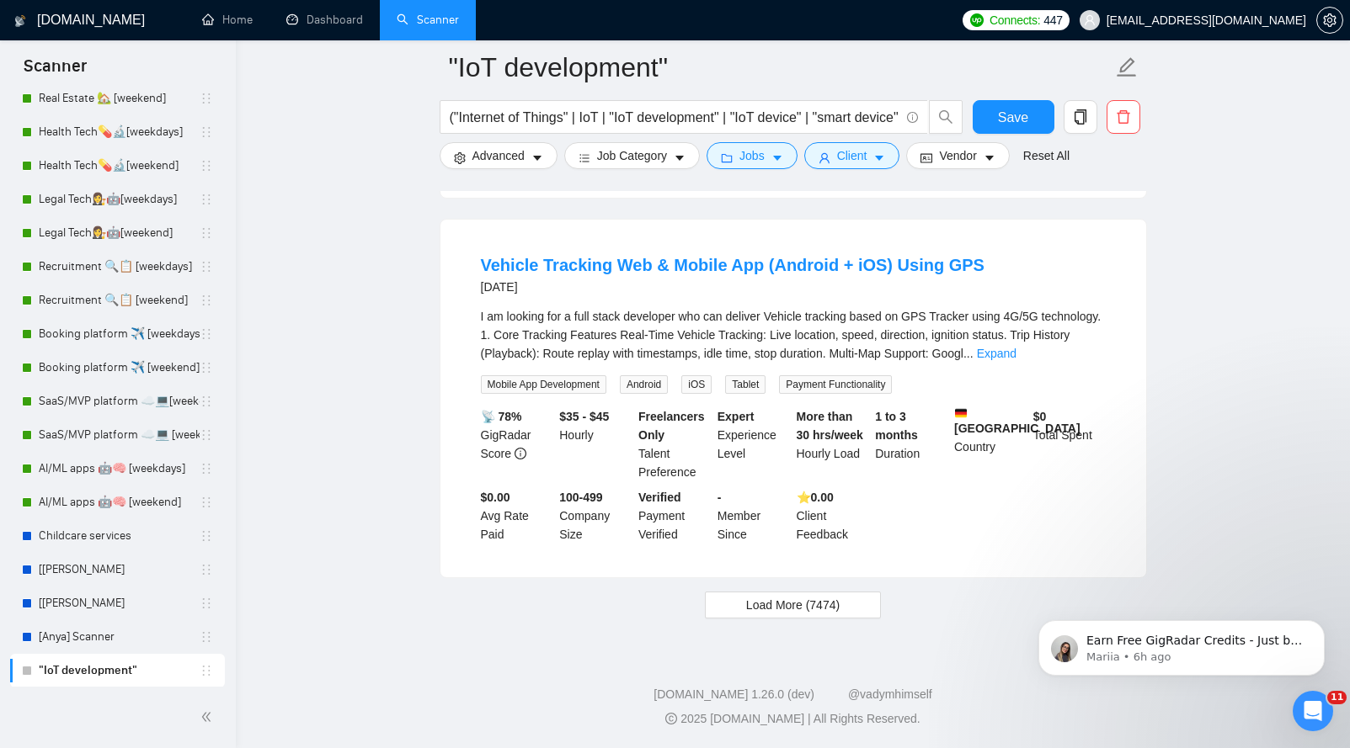
scroll to position [13391, 0]
click at [795, 615] on span "Load More (7474)" at bounding box center [792, 605] width 93 height 19
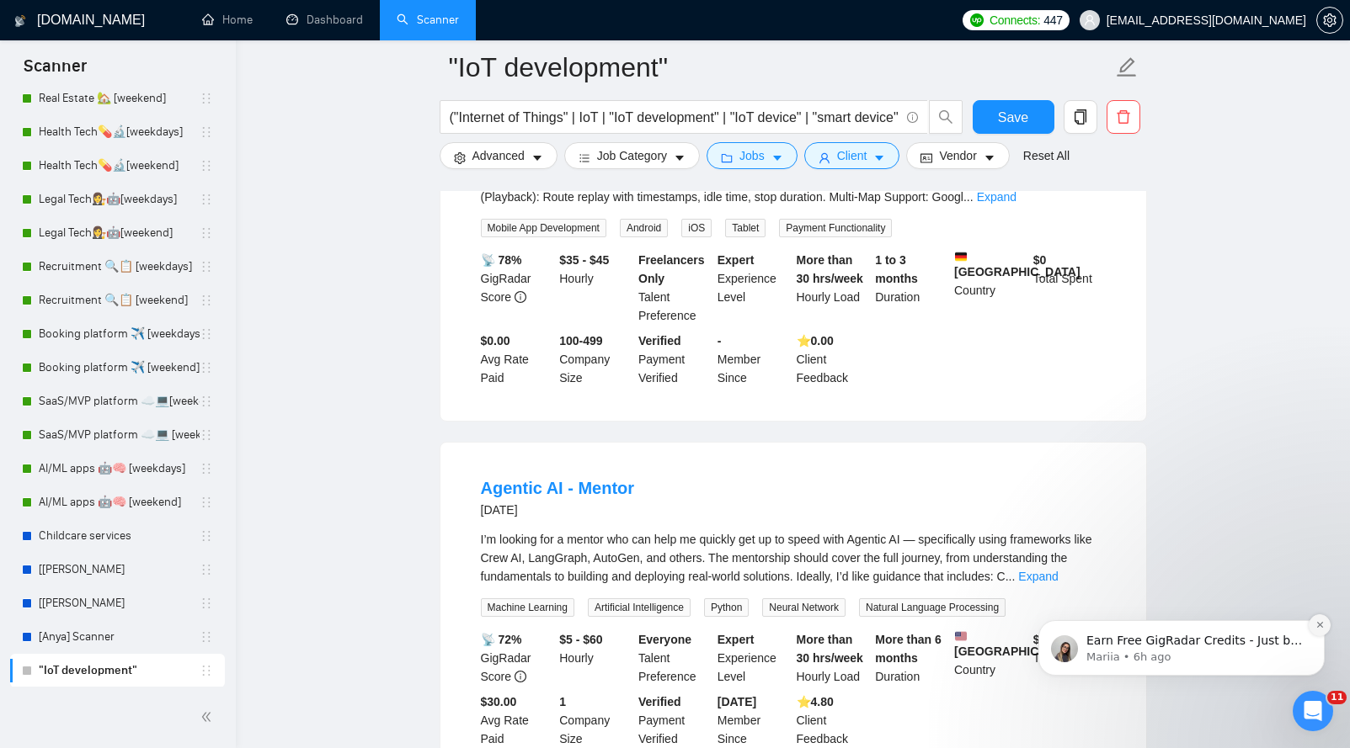
click at [1320, 626] on icon "Dismiss notification" at bounding box center [1319, 625] width 6 height 6
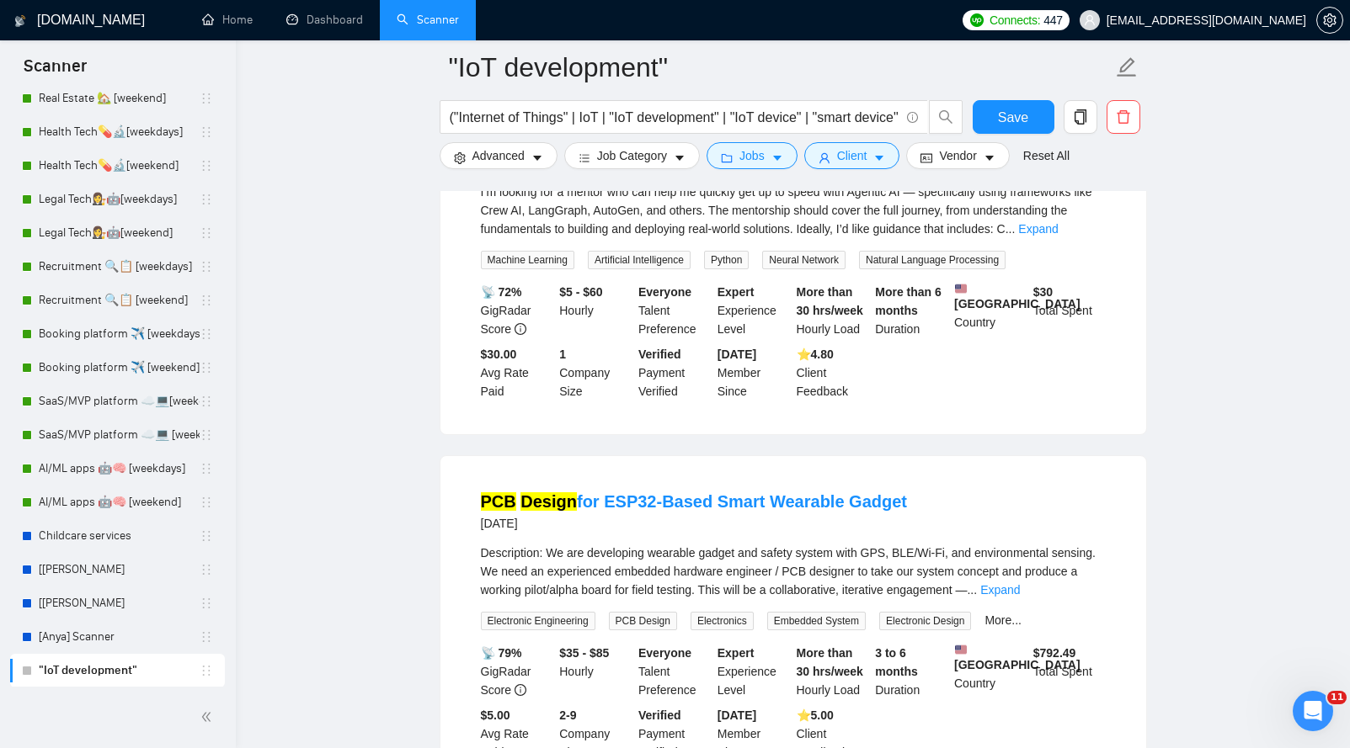
scroll to position [13833, 0]
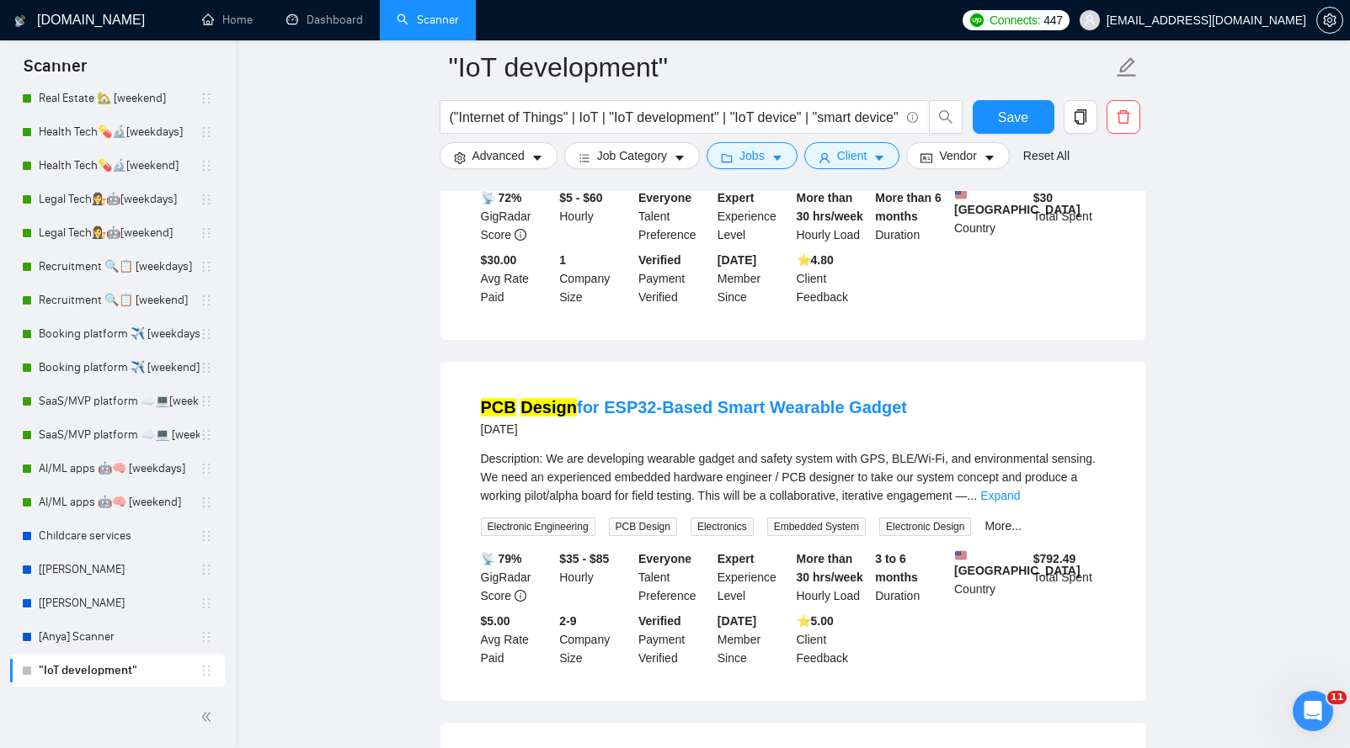
click at [536, 144] on div "I’m looking for a mentor who can help me quickly get up to speed with Agentic A…" at bounding box center [793, 116] width 625 height 56
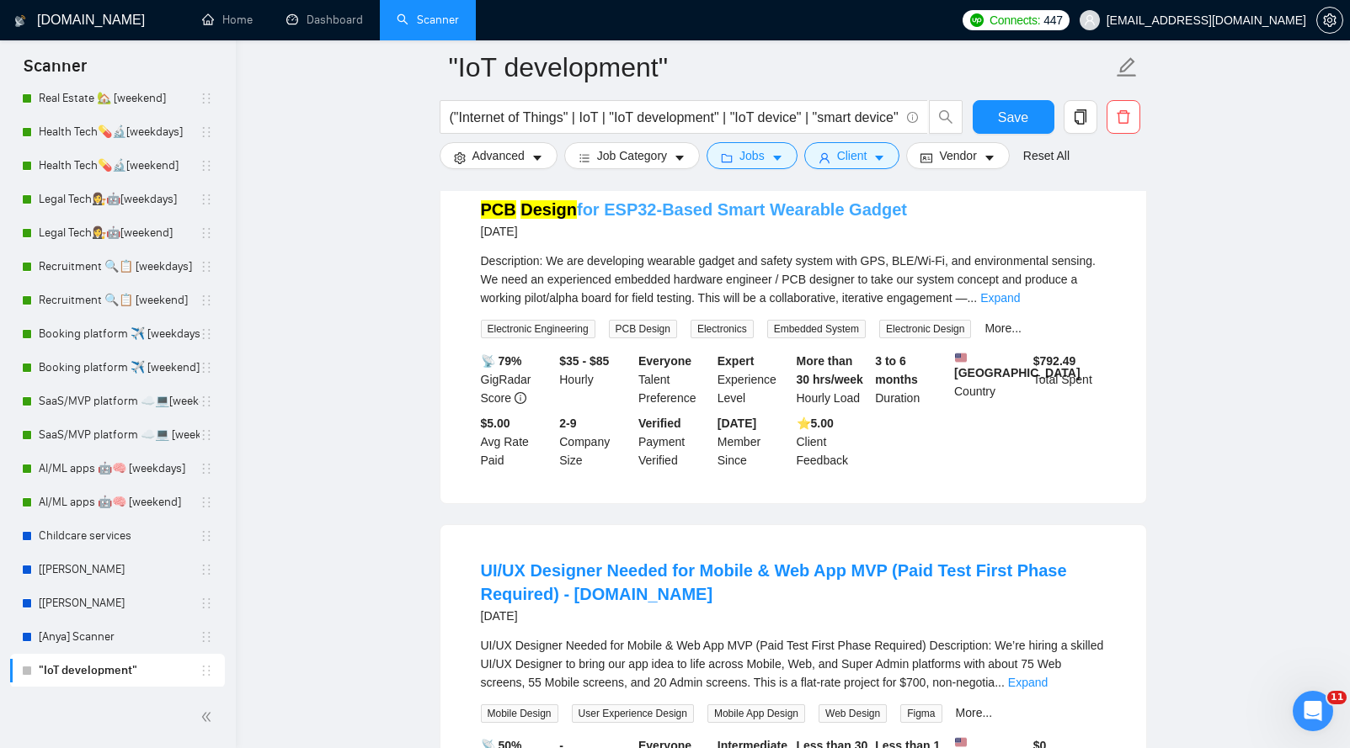
drag, startPoint x: 466, startPoint y: 485, endPoint x: 892, endPoint y: 466, distance: 427.3
click at [892, 466] on li "PCB Design for ESP32-Based Smart Wearable Gadget [DATE] Description: We are dev…" at bounding box center [793, 333] width 665 height 299
click at [918, 445] on div "PCB Design for ESP32-Based Smart Wearable Gadget [DATE] Description: We are dev…" at bounding box center [793, 333] width 706 height 339
drag, startPoint x: 908, startPoint y: 465, endPoint x: 478, endPoint y: 472, distance: 430.3
click at [478, 472] on li "PCB Design for ESP32-Based Smart Wearable Gadget [DATE] Description: We are dev…" at bounding box center [793, 333] width 665 height 299
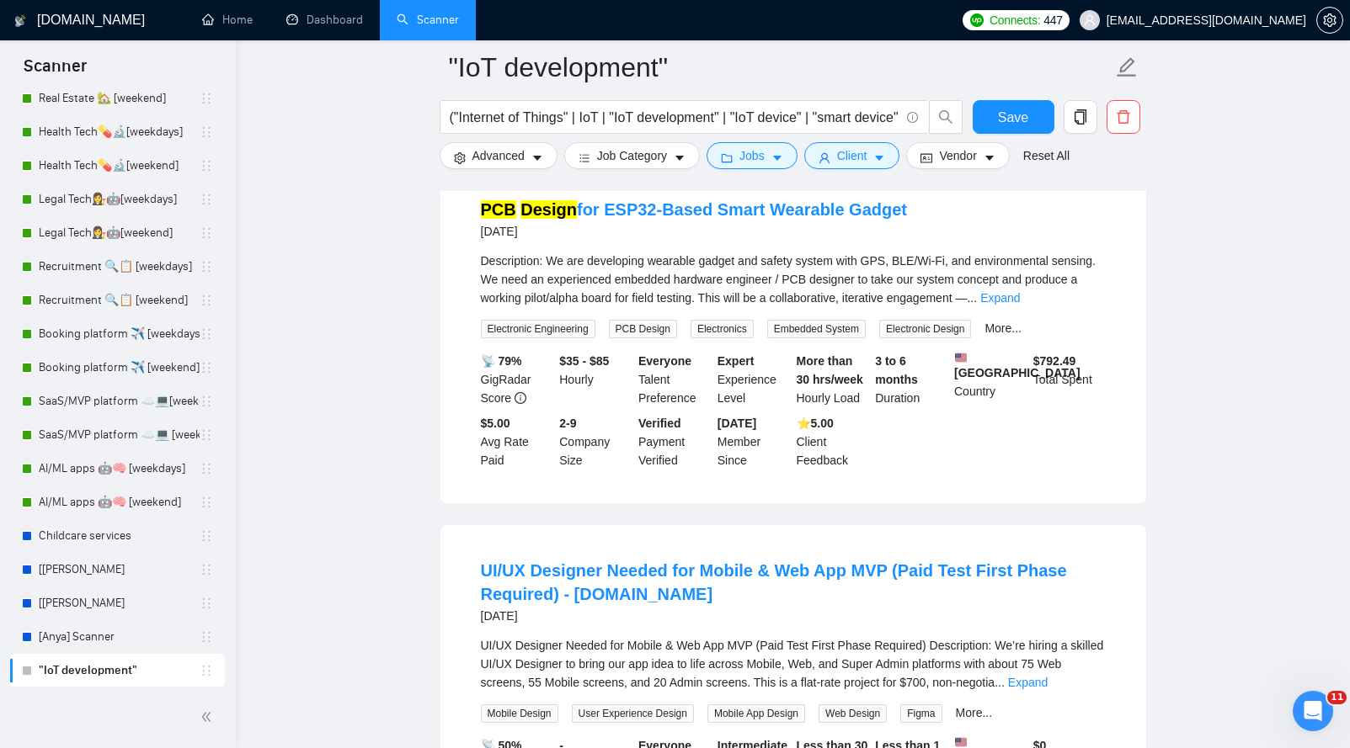
click at [1110, 483] on li "PCB Design for ESP32-Based Smart Wearable Gadget [DATE] Description: We are dev…" at bounding box center [793, 333] width 665 height 299
click at [1106, 483] on li "PCB Design for ESP32-Based Smart Wearable Gadget [DATE] Description: We are dev…" at bounding box center [793, 333] width 665 height 299
click at [1020, 305] on link "Expand" at bounding box center [1000, 297] width 40 height 13
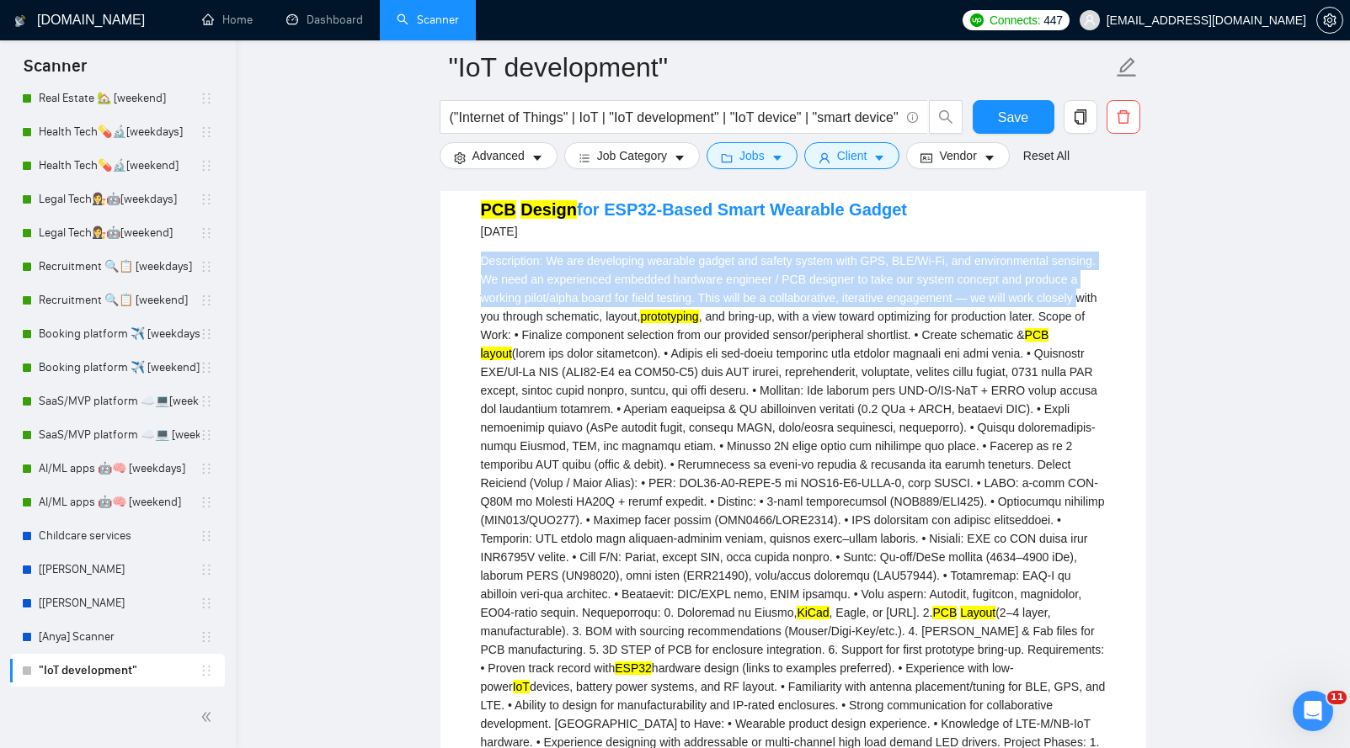
scroll to position [14204, 0]
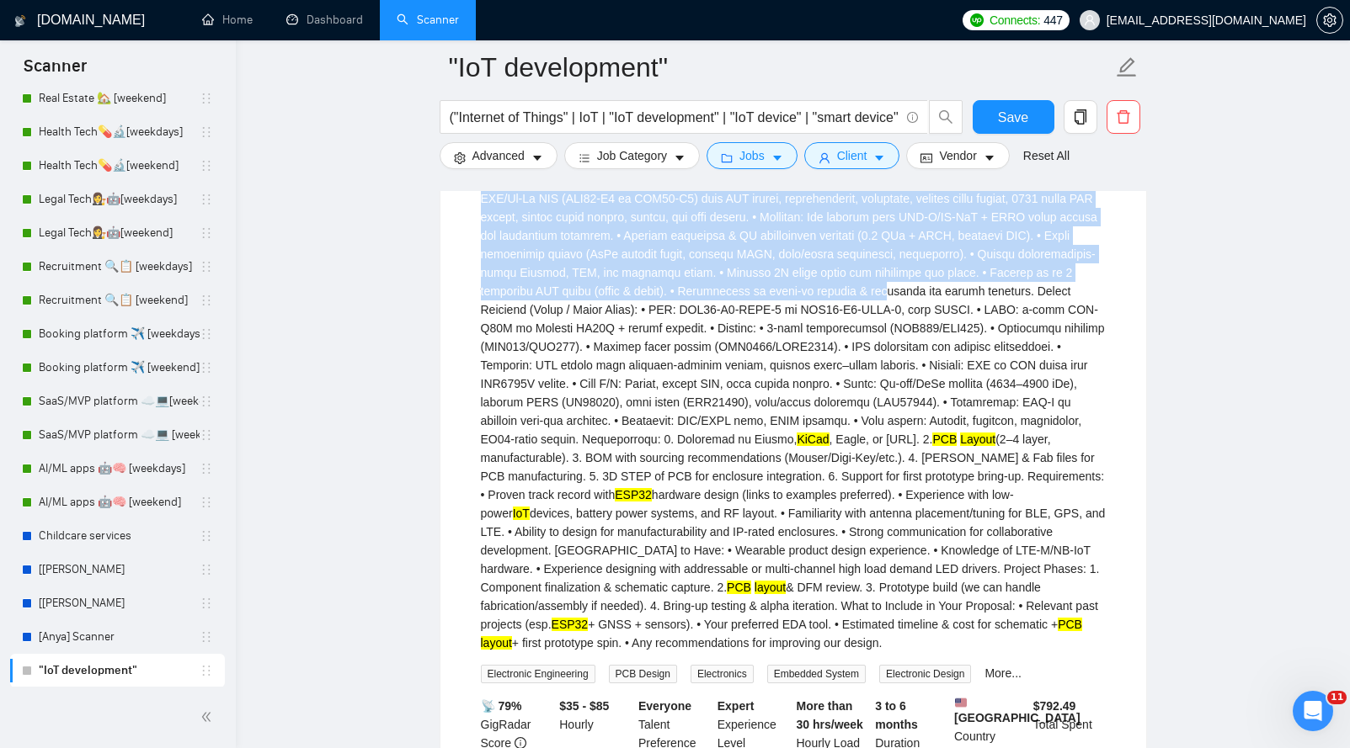
drag, startPoint x: 483, startPoint y: 527, endPoint x: 548, endPoint y: 567, distance: 76.0
click at [548, 567] on div "Description: We are developing wearable gadget and safety system with GPS, BLE/…" at bounding box center [793, 365] width 625 height 574
click at [539, 399] on div "Description: We are developing wearable gadget and safety system with GPS, BLE/…" at bounding box center [793, 365] width 625 height 574
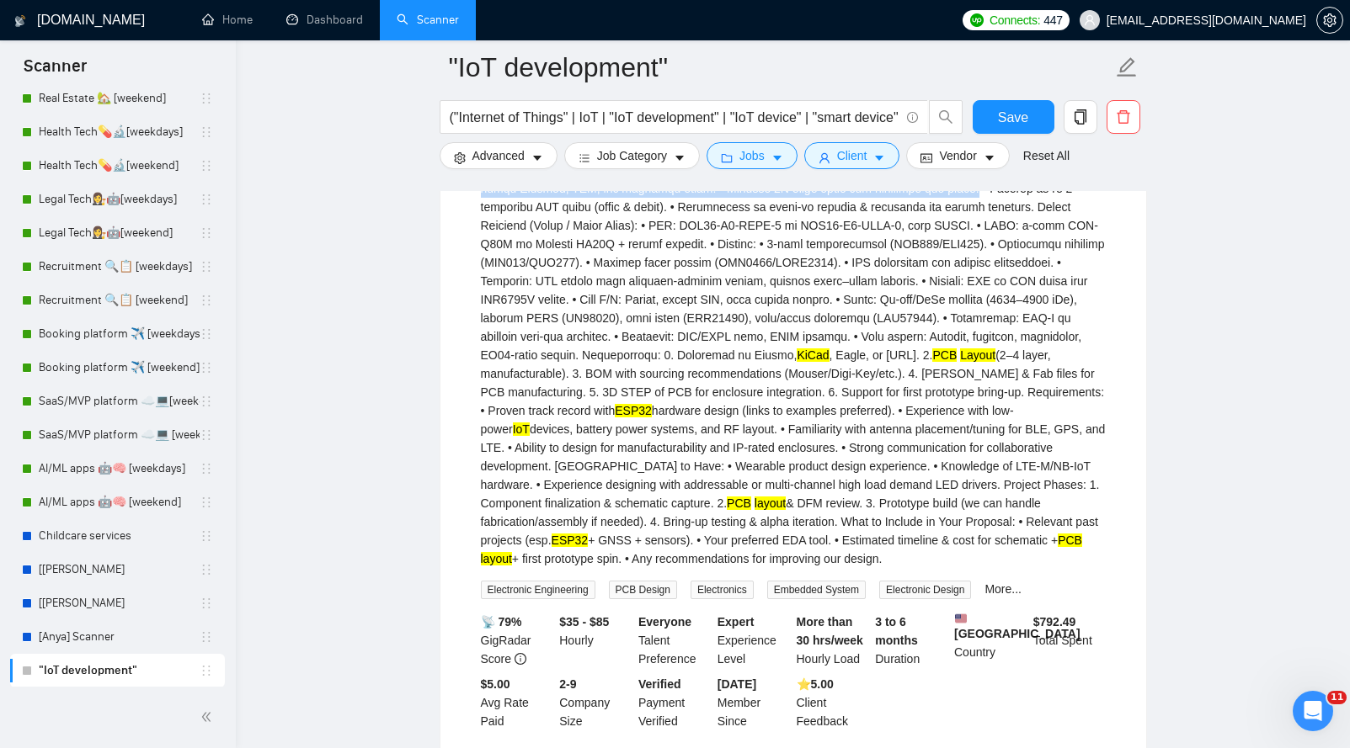
scroll to position [14500, 0]
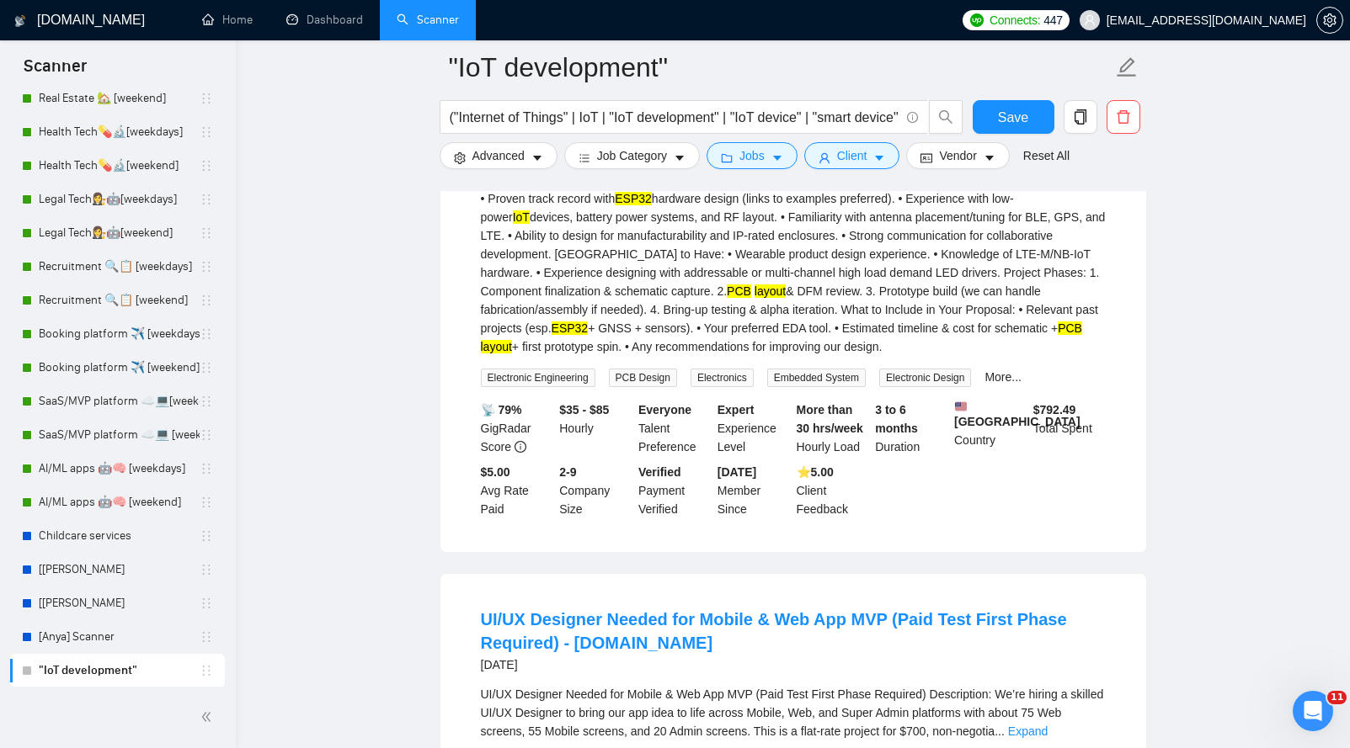
drag, startPoint x: 550, startPoint y: 348, endPoint x: 976, endPoint y: 619, distance: 505.0
click at [976, 356] on div "Description: We are developing wearable gadget and safety system with GPS, BLE/…" at bounding box center [793, 69] width 625 height 574
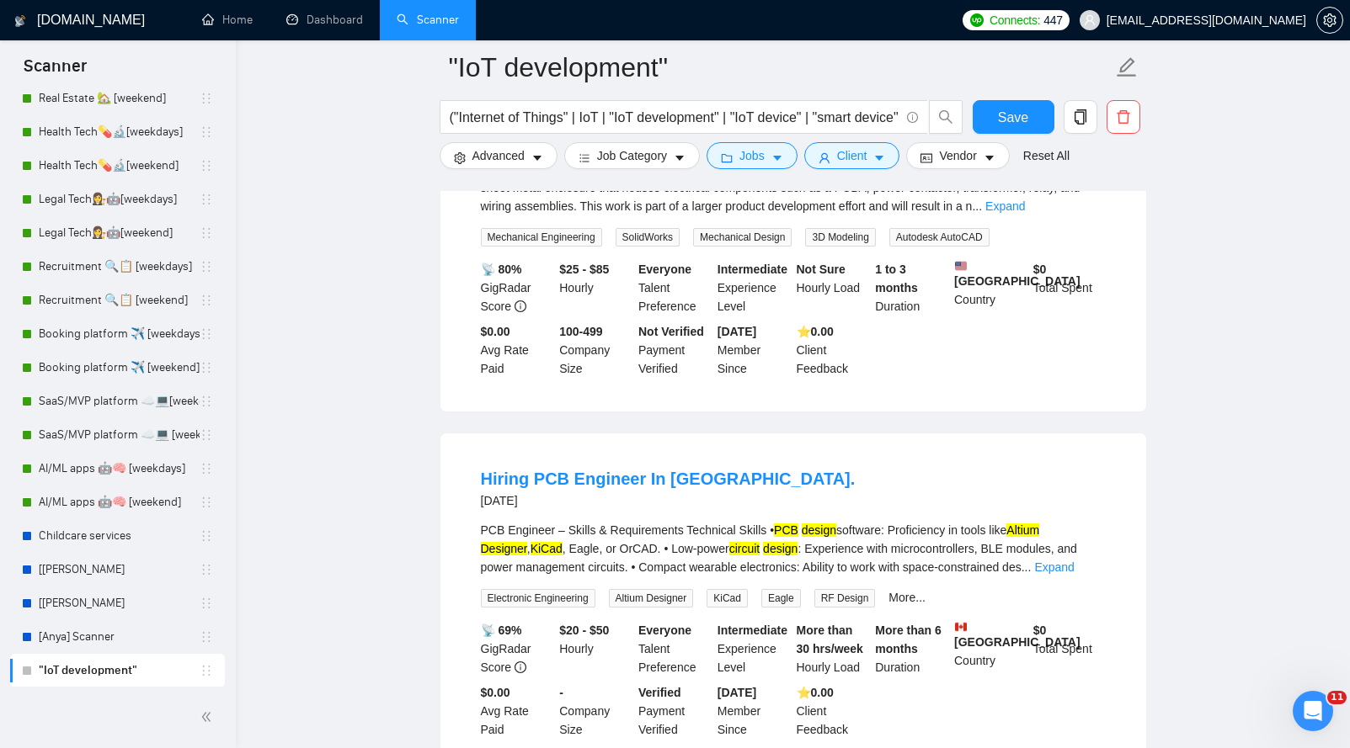
scroll to position [15831, 0]
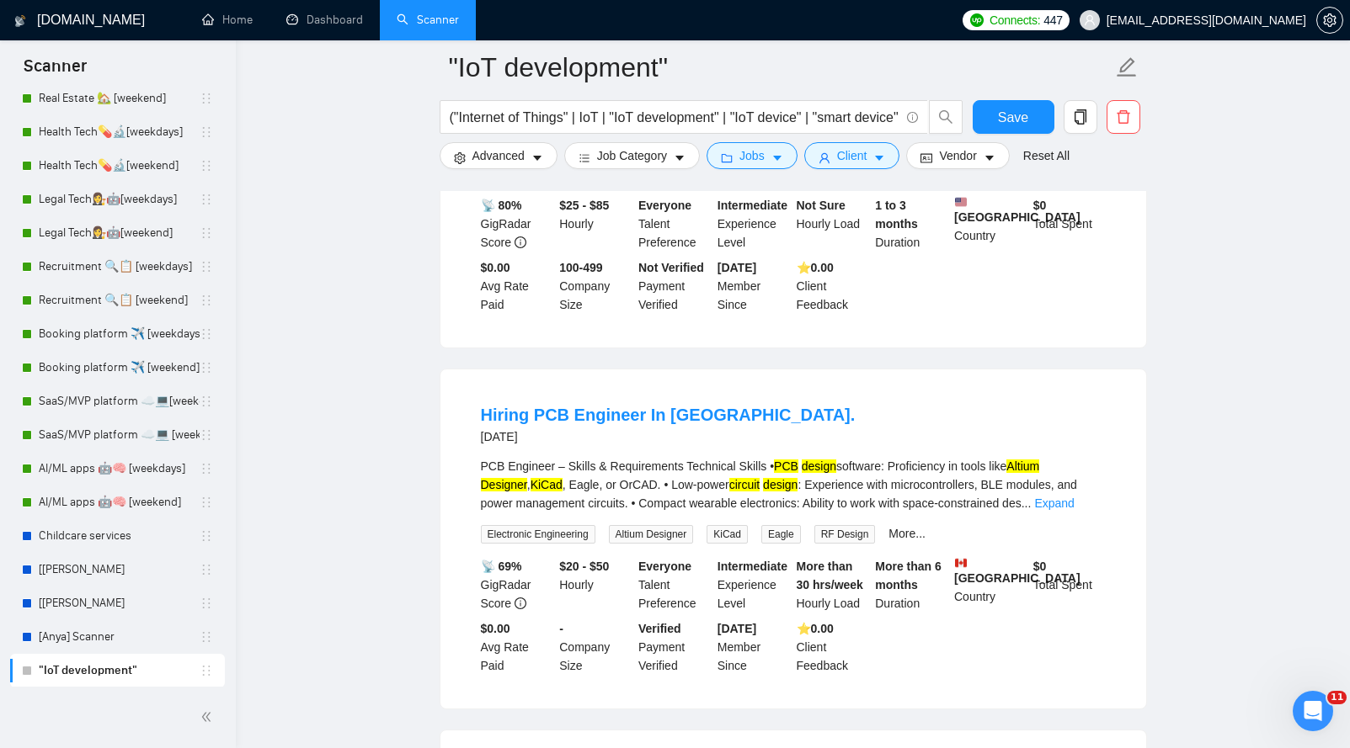
click at [679, 152] on div "Project Description: We're looking for a skilled mechanical engineer to support…" at bounding box center [793, 124] width 625 height 56
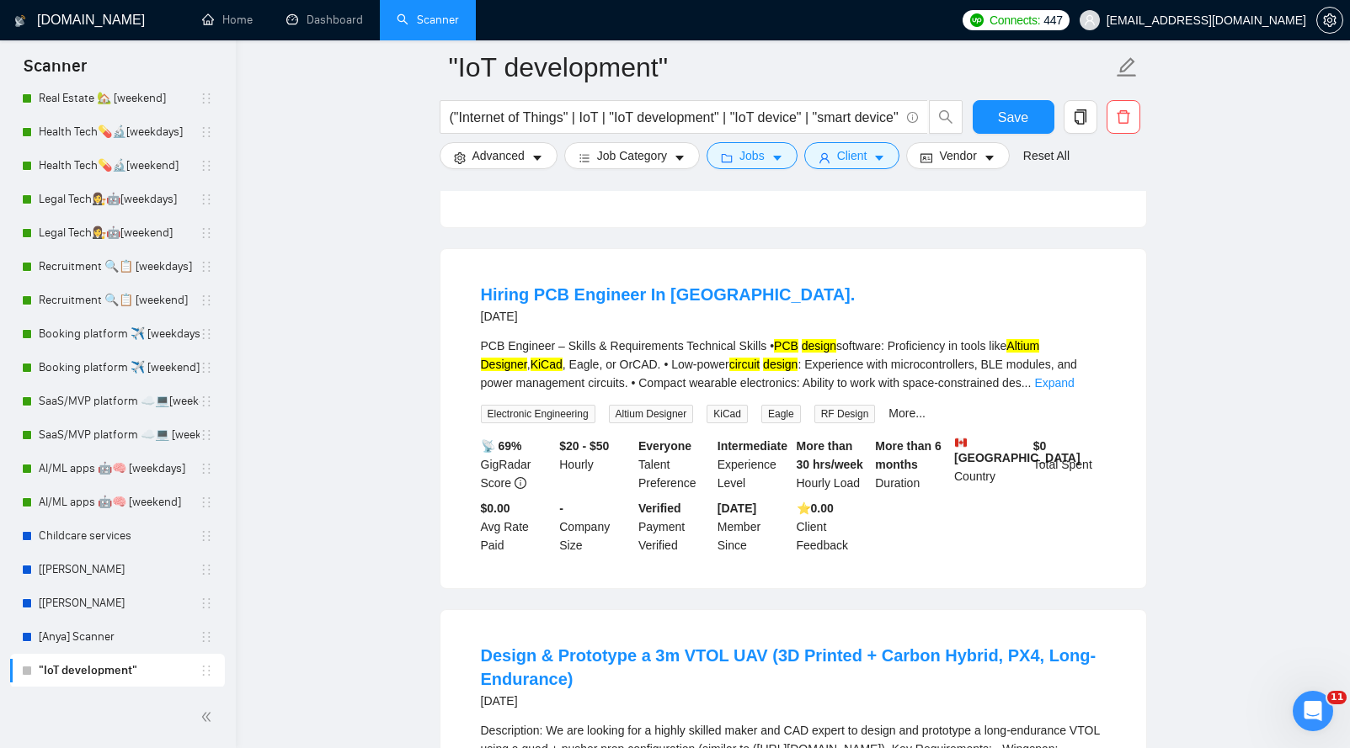
scroll to position [16176, 0]
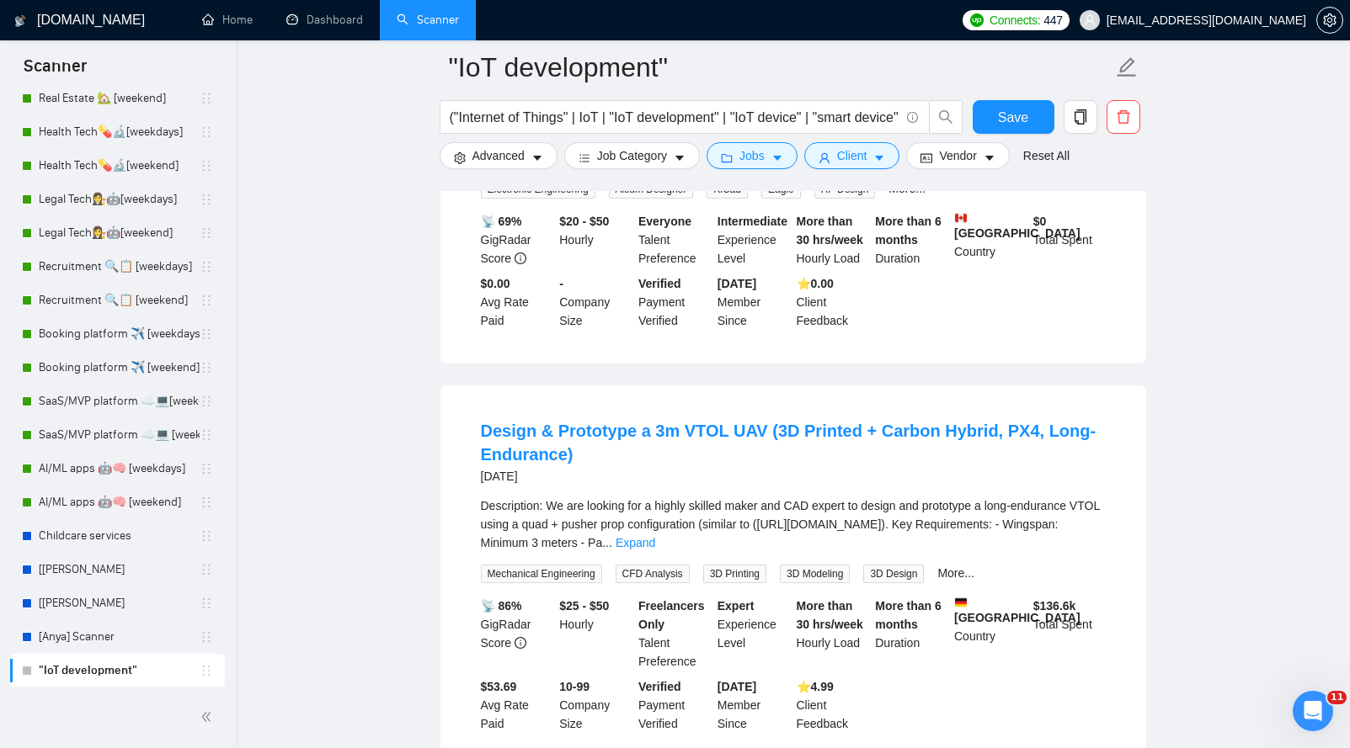
click at [651, 102] on div "[DATE]" at bounding box center [668, 92] width 375 height 20
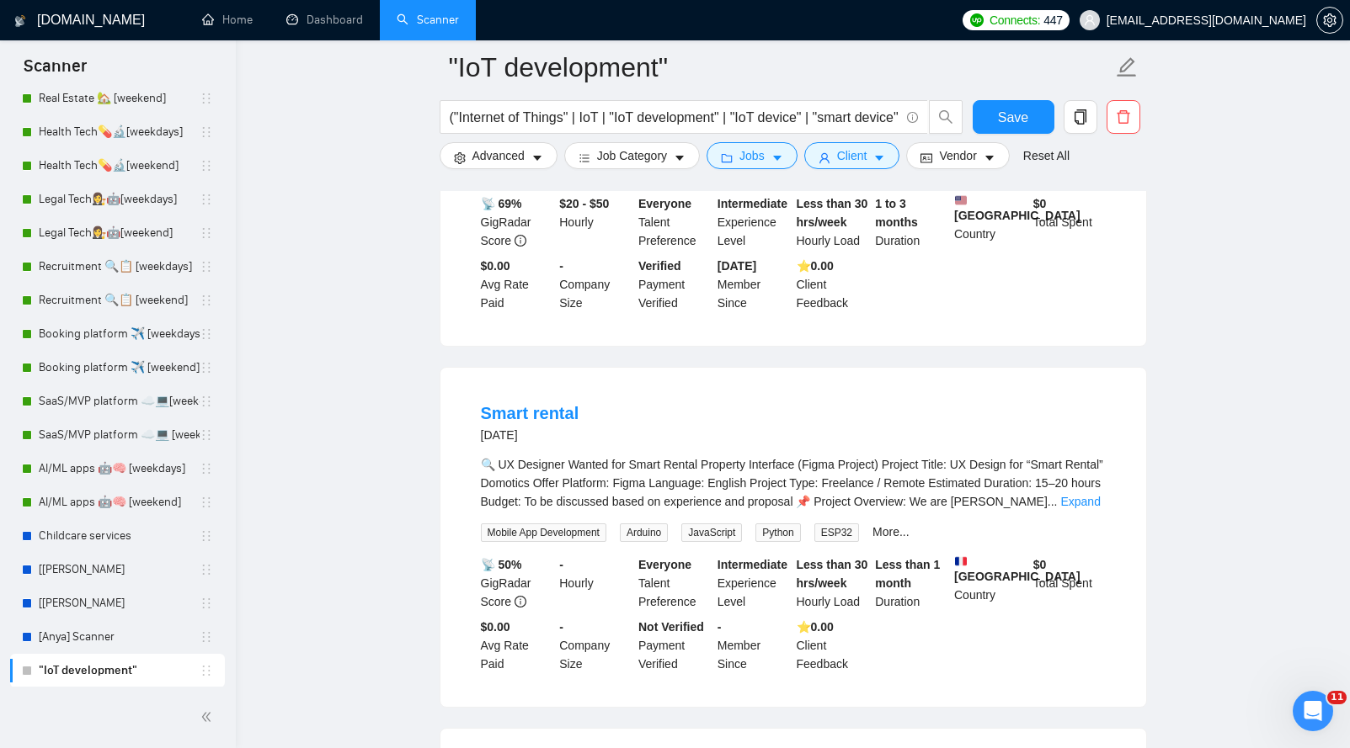
scroll to position [17084, 0]
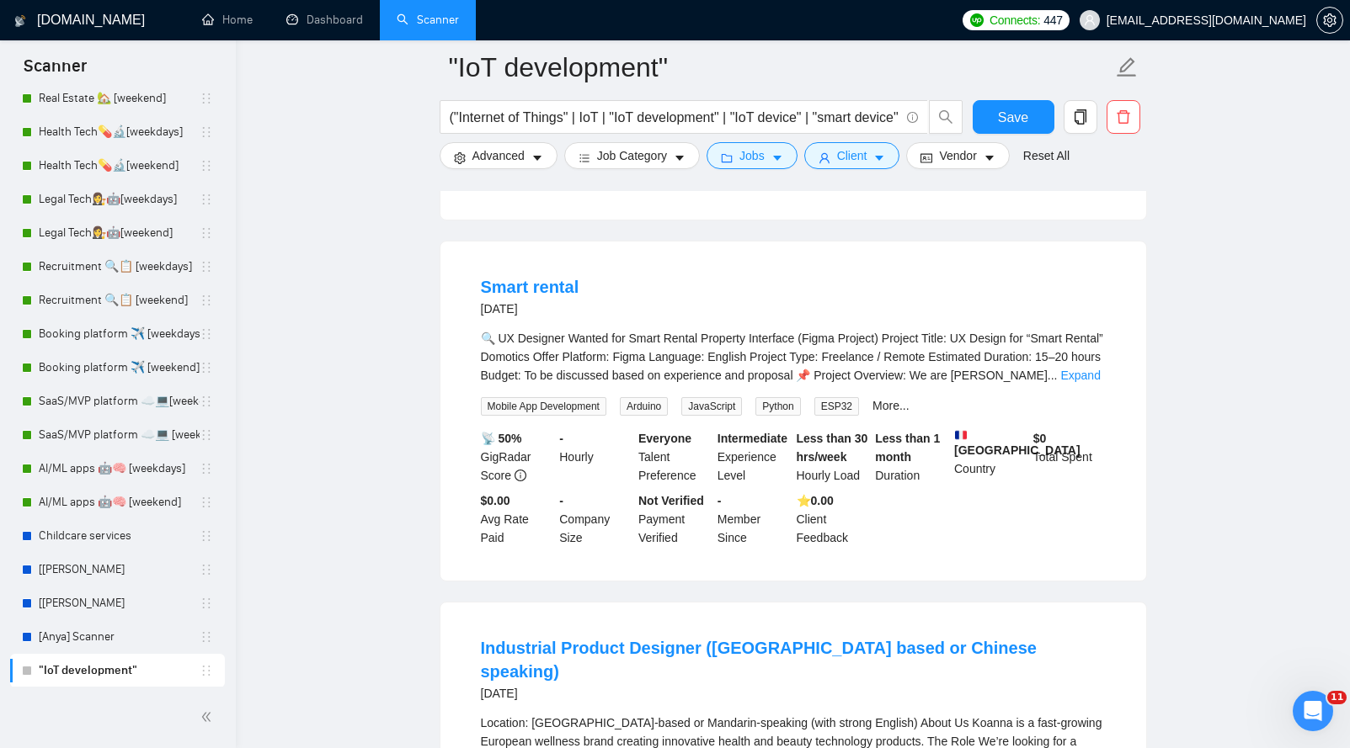
drag, startPoint x: 452, startPoint y: 229, endPoint x: 910, endPoint y: 216, distance: 458.2
click at [910, 216] on div "PCB Layout Design for Low Power Mixed Signal Device [DATE] We are seeking an ex…" at bounding box center [793, 49] width 706 height 339
click at [1014, 21] on link "Expand" at bounding box center [994, 14] width 40 height 13
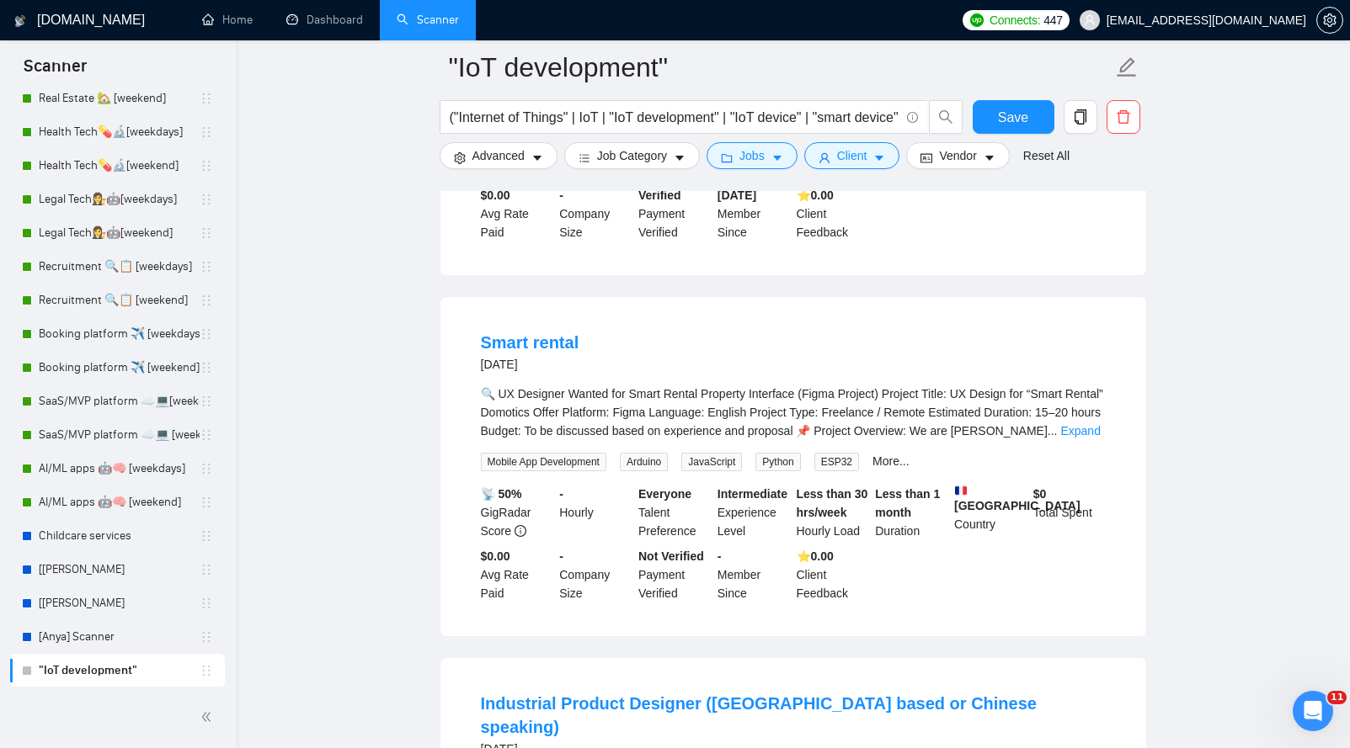
click at [525, 79] on div "We are seeking an experienced PCB designer to create a layout for a low power m…" at bounding box center [793, 23] width 625 height 111
drag, startPoint x: 562, startPoint y: 299, endPoint x: 791, endPoint y: 363, distance: 237.8
click at [791, 79] on div "We are seeking an experienced PCB designer to create a layout for a low power m…" at bounding box center [793, 23] width 625 height 111
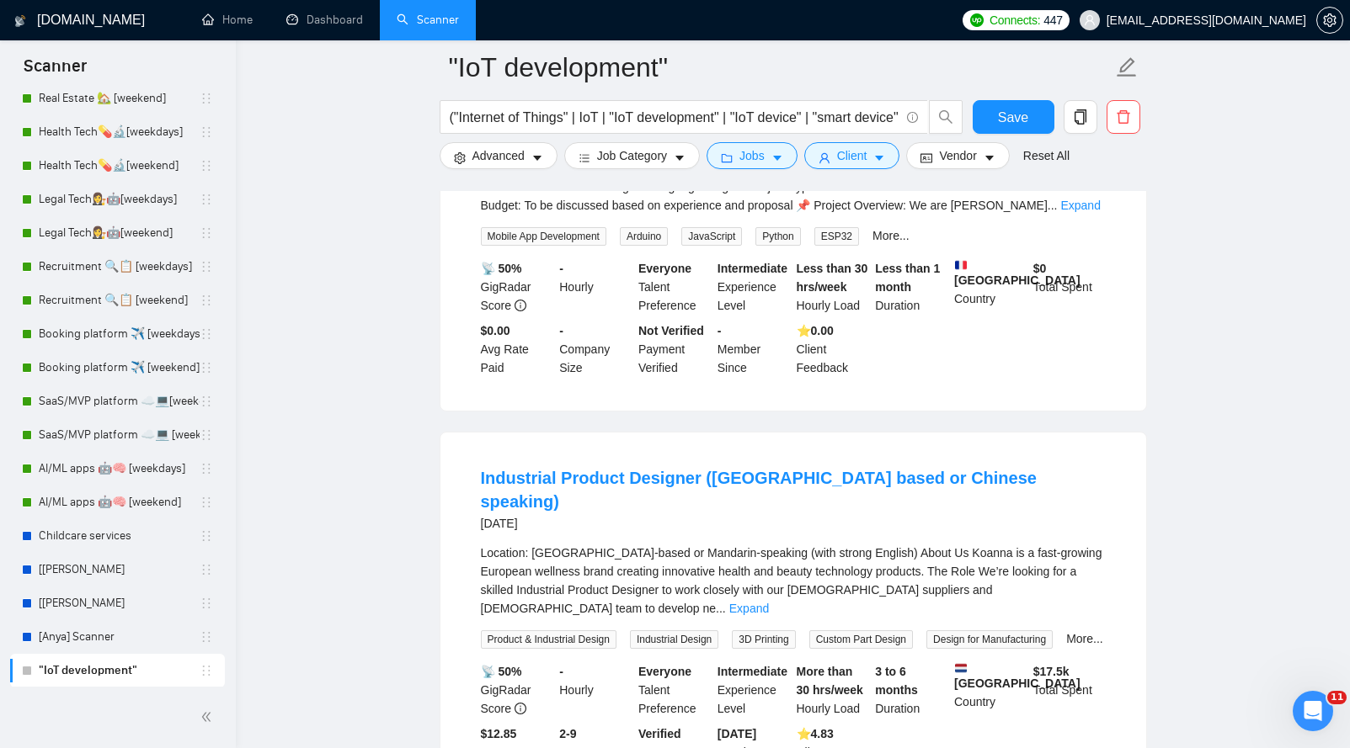
scroll to position [17329, 0]
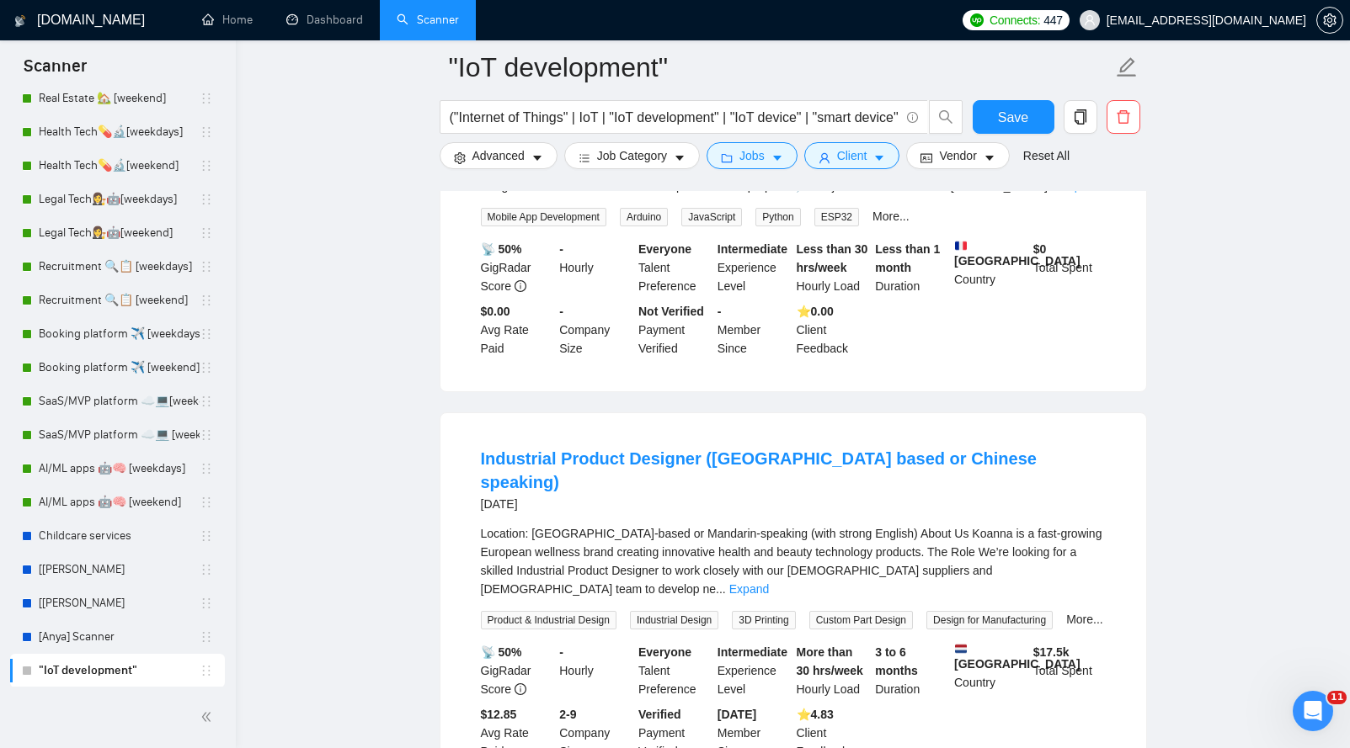
click at [1091, 193] on link "Expand" at bounding box center [1080, 185] width 40 height 13
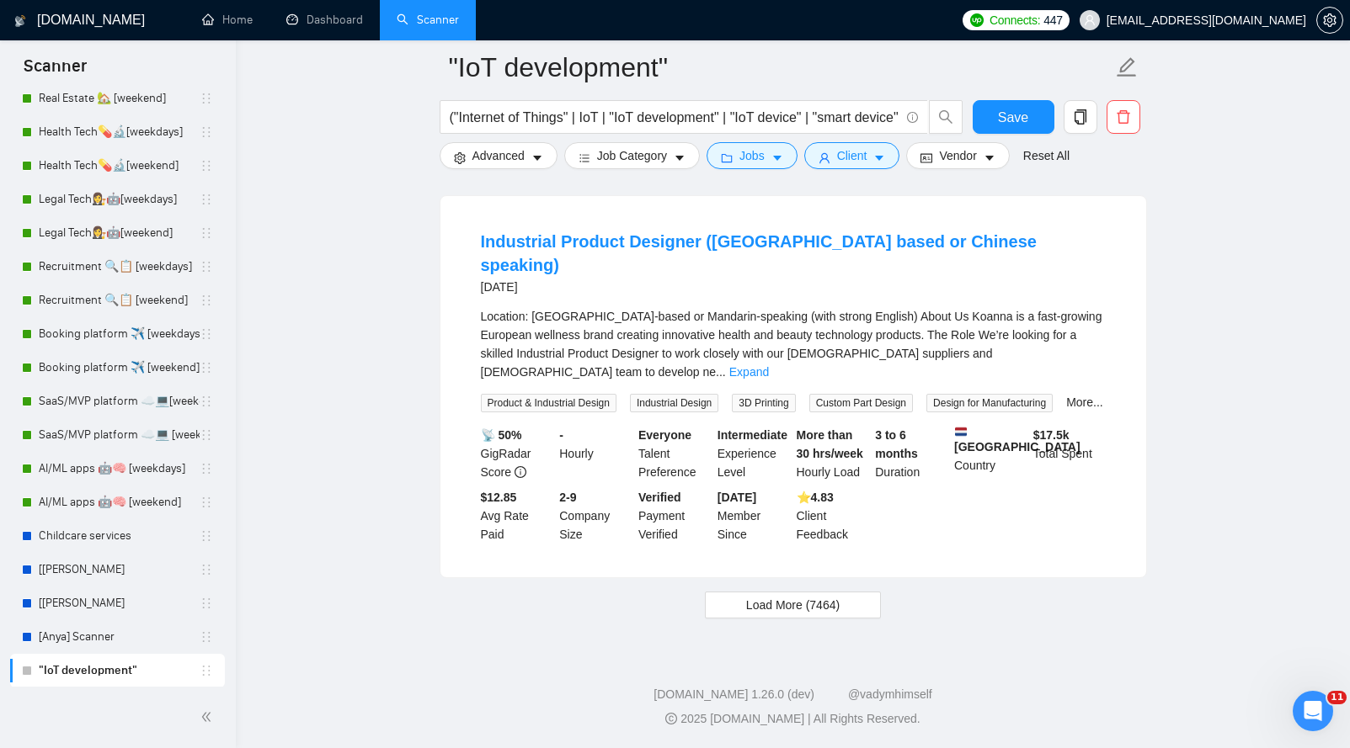
scroll to position [18003, 0]
click at [576, 312] on div "Location: [GEOGRAPHIC_DATA]-based or Mandarin-speaking (with strong English) Ab…" at bounding box center [793, 344] width 625 height 74
click at [798, 603] on span "Load More (7464)" at bounding box center [792, 605] width 93 height 19
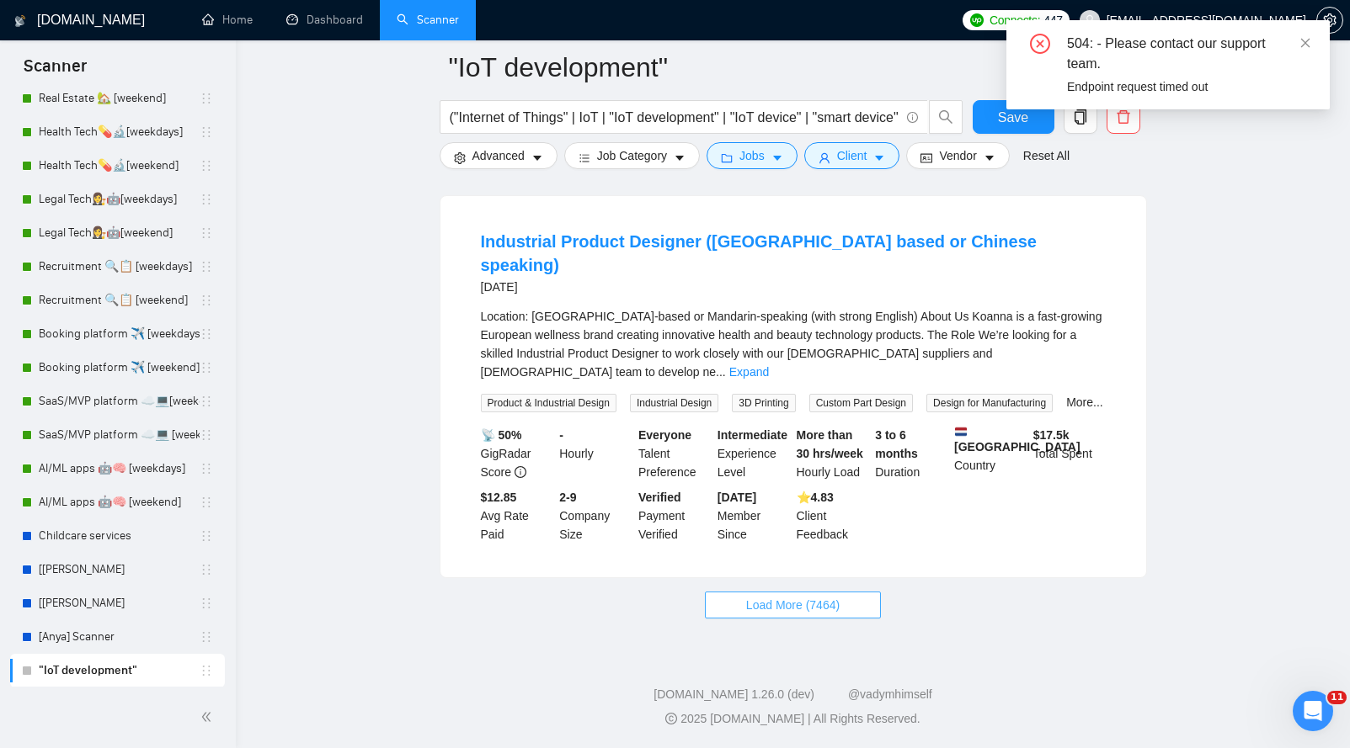
drag, startPoint x: 778, startPoint y: 589, endPoint x: 781, endPoint y: 608, distance: 18.8
click at [781, 609] on span "Load More (7464)" at bounding box center [792, 605] width 93 height 19
click at [780, 608] on span "Load More (7464)" at bounding box center [792, 605] width 93 height 19
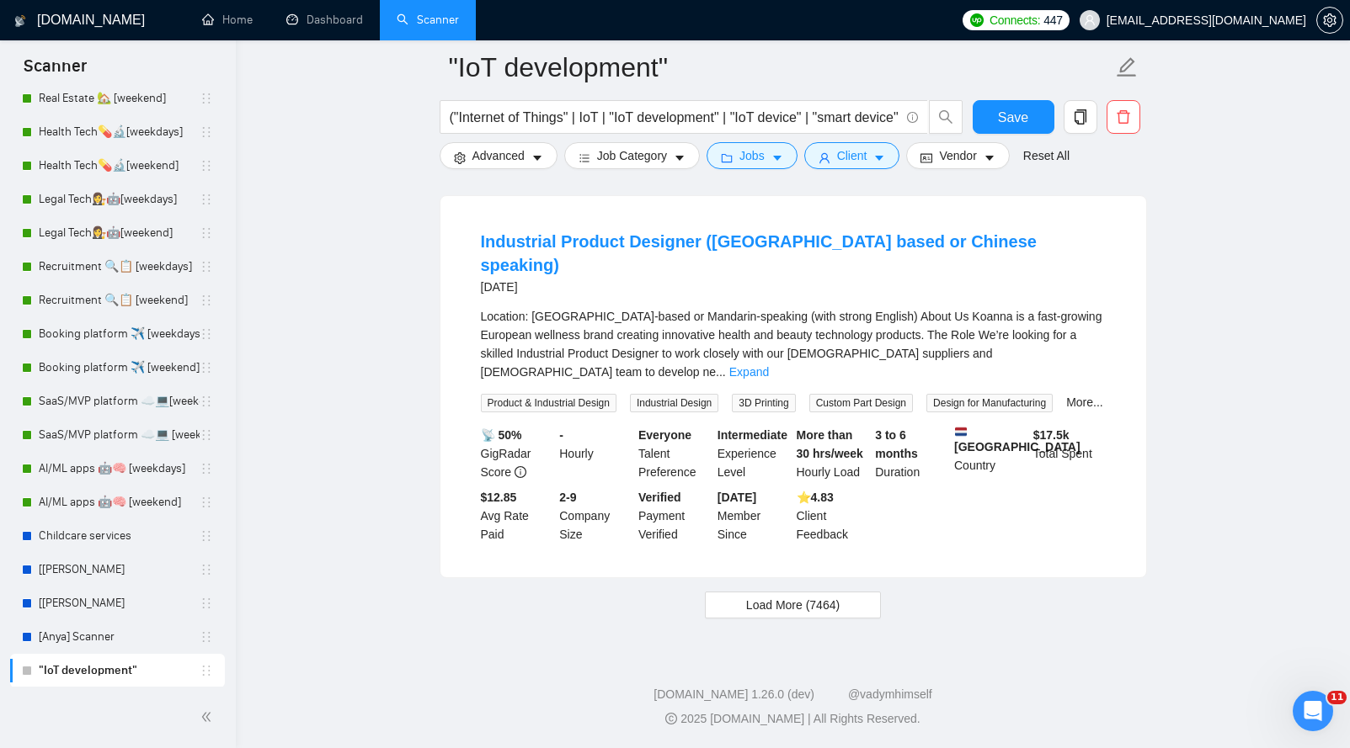
click at [440, 347] on div "Industrial Product Designer ([GEOGRAPHIC_DATA] based or Chinese speaking) [DATE…" at bounding box center [793, 386] width 706 height 381
click at [802, 611] on span "Load More (7464)" at bounding box center [792, 605] width 93 height 19
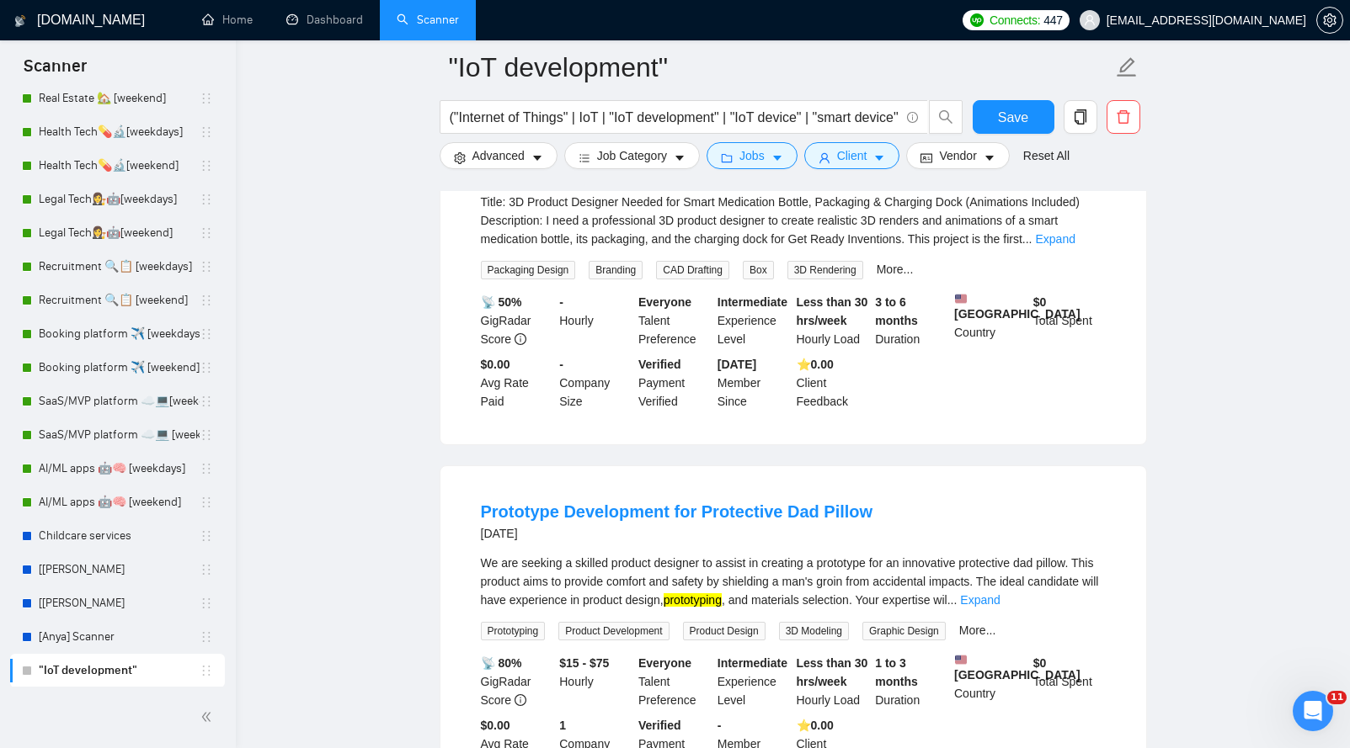
scroll to position [18616, 0]
click at [1074, 246] on link "Expand" at bounding box center [1055, 238] width 40 height 13
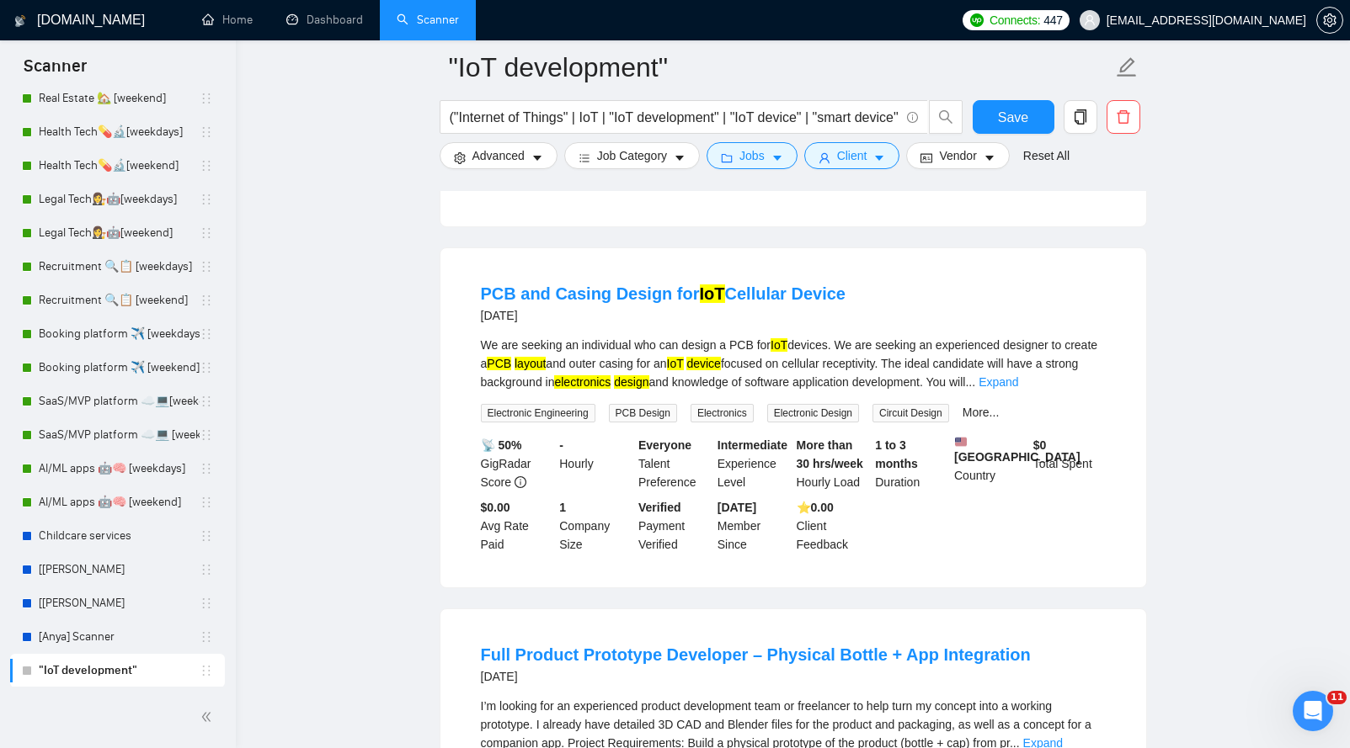
scroll to position [19661, 0]
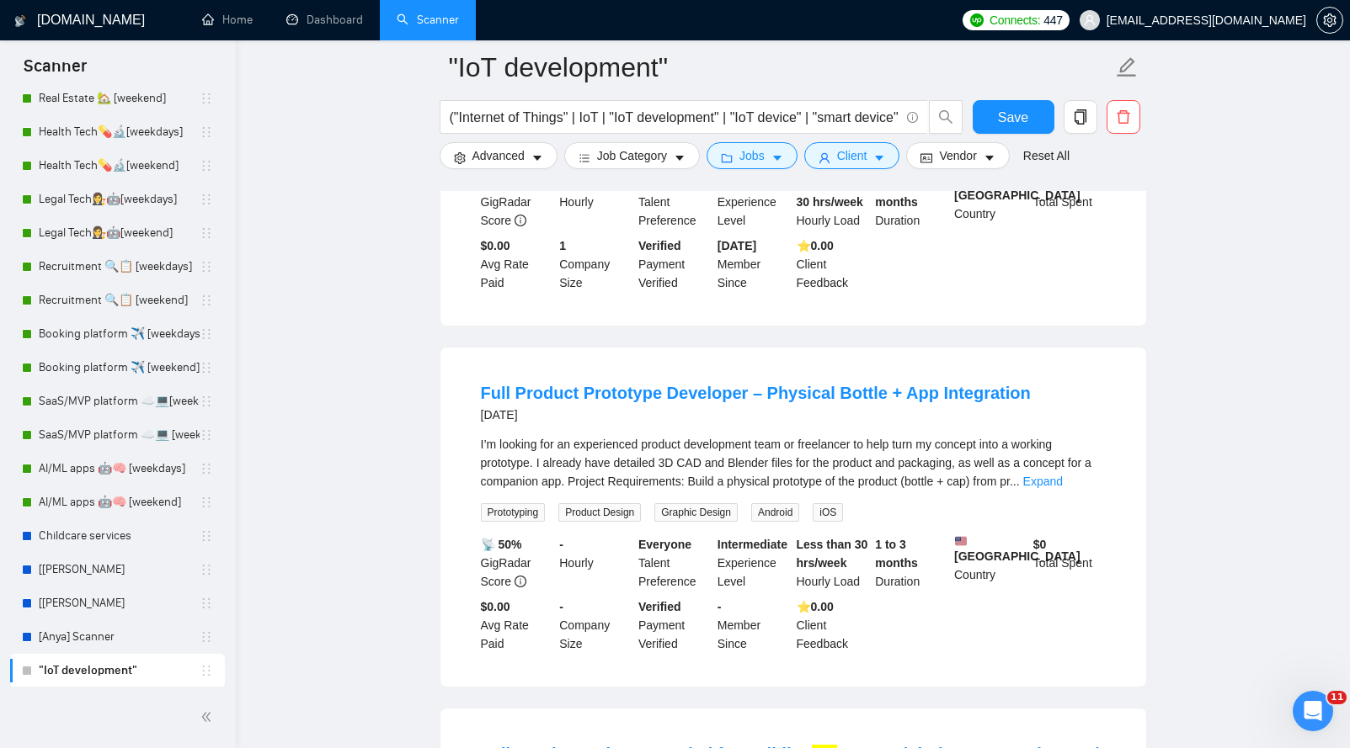
drag, startPoint x: 466, startPoint y: 309, endPoint x: 834, endPoint y: 312, distance: 367.1
click at [834, 306] on li "PCB and Casing Design for IoT Cellular Device [DATE] We are seeking an individu…" at bounding box center [793, 156] width 665 height 299
click at [1095, 130] on div "We are seeking an individual who can design a PCB for IoT devices. We are seeki…" at bounding box center [793, 102] width 625 height 56
click at [1018, 127] on link "Expand" at bounding box center [998, 120] width 40 height 13
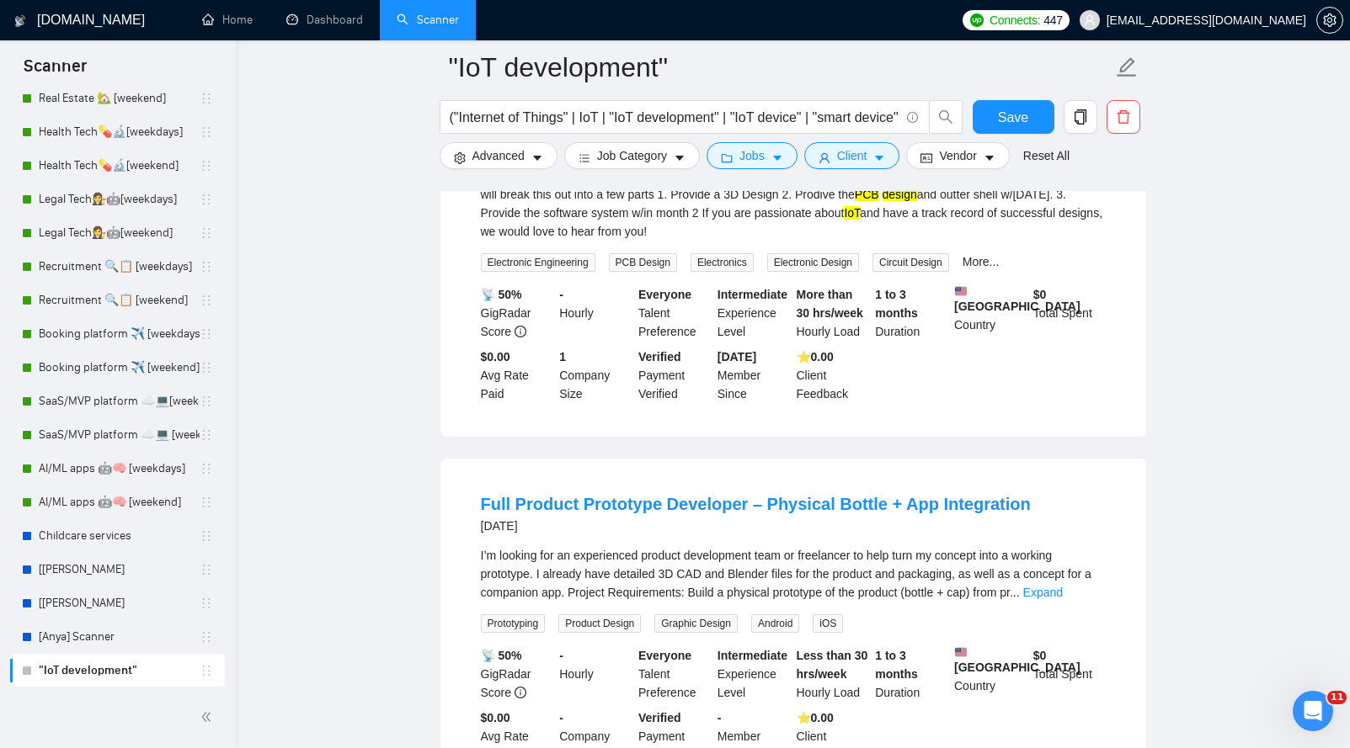
drag, startPoint x: 491, startPoint y: 366, endPoint x: 1041, endPoint y: 502, distance: 567.1
click at [1041, 417] on li "PCB and Casing Design for IoT Cellular Device [DATE] We are seeking an individu…" at bounding box center [793, 212] width 665 height 410
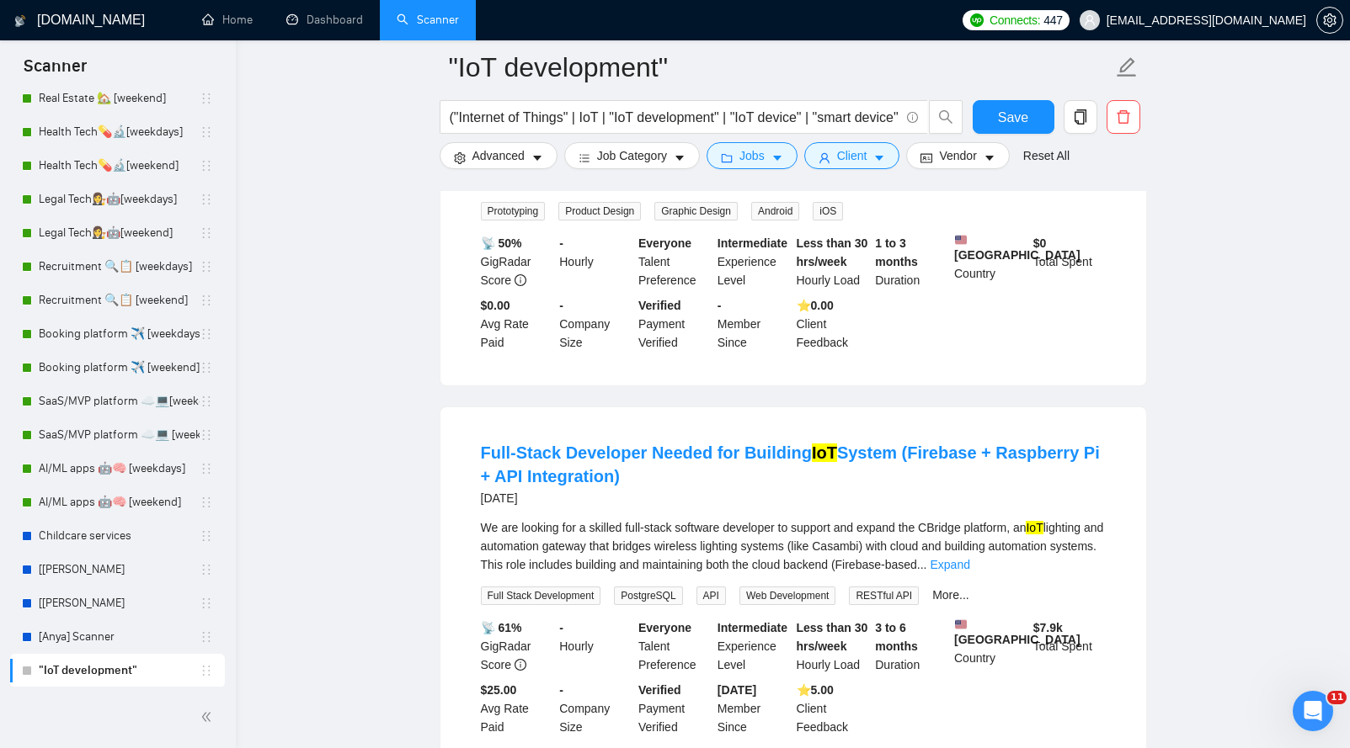
scroll to position [20156, 0]
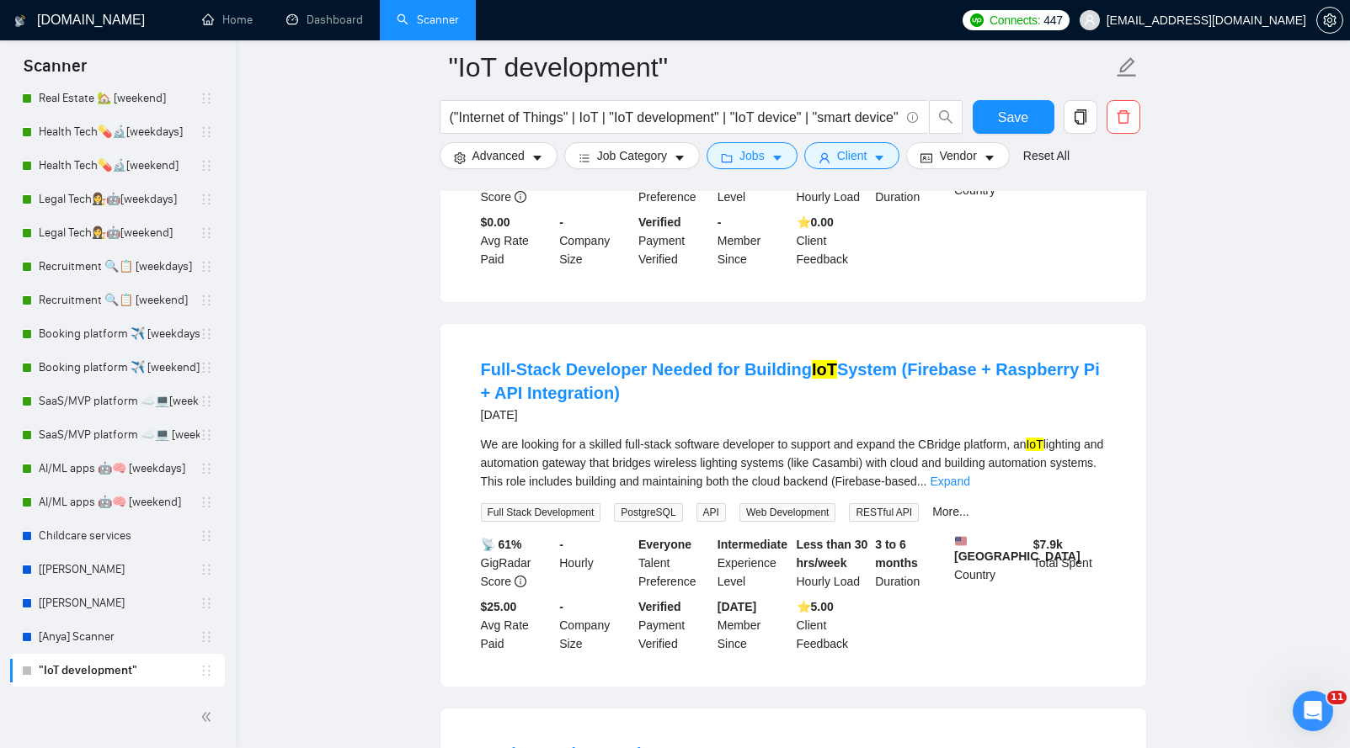
click at [700, 106] on div "I’m looking for an experienced product development team or freelancer to help t…" at bounding box center [793, 79] width 625 height 56
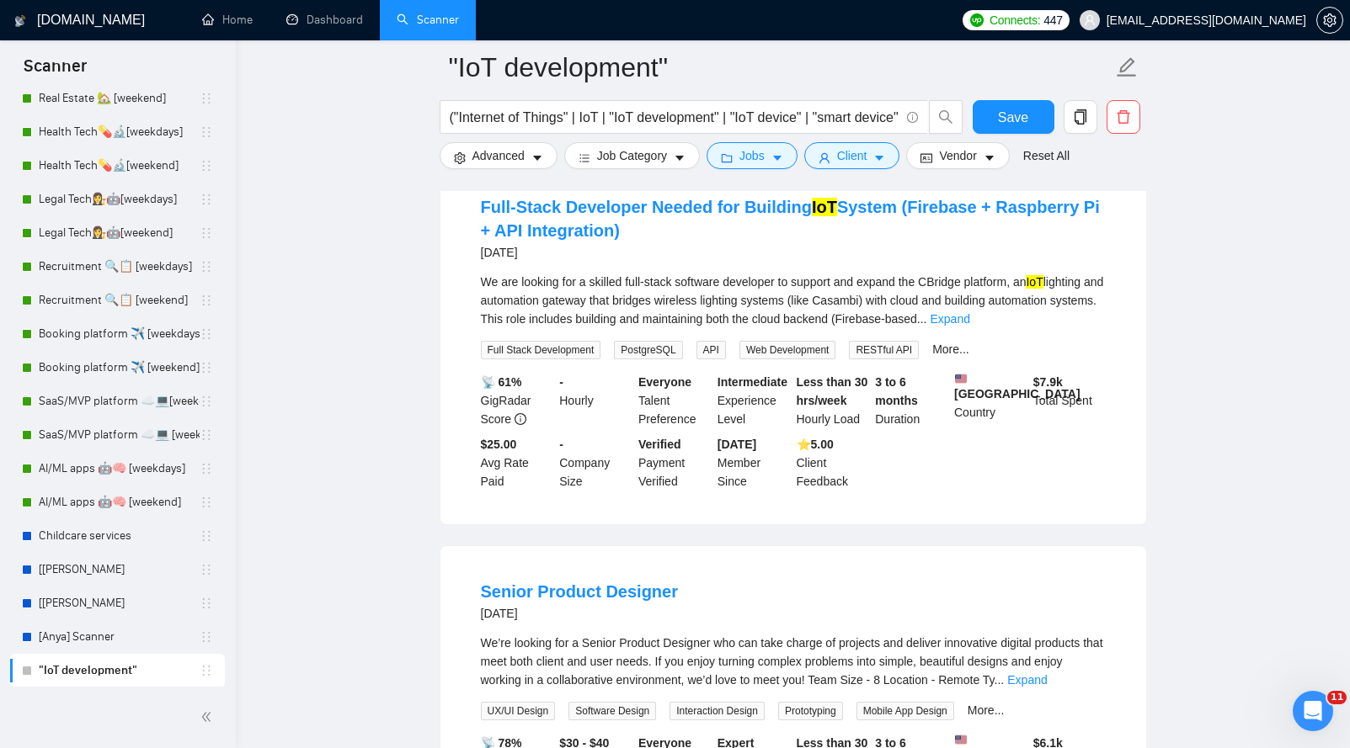
scroll to position [20468, 0]
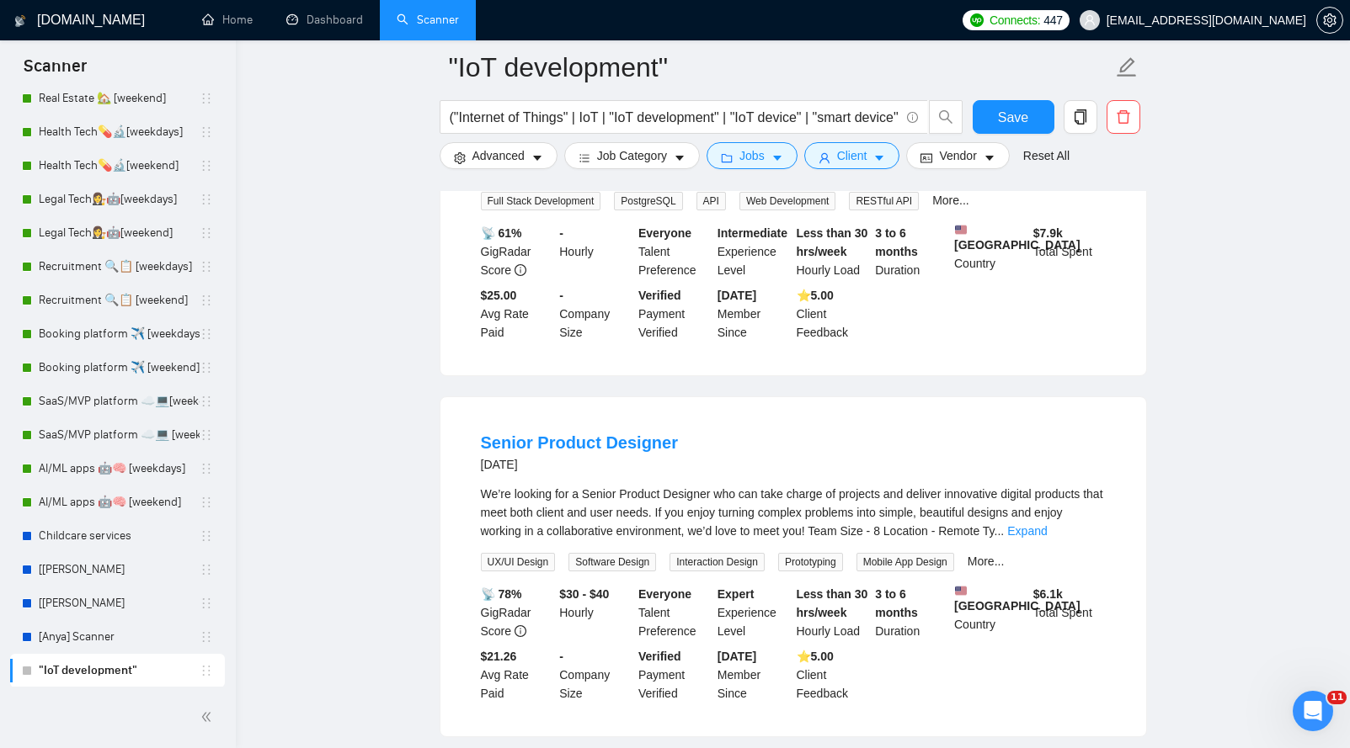
drag, startPoint x: 660, startPoint y: 365, endPoint x: 477, endPoint y: 339, distance: 184.4
click at [477, 339] on li "Full-Stack Developer Needed for Building IoT System (Firebase + Raspberry Pi + …" at bounding box center [793, 194] width 665 height 322
click at [970, 177] on link "Expand" at bounding box center [950, 169] width 40 height 13
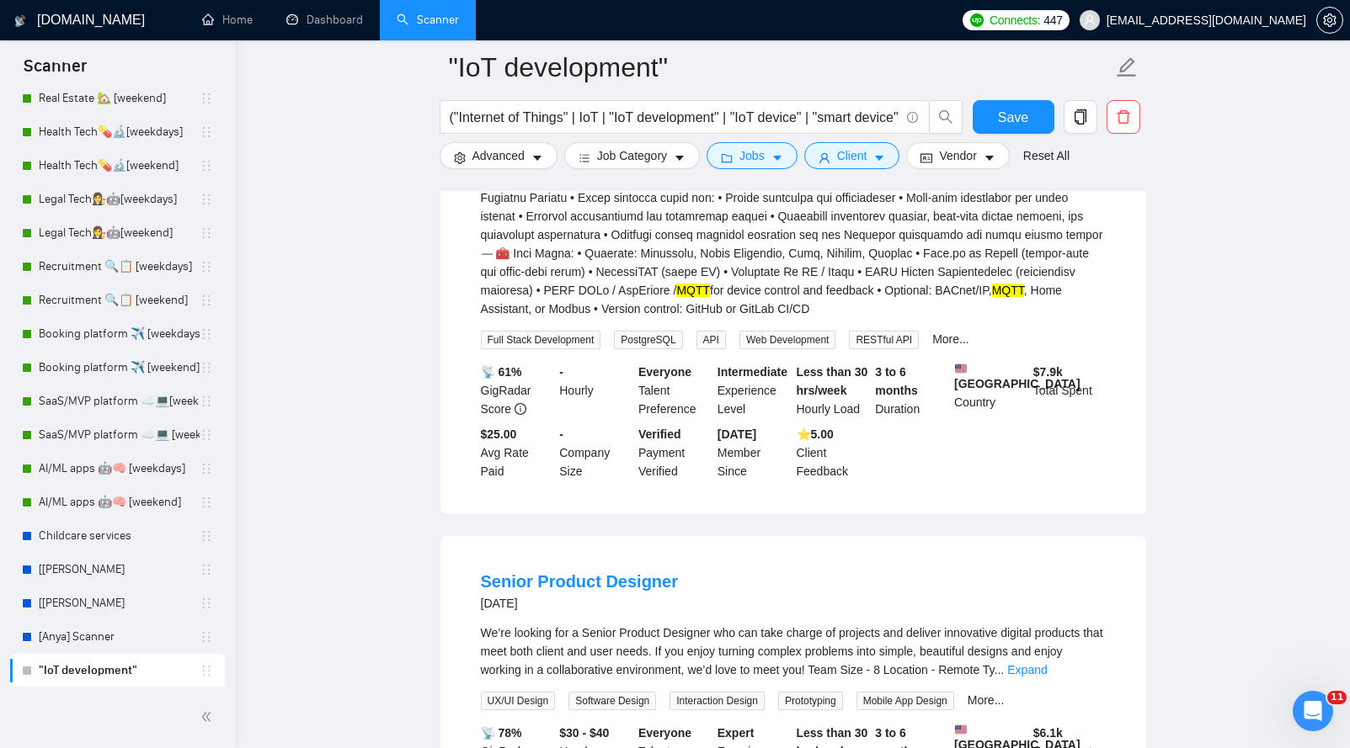
scroll to position [20604, 0]
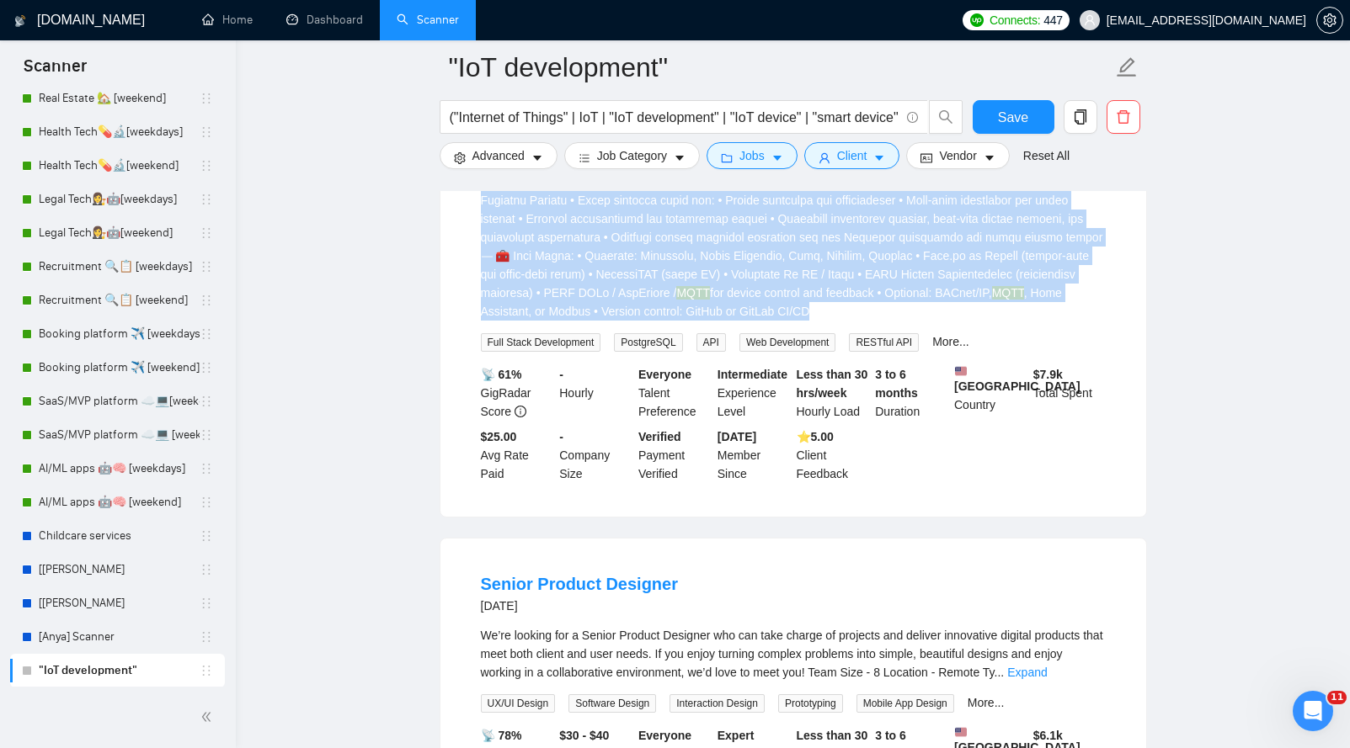
drag, startPoint x: 462, startPoint y: 421, endPoint x: 940, endPoint y: 612, distance: 514.2
click at [940, 497] on li "Full-Stack Developer Needed for Building IoT System (Firebase + Raspberry Pi + …" at bounding box center [793, 196] width 665 height 600
